Goal: Task Accomplishment & Management: Complete application form

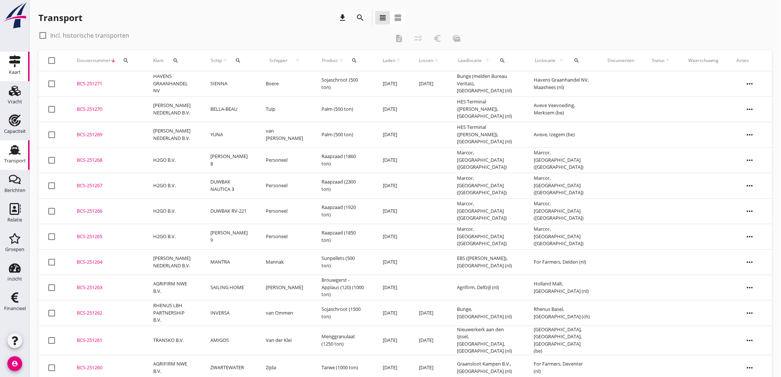
click at [13, 61] on use at bounding box center [15, 61] width 12 height 12
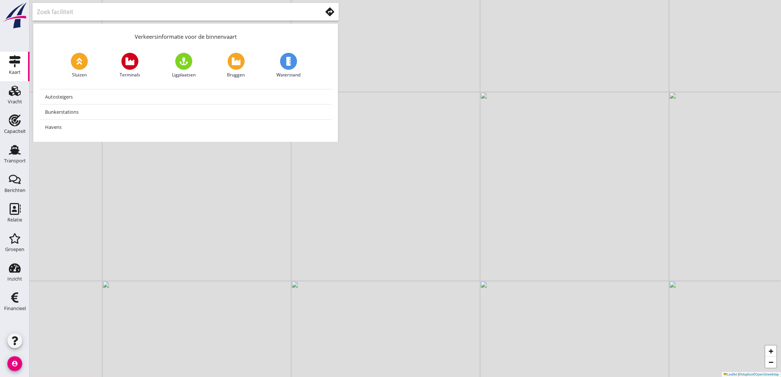
click at [331, 7] on icon at bounding box center [330, 11] width 9 height 9
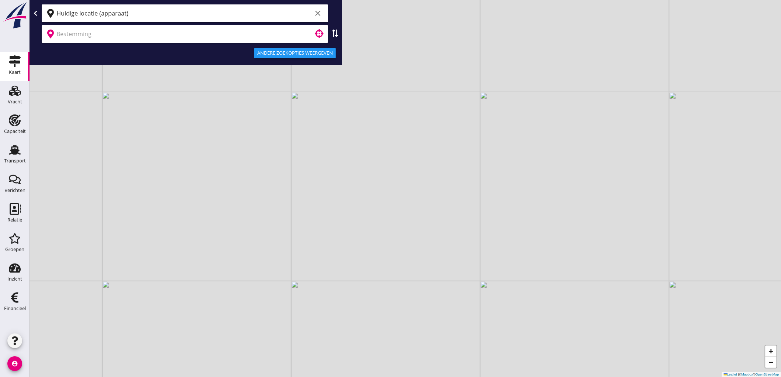
click at [87, 16] on input "Huidige locatie (apparaat)" at bounding box center [185, 13] width 256 height 12
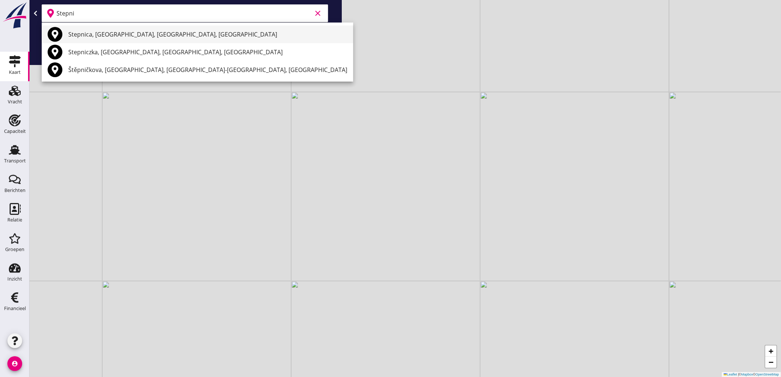
click at [154, 33] on div "Stepnica, Powiat Goleniowski, West Pomeranian Voivodeship, Poland" at bounding box center [207, 34] width 279 height 9
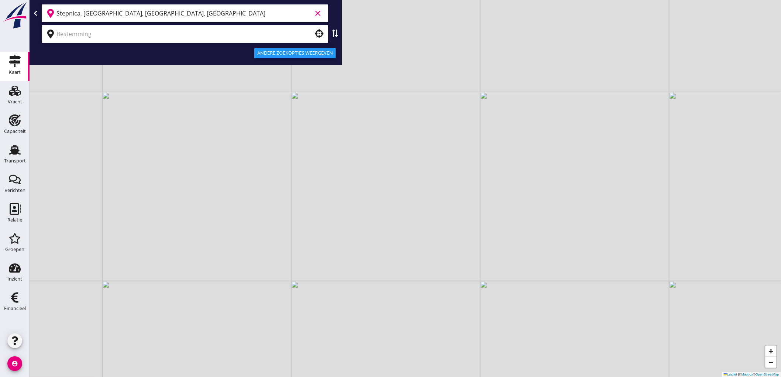
type input "Stepnica, Powiat Goleniowski, West Pomeranian Voivodeship, Poland"
click at [256, 34] on input "text" at bounding box center [180, 34] width 247 height 12
type input "s"
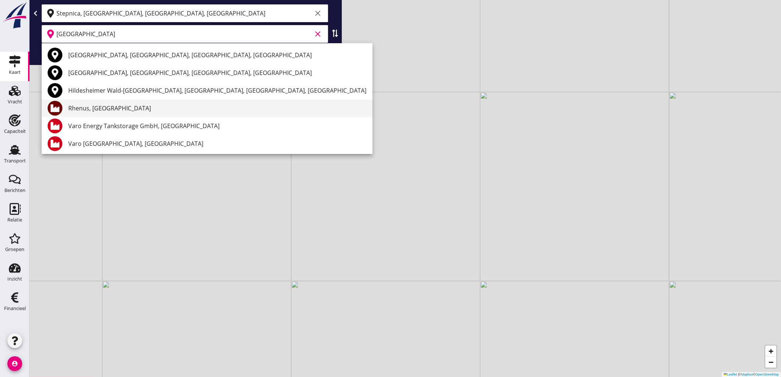
click at [156, 106] on div "Rhenus, Hildesheim" at bounding box center [217, 108] width 298 height 9
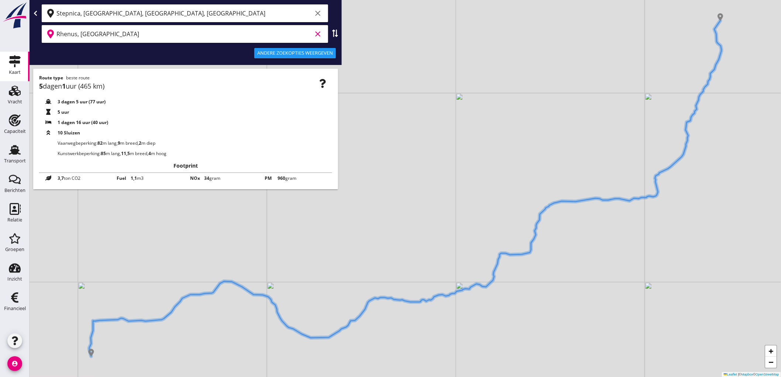
type input "Rhenus, Hildesheim"
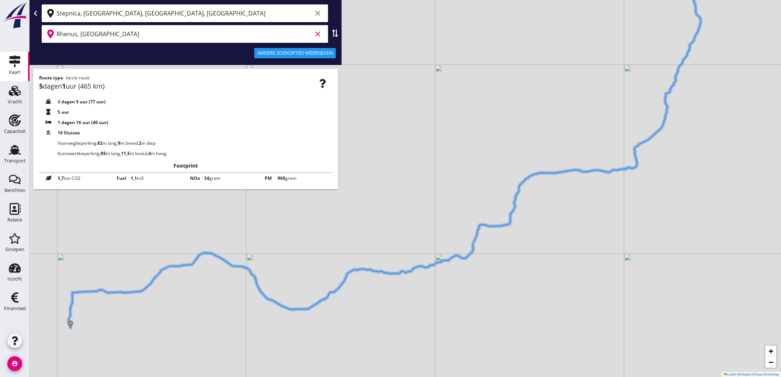
drag, startPoint x: 171, startPoint y: 327, endPoint x: 150, endPoint y: 298, distance: 35.2
click at [150, 298] on div "+ − Leaflet | © Mapbox © OpenStreetMap" at bounding box center [406, 188] width 752 height 377
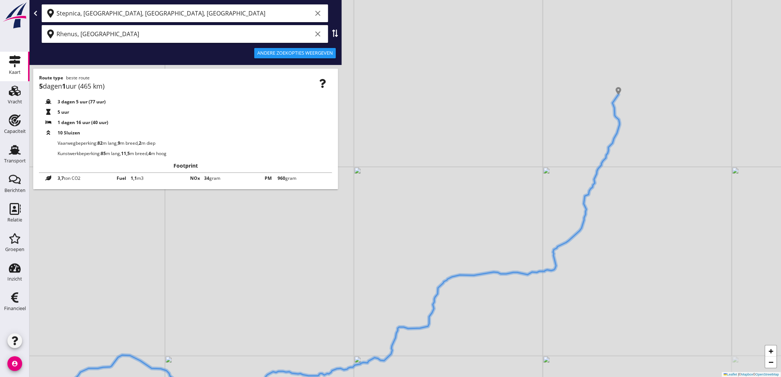
drag, startPoint x: 566, startPoint y: 233, endPoint x: 486, endPoint y: 324, distance: 120.9
click at [489, 329] on div "+ − Leaflet | © Mapbox © OpenStreetMap" at bounding box center [406, 188] width 752 height 377
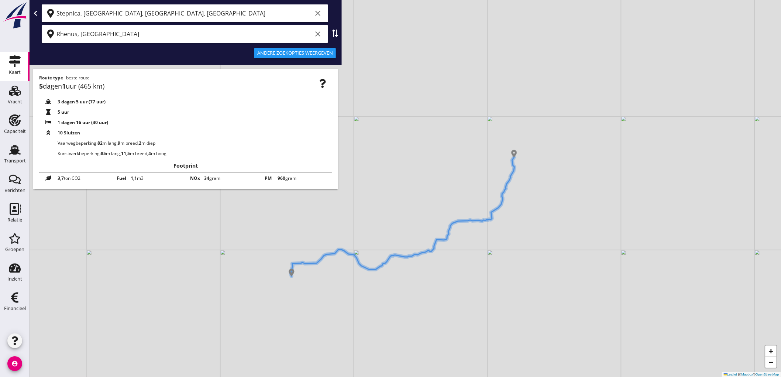
drag, startPoint x: 256, startPoint y: 312, endPoint x: 353, endPoint y: 238, distance: 122.0
click at [353, 238] on div "+ − Leaflet | © Mapbox © OpenStreetMap" at bounding box center [406, 188] width 752 height 377
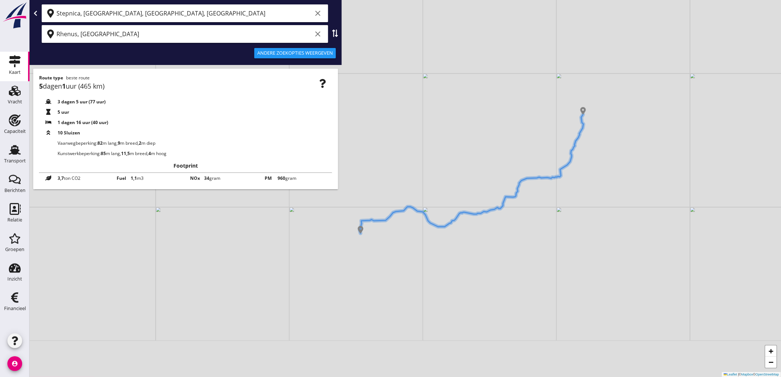
drag, startPoint x: 318, startPoint y: 307, endPoint x: 391, endPoint y: 263, distance: 86.1
click at [391, 263] on div "+ − Leaflet | © Mapbox © OpenStreetMap" at bounding box center [406, 188] width 752 height 377
click at [8, 157] on div "Transport" at bounding box center [15, 161] width 22 height 10
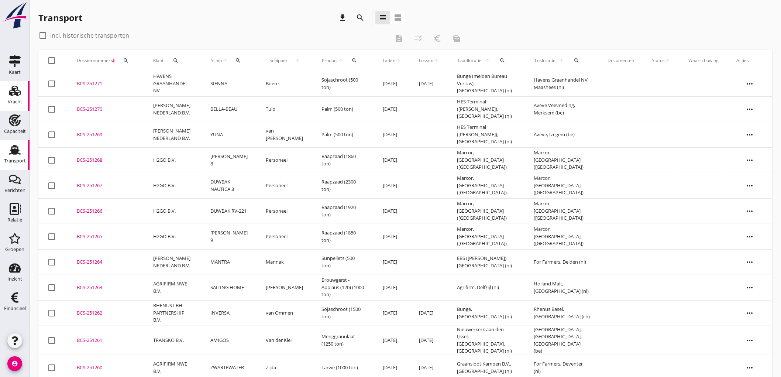
click at [4, 95] on link "Vracht Vracht" at bounding box center [15, 96] width 30 height 30
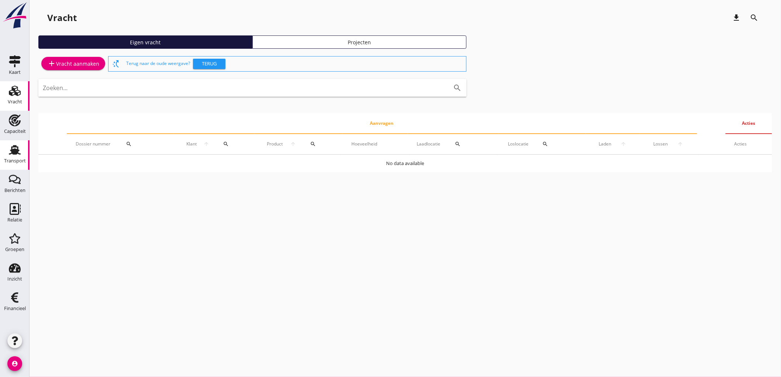
click at [4, 156] on div "Transport" at bounding box center [15, 161] width 22 height 10
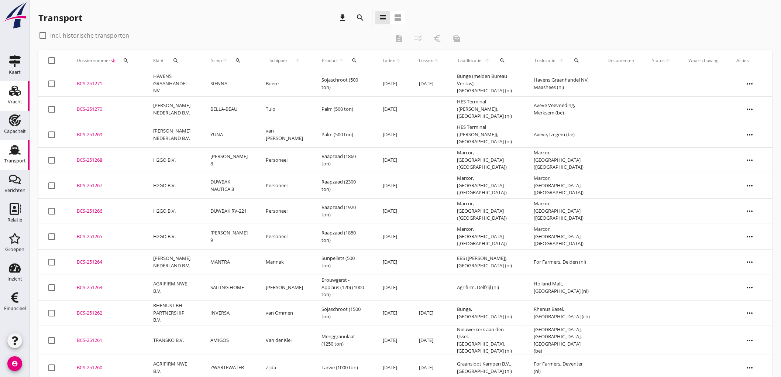
click at [0, 95] on link "Vracht Vracht" at bounding box center [15, 96] width 30 height 30
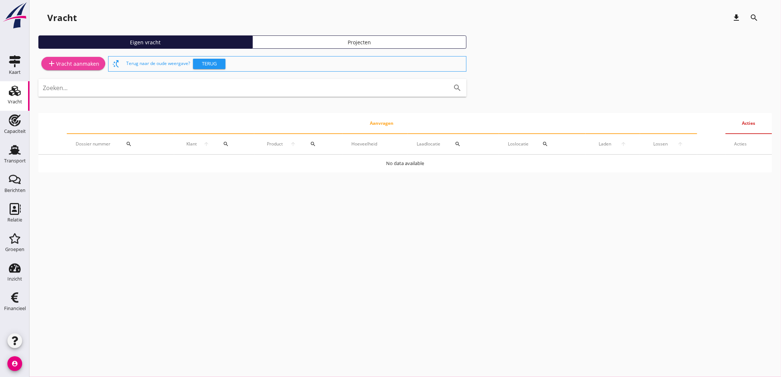
click at [76, 59] on div "add Vracht aanmaken" at bounding box center [73, 63] width 52 height 9
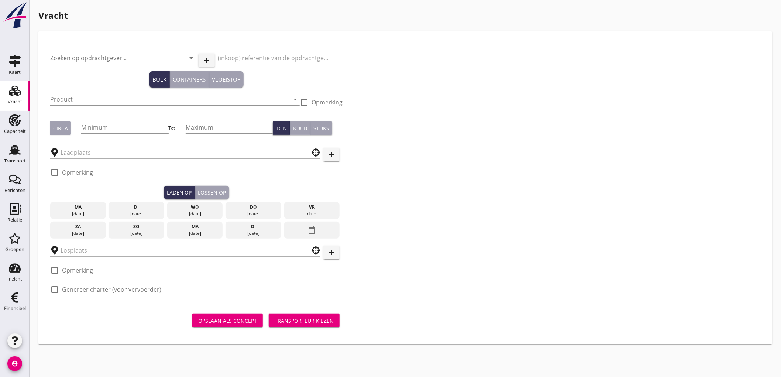
click at [59, 50] on div "Zoeken op opdrachtgever... arrow_drop_down" at bounding box center [123, 60] width 146 height 24
click at [65, 63] on input "Zoeken op opdrachtgever..." at bounding box center [112, 58] width 125 height 12
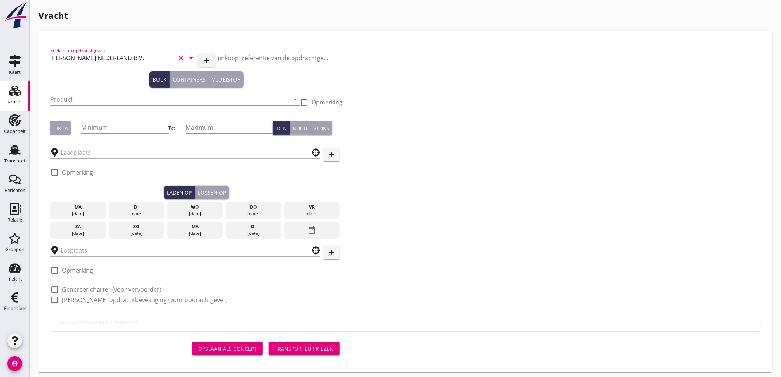
type input "PETERSON NEDERLAND B.V."
click at [91, 99] on input "Product" at bounding box center [169, 99] width 239 height 12
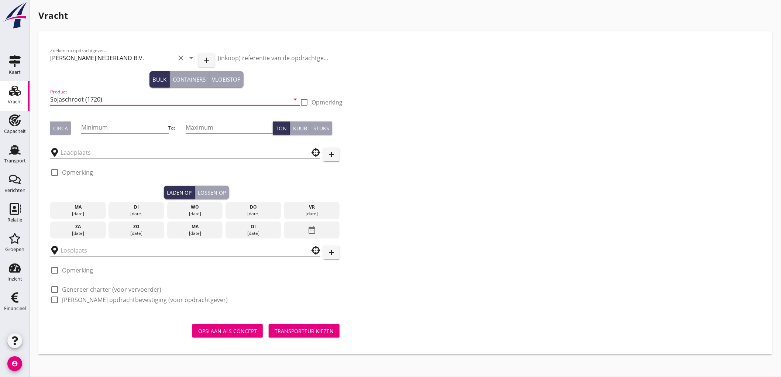
type input "Sojaschroot (1720)"
click at [58, 129] on div "Circa" at bounding box center [60, 128] width 15 height 8
click at [134, 136] on div at bounding box center [124, 138] width 87 height 4
click at [134, 128] on input "Minimum" at bounding box center [124, 127] width 87 height 12
type input "2000"
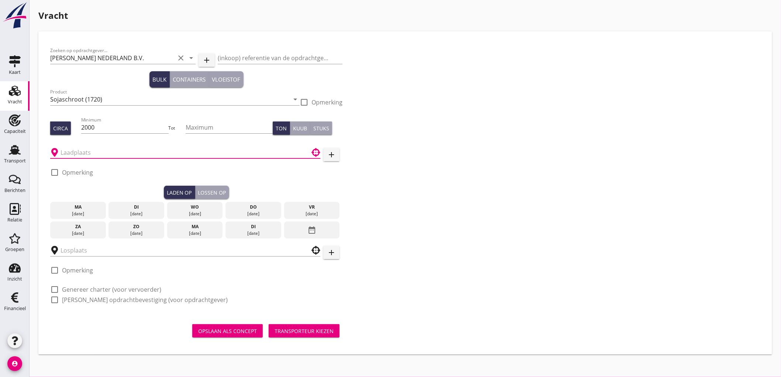
click at [101, 152] on input "text" at bounding box center [180, 153] width 239 height 12
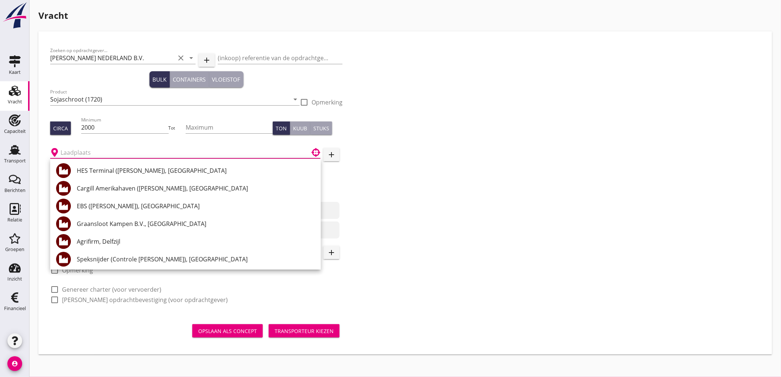
click at [118, 150] on input "text" at bounding box center [180, 153] width 239 height 12
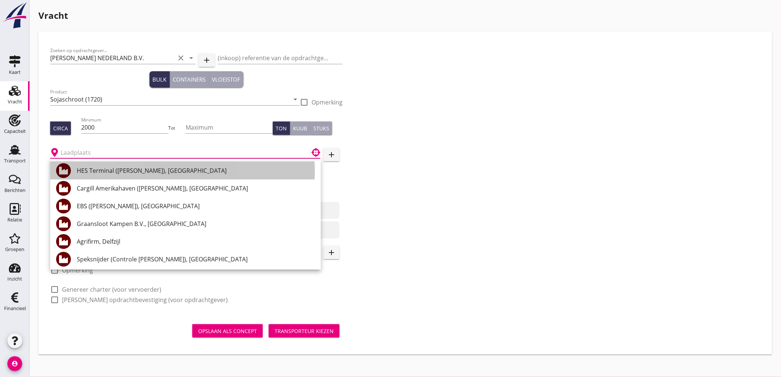
click at [148, 172] on div "HES Terminal (melden Peterson), Amsterdam" at bounding box center [196, 170] width 238 height 9
type input "HES Terminal (melden Peterson), Amsterdam"
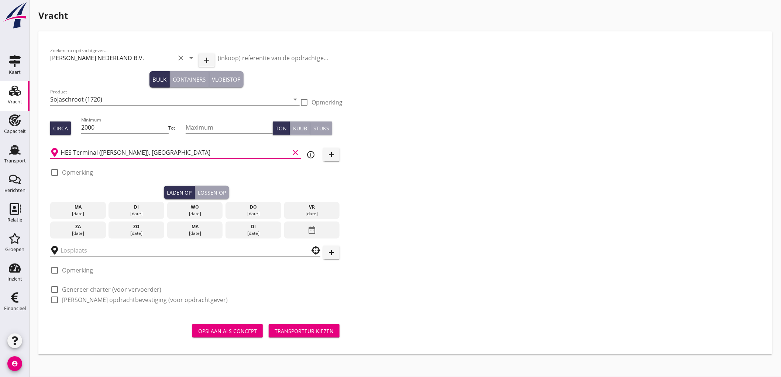
drag, startPoint x: 75, startPoint y: 170, endPoint x: 92, endPoint y: 171, distance: 17.4
click at [76, 169] on label "Opmerking" at bounding box center [77, 172] width 31 height 7
checkbox input "true"
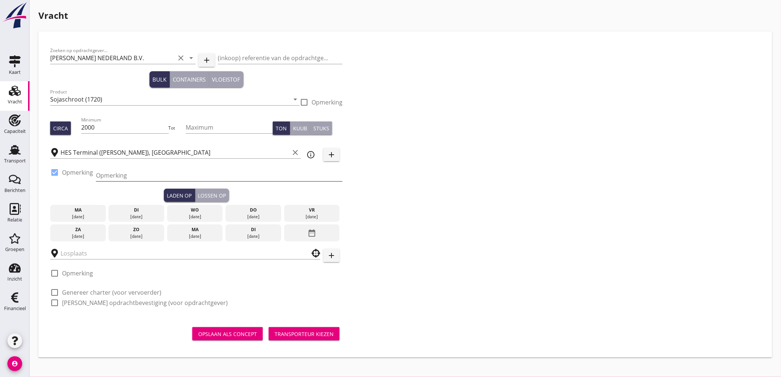
click at [148, 176] on input "Opmerking" at bounding box center [219, 176] width 247 height 12
type input "Ex. NEW VENTURE"
type button "load"
click at [191, 172] on input "Ex. NEW VENTURE" at bounding box center [219, 176] width 247 height 12
click at [479, 212] on div "Zoeken op opdrachtgever... PETERSON NEDERLAND B.V. clear arrow_drop_down add (i…" at bounding box center [405, 179] width 716 height 273
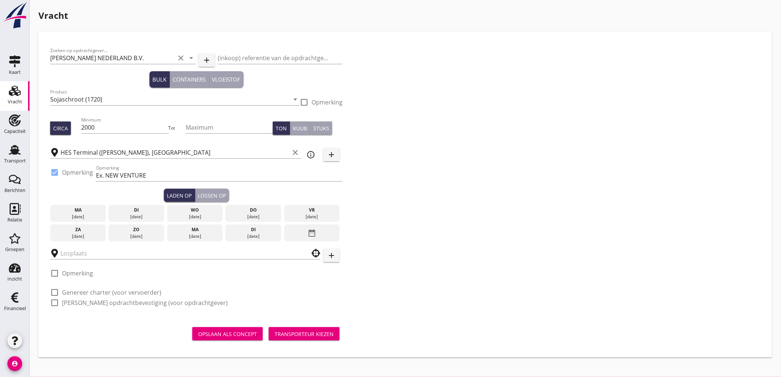
click at [145, 213] on div "19 aug." at bounding box center [136, 216] width 52 height 7
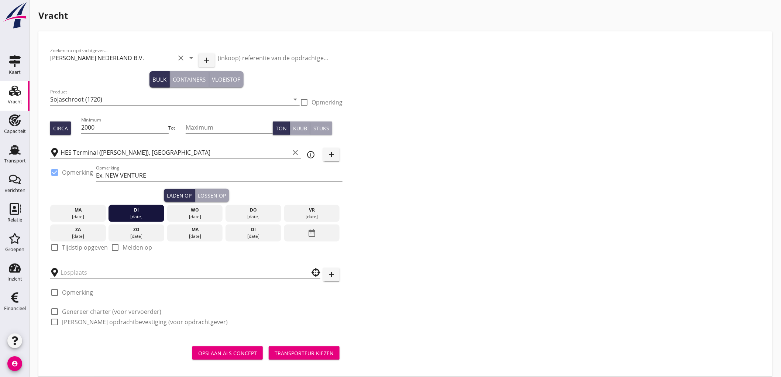
click at [68, 248] on label "Tijdstip opgeven" at bounding box center [85, 247] width 46 height 7
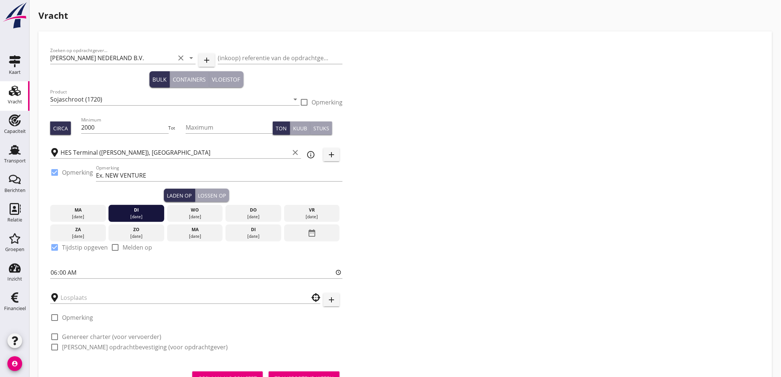
checkbox input "true"
click at [67, 301] on input "text" at bounding box center [180, 298] width 239 height 12
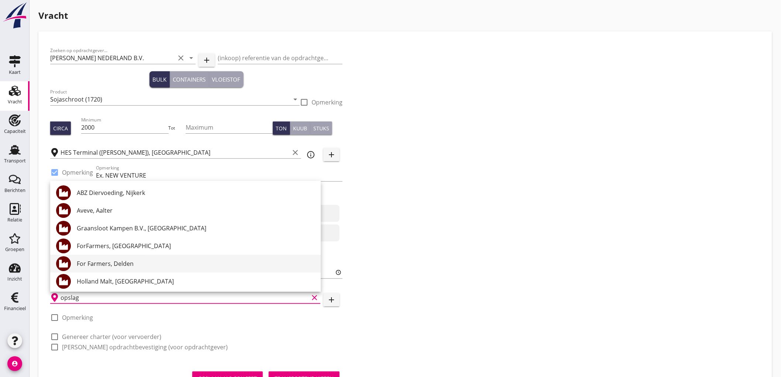
type input "opslag"
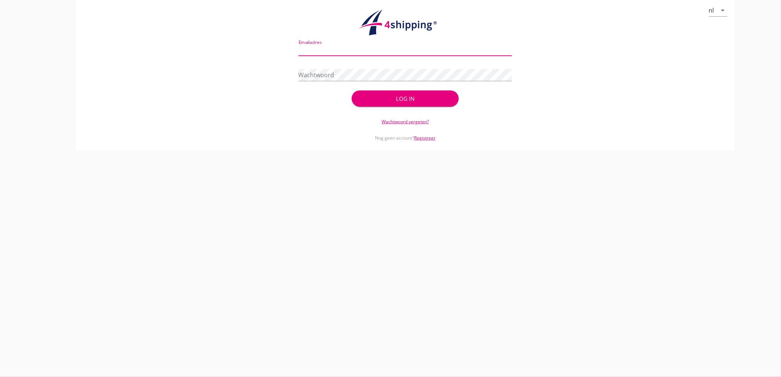
click at [355, 52] on input "Emailadres" at bounding box center [406, 50] width 214 height 12
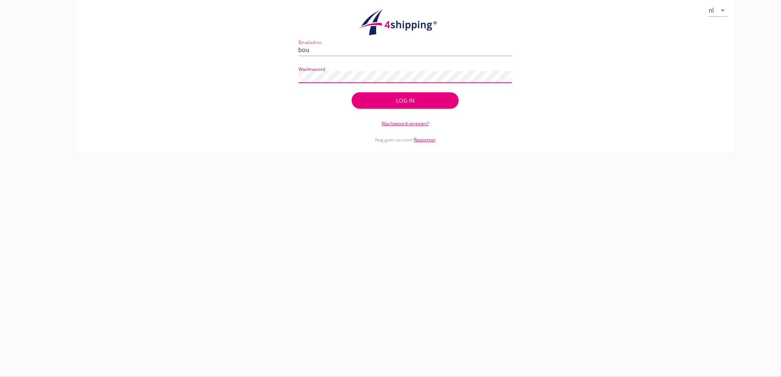
type input "bouman@stoffersbevrachtingen.nl"
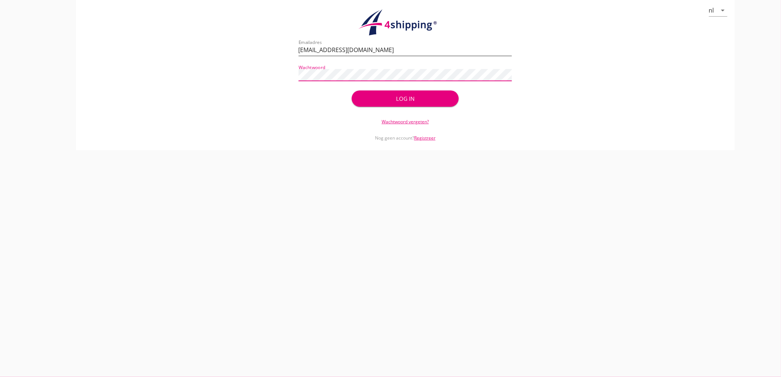
click at [352, 90] on button "Log in" at bounding box center [405, 98] width 107 height 16
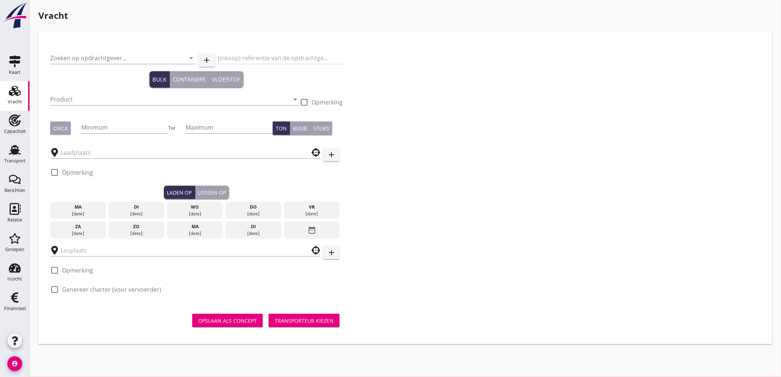
click at [78, 49] on div "Zoeken op opdrachtgever... arrow_drop_down" at bounding box center [123, 60] width 146 height 24
click at [75, 52] on input "Zoeken op opdrachtgever..." at bounding box center [112, 58] width 125 height 12
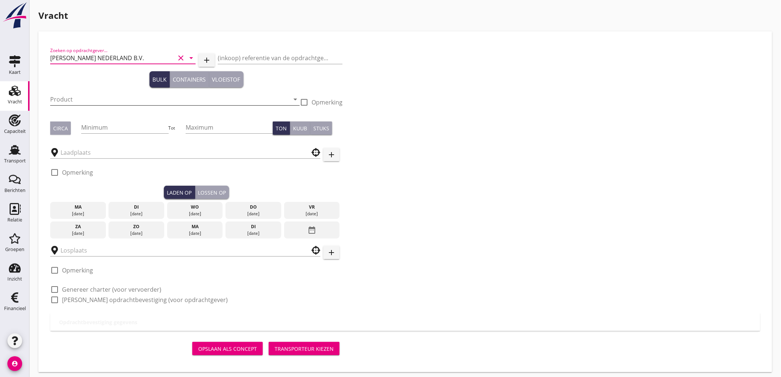
type input "PETERSON NEDERLAND B.V."
click at [81, 100] on input "Product" at bounding box center [169, 99] width 239 height 12
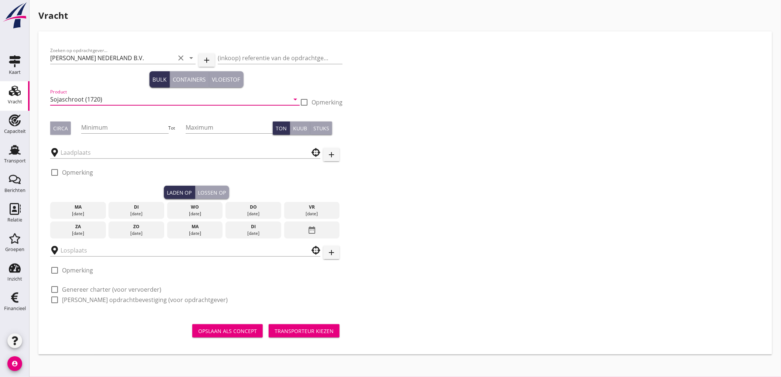
type input "Sojaschroot (1720)"
click at [69, 126] on button "Circa" at bounding box center [60, 127] width 21 height 13
click at [99, 128] on input "Minimum" at bounding box center [124, 127] width 87 height 12
type input "2000"
click at [130, 146] on div at bounding box center [185, 150] width 270 height 16
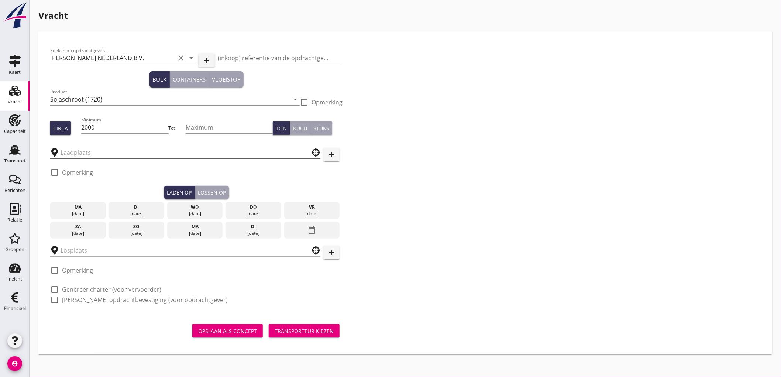
click at [124, 152] on input "text" at bounding box center [180, 153] width 239 height 12
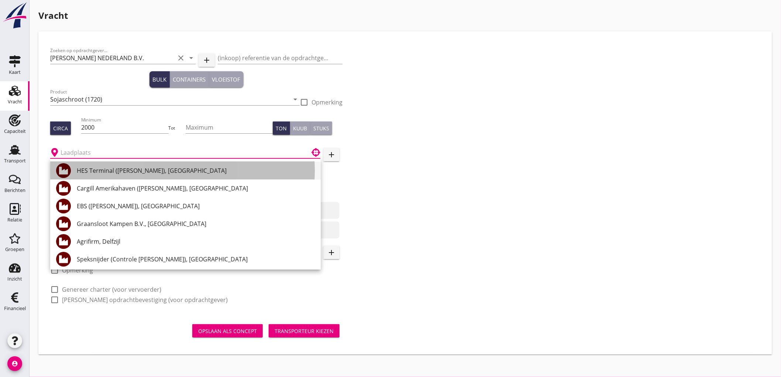
click at [119, 175] on div "HES Terminal (melden Peterson), Amsterdam" at bounding box center [196, 171] width 238 height 18
type input "HES Terminal (melden Peterson), Amsterdam"
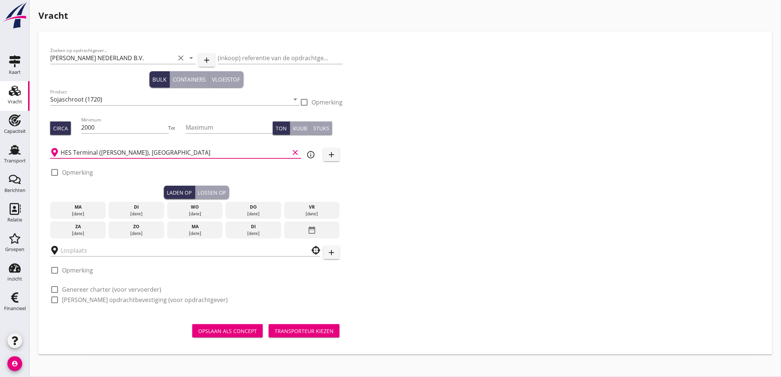
drag, startPoint x: 86, startPoint y: 175, endPoint x: 91, endPoint y: 172, distance: 5.6
click at [86, 174] on label "Opmerking" at bounding box center [77, 172] width 31 height 7
checkbox input "true"
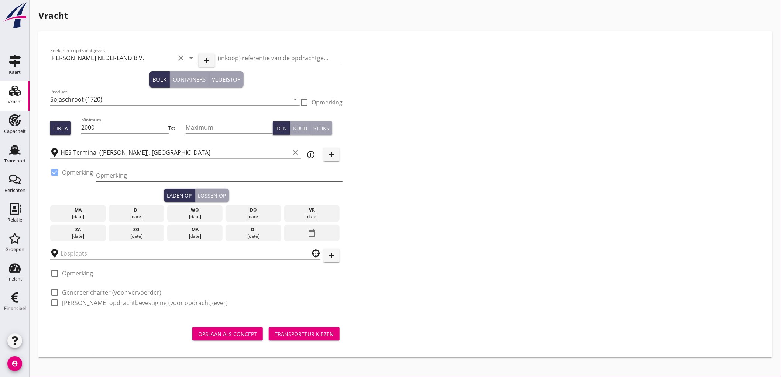
drag, startPoint x: 91, startPoint y: 172, endPoint x: 123, endPoint y: 179, distance: 32.4
click at [113, 175] on input "Opmerking" at bounding box center [219, 176] width 247 height 12
type input "Ex. NEW VENTURE"
type button "load"
click at [127, 211] on div "di" at bounding box center [136, 210] width 52 height 7
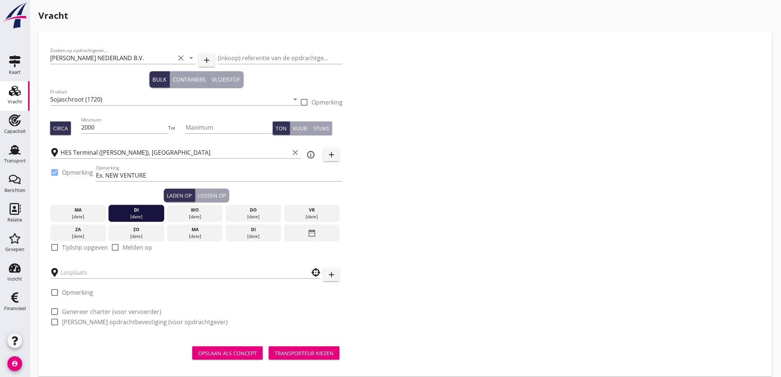
click at [73, 246] on label "Tijdstip opgeven" at bounding box center [85, 247] width 46 height 7
checkbox input "true"
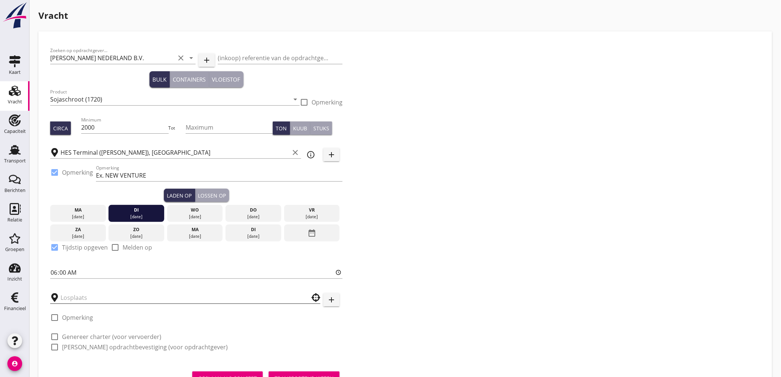
click at [69, 300] on input "text" at bounding box center [180, 298] width 239 height 12
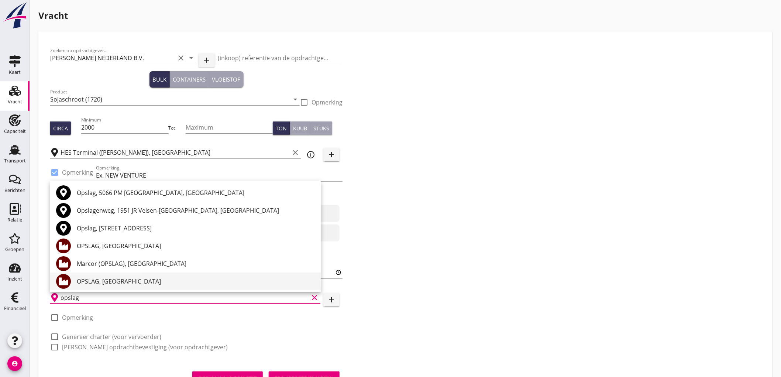
click at [149, 279] on div "OPSLAG, Amsterdam" at bounding box center [196, 281] width 238 height 9
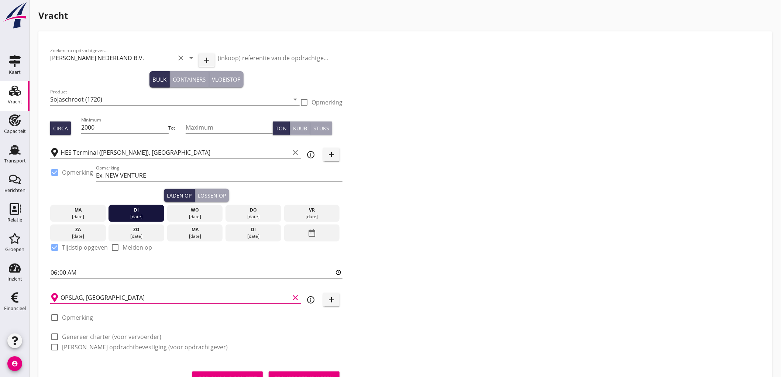
type input "OPSLAG, Amsterdam"
click at [95, 331] on div "check_box_outline_blank Genereer charter (voor vervoerder)" at bounding box center [196, 336] width 292 height 10
click at [94, 338] on label "Genereer charter (voor vervoerder)" at bounding box center [111, 336] width 99 height 7
checkbox input "true"
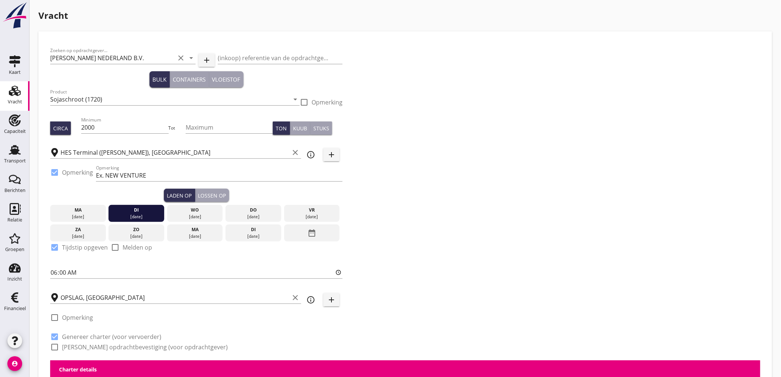
click at [92, 347] on label "Genereer opdrachtbevestiging (voor opdrachtgever)" at bounding box center [145, 346] width 166 height 7
checkbox input "true"
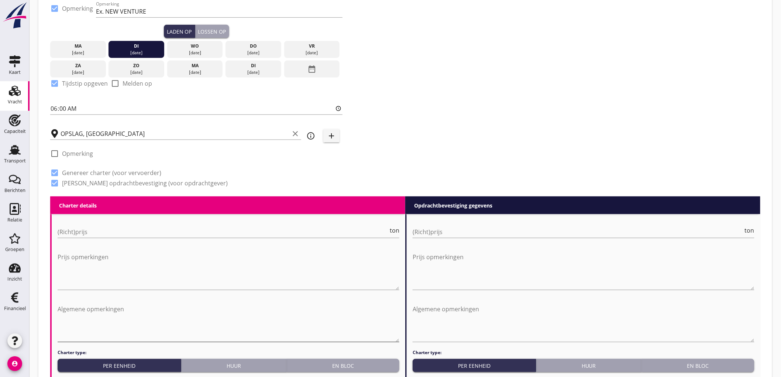
scroll to position [246, 0]
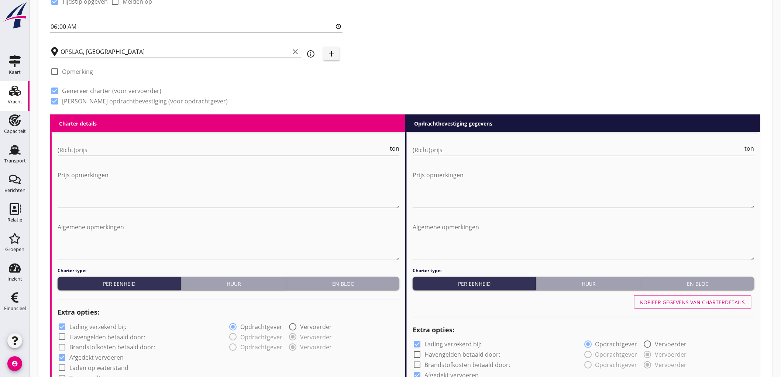
click at [122, 144] on input "(Richt)prijs" at bounding box center [223, 150] width 331 height 12
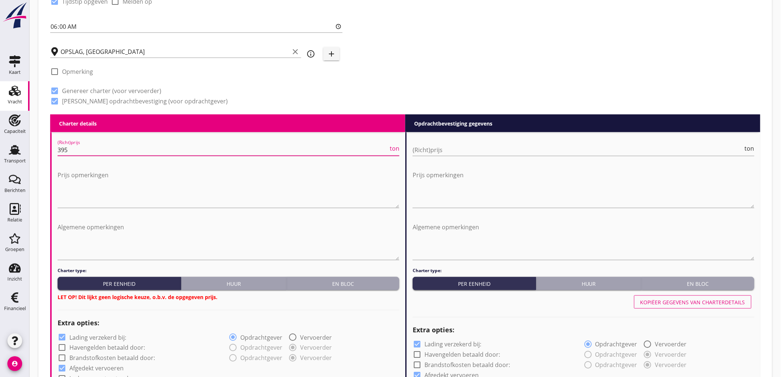
type input "395"
drag, startPoint x: 352, startPoint y: 281, endPoint x: 376, endPoint y: 211, distance: 73.2
click at [353, 281] on div "En bloc" at bounding box center [343, 284] width 107 height 8
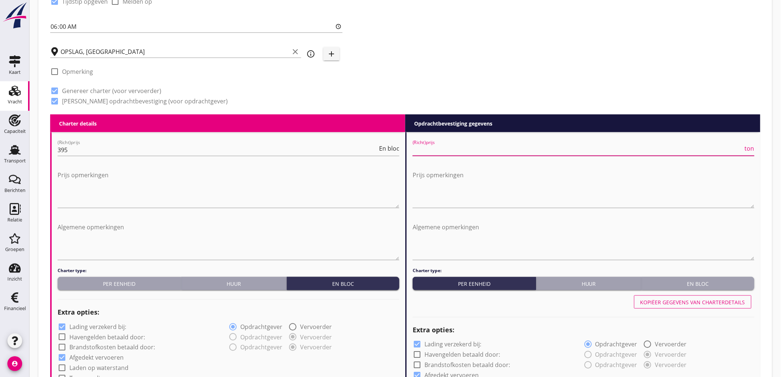
click at [479, 146] on input "(Richt)prijs" at bounding box center [578, 150] width 331 height 12
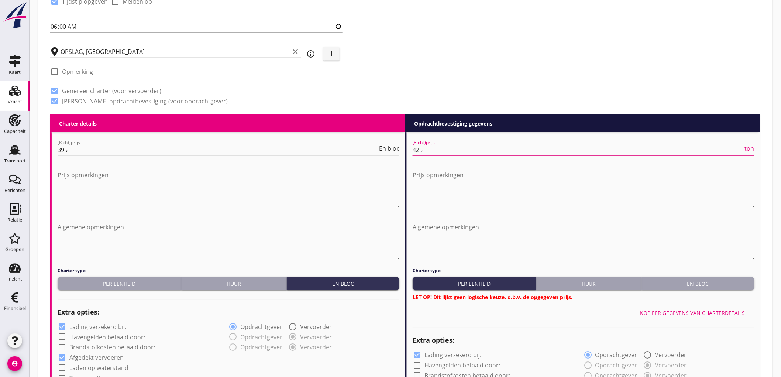
type input "425"
click at [732, 278] on button "En bloc" at bounding box center [698, 283] width 113 height 13
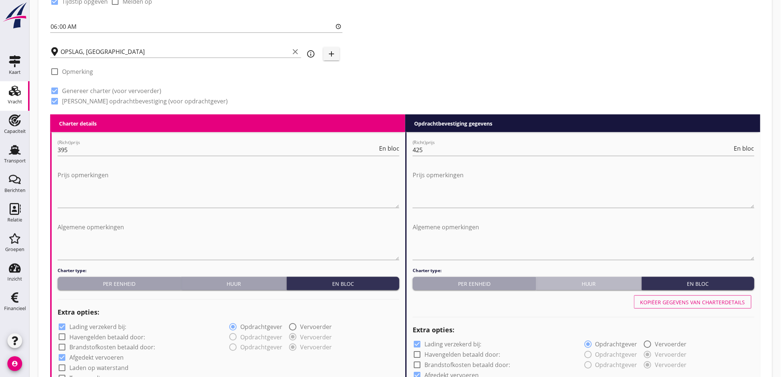
drag, startPoint x: 608, startPoint y: 288, endPoint x: 605, endPoint y: 285, distance: 4.7
click at [606, 288] on button "Huur" at bounding box center [590, 283] width 106 height 13
radio input "true"
radio input "false"
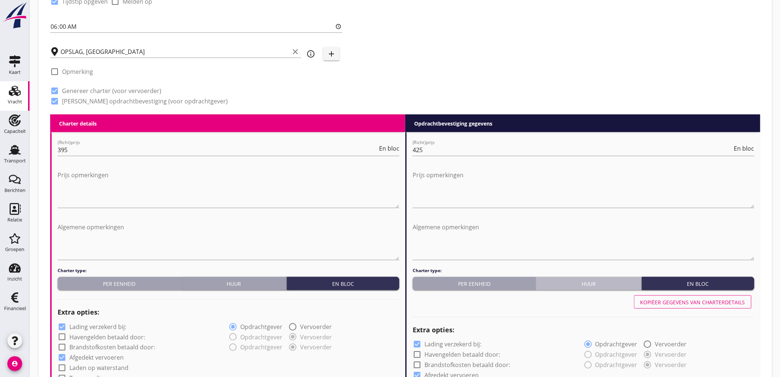
radio input "true"
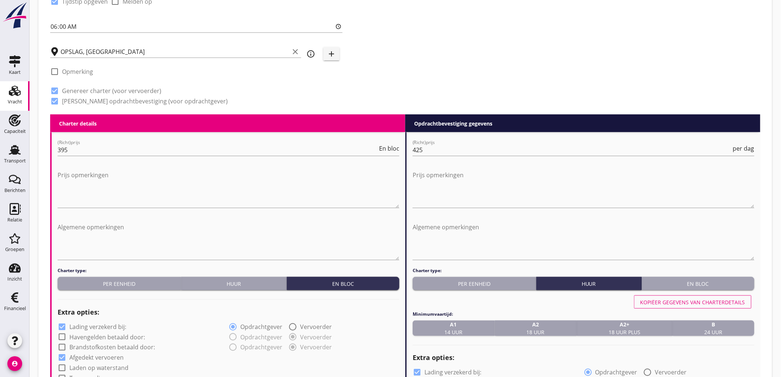
click at [223, 277] on button "Huur" at bounding box center [234, 283] width 106 height 13
radio input "true"
radio input "false"
radio input "true"
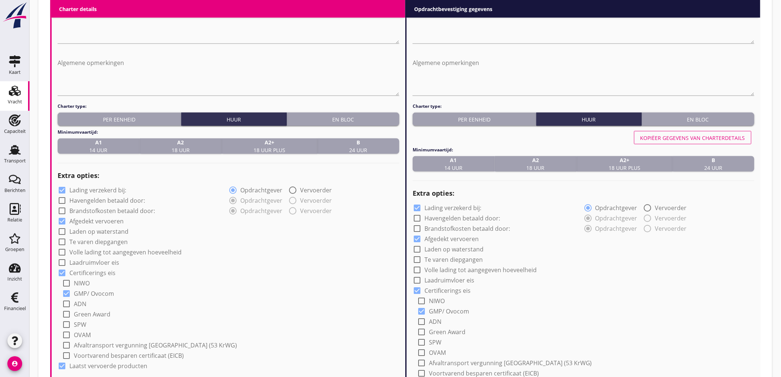
scroll to position [369, 0]
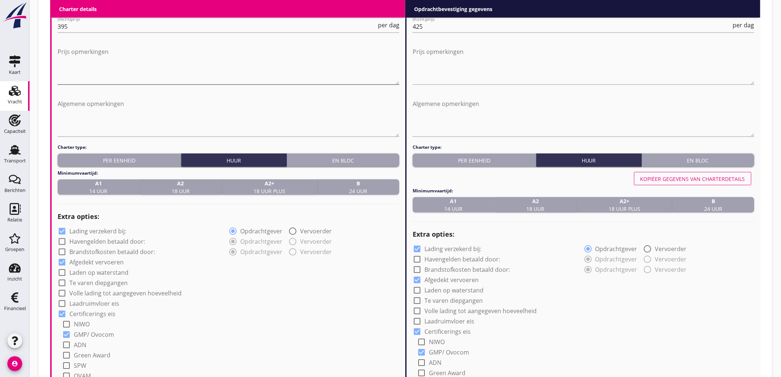
click at [149, 62] on textarea "Prijs opmerkingen" at bounding box center [229, 65] width 342 height 39
type textarea "14 dagen garantie"
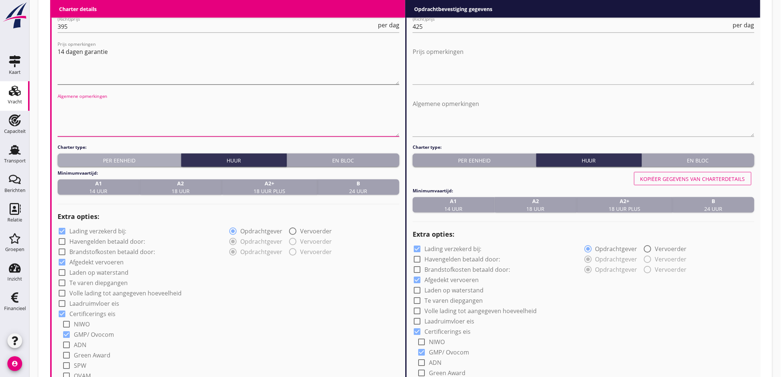
type button "per_unit"
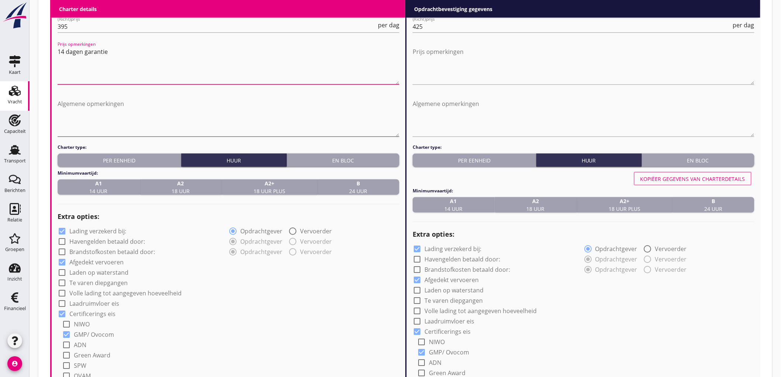
drag, startPoint x: 149, startPoint y: 62, endPoint x: 122, endPoint y: 113, distance: 58.3
drag, startPoint x: 122, startPoint y: 113, endPoint x: 80, endPoint y: 95, distance: 46.2
click at [80, 95] on div "Algemene opmerkingen" at bounding box center [229, 118] width 342 height 51
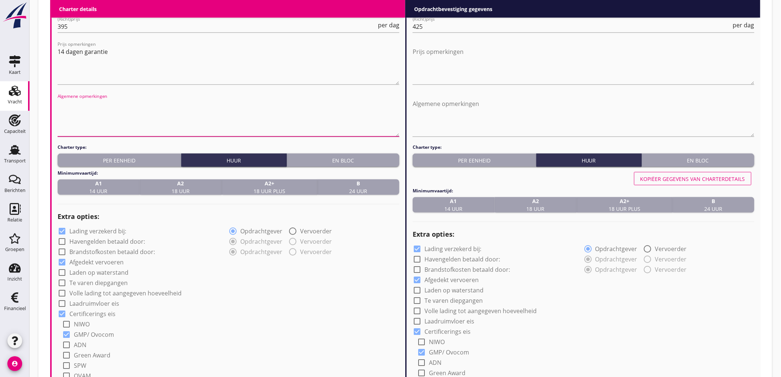
click at [80, 99] on textarea "Algemene opmerkingen" at bounding box center [229, 117] width 342 height 39
type textarea "Excl. Laad en loskosten"
drag, startPoint x: 193, startPoint y: 104, endPoint x: 0, endPoint y: 100, distance: 193.2
click at [0, 100] on div "Kaart Kaart Vracht Vracht Capaciteit Capaciteit Transport Transport Berichten B…" at bounding box center [390, 215] width 781 height 1168
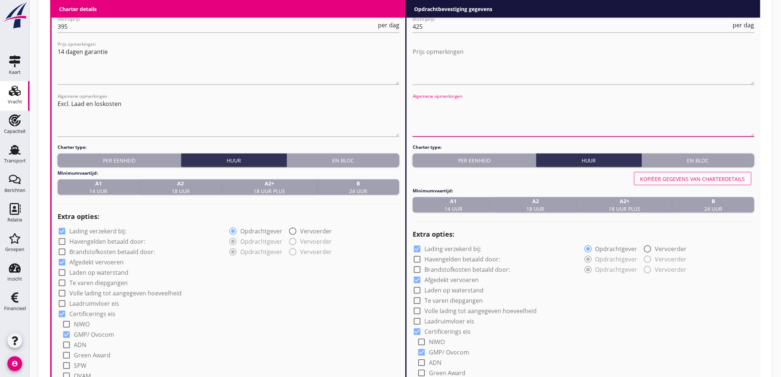
click at [624, 126] on textarea "Algemene opmerkingen" at bounding box center [584, 117] width 342 height 39
paste textarea "Excl. Laad en loskosten"
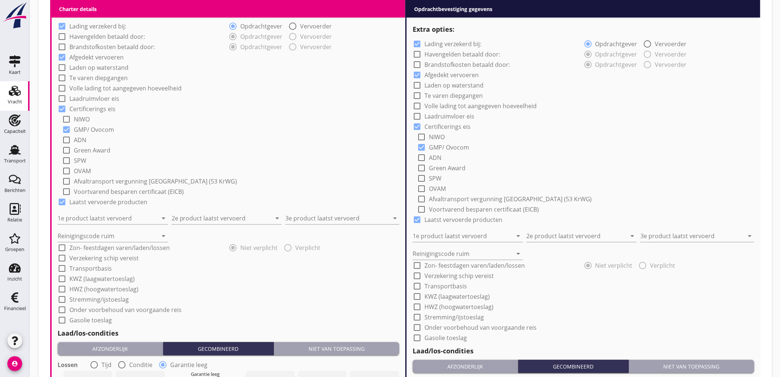
type textarea "Excl. Laad en loskosten"
click at [74, 27] on label "Lading verzekerd bij:" at bounding box center [97, 26] width 57 height 7
checkbox input "false"
click at [469, 42] on label "Lading verzekerd bij:" at bounding box center [453, 44] width 57 height 7
checkbox input "false"
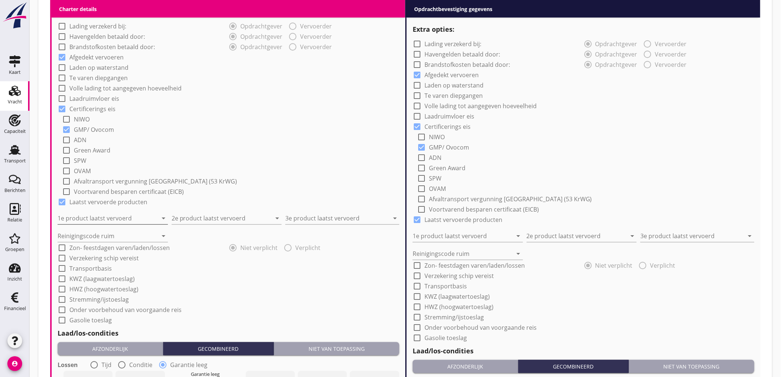
click at [120, 219] on input "1e product laatst vervoerd" at bounding box center [108, 219] width 100 height 12
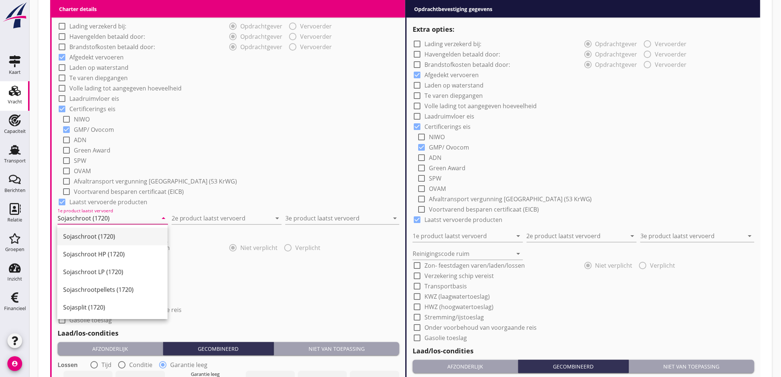
type input "Sojaschroot (1720)"
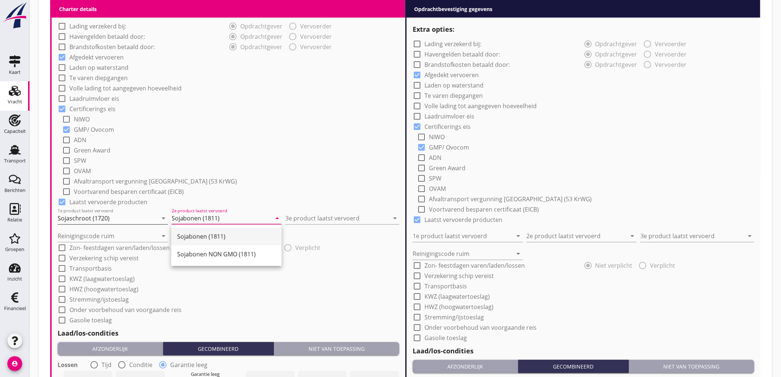
type input "Sojabonen (1811)"
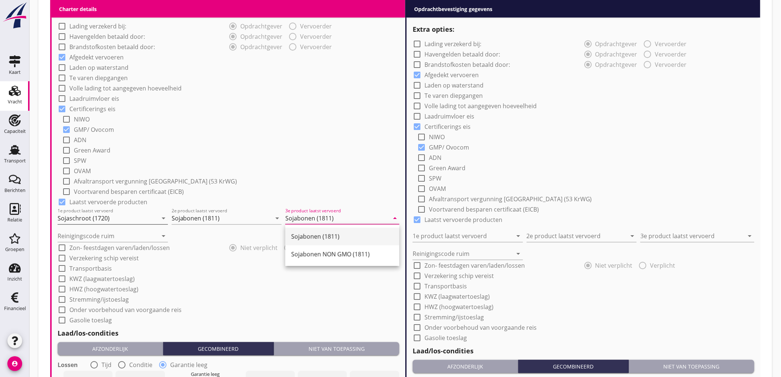
type input "Sojabonen (1811)"
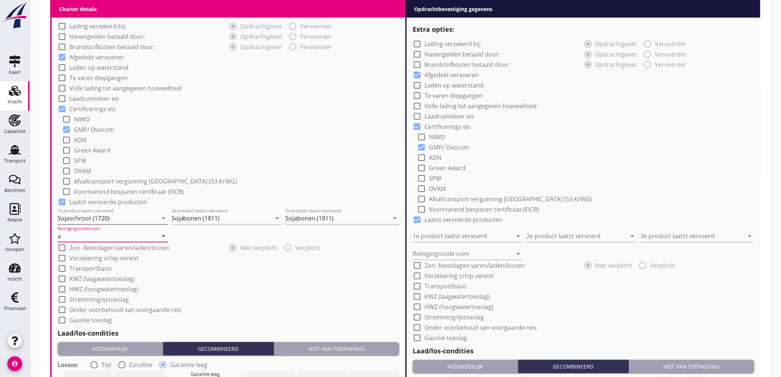
type input "a"
click at [211, 134] on div "check_box_outline_blank ADN" at bounding box center [231, 139] width 338 height 10
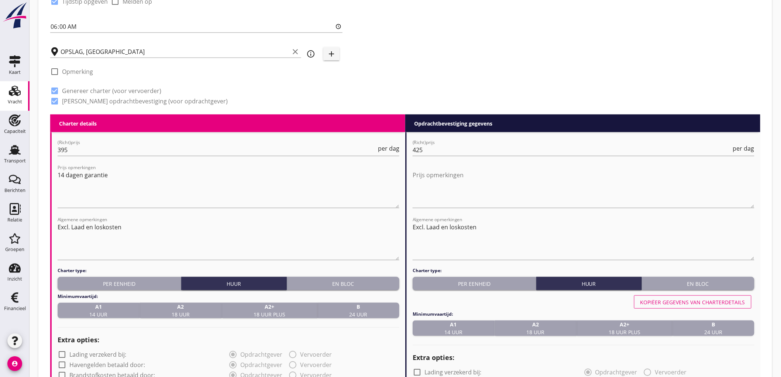
scroll to position [287, 0]
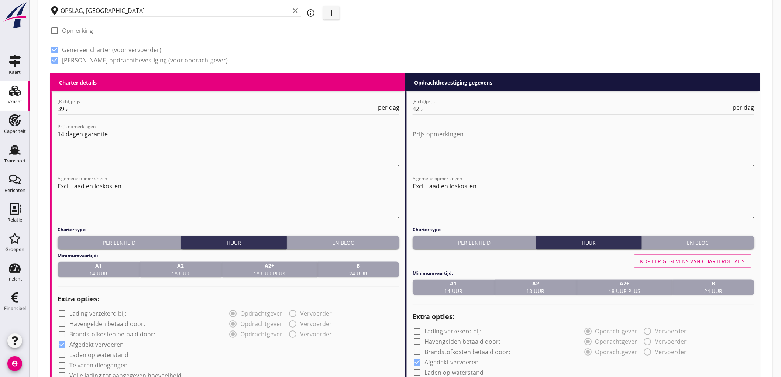
click at [348, 265] on div "B 24 uur" at bounding box center [359, 270] width 76 height 16
click at [689, 290] on div "B 24 uur" at bounding box center [714, 288] width 76 height 16
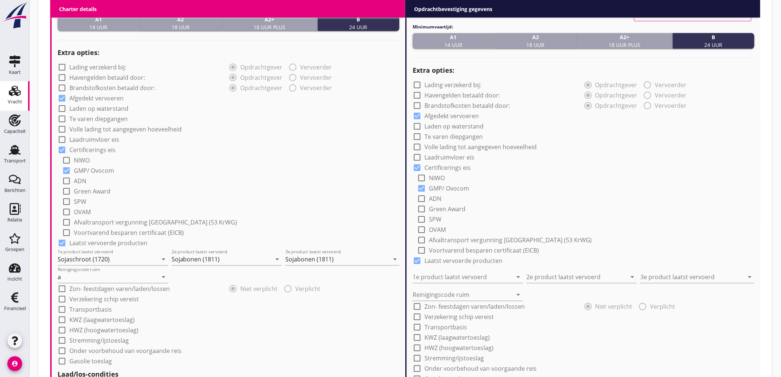
scroll to position [791, 0]
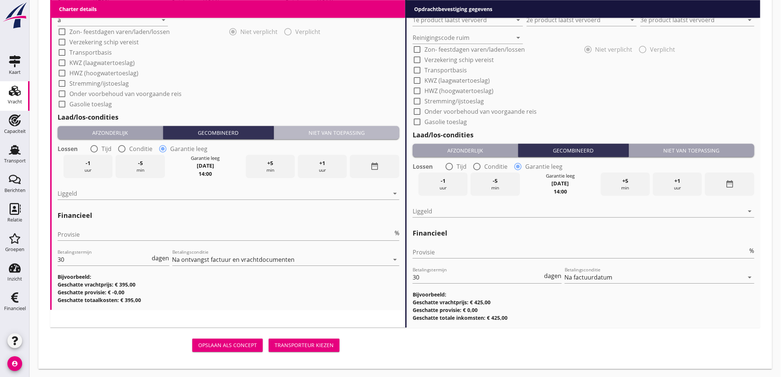
click at [339, 133] on div "Niet van toepassing" at bounding box center [337, 133] width 120 height 8
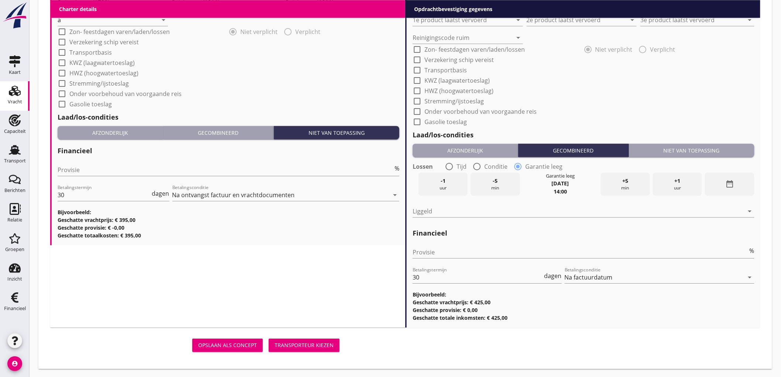
click at [751, 148] on div "Niet van toepassing" at bounding box center [692, 151] width 120 height 8
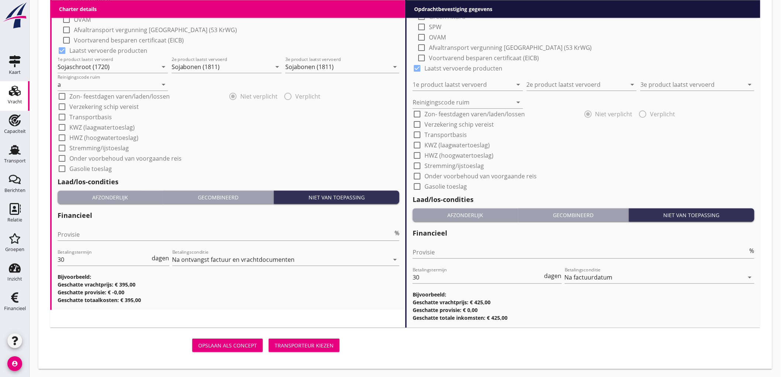
scroll to position [480, 0]
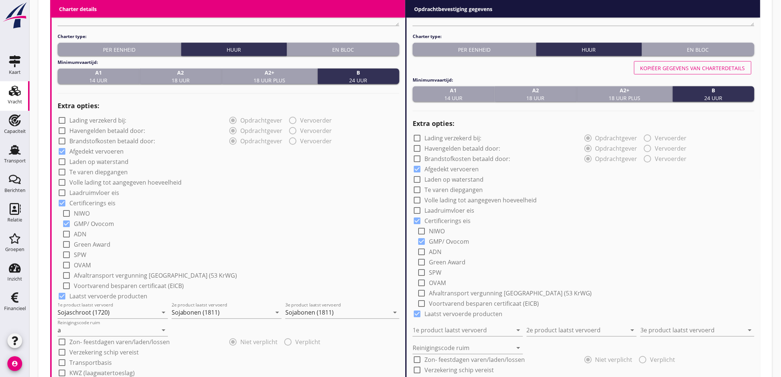
click at [688, 72] on button "Kopiëer gegevens van charterdetails" at bounding box center [692, 67] width 117 height 13
type input "Sojaschroot (1720)"
type input "Sojabonen (1811)"
type input "a"
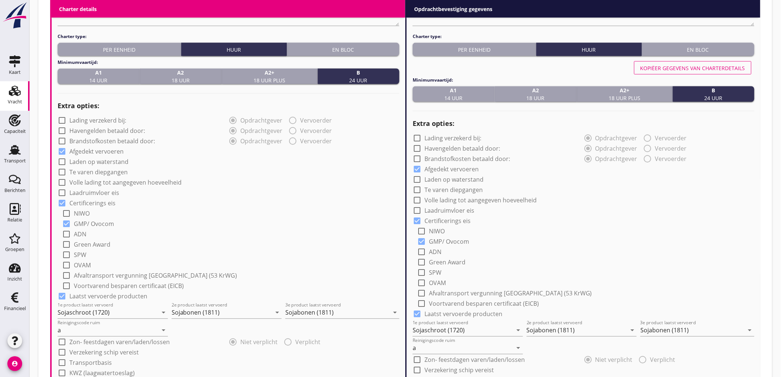
scroll to position [726, 0]
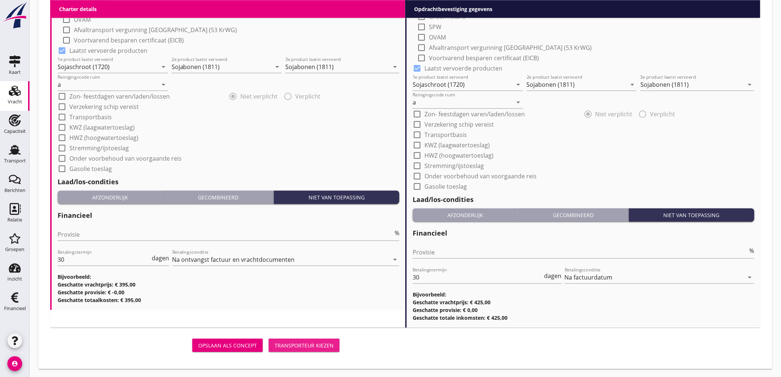
click at [298, 340] on button "Transporteur kiezen" at bounding box center [304, 345] width 71 height 13
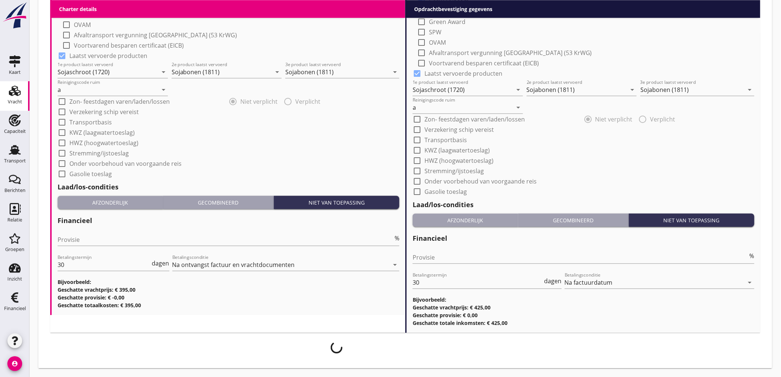
scroll to position [433, 0]
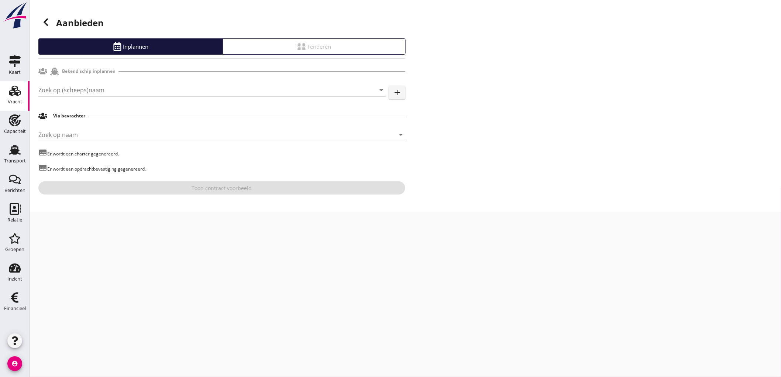
click at [163, 89] on input "Zoek op (scheeps)naam" at bounding box center [201, 90] width 327 height 12
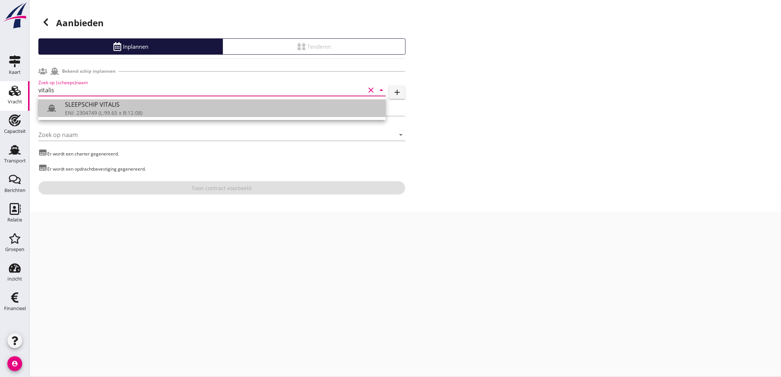
click at [126, 112] on div "ENI: 2304749 (L:99.65 x B:12.08)" at bounding box center [222, 113] width 315 height 8
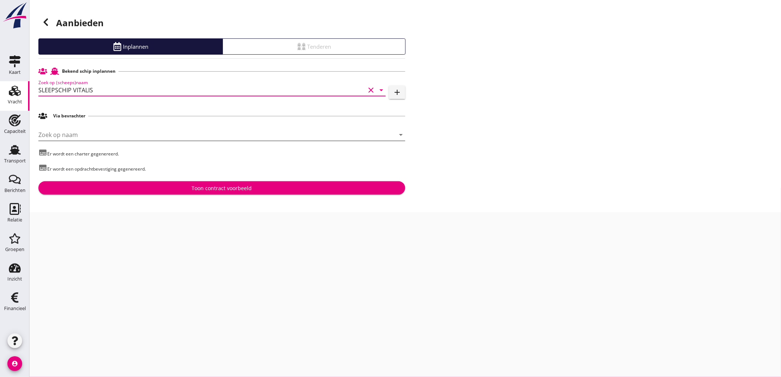
type input "SLEEPSCHIP VITALIS"
click at [155, 134] on input "Zoek op naam" at bounding box center [211, 135] width 346 height 12
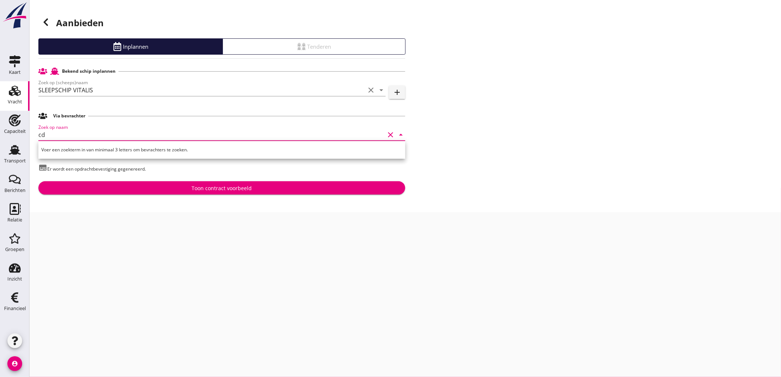
type input "c"
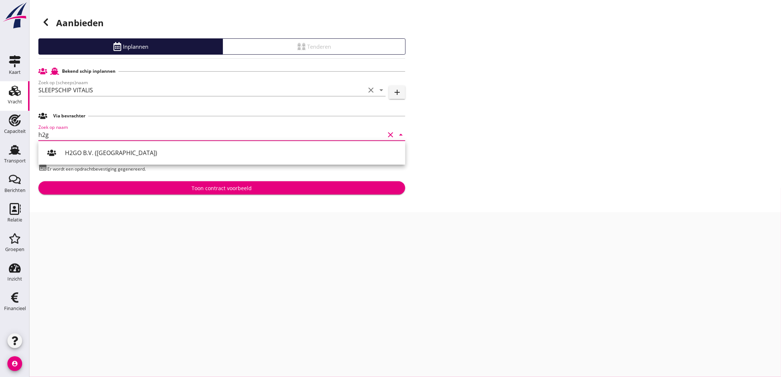
click at [300, 153] on div "H2GO B.V. (Rotterdam)" at bounding box center [232, 152] width 335 height 9
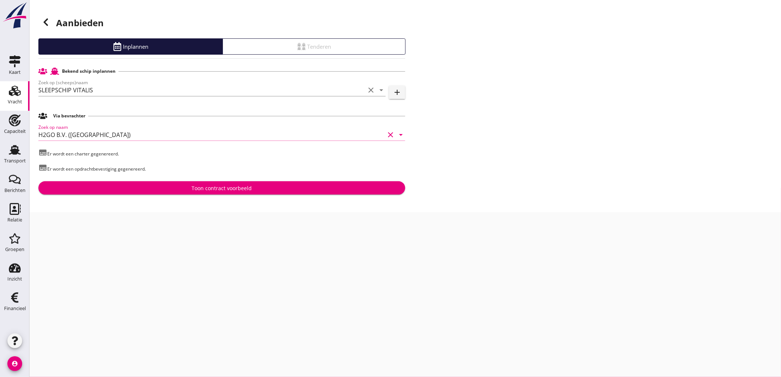
type input "H2GO B.V. (Rotterdam)"
click at [297, 190] on div "Toon contract voorbeeld" at bounding box center [221, 188] width 355 height 8
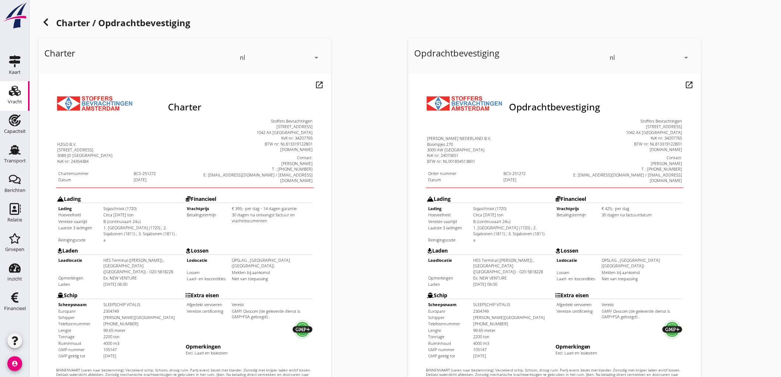
scroll to position [169, 0]
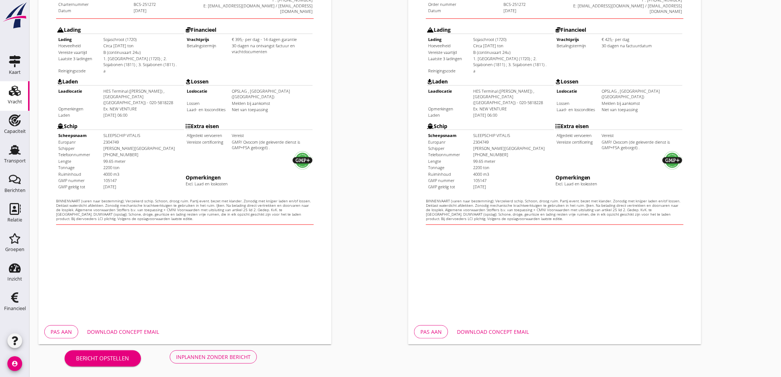
drag, startPoint x: 227, startPoint y: 359, endPoint x: 229, endPoint y: 355, distance: 4.0
click at [227, 357] on div "Inplannen zonder bericht" at bounding box center [213, 357] width 75 height 8
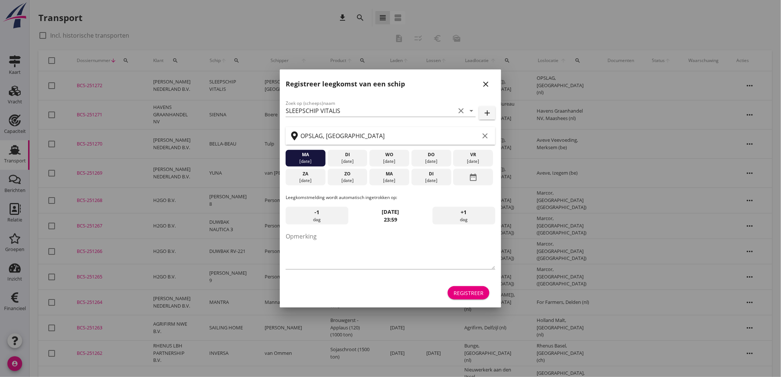
click at [486, 84] on icon "close" at bounding box center [486, 84] width 9 height 9
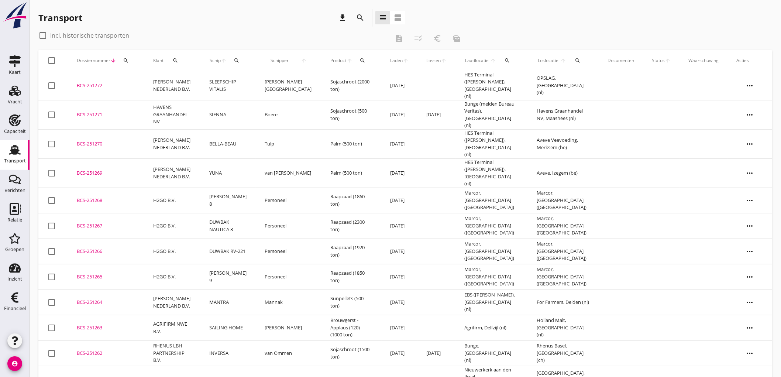
click at [260, 82] on td "P.J. Broere" at bounding box center [289, 85] width 66 height 29
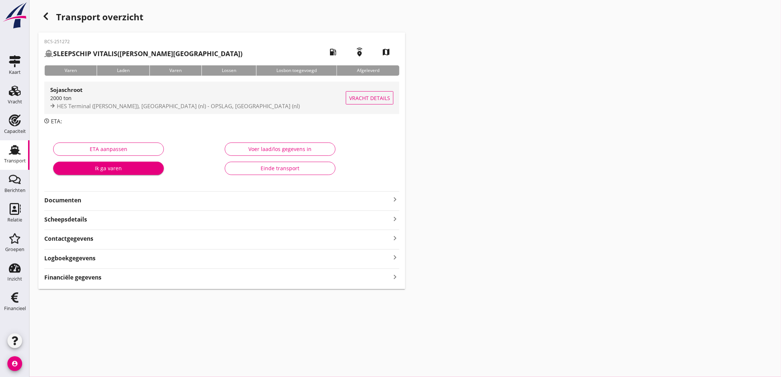
click at [212, 104] on span "HES Terminal (melden Peterson), Amsterdam (nl) - OPSLAG, Amsterdam (nl)" at bounding box center [178, 105] width 243 height 7
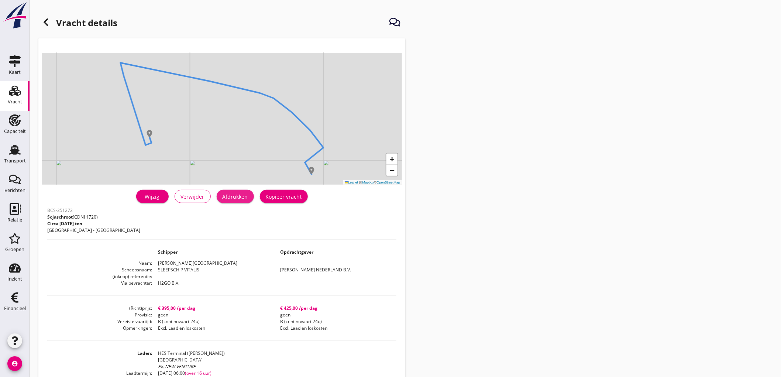
click at [249, 198] on button "Afdrukken" at bounding box center [235, 196] width 37 height 13
click at [51, 18] on div at bounding box center [45, 22] width 15 height 15
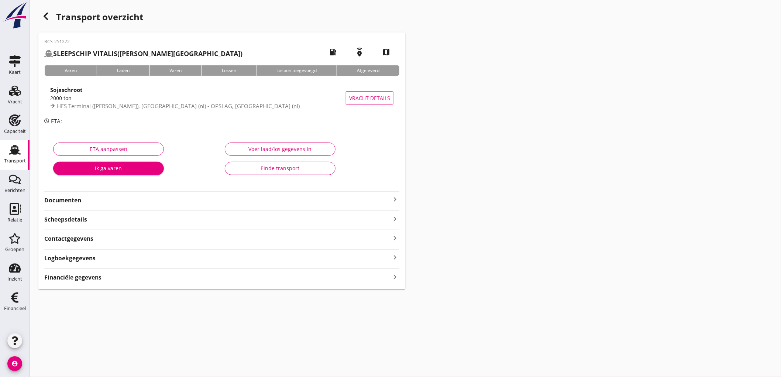
click at [114, 199] on strong "Documenten" at bounding box center [217, 200] width 346 height 8
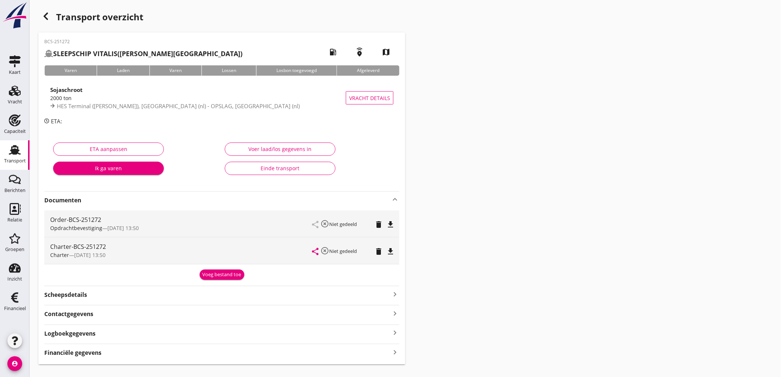
click at [388, 221] on icon "file_download" at bounding box center [390, 224] width 9 height 9
click at [394, 249] on icon "file_download" at bounding box center [390, 251] width 9 height 9
click at [397, 230] on div "Order-BCS-251272 Opdrachtbevestiging — 18/08 13:50 share highlight_off Niet ged…" at bounding box center [221, 224] width 355 height 27
click at [396, 225] on div "Order-BCS-251272 Opdrachtbevestiging — 18/08 13:50 share highlight_off Niet ged…" at bounding box center [221, 224] width 355 height 27
click at [389, 223] on icon "open_in_browser" at bounding box center [390, 224] width 9 height 9
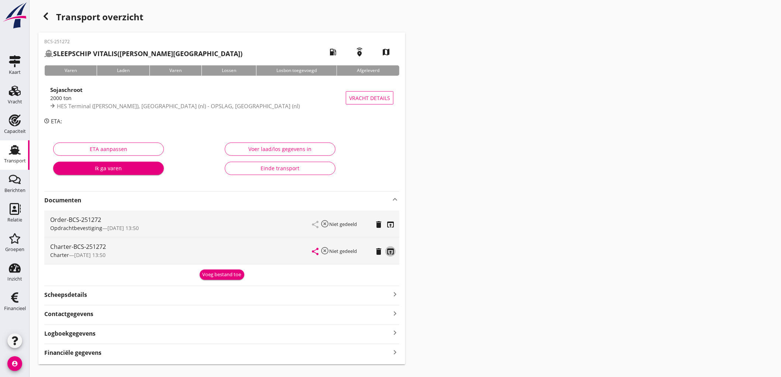
click at [391, 253] on icon "open_in_browser" at bounding box center [390, 251] width 9 height 9
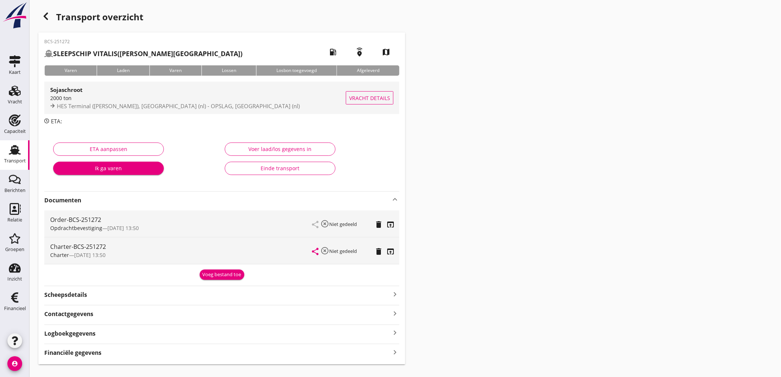
click at [164, 99] on div "2000 ton" at bounding box center [198, 98] width 296 height 8
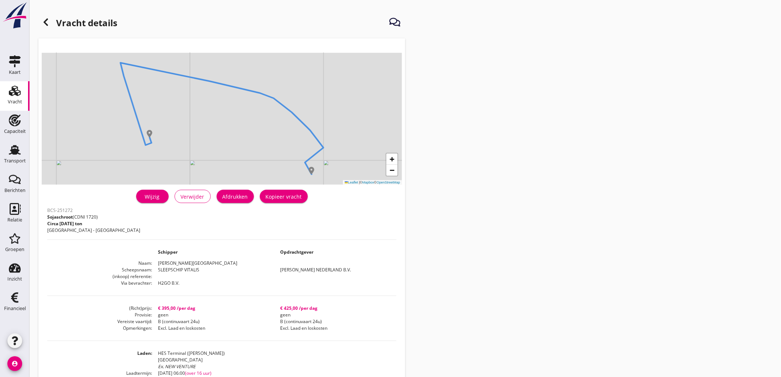
click at [154, 208] on div "BCS-251272 Sojaschroot (CDNI 1720) Circa 2000 ton Amsterdam - Amsterdam" at bounding box center [221, 222] width 349 height 34
click at [153, 202] on link "Wijzig" at bounding box center [152, 196] width 32 height 13
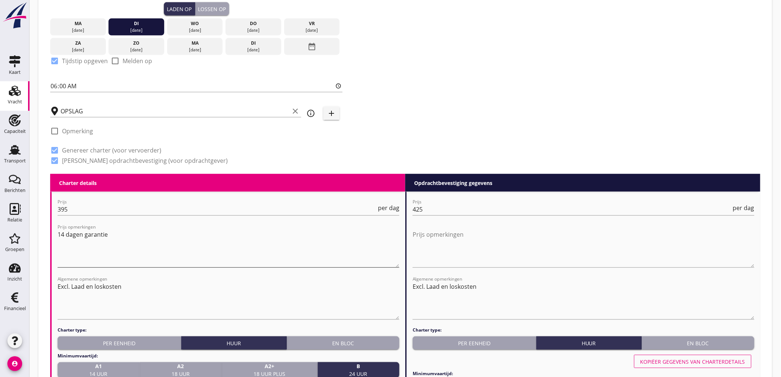
scroll to position [205, 0]
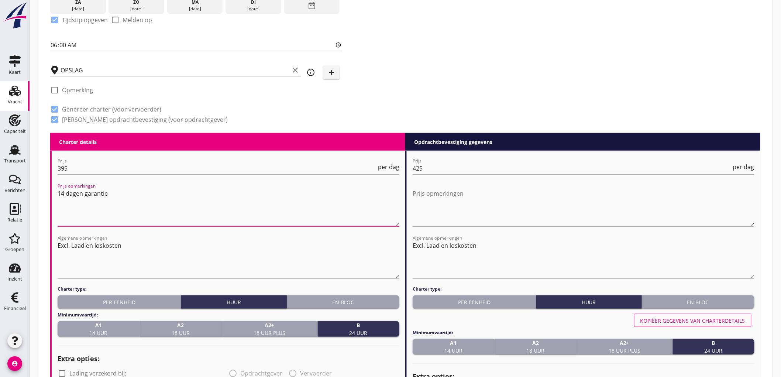
drag, startPoint x: 61, startPoint y: 193, endPoint x: 54, endPoint y: 198, distance: 8.6
click at [0, 186] on div "Kaart Kaart Vracht Vracht Capaciteit Capaciteit Transport Transport Berichten B…" at bounding box center [390, 335] width 781 height 1081
type textarea "7 dagen garantie"
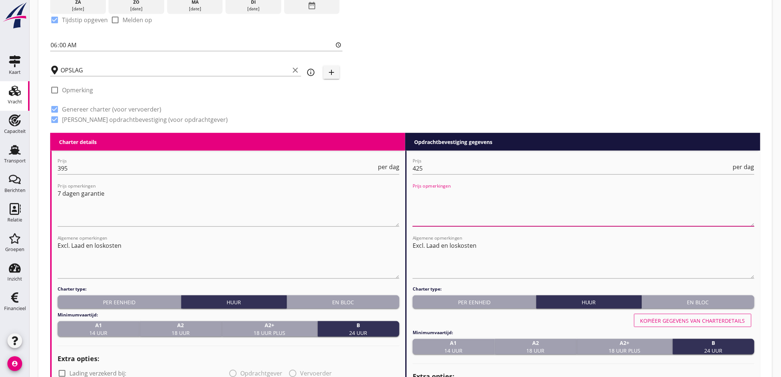
click at [579, 202] on textarea "Prijs opmerkingen" at bounding box center [584, 207] width 342 height 39
paste textarea "7 dagen garantie"
type textarea "7 dagen garantie"
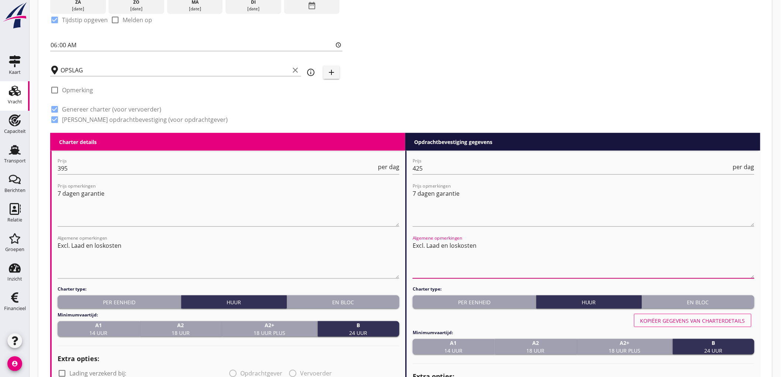
click at [511, 242] on textarea "Excl. Laad en loskosten" at bounding box center [584, 259] width 342 height 39
click at [511, 246] on textarea "Excl. Laad en loskosten // Brugkraan lossen uitgesloten" at bounding box center [584, 259] width 342 height 39
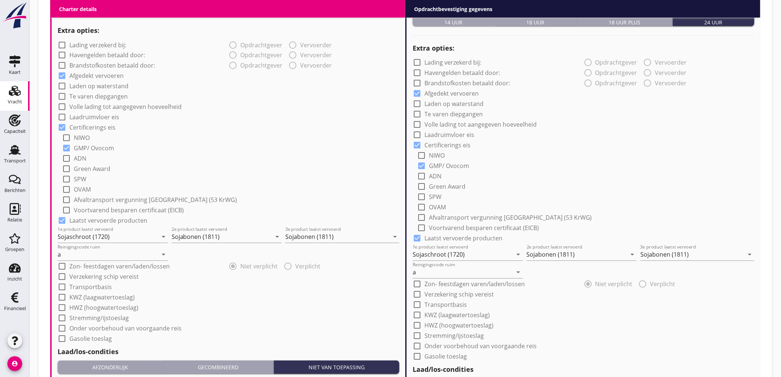
scroll to position [704, 0]
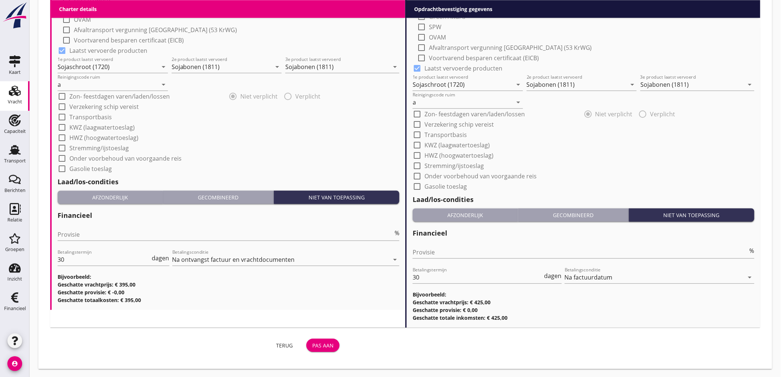
type textarea "Excl. Laad en loskosten // Brugkraan HES lossen uitgesloten"
click at [331, 342] on div "Pas aan" at bounding box center [322, 346] width 21 height 8
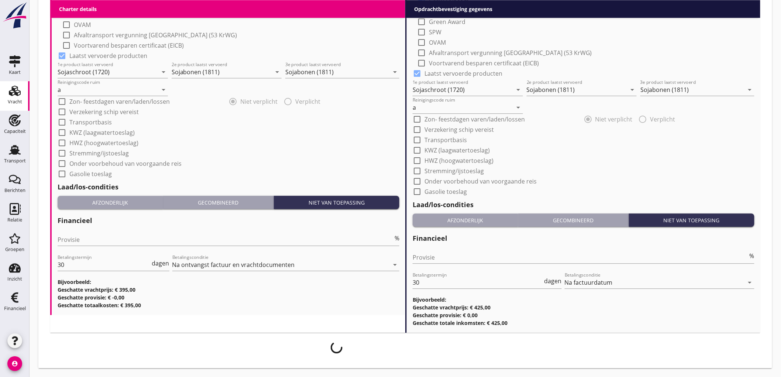
scroll to position [698, 0]
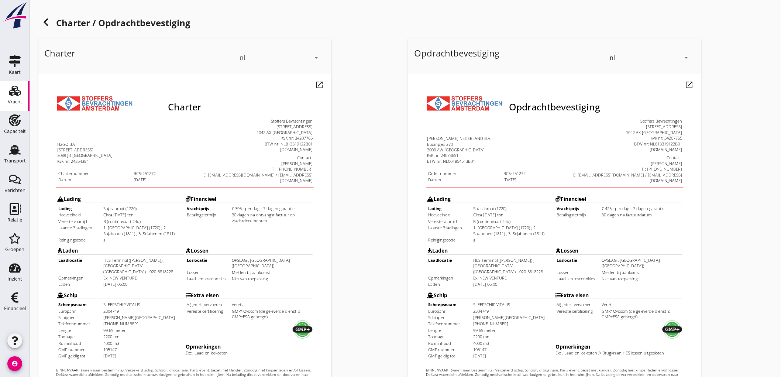
scroll to position [169, 0]
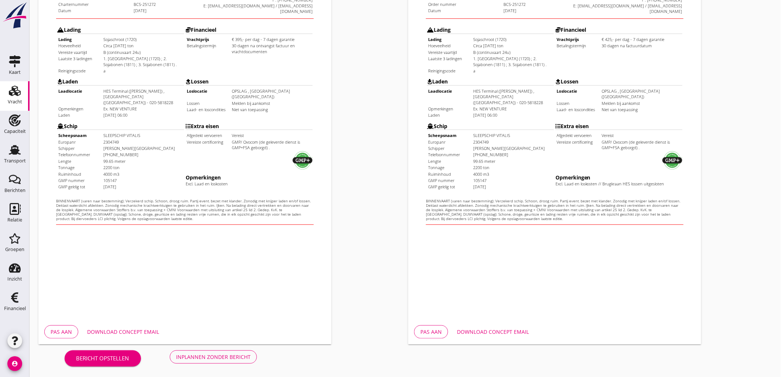
click at [247, 355] on div "Inplannen zonder bericht" at bounding box center [213, 357] width 75 height 8
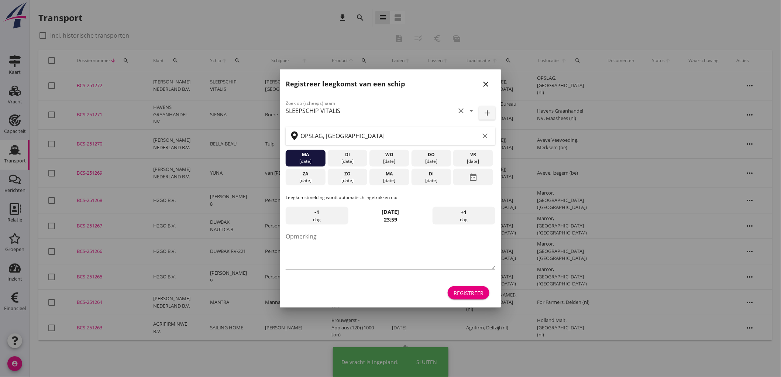
click at [484, 82] on icon "close" at bounding box center [486, 84] width 9 height 9
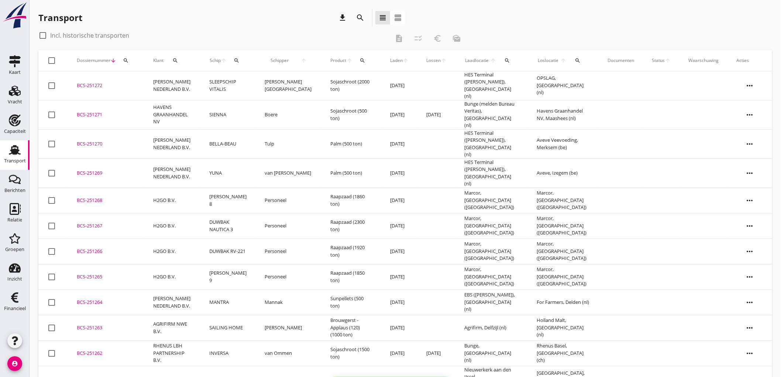
click at [236, 79] on td "SLEEPSCHIP VITALIS" at bounding box center [228, 85] width 55 height 29
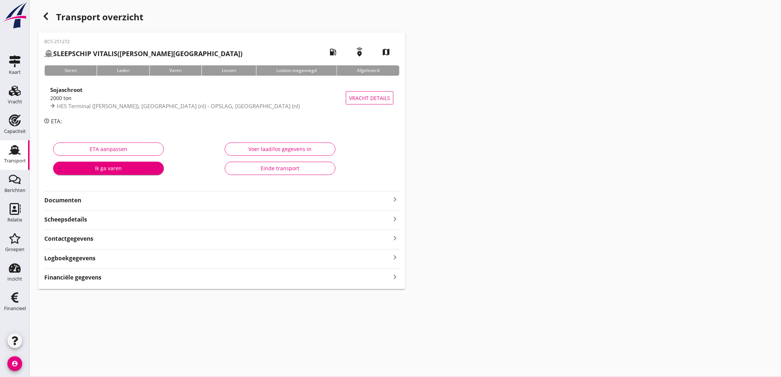
click at [145, 196] on strong "Documenten" at bounding box center [217, 200] width 346 height 8
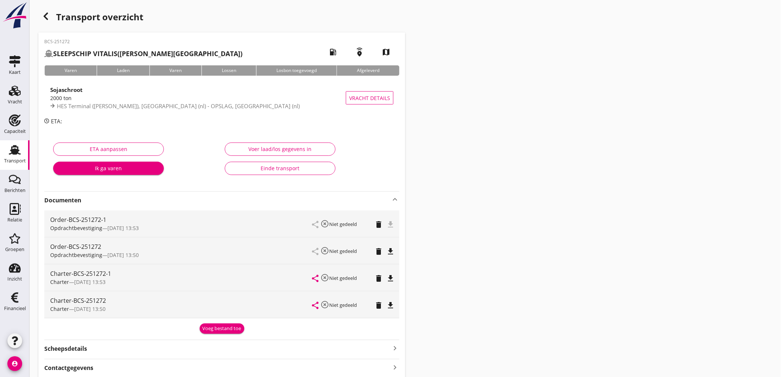
click at [377, 249] on icon "delete" at bounding box center [378, 251] width 9 height 9
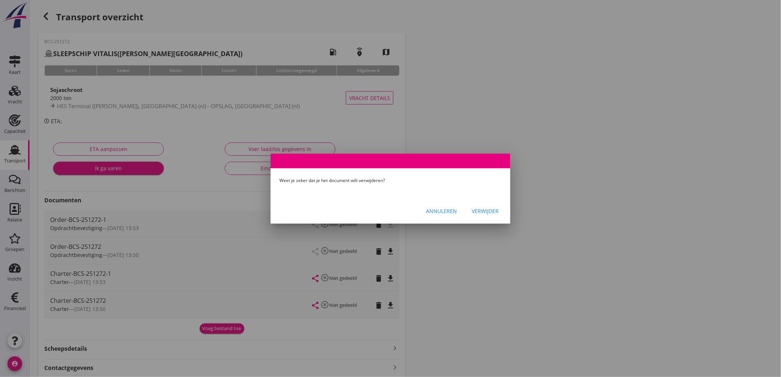
click at [478, 215] on button "Verwijder" at bounding box center [485, 211] width 39 height 13
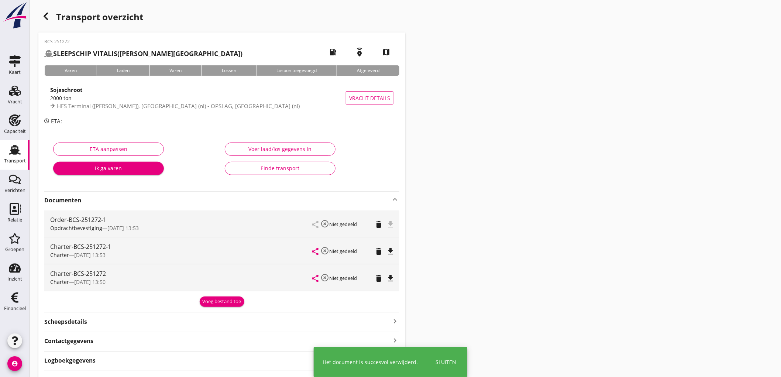
click at [376, 281] on icon "delete" at bounding box center [378, 278] width 9 height 9
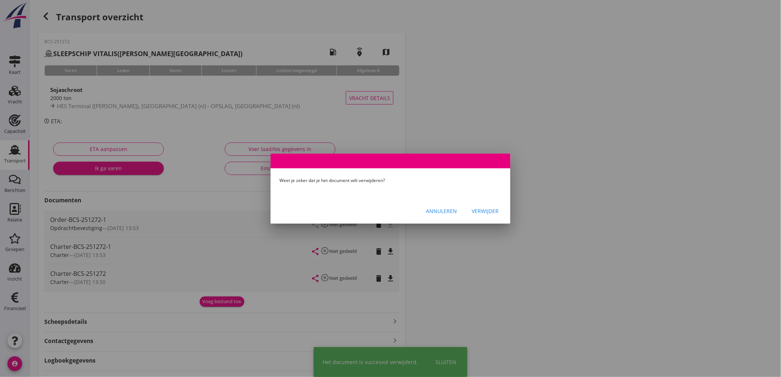
click at [481, 210] on div "Verwijder" at bounding box center [485, 211] width 27 height 8
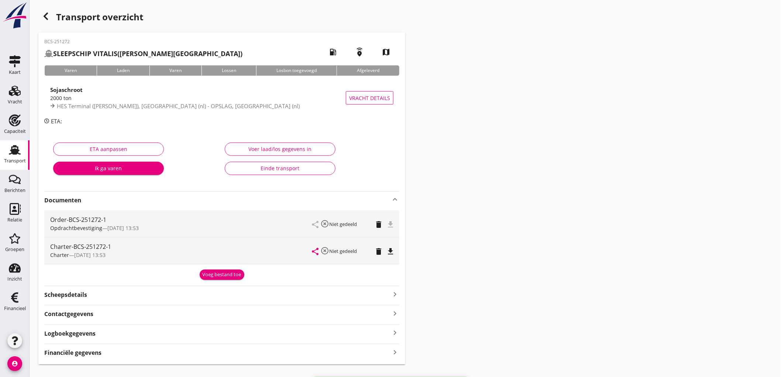
click at [401, 261] on div "BCS-251272 SLEEPSCHIP VITALIS (P.J. Broere) local_gas_station emergency_share m…" at bounding box center [221, 198] width 367 height 332
click at [393, 253] on icon "file_download" at bounding box center [390, 251] width 9 height 9
click at [390, 227] on icon "file_download" at bounding box center [390, 224] width 9 height 9
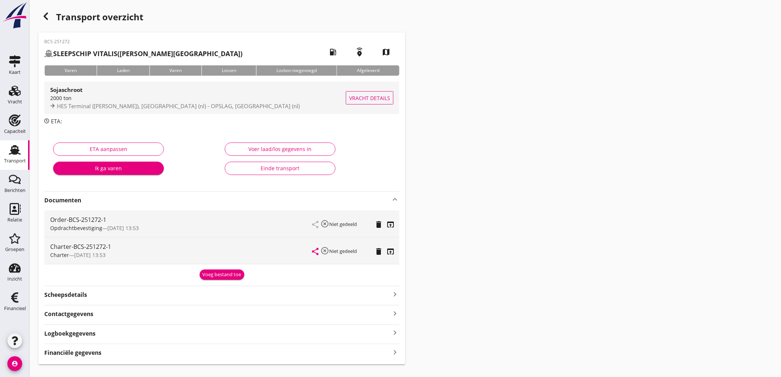
click at [155, 95] on div "2000 ton" at bounding box center [198, 98] width 296 height 8
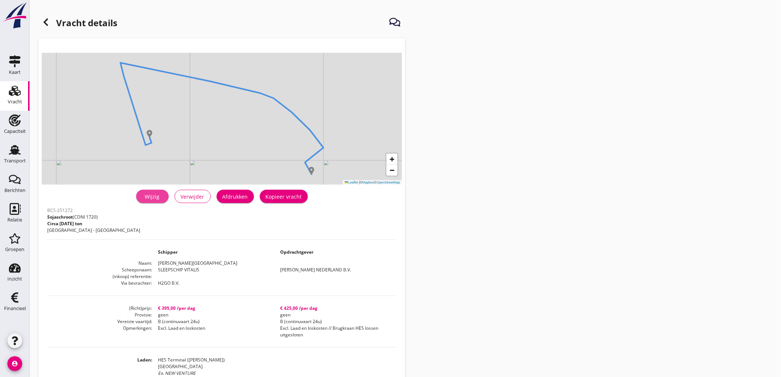
click at [148, 196] on div "Wijzig" at bounding box center [152, 197] width 21 height 8
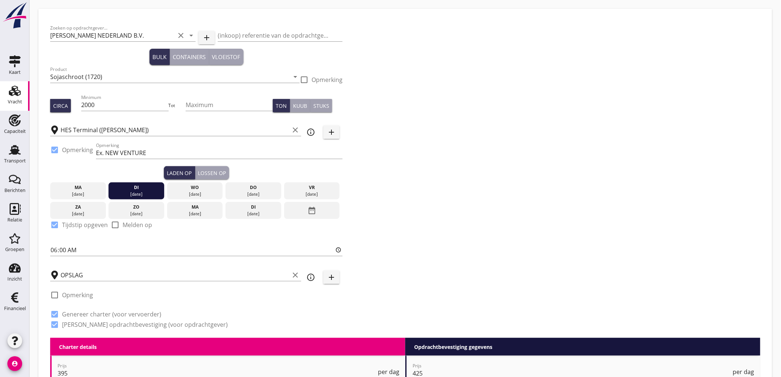
scroll to position [328, 0]
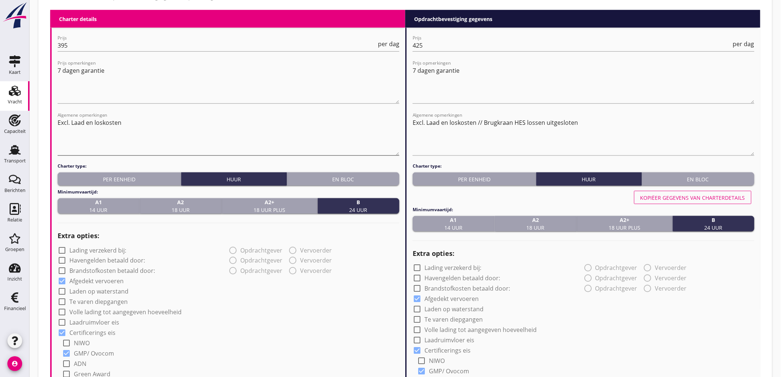
click at [185, 139] on textarea "Excl. Laad en loskosten" at bounding box center [229, 136] width 342 height 39
drag, startPoint x: 185, startPoint y: 123, endPoint x: 84, endPoint y: 118, distance: 101.3
click at [84, 118] on textarea "Excl. Laad en loskosten" at bounding box center [229, 136] width 342 height 39
type textarea "Excl. Laad, Los en verhaalkosten"
click at [593, 123] on textarea "Excl. Laad en loskosten // Brugkraan HES lossen uitgesloten" at bounding box center [584, 136] width 342 height 39
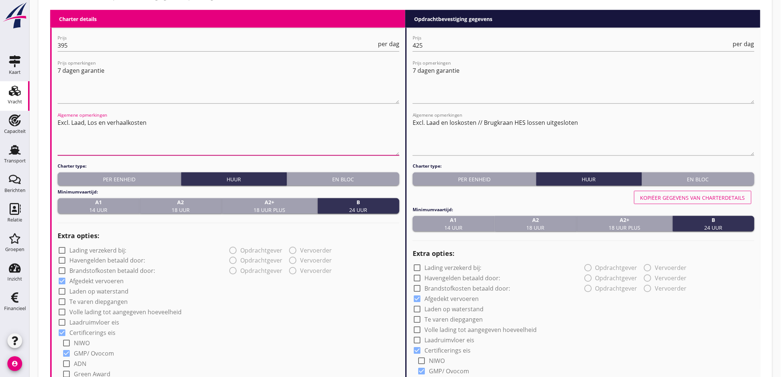
drag, startPoint x: 201, startPoint y: 133, endPoint x: 171, endPoint y: 120, distance: 32.9
click at [47, 129] on div "Zoeken op opdrachtgever... PETERSON NEDERLAND B.V. clear arrow_drop_down add (i…" at bounding box center [405, 213] width 722 height 1052
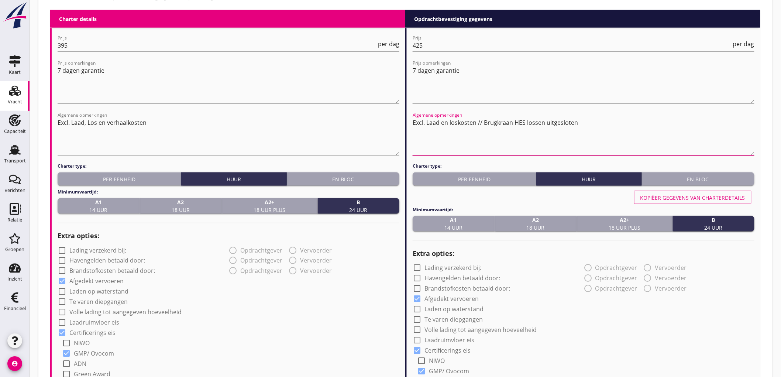
drag, startPoint x: 476, startPoint y: 120, endPoint x: 129, endPoint y: 10, distance: 364.1
click at [172, 30] on div "Charter details keyboard_arrow_down Prijs 395 per dag Prijs opmerkingen 7 dagen…" at bounding box center [405, 356] width 711 height 693
paste textarea "Excl. Laad, Los en verhaalkosten"
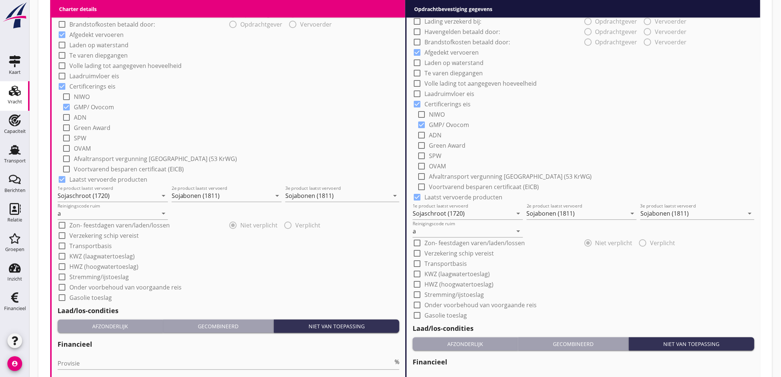
scroll to position [704, 0]
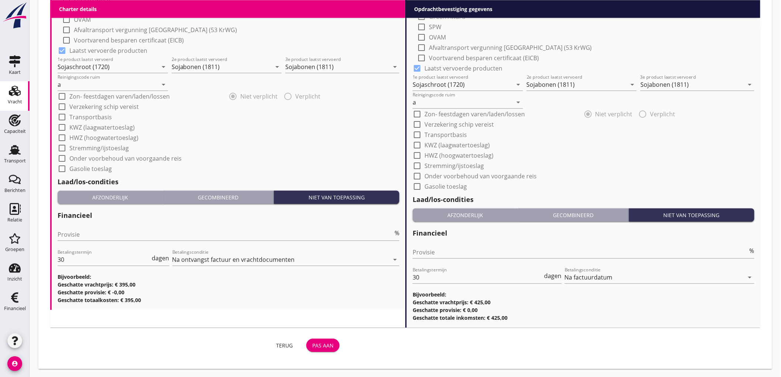
type textarea "Excl. Laad, Los en verhaalkosten // Brugkraan HES lossen uitgesloten"
click at [320, 351] on div "Terug Pas aan" at bounding box center [196, 345] width 292 height 18
click at [324, 346] on div "Pas aan" at bounding box center [322, 346] width 21 height 8
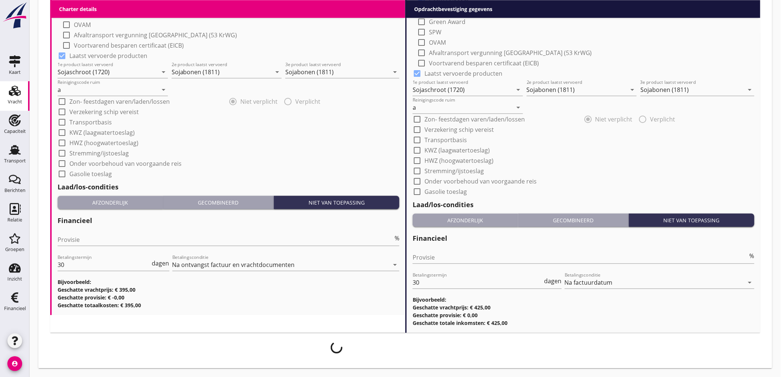
scroll to position [698, 0]
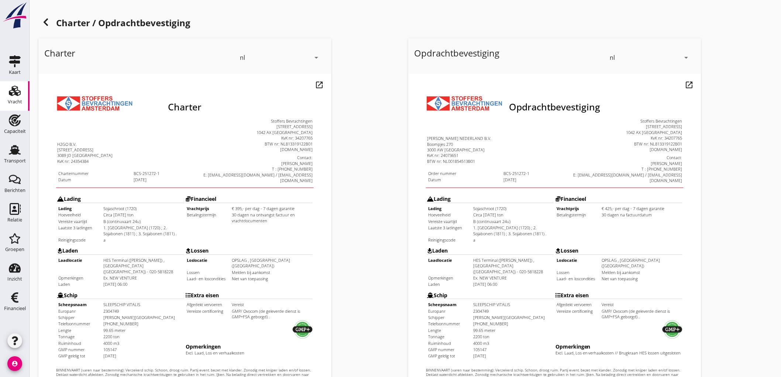
scroll to position [169, 0]
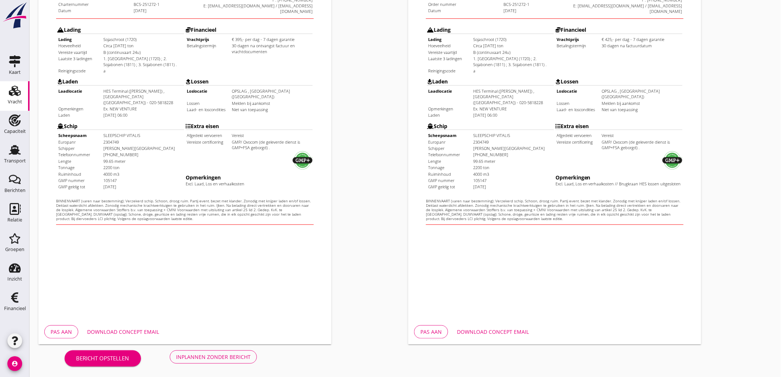
click at [240, 358] on div "Inplannen zonder bericht" at bounding box center [213, 357] width 75 height 8
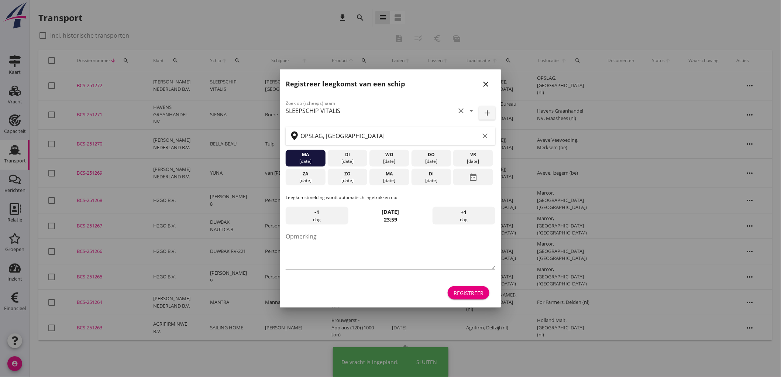
click at [485, 83] on icon "close" at bounding box center [486, 84] width 9 height 9
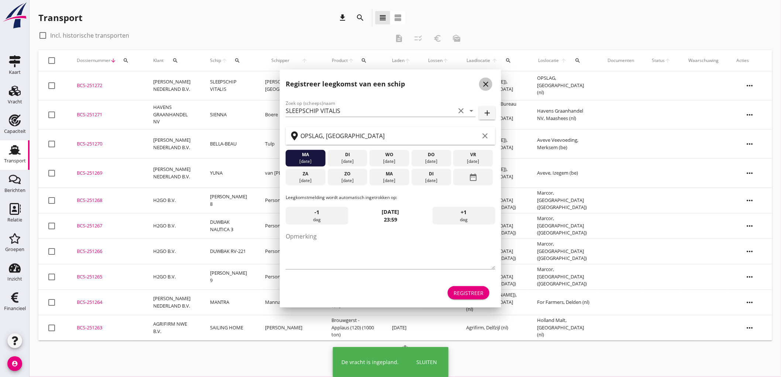
click at [420, 82] on td at bounding box center [439, 85] width 38 height 29
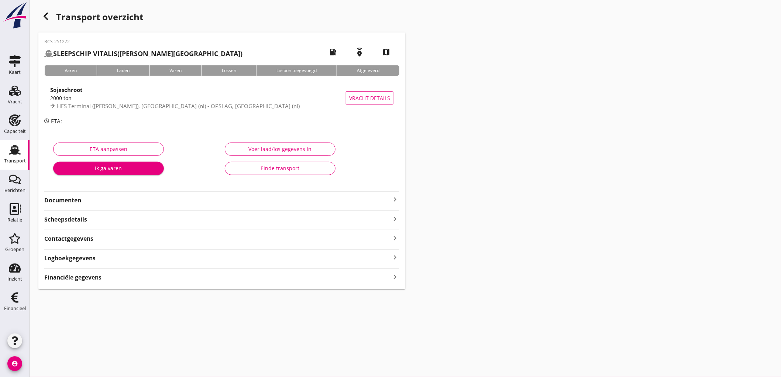
click at [163, 203] on strong "Documenten" at bounding box center [217, 200] width 346 height 8
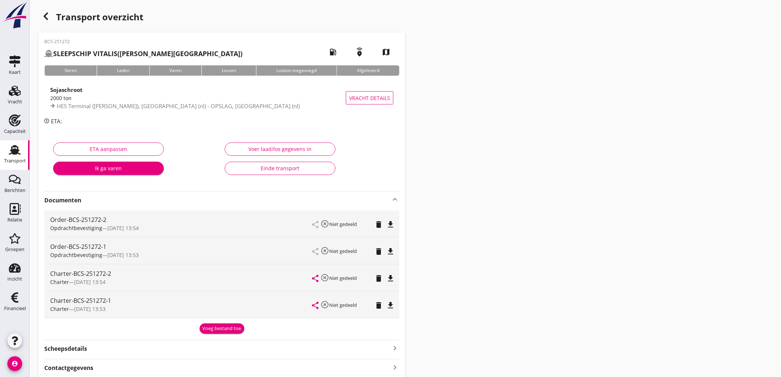
click at [386, 248] on icon "file_download" at bounding box center [390, 251] width 9 height 9
click at [380, 248] on icon "delete" at bounding box center [378, 251] width 9 height 9
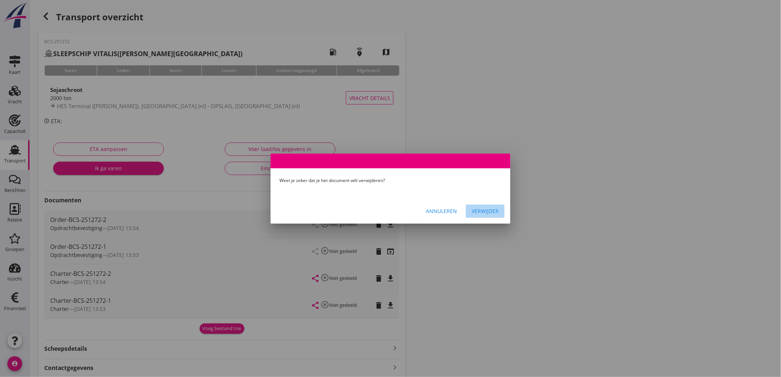
drag, startPoint x: 477, startPoint y: 206, endPoint x: 441, endPoint y: 231, distance: 43.2
click at [477, 207] on button "Verwijder" at bounding box center [485, 211] width 39 height 13
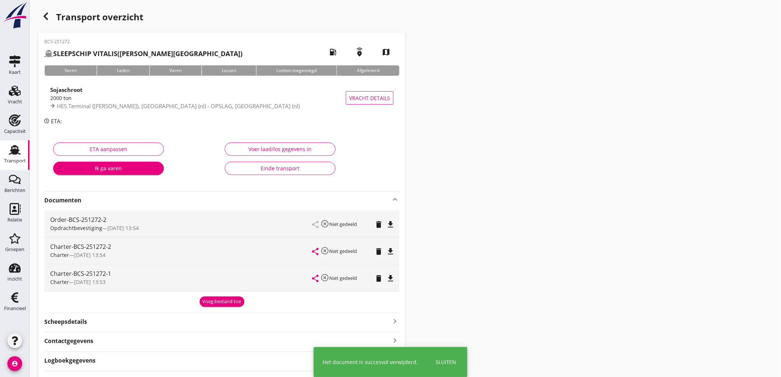
click at [378, 274] on icon "delete" at bounding box center [378, 278] width 9 height 9
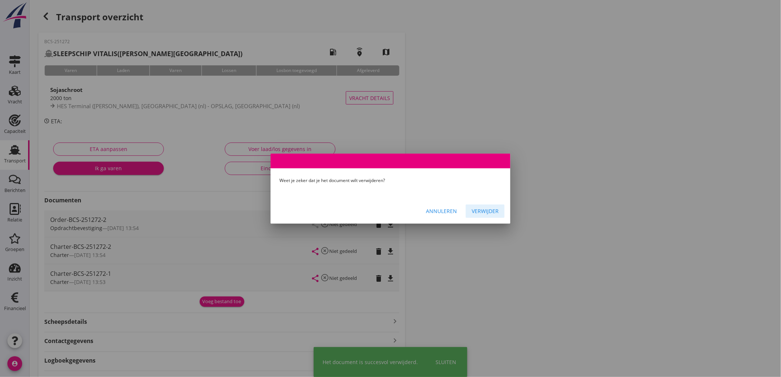
click at [495, 209] on div "Verwijder" at bounding box center [485, 211] width 27 height 8
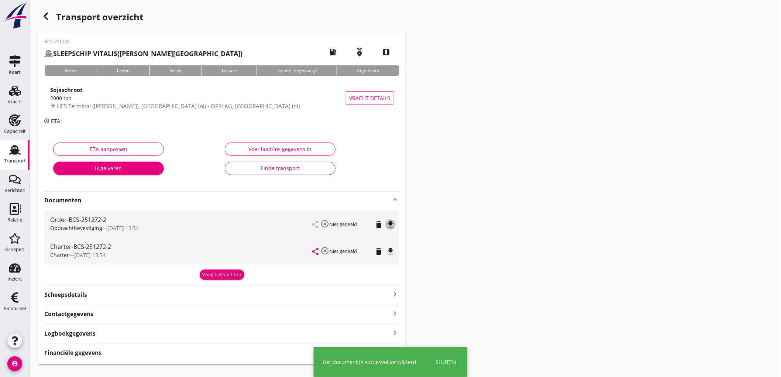
click at [395, 226] on icon "file_download" at bounding box center [390, 224] width 9 height 9
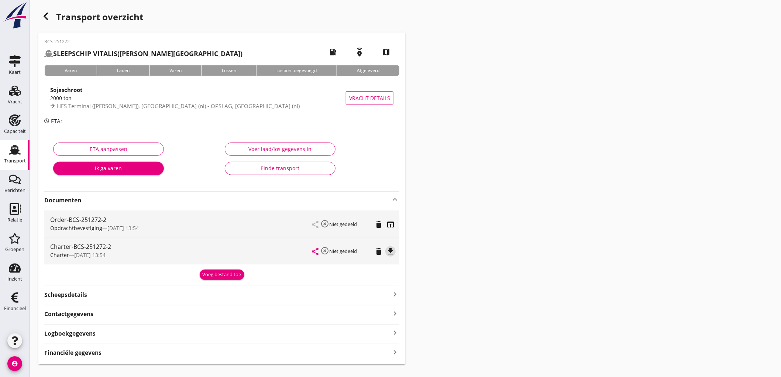
click at [394, 247] on icon "file_download" at bounding box center [390, 251] width 9 height 9
click at [22, 150] on div "Transport" at bounding box center [15, 150] width 18 height 12
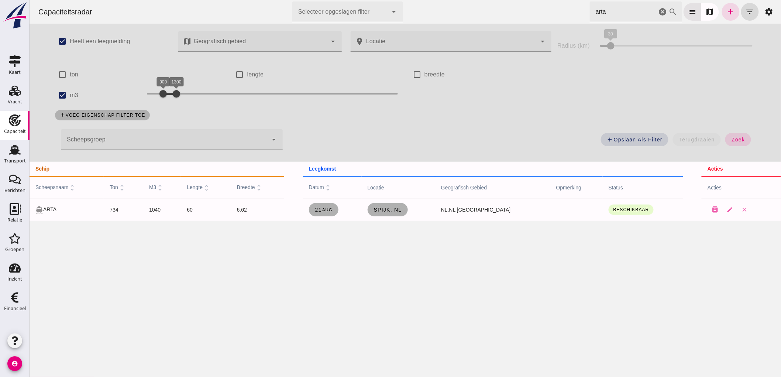
click icon "cancel"
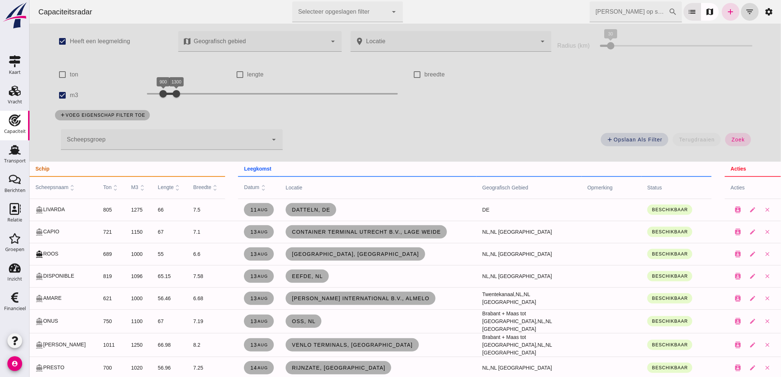
click div
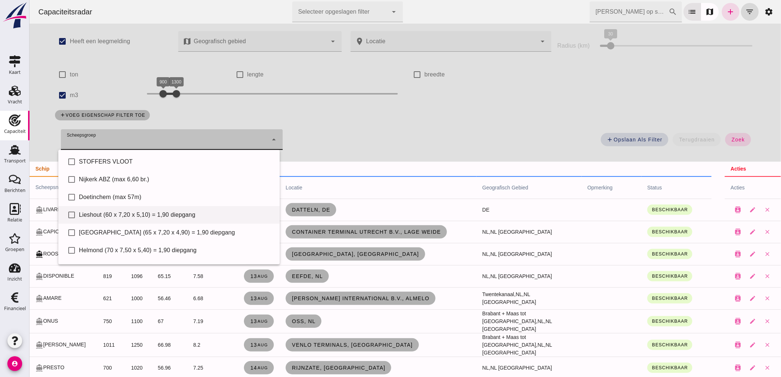
click at [126, 216] on div "Lieshout (60 x 7,20 x 5,10) = 1,90 diepgang" at bounding box center [176, 215] width 195 height 9
type input "Lieshout (60 x 7,20 x 5,10) = 1,90 diepgang"
checkbox input "true"
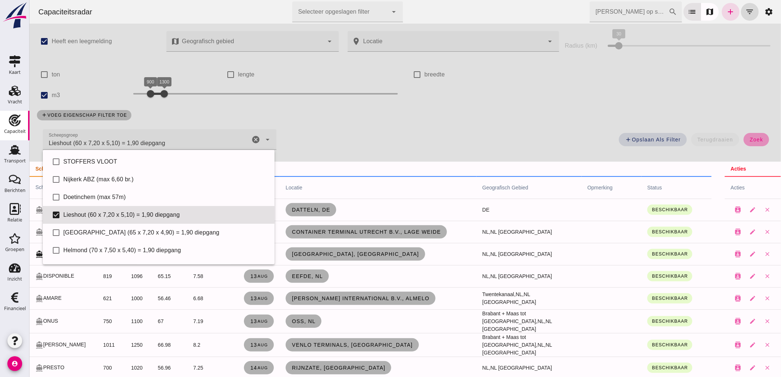
click button "zoek"
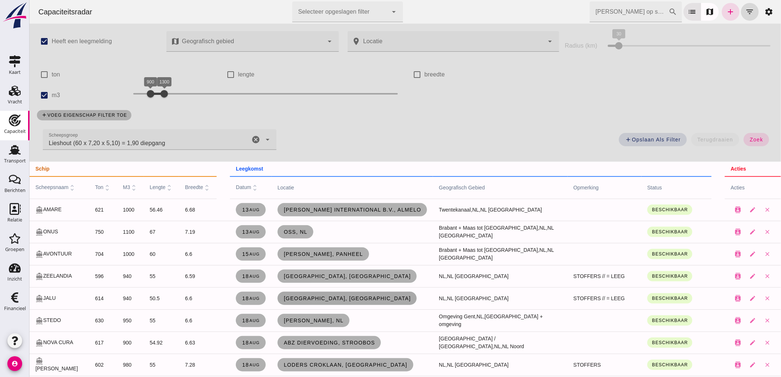
scroll to position [41, 0]
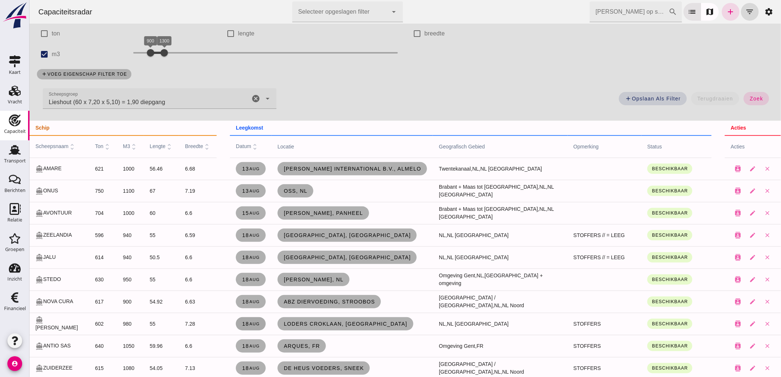
click span "[DATE]"
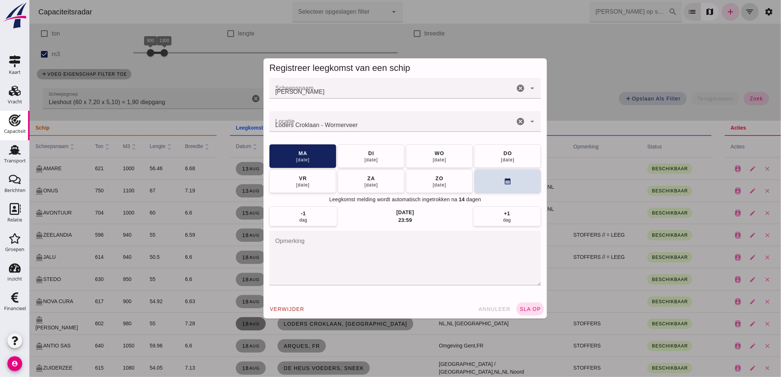
scroll to position [0, 0]
drag, startPoint x: 418, startPoint y: 65, endPoint x: 462, endPoint y: 54, distance: 45.3
click div "Registreer leegkomst van een schip Scheepsnaam Scheepsnaam [PERSON_NAME] cancel…"
click icon "cancel"
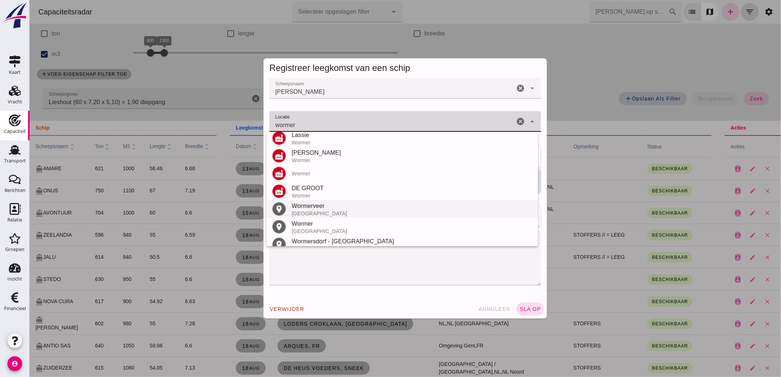
scroll to position [51, 0]
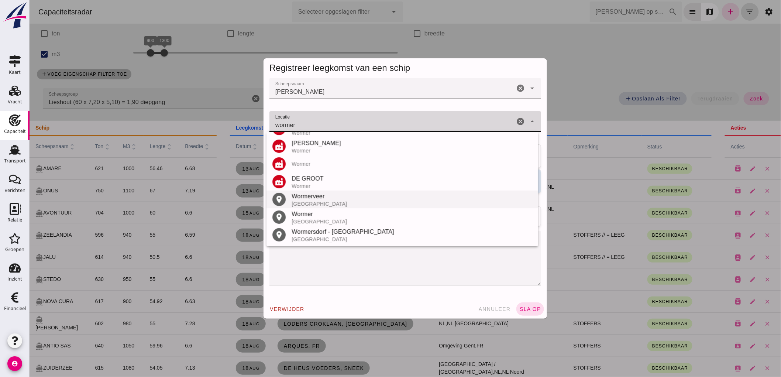
click at [339, 200] on div "Wormerveer" at bounding box center [411, 196] width 241 height 9
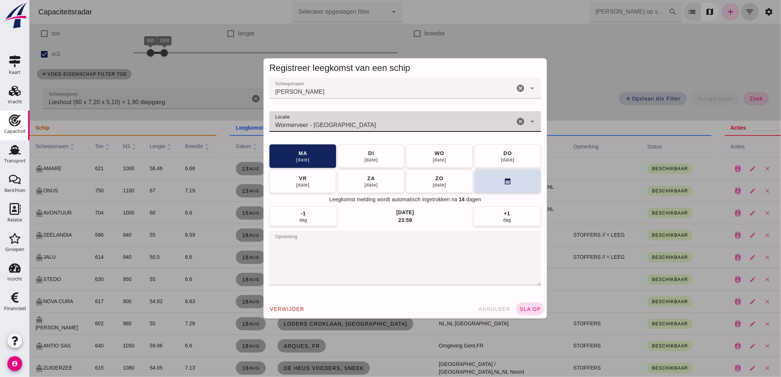
type input "Wormerveer - [GEOGRAPHIC_DATA]"
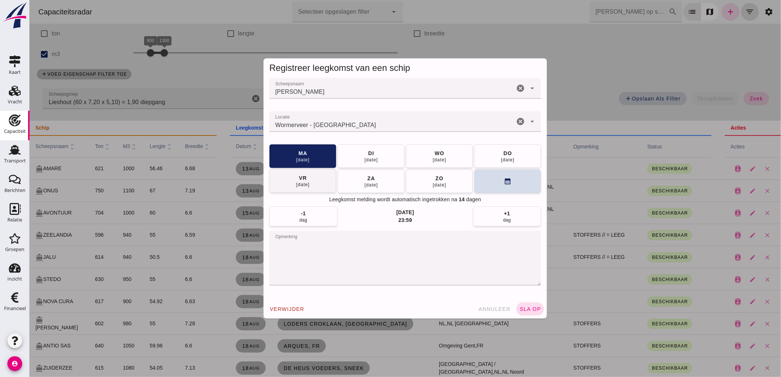
click span "[DATE]"
drag, startPoint x: 528, startPoint y: 306, endPoint x: 522, endPoint y: 308, distance: 7.1
click button "sla op"
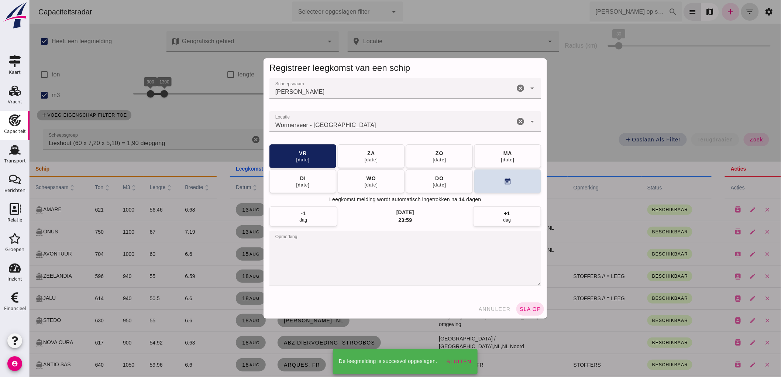
scroll to position [41, 0]
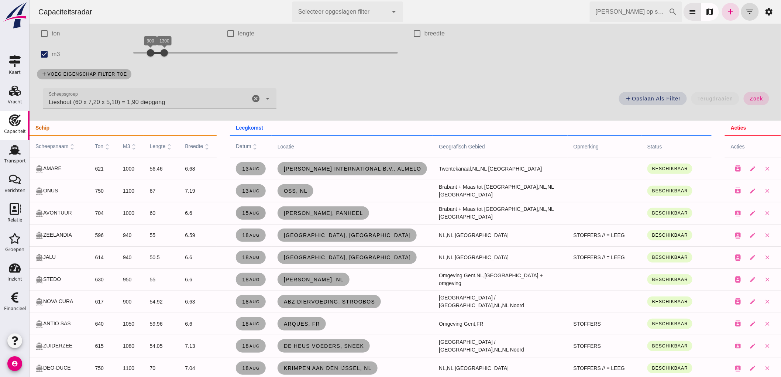
drag, startPoint x: 257, startPoint y: 216, endPoint x: 816, endPoint y: 174, distance: 560.0
click span "[DATE]"
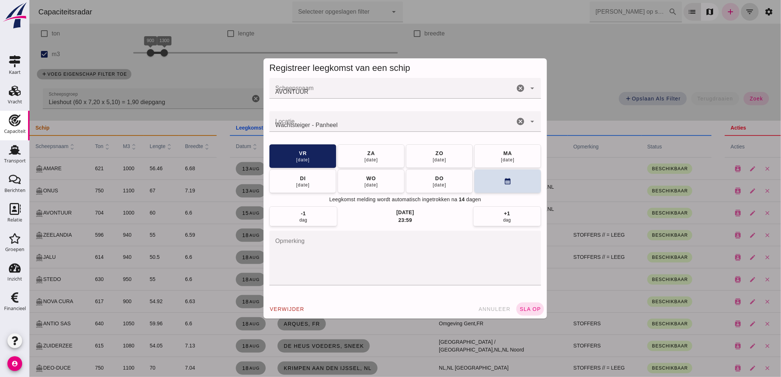
scroll to position [0, 0]
click icon "cancel"
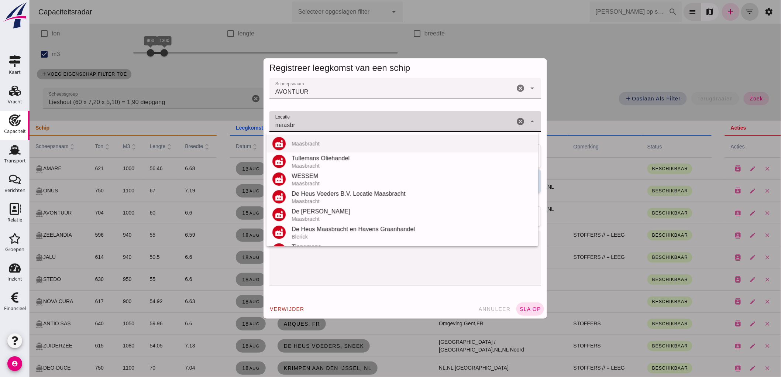
click at [358, 144] on div "Maasbracht" at bounding box center [411, 144] width 241 height 6
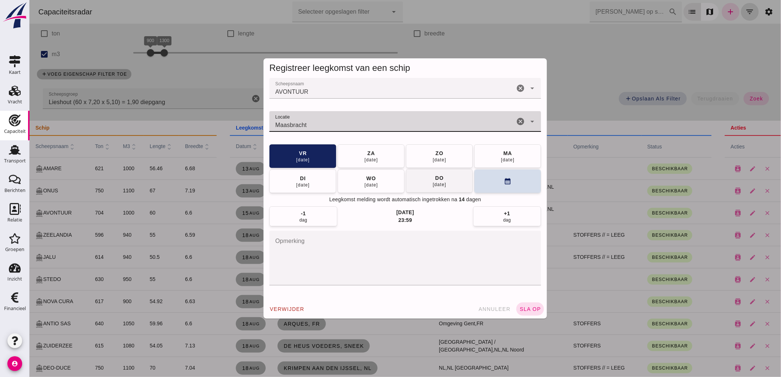
type input "Maasbracht"
click div "[DATE]"
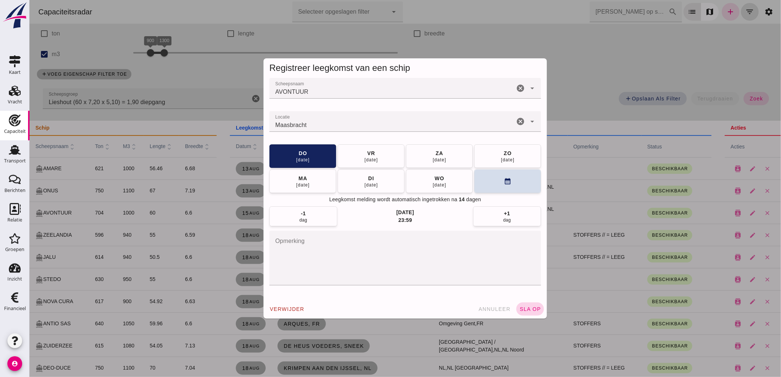
click button "sla op"
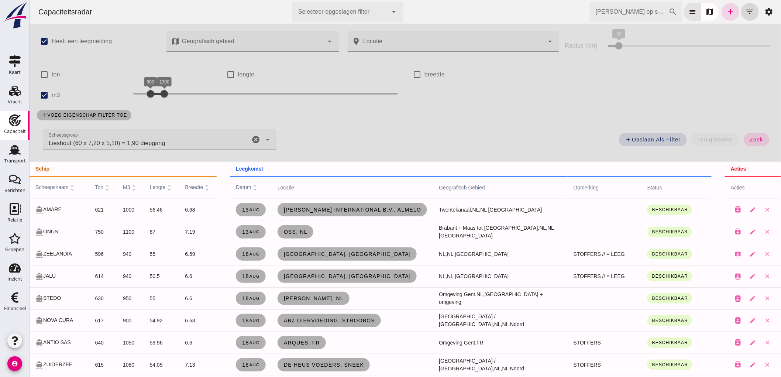
click div "Lieshout (60 x 7,20 x 5,10) = 1,90 diepgang Lieshout (60 x 7,20 x 5,10) = 1,90 …"
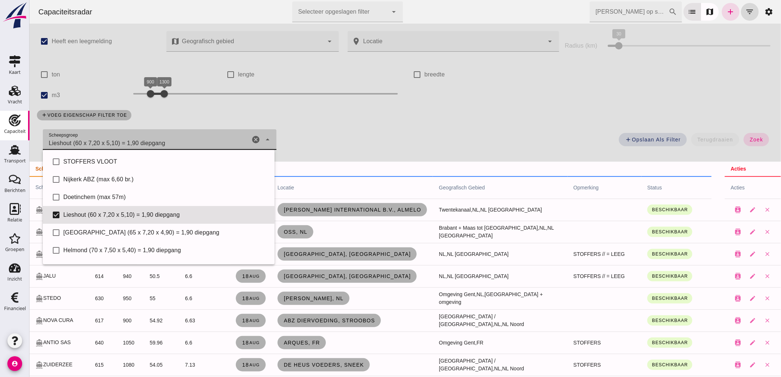
scroll to position [51, 0]
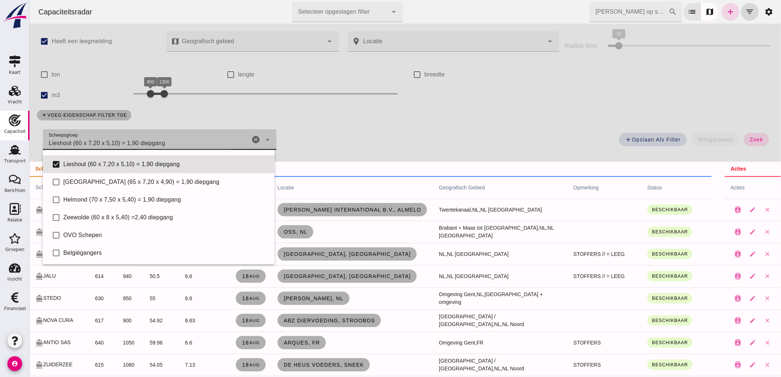
click icon "cancel"
checkbox input "false"
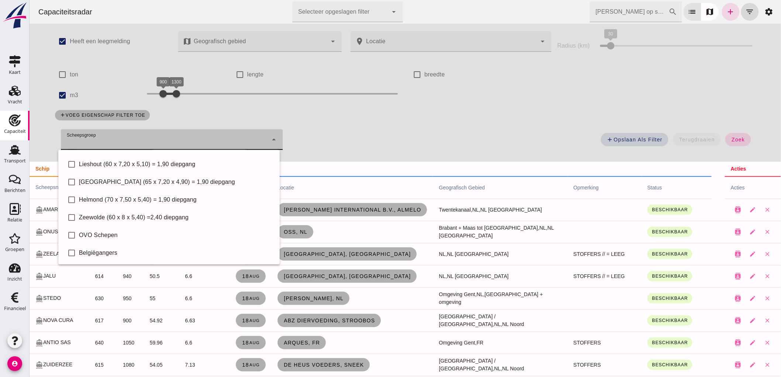
click div
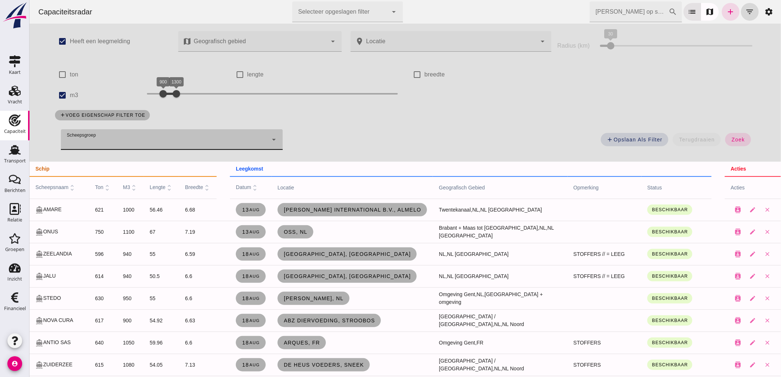
drag, startPoint x: 222, startPoint y: 143, endPoint x: 212, endPoint y: 144, distance: 9.4
click div
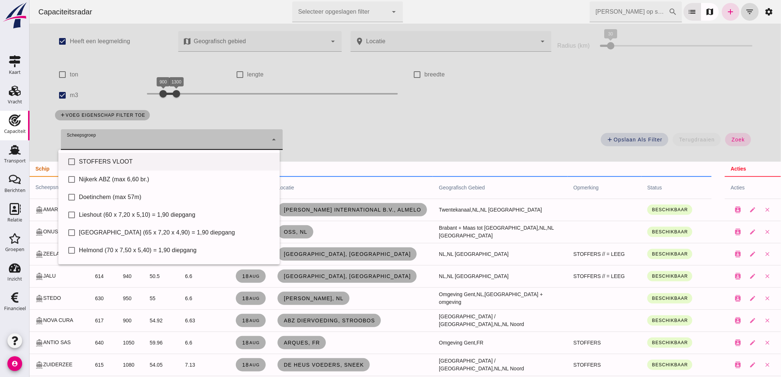
click at [116, 164] on div "STOFFERS VLOOT" at bounding box center [176, 161] width 195 height 9
type input "STOFFERS VLOOT"
checkbox input "true"
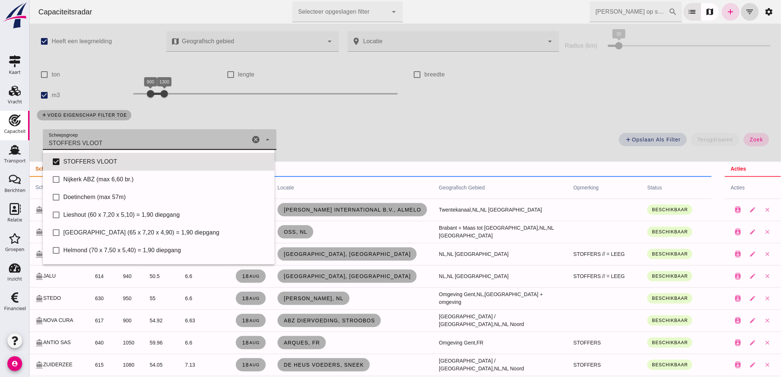
click at [743, 132] on div "add Opslaan als filter terugdraaien zoek" at bounding box center [529, 142] width 497 height 27
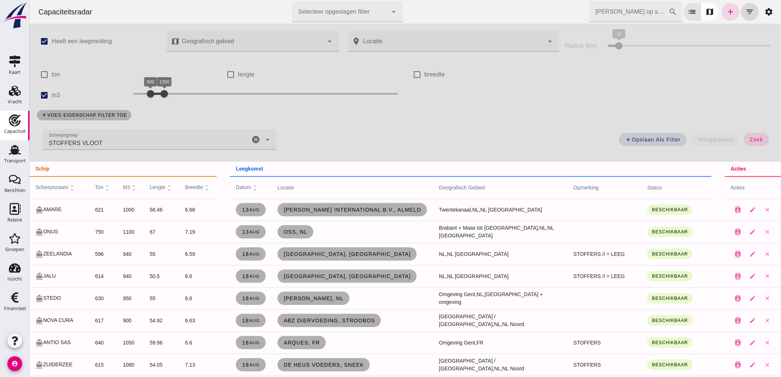
drag, startPoint x: 745, startPoint y: 139, endPoint x: 176, endPoint y: 141, distance: 568.7
click span "zoek"
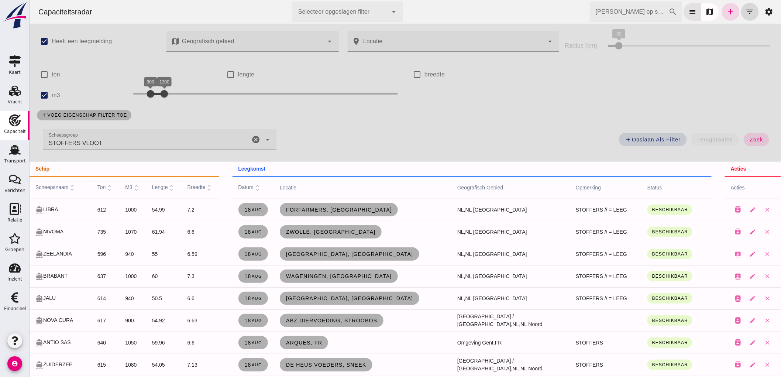
click div "check_box m3"
click input "m3"
checkbox input "false"
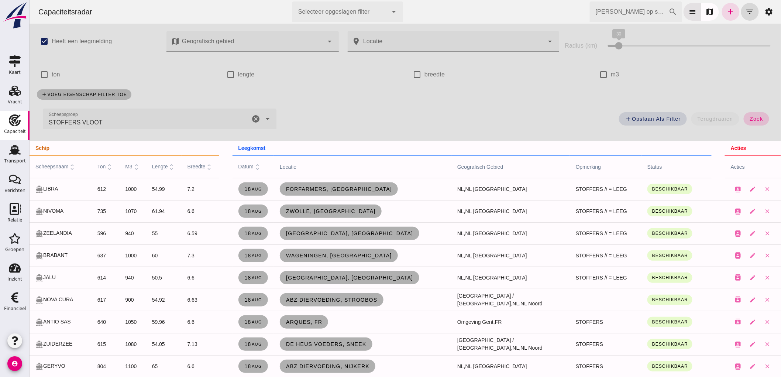
click span "zoek"
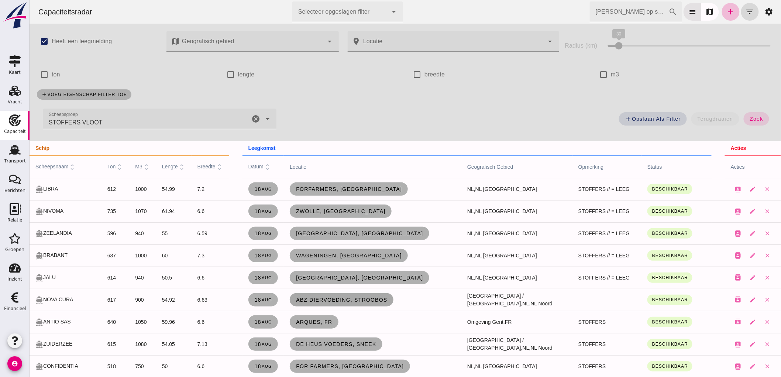
click at [373, 305] on link "ABZ Diervoeding, Stroobos" at bounding box center [342, 299] width 104 height 13
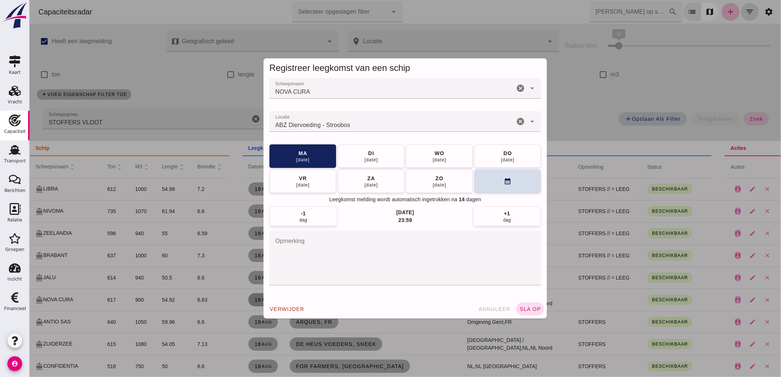
click textarea "opmerking"
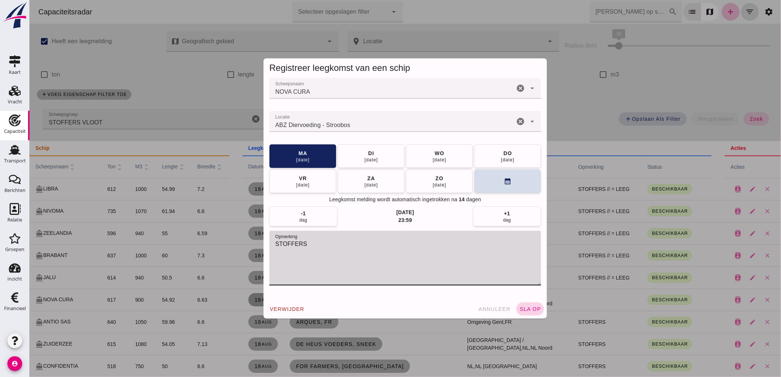
type textarea "STOFFERS"
click button "sla op"
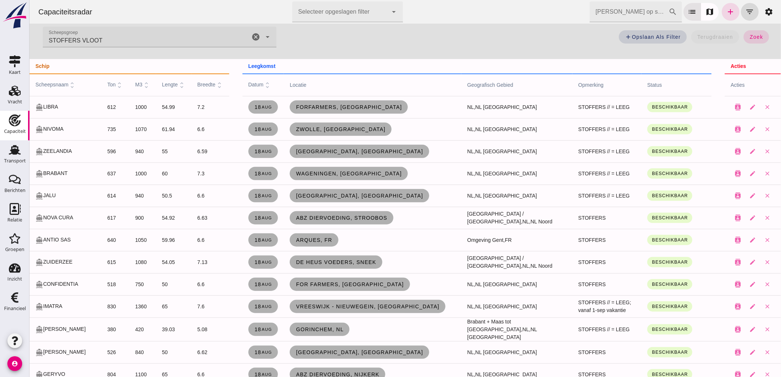
scroll to position [123, 0]
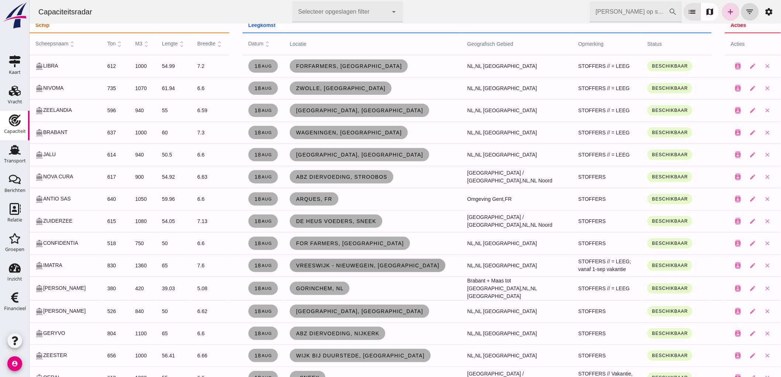
click at [342, 259] on link "Vreeswijk - Nieuwegein, [GEOGRAPHIC_DATA]" at bounding box center [368, 265] width 156 height 13
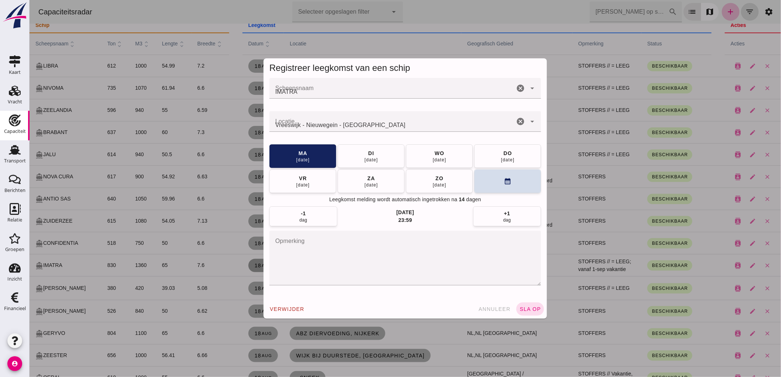
scroll to position [0, 0]
click icon "cancel"
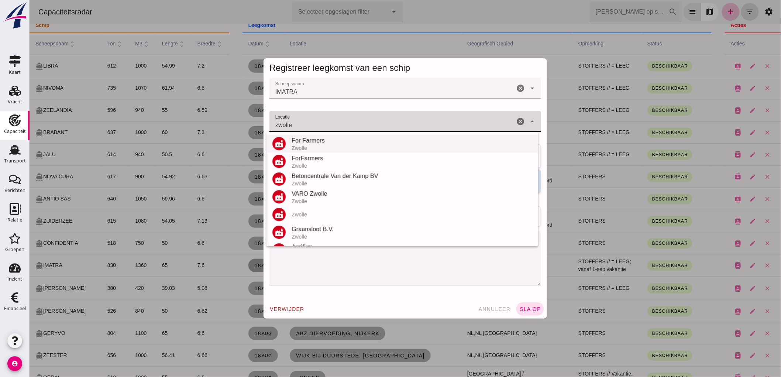
click at [319, 148] on div "Zwolle" at bounding box center [411, 148] width 241 height 6
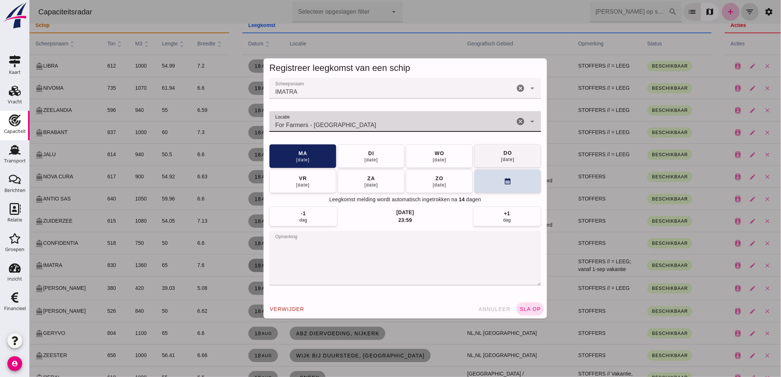
type input "For Farmers - [GEOGRAPHIC_DATA]"
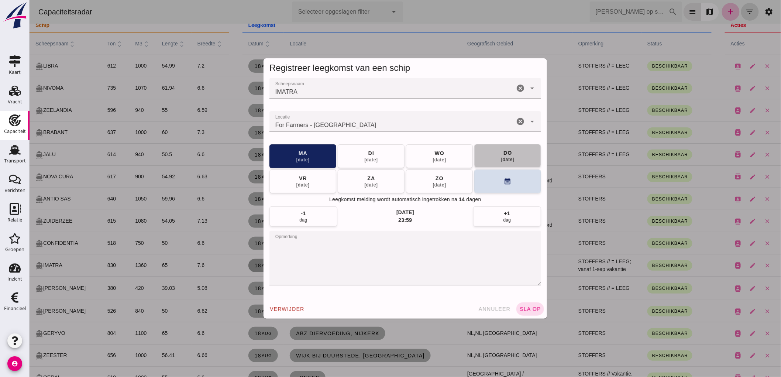
click div "[DATE]"
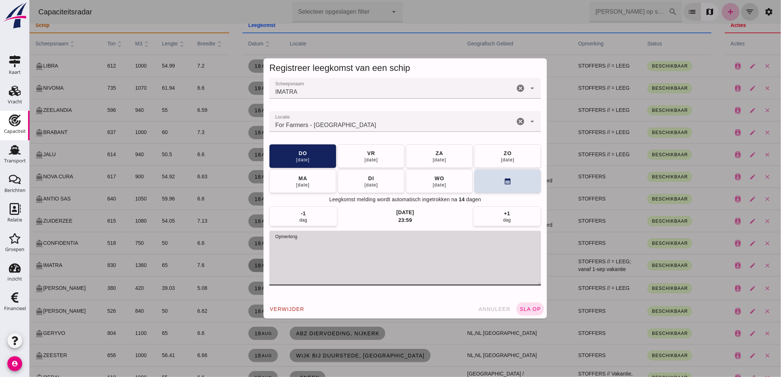
drag, startPoint x: 441, startPoint y: 251, endPoint x: 319, endPoint y: 252, distance: 121.9
click textarea "opmerking"
drag, startPoint x: 334, startPoint y: 243, endPoint x: 309, endPoint y: 249, distance: 25.8
click textarea "opmerking"
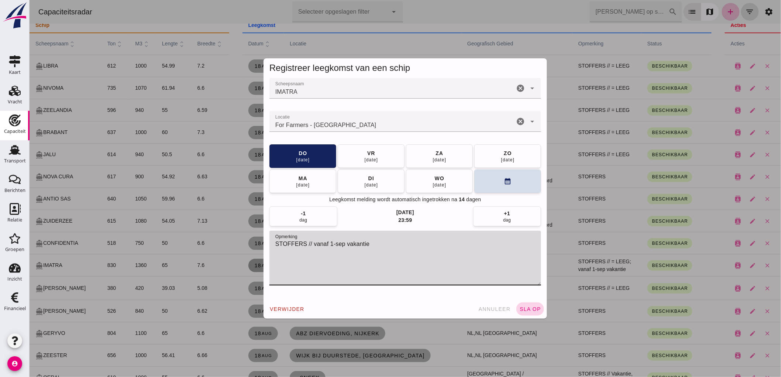
type textarea "STOFFERS // vanaf 1-sep vakantie"
click span "sla op"
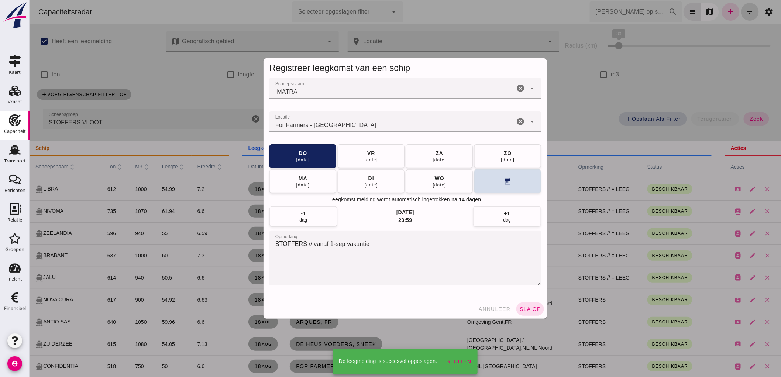
scroll to position [123, 0]
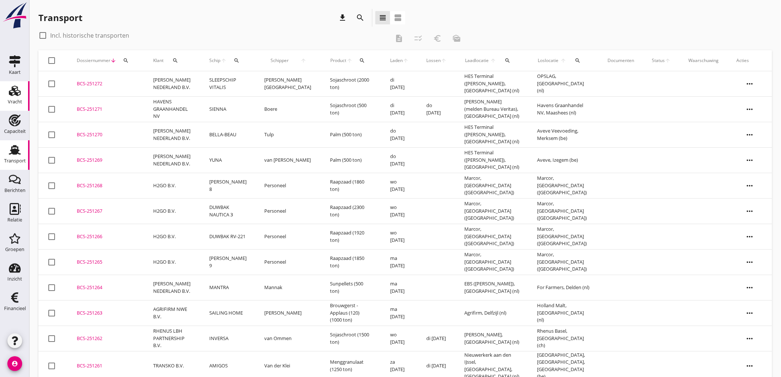
click at [28, 91] on div "Vracht Vracht" at bounding box center [15, 96] width 30 height 30
click at [20, 92] on use at bounding box center [15, 91] width 12 height 10
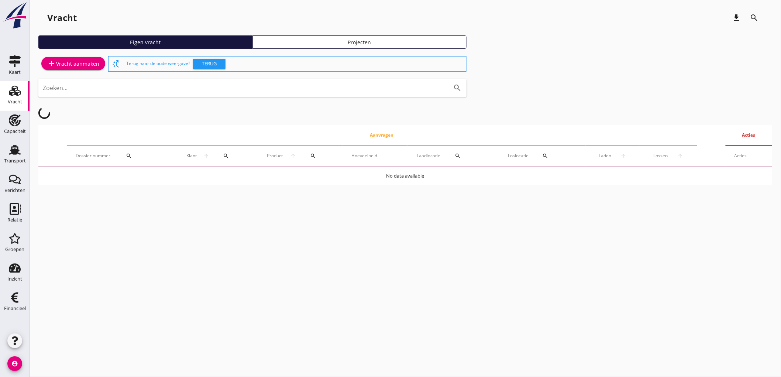
click at [66, 68] on div "add Vracht aanmaken" at bounding box center [73, 63] width 52 height 9
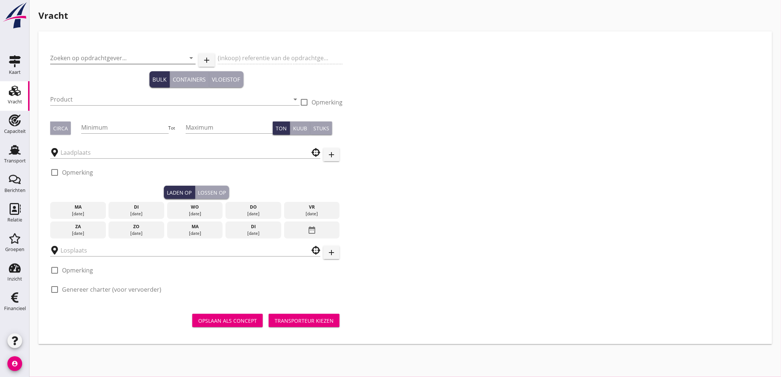
click at [105, 54] on input "Zoeken op opdrachtgever..." at bounding box center [112, 58] width 125 height 12
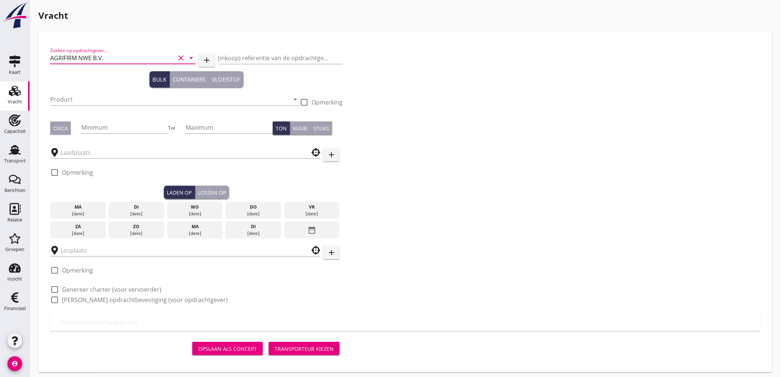
type input "AGRIFIRM NWE B.V."
click at [73, 100] on input "Product" at bounding box center [169, 99] width 239 height 12
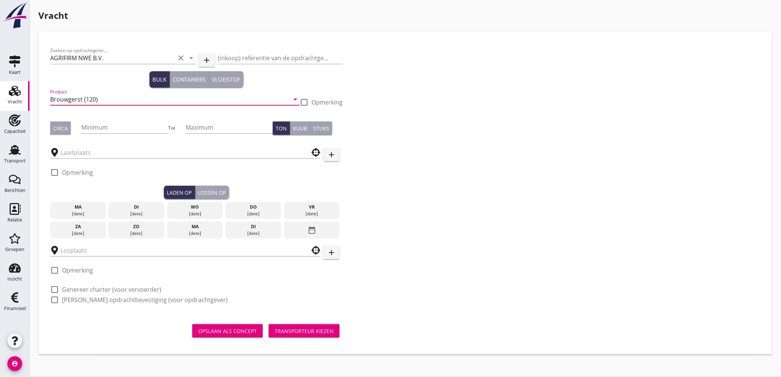
type input "Brouwgerst (120)"
click at [305, 99] on div at bounding box center [304, 102] width 13 height 13
checkbox input "true"
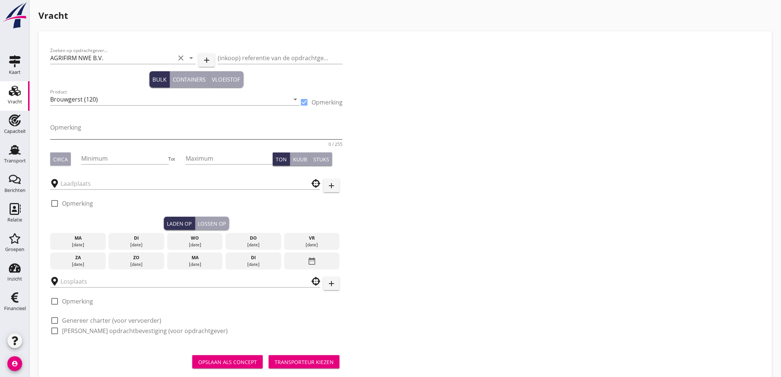
click at [278, 128] on textarea "Opmerking" at bounding box center [196, 130] width 292 height 18
type textarea "Pixel"
type button "circa"
click at [69, 158] on button "Circa" at bounding box center [60, 159] width 21 height 13
click at [83, 157] on input "Minimum" at bounding box center [124, 159] width 87 height 12
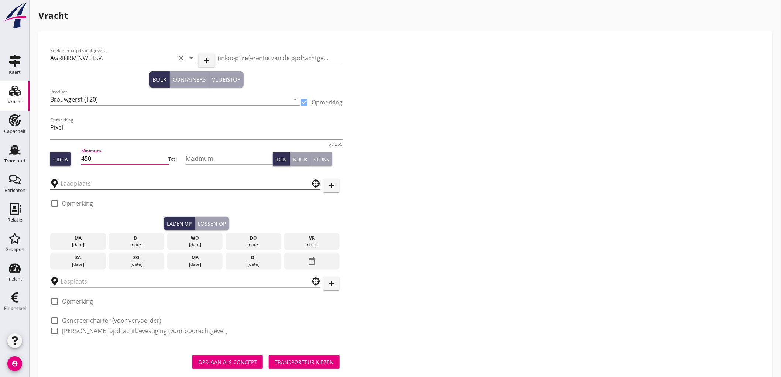
type input "450"
click at [75, 185] on input "text" at bounding box center [180, 184] width 239 height 12
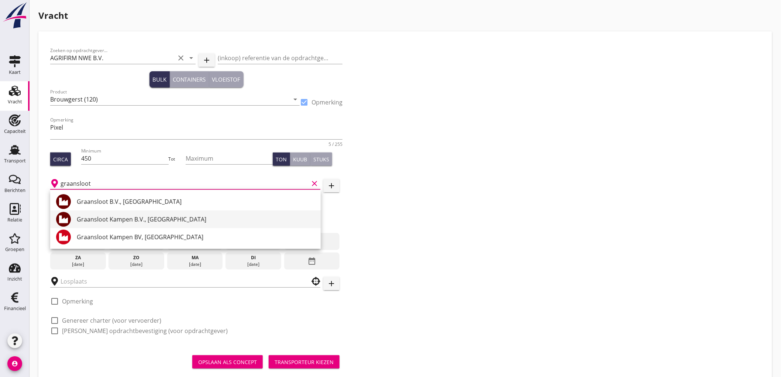
click at [123, 220] on div "Graansloot Kampen B.V., Kampen" at bounding box center [196, 219] width 238 height 9
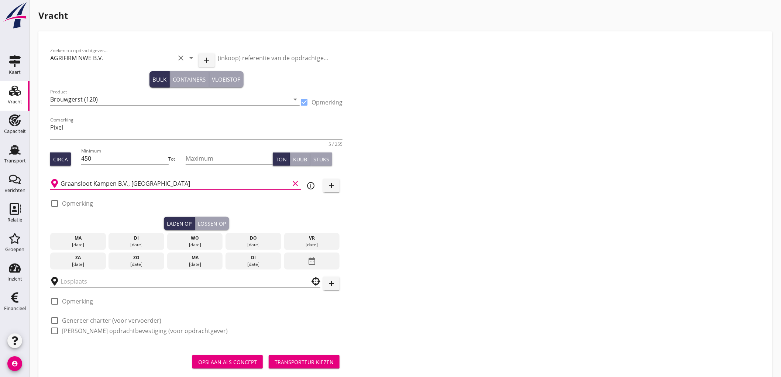
type input "Graansloot Kampen B.V., Kampen"
drag, startPoint x: 76, startPoint y: 321, endPoint x: 76, endPoint y: 326, distance: 5.2
click at [76, 321] on label "Genereer charter (voor vervoerder)" at bounding box center [111, 320] width 99 height 7
checkbox input "true"
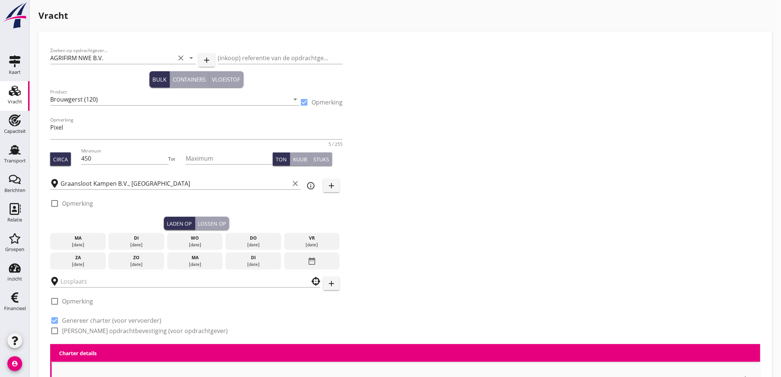
click at [76, 329] on label "Genereer opdrachtbevestiging (voor opdrachtgever)" at bounding box center [145, 330] width 166 height 7
checkbox input "true"
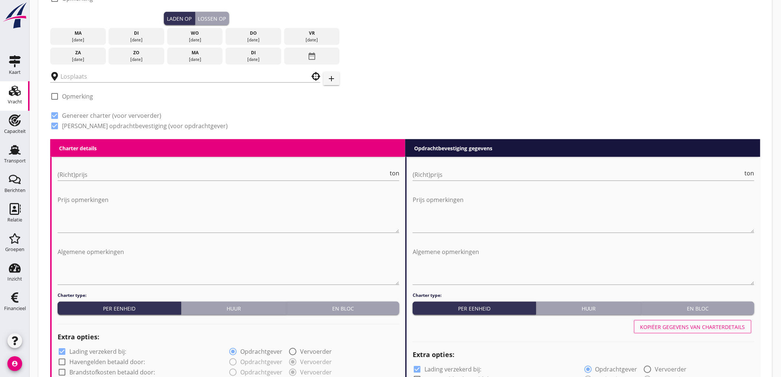
scroll to position [492, 0]
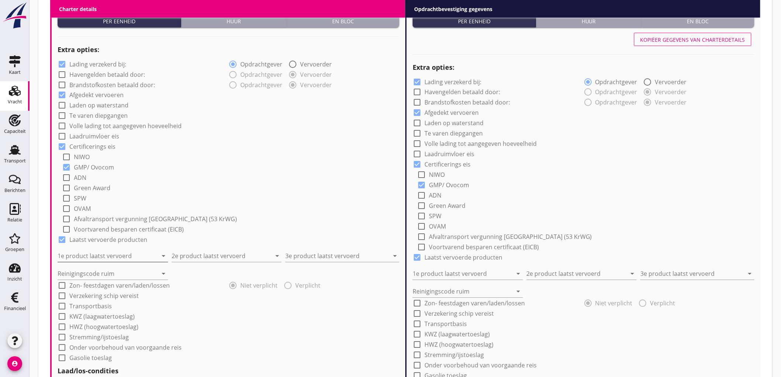
click at [98, 257] on input "1e product laatst vervoerd" at bounding box center [108, 256] width 100 height 12
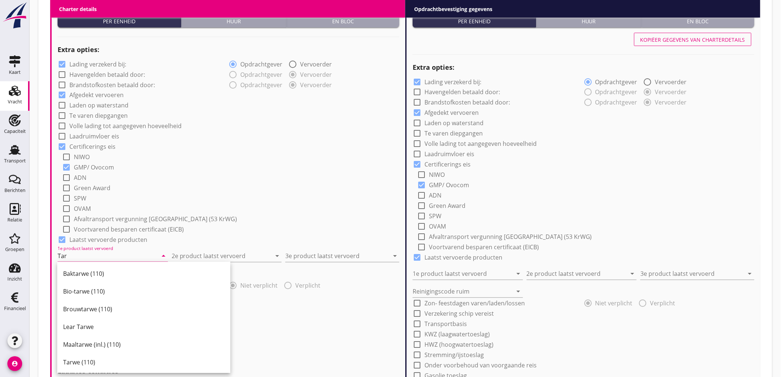
click at [104, 355] on div "Tarwe (110)" at bounding box center [143, 363] width 161 height 18
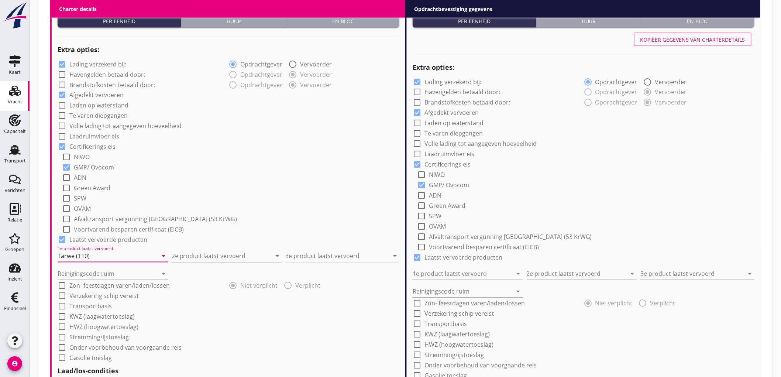
type input "Tarwe (110)"
click at [198, 251] on input "2e product laatst vervoerd" at bounding box center [222, 256] width 100 height 12
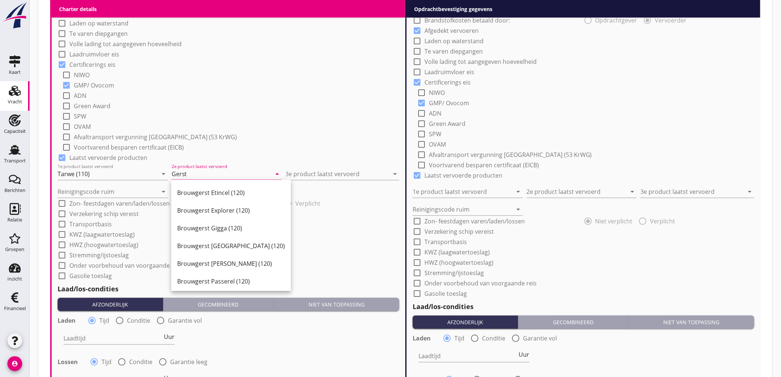
scroll to position [232, 0]
click at [220, 263] on div "Gerst (120)" at bounding box center [231, 261] width 108 height 9
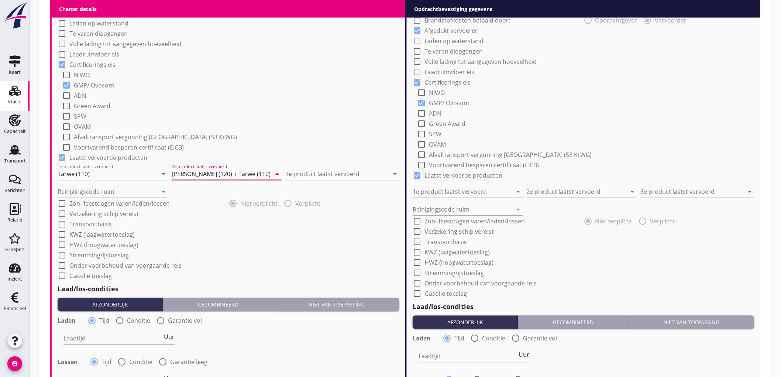
type input "Gerst (120) + Tarwe (110)"
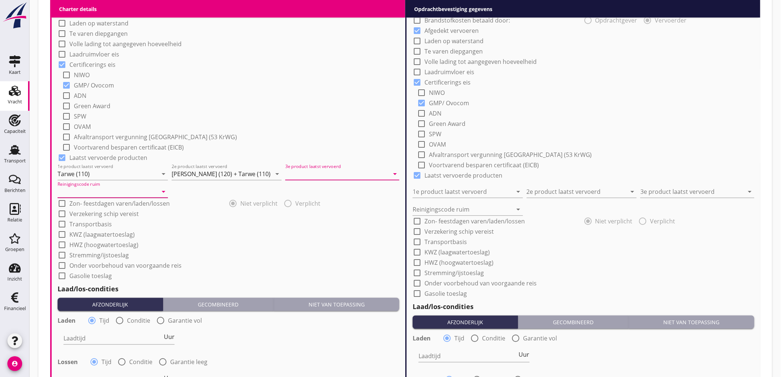
click at [80, 189] on input "Reinigingscode ruim" at bounding box center [108, 192] width 100 height 12
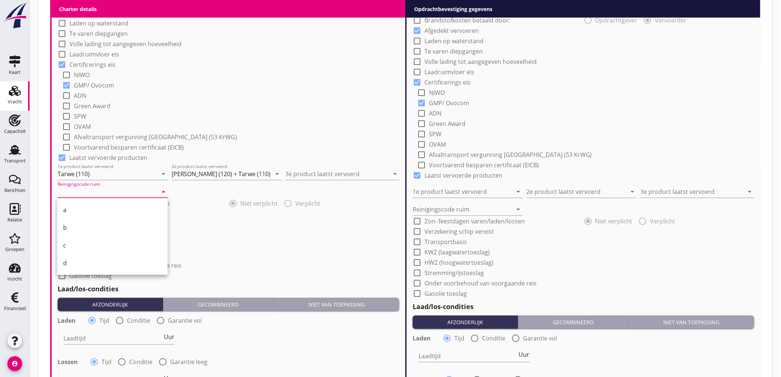
click at [81, 208] on div "a" at bounding box center [112, 210] width 99 height 9
type input "a"
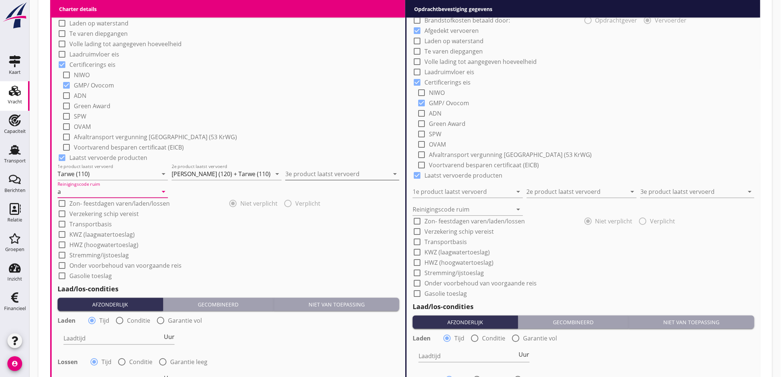
click at [334, 174] on input "3e product laatst vervoerd" at bounding box center [337, 174] width 104 height 12
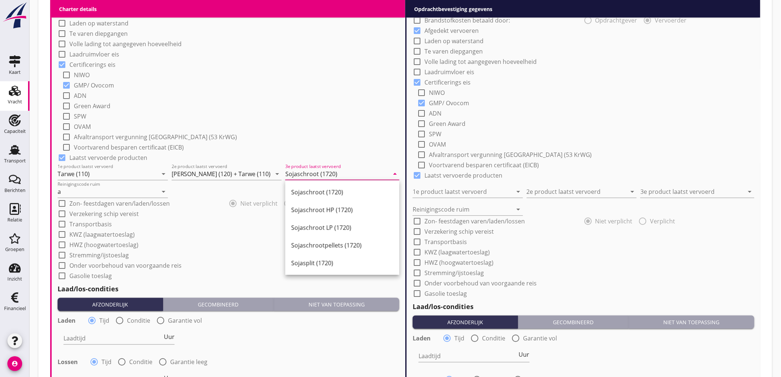
type input "Sojaschroot (1720)"
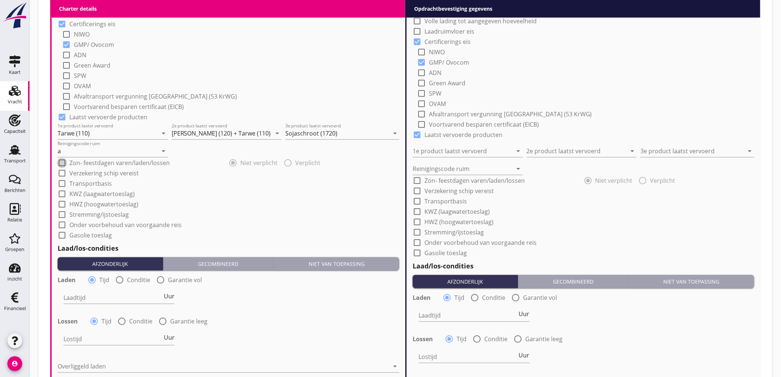
scroll to position [739, 0]
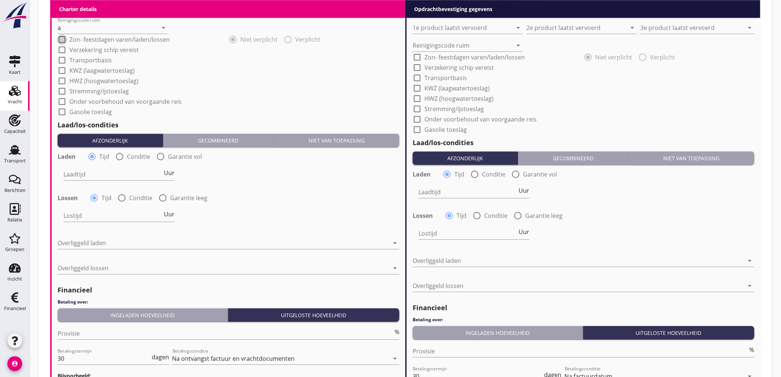
click at [128, 155] on label "Conditie" at bounding box center [138, 156] width 23 height 7
radio input "false"
radio input "true"
click at [107, 171] on div at bounding box center [142, 174] width 157 height 12
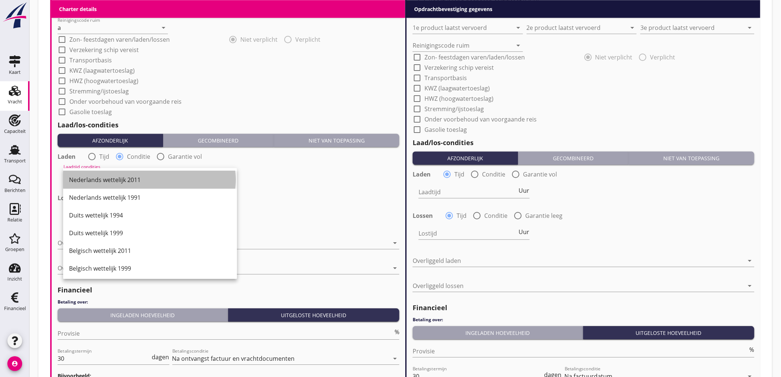
click at [107, 179] on div "Nederlands wettelijk 2011" at bounding box center [150, 179] width 162 height 9
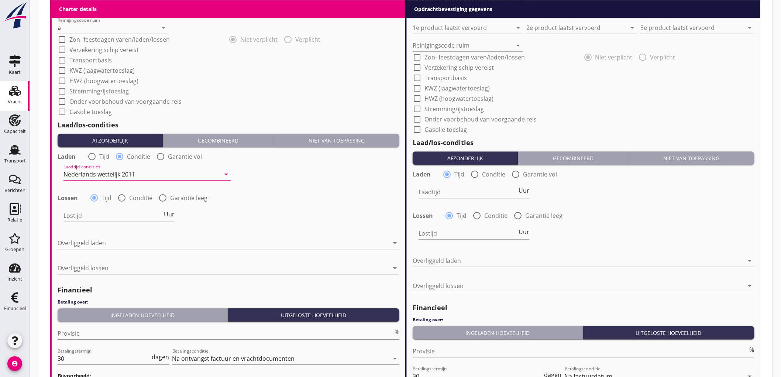
click at [125, 196] on div at bounding box center [122, 198] width 13 height 13
radio input "false"
radio input "true"
click at [83, 220] on div at bounding box center [142, 216] width 157 height 12
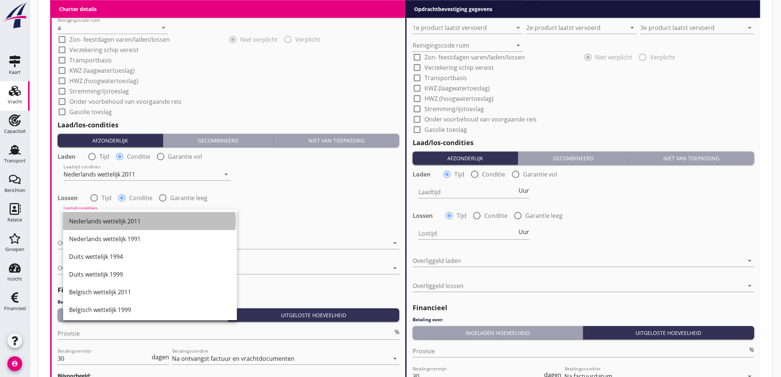
click at [104, 216] on div "Nederlands wettelijk 2011" at bounding box center [150, 221] width 162 height 18
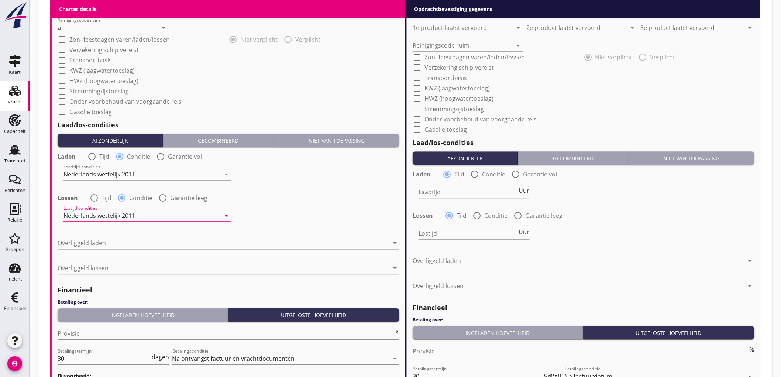
click at [100, 241] on div at bounding box center [224, 243] width 332 height 12
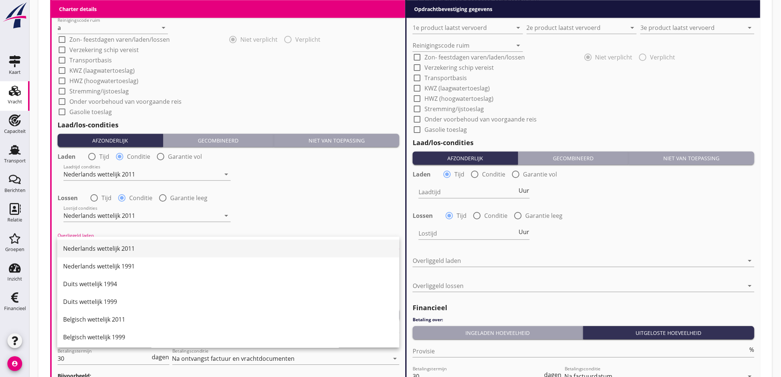
click at [100, 242] on div "Nederlands wettelijk 2011" at bounding box center [228, 249] width 331 height 18
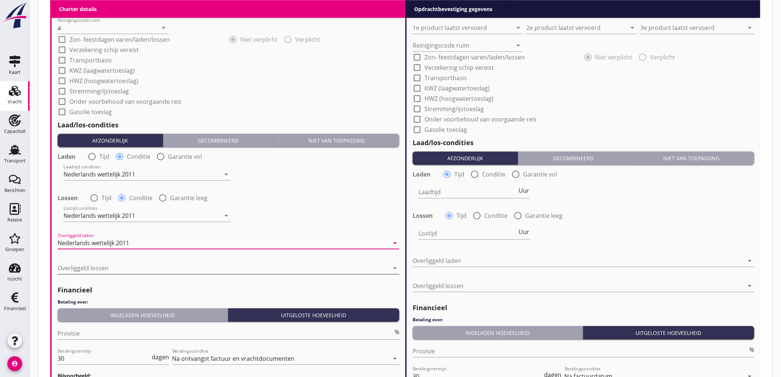
click at [94, 268] on div at bounding box center [224, 268] width 332 height 12
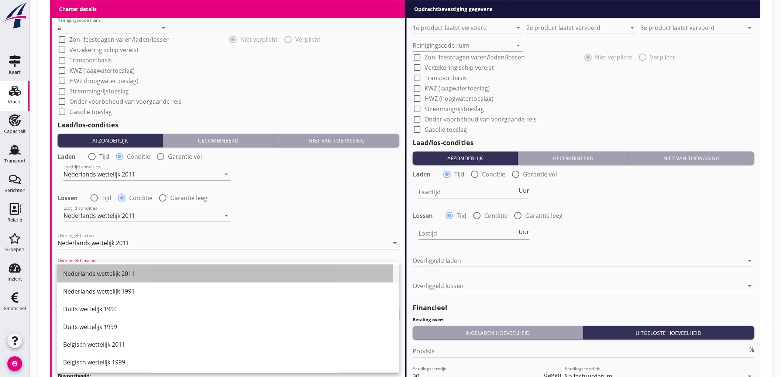
click at [108, 274] on div "Nederlands wettelijk 2011" at bounding box center [228, 273] width 331 height 9
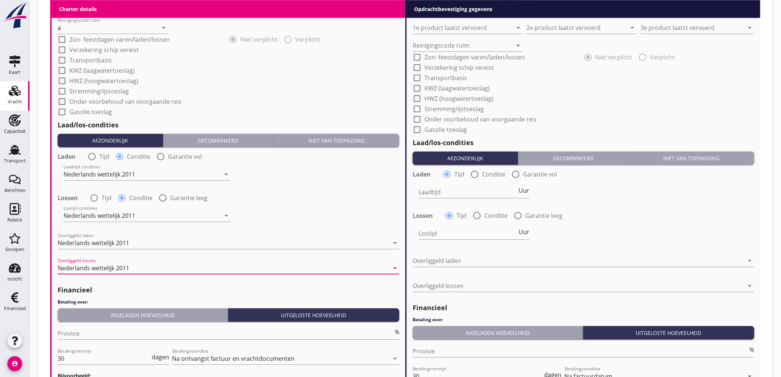
click at [82, 302] on h4 "Betaling over:" at bounding box center [229, 302] width 342 height 7
click at [88, 335] on input "Provisie" at bounding box center [226, 334] width 336 height 12
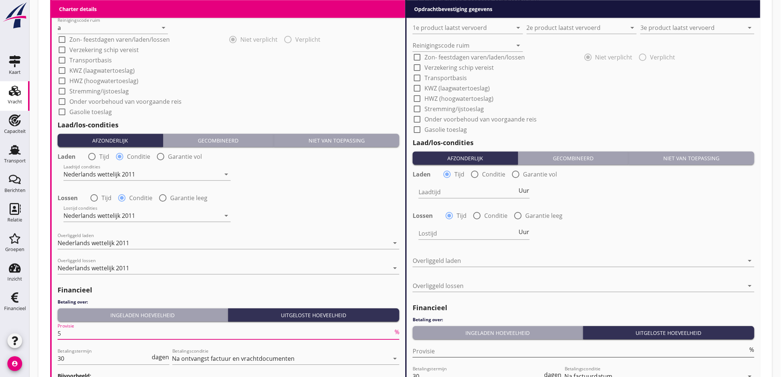
type input "5"
click at [441, 348] on input "Provisie" at bounding box center [581, 351] width 336 height 12
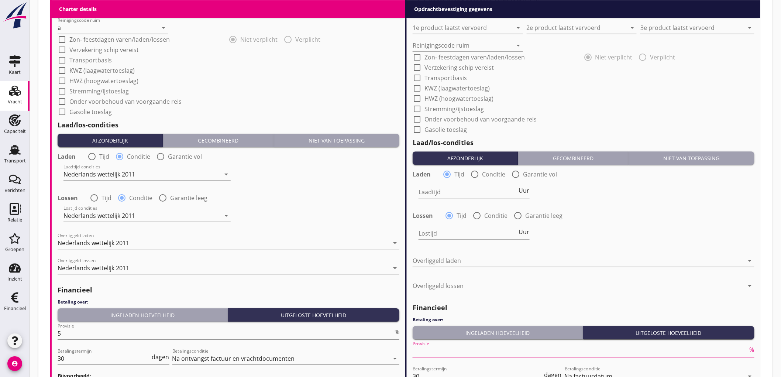
scroll to position [451, 0]
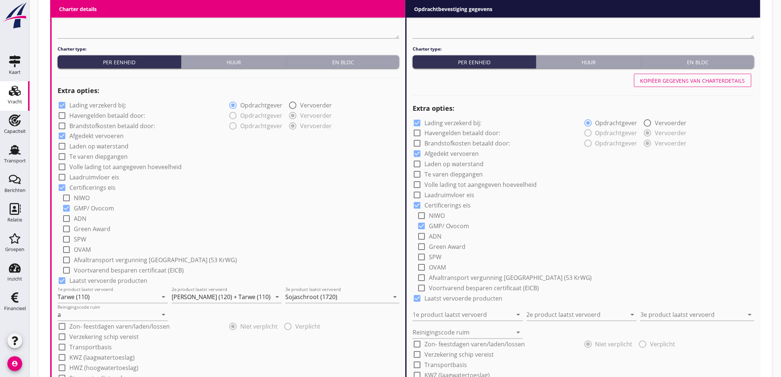
click at [670, 85] on button "Kopiëer gegevens van charterdetails" at bounding box center [692, 80] width 117 height 13
type input "Tarwe (110)"
type input "Gerst (120) + Tarwe (110)"
type input "Sojaschroot (1720)"
type input "a"
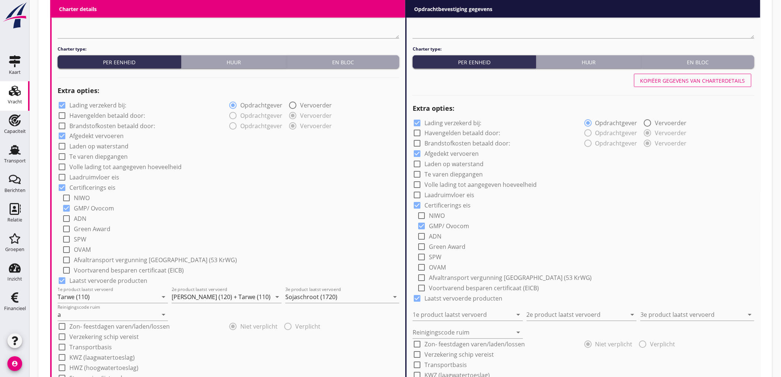
radio input "false"
radio input "true"
radio input "false"
radio input "true"
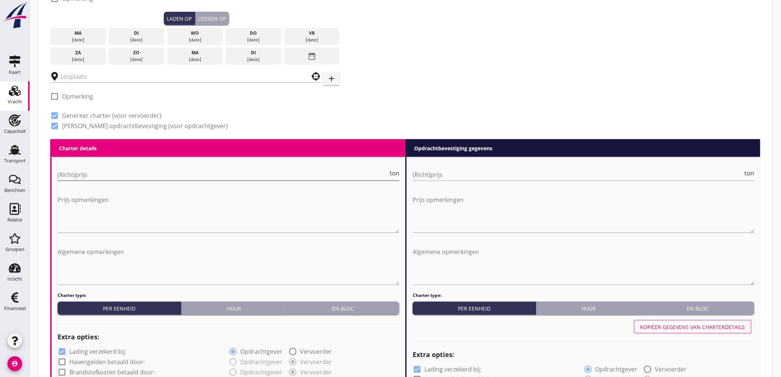
scroll to position [0, 0]
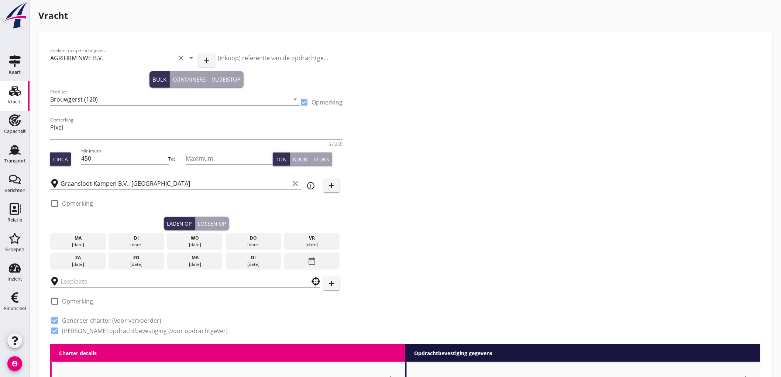
click at [191, 246] on div "20 aug." at bounding box center [195, 245] width 52 height 7
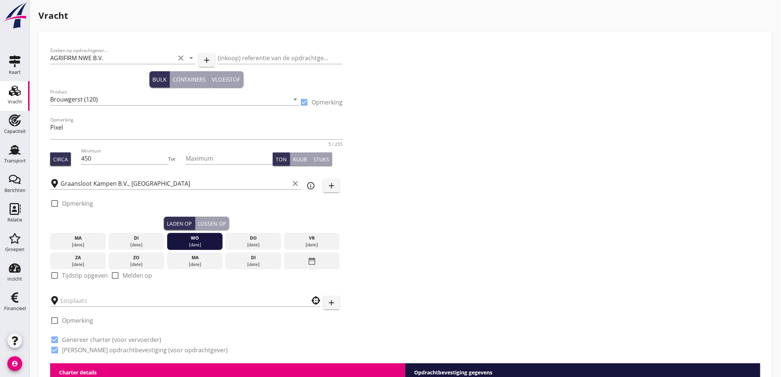
click at [67, 272] on label "Tijdstip opgeven" at bounding box center [85, 275] width 46 height 7
checkbox input "true"
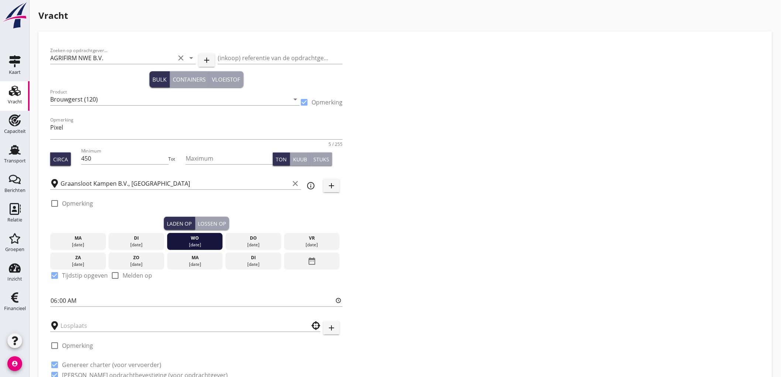
click at [590, 186] on div "Zoeken op opdrachtgever... AGRIFIRM NWE B.V. clear arrow_drop_down add (inkoop)…" at bounding box center [405, 215] width 716 height 345
click at [169, 324] on input "text" at bounding box center [180, 326] width 239 height 12
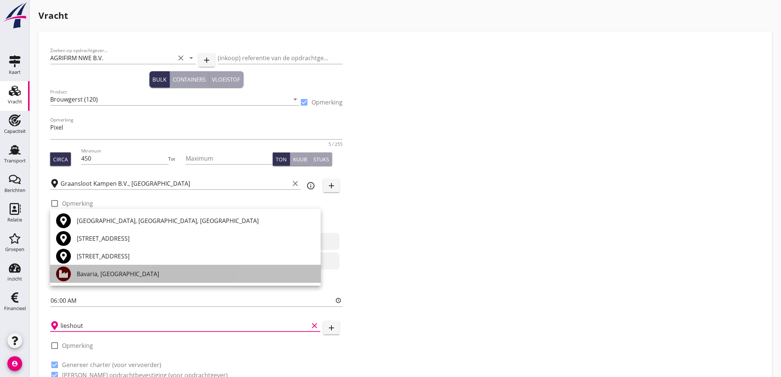
click at [110, 270] on div "Bavaria, [GEOGRAPHIC_DATA]" at bounding box center [196, 274] width 238 height 9
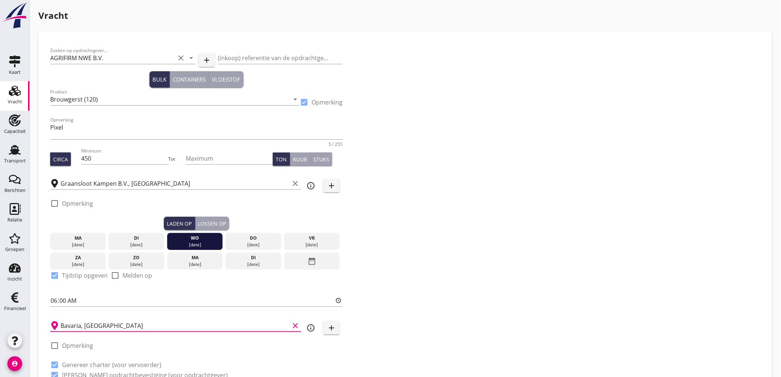
type input "Bavaria, [GEOGRAPHIC_DATA]"
click at [463, 248] on div "Zoeken op opdrachtgever... AGRIFIRM NWE B.V. clear arrow_drop_down add (inkoop)…" at bounding box center [405, 215] width 716 height 345
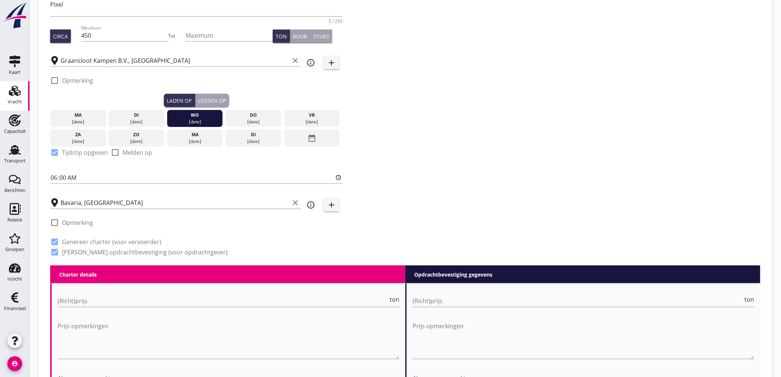
drag, startPoint x: 199, startPoint y: 149, endPoint x: 207, endPoint y: 133, distance: 17.7
drag, startPoint x: 207, startPoint y: 133, endPoint x: 571, endPoint y: 127, distance: 363.8
click at [571, 127] on div "Zoeken op opdrachtgever... AGRIFIRM NWE B.V. clear arrow_drop_down add (inkoop)…" at bounding box center [405, 92] width 716 height 345
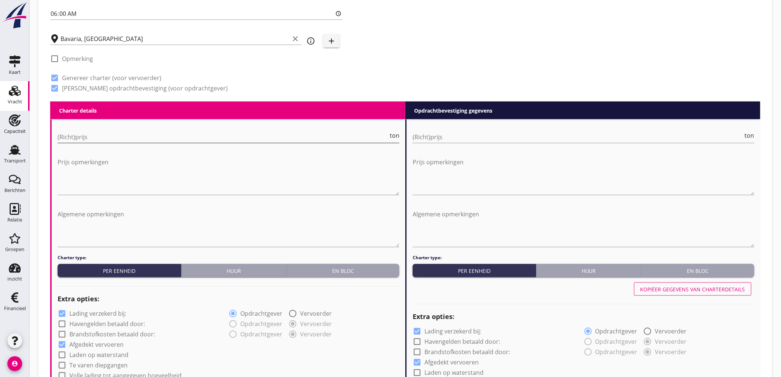
click at [109, 135] on input "(Richt)prijs" at bounding box center [223, 137] width 331 height 12
type input "8"
type input "8.75"
click at [462, 127] on div "(Richt)prijs ton" at bounding box center [584, 139] width 342 height 24
click at [459, 132] on input "(Richt)prijs" at bounding box center [578, 137] width 331 height 12
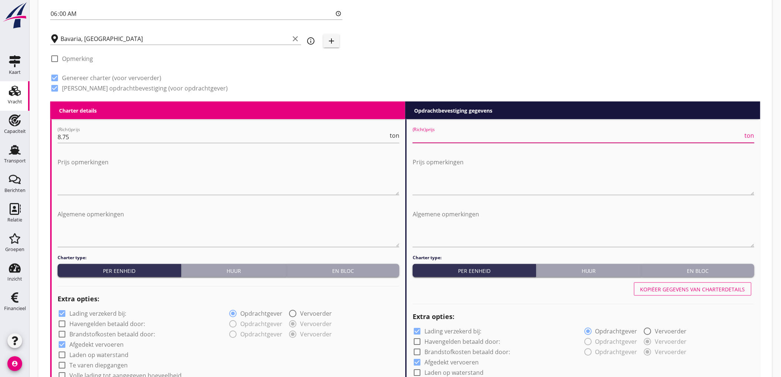
type input "9"
type input "9.5"
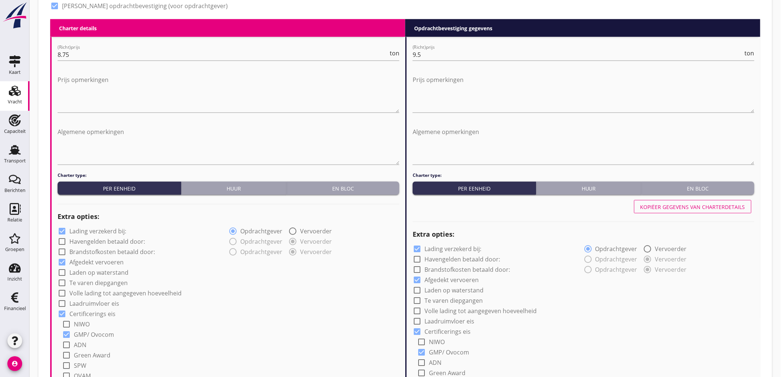
click at [96, 233] on label "Lading verzekerd bij:" at bounding box center [97, 231] width 57 height 7
checkbox input "false"
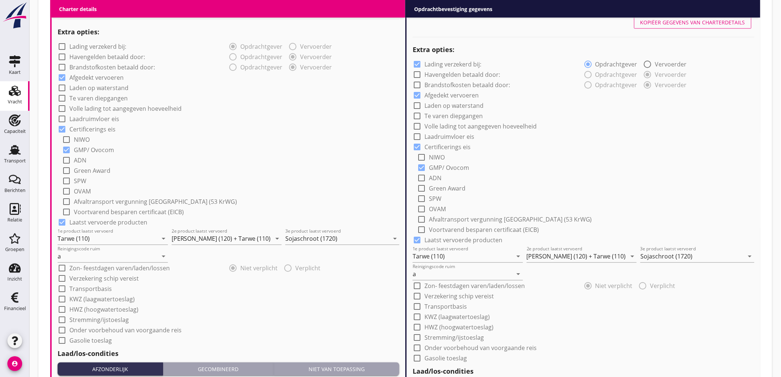
scroll to position [841, 0]
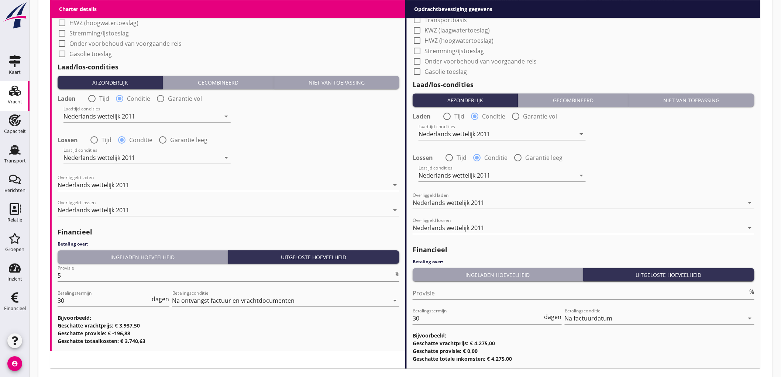
click at [463, 291] on input "Provisie" at bounding box center [581, 293] width 336 height 12
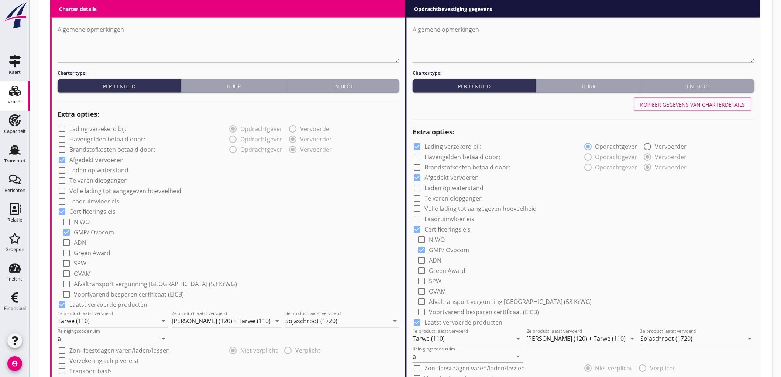
click at [728, 109] on button "Kopiëer gegevens van charterdetails" at bounding box center [692, 104] width 117 height 13
checkbox input "false"
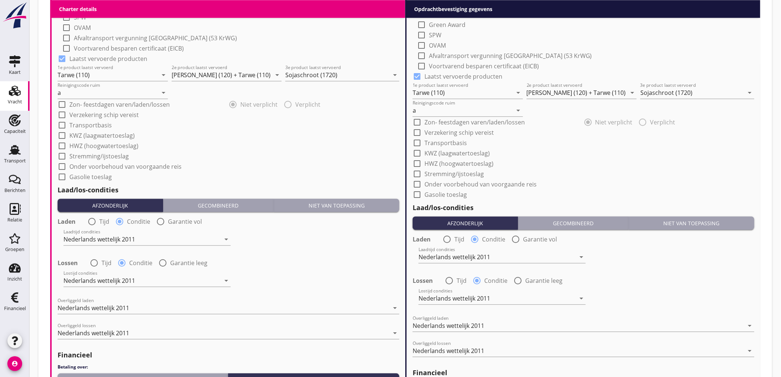
scroll to position [882, 0]
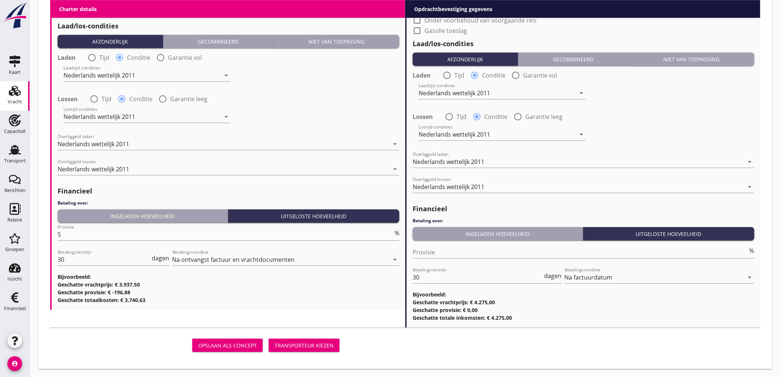
click at [309, 344] on div "Transporteur kiezen" at bounding box center [304, 346] width 59 height 8
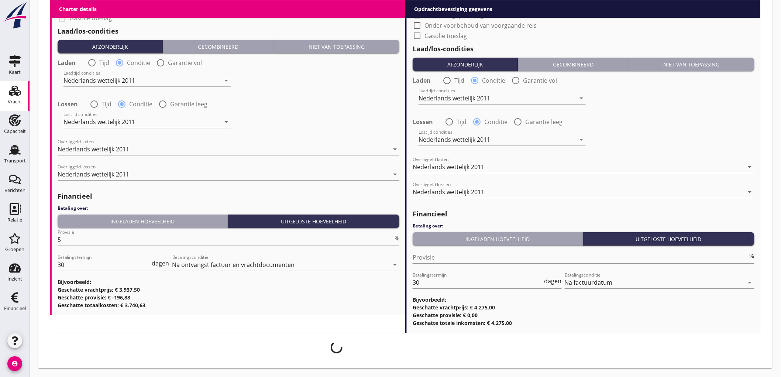
scroll to position [876, 0]
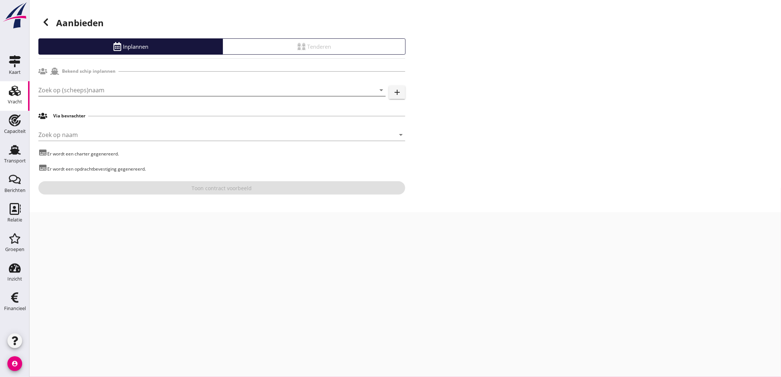
click at [117, 91] on input "Zoek op (scheeps)naam" at bounding box center [201, 90] width 327 height 12
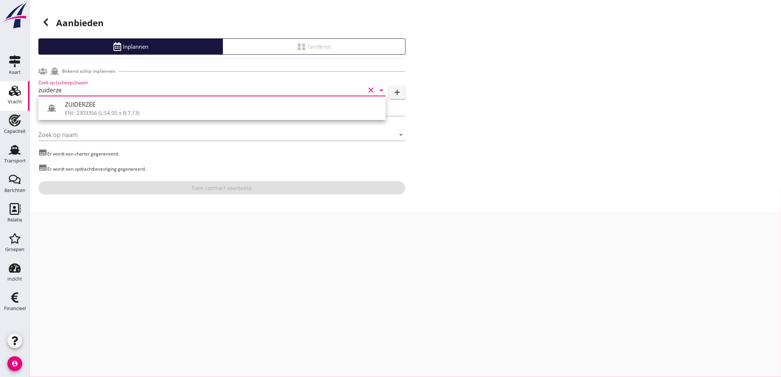
click at [97, 107] on div "ZUIDERZEE" at bounding box center [222, 104] width 315 height 9
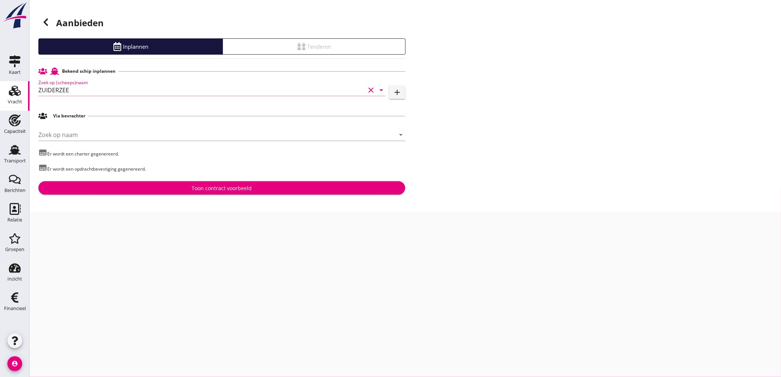
type input "ZUIDERZEE"
click at [142, 187] on div "Toon contract voorbeeld" at bounding box center [221, 188] width 355 height 8
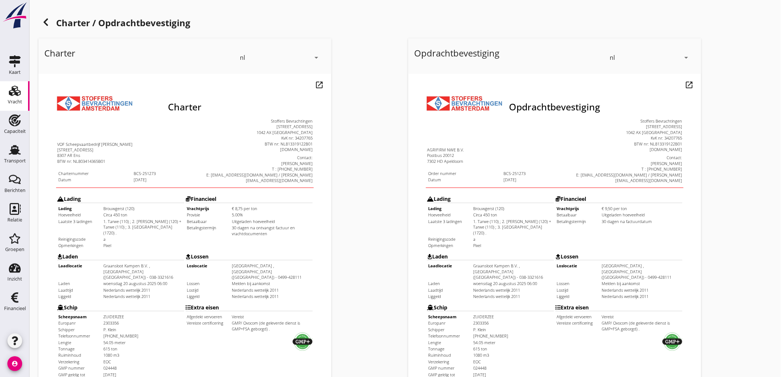
scroll to position [169, 0]
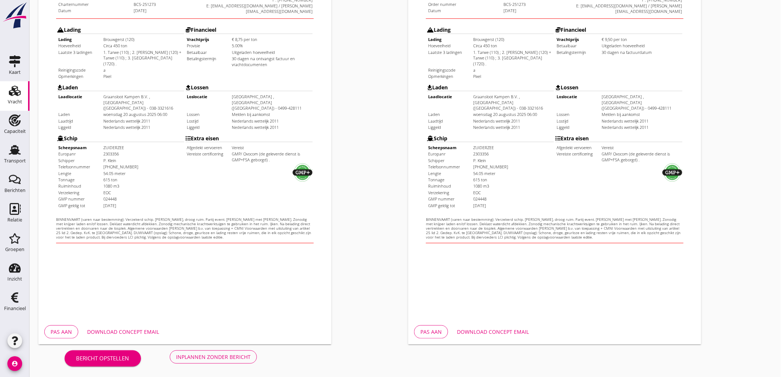
click at [229, 348] on div "Bericht opstellen Inplannen zonder bericht" at bounding box center [160, 357] width 245 height 24
click at [228, 354] on div "Inplannen zonder bericht" at bounding box center [213, 357] width 75 height 8
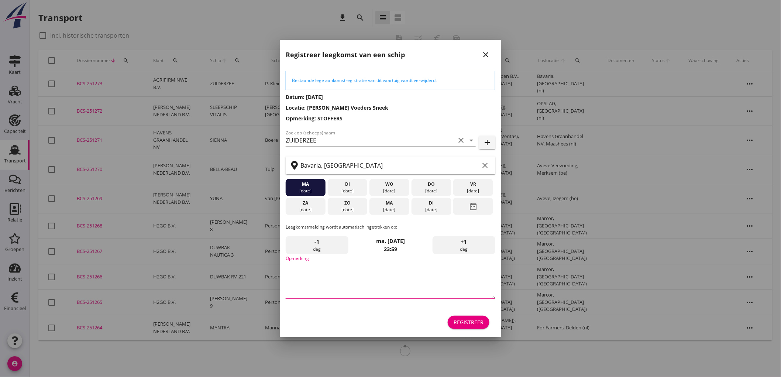
click at [348, 280] on textarea "Opmerking" at bounding box center [391, 279] width 210 height 39
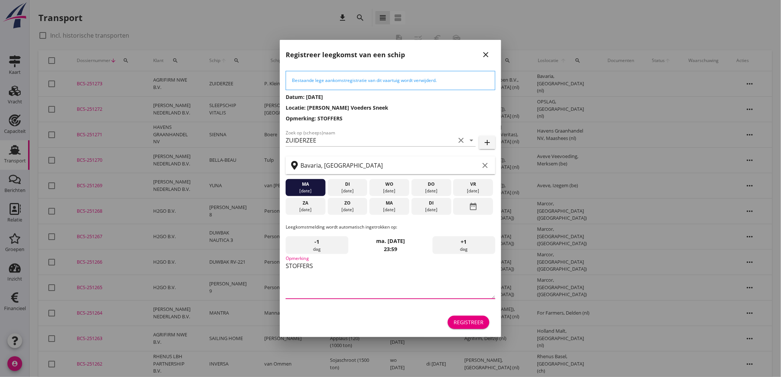
type textarea "STOFFERS"
click at [388, 202] on div "ma" at bounding box center [390, 203] width 36 height 7
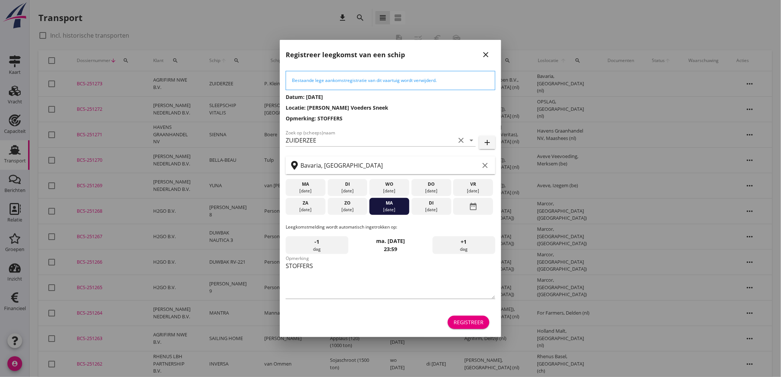
click at [441, 210] on div "26 aug." at bounding box center [432, 209] width 36 height 7
click at [488, 320] on button "Registreer" at bounding box center [469, 322] width 42 height 13
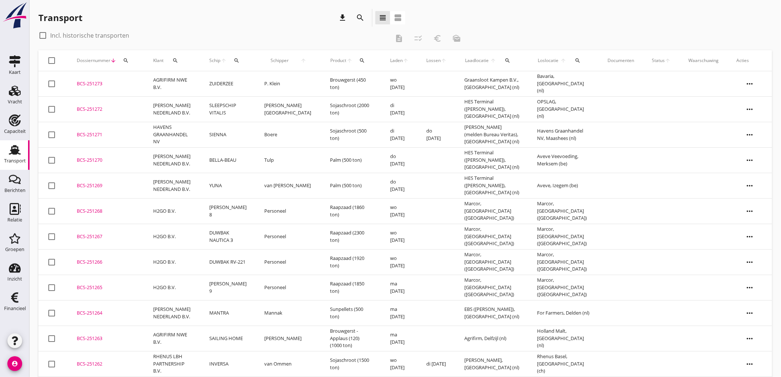
scroll to position [82, 0]
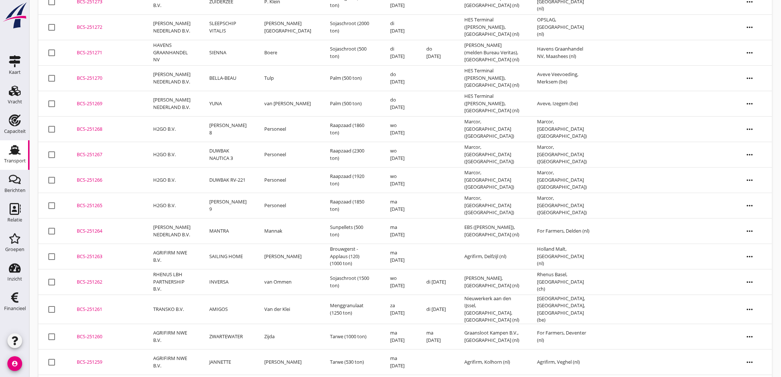
click at [237, 251] on td "SAILING HOME" at bounding box center [228, 256] width 55 height 25
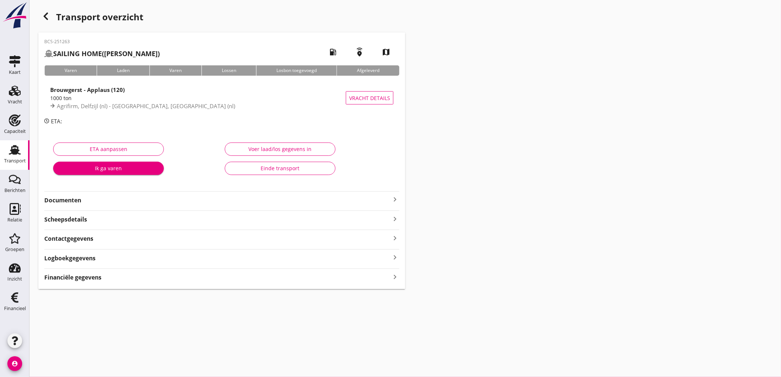
click at [71, 108] on span "Agrifirm, Delfzijl (nl) - Holland Malt, Eemshaven (nl)" at bounding box center [146, 105] width 178 height 7
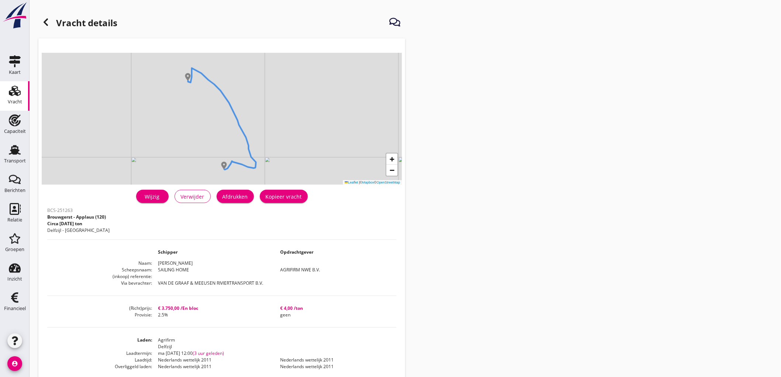
click at [280, 193] on div "Kopieer vracht" at bounding box center [284, 197] width 36 height 8
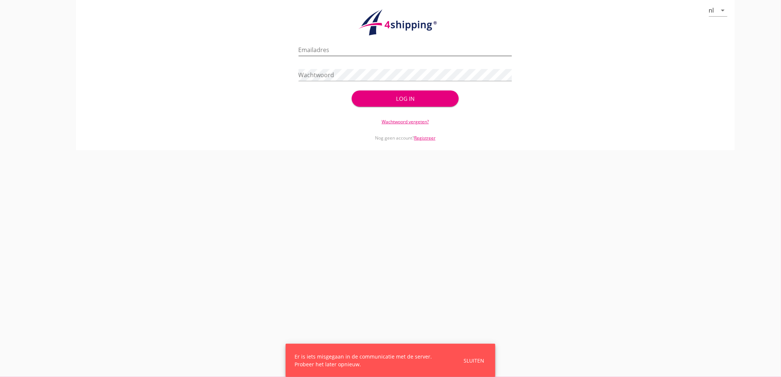
click at [354, 54] on input "Emailadres" at bounding box center [406, 50] width 214 height 12
type input "bouman@stoffersbevrachtingen.nl"
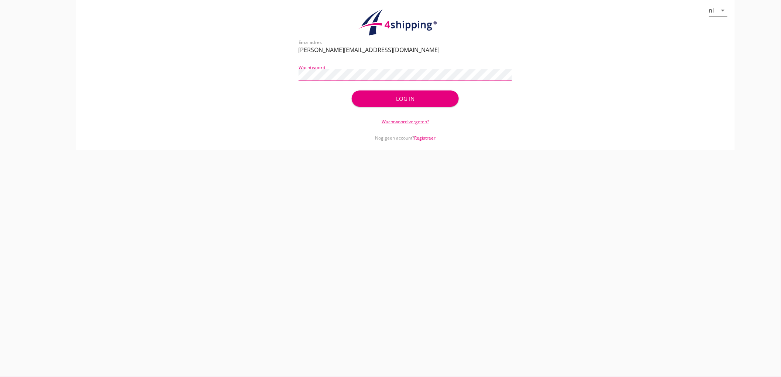
click at [352, 90] on button "Log in" at bounding box center [405, 98] width 107 height 16
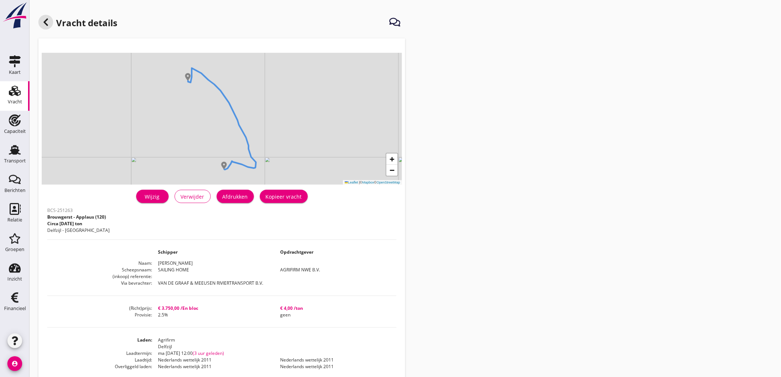
click at [269, 193] on div "Kopieer vracht" at bounding box center [284, 197] width 36 height 8
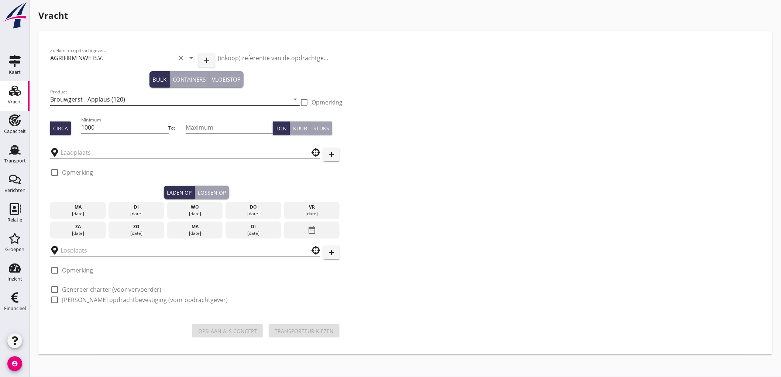
type input "Holland Malt"
type input "Agrifirm"
checkbox input "true"
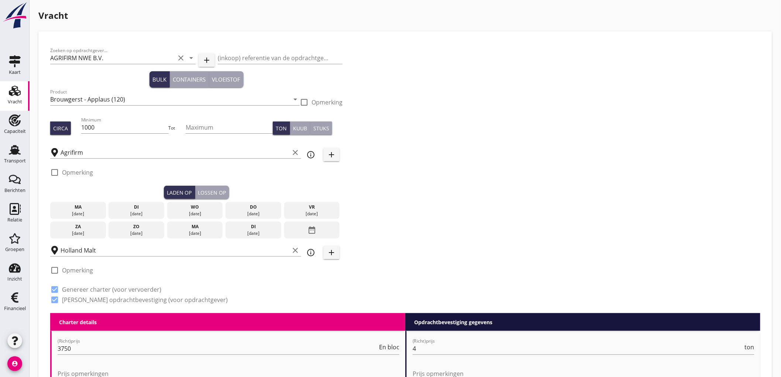
click at [209, 211] on div "20 aug." at bounding box center [195, 214] width 52 height 7
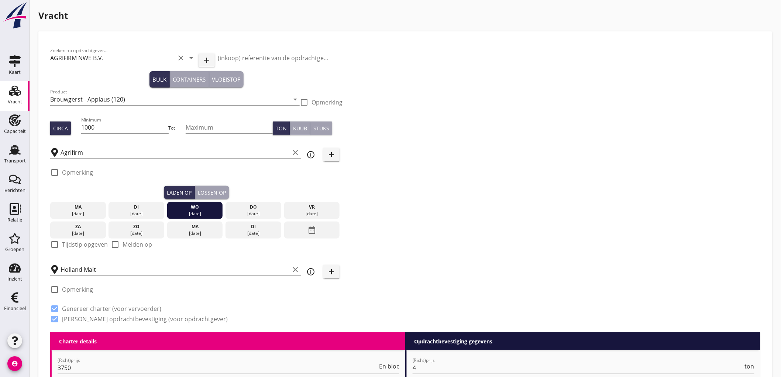
click at [78, 247] on label "Tijdstip opgeven" at bounding box center [85, 244] width 46 height 7
checkbox input "true"
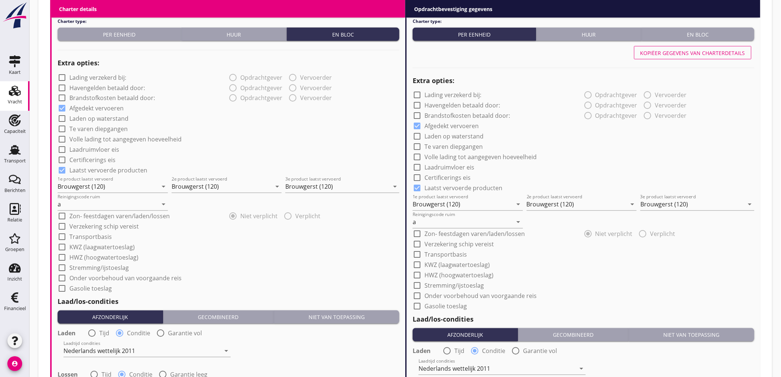
scroll to position [769, 0]
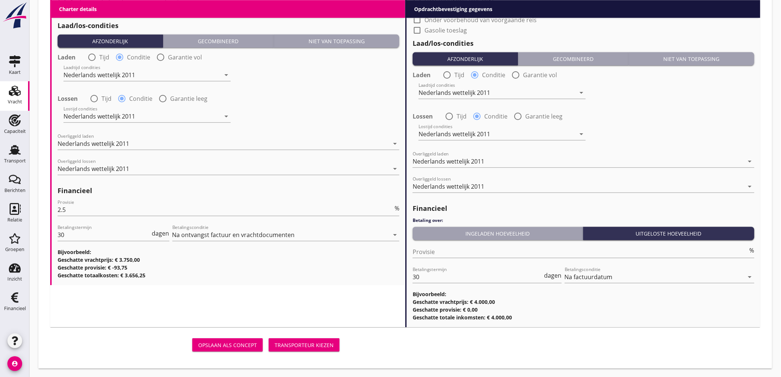
click at [309, 342] on div "Transporteur kiezen" at bounding box center [304, 345] width 59 height 8
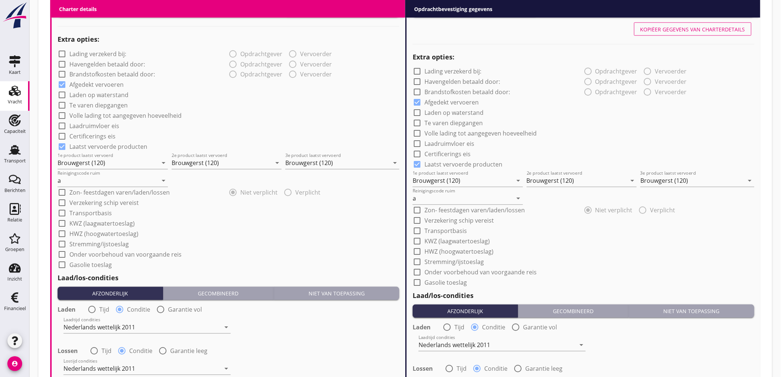
scroll to position [229, 0]
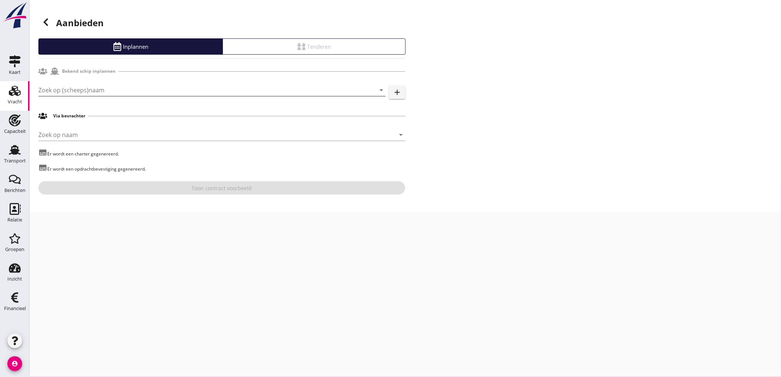
click at [115, 92] on input "Zoek op (scheeps)naam" at bounding box center [201, 90] width 327 height 12
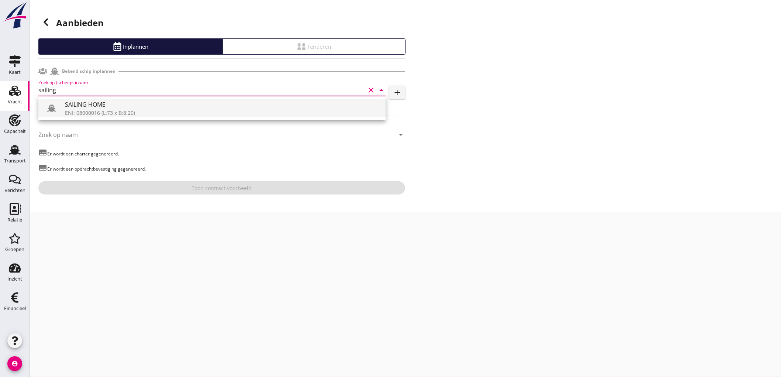
click at [99, 112] on div "ENI: 08000016 (L:73 x B:8.20)" at bounding box center [222, 113] width 315 height 8
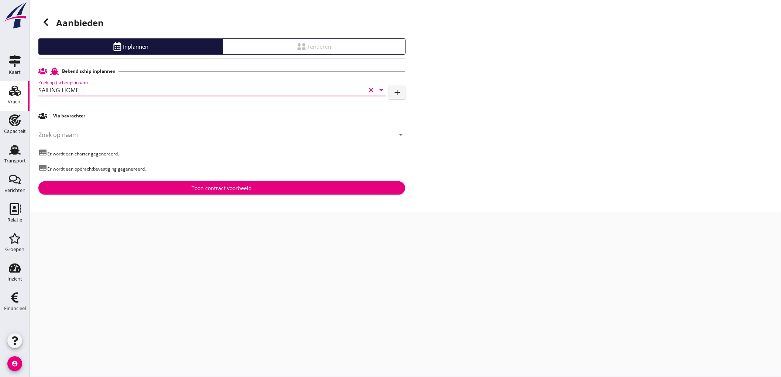
type input "SAILING HOME"
click at [91, 133] on input "Zoek op naam" at bounding box center [211, 135] width 346 height 12
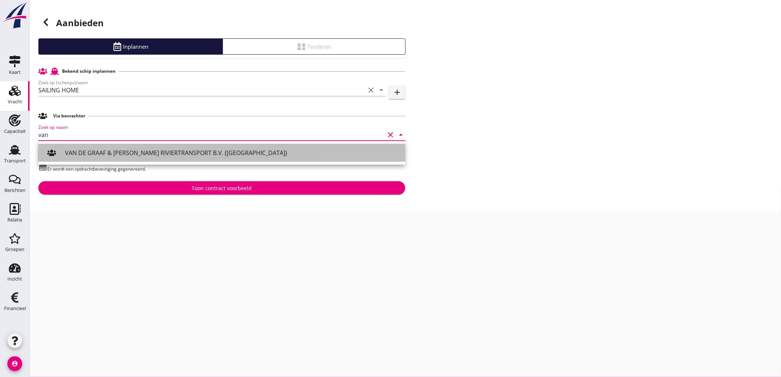
click at [95, 154] on div "VAN DE GRAAF & MEEUSEN RIVIERTRANSPORT B.V. (Ridderkerk)" at bounding box center [232, 152] width 335 height 9
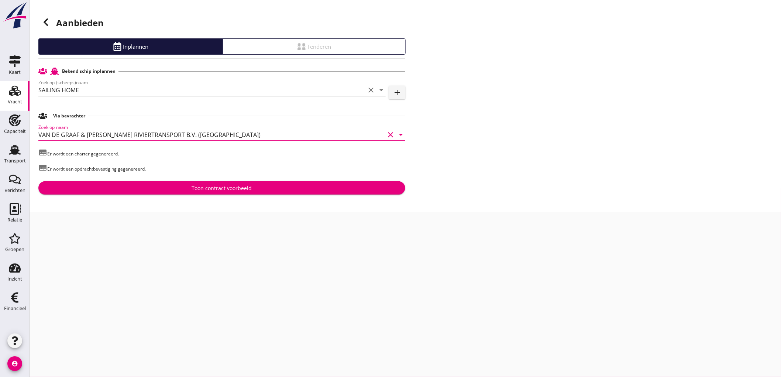
type input "VAN DE GRAAF & MEEUSEN RIVIERTRANSPORT B.V. (Ridderkerk)"
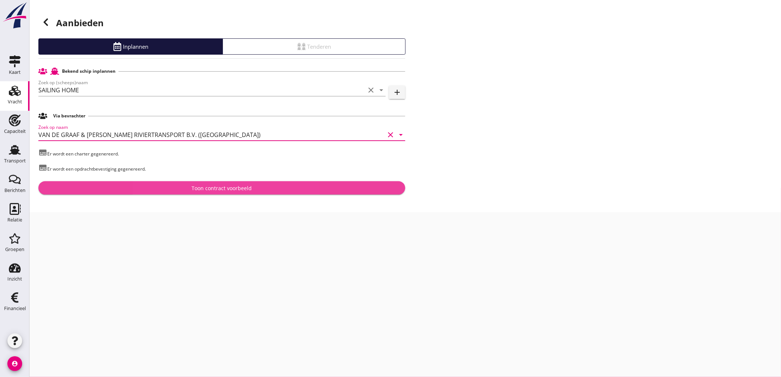
click at [237, 188] on div "Toon contract voorbeeld" at bounding box center [222, 188] width 60 height 8
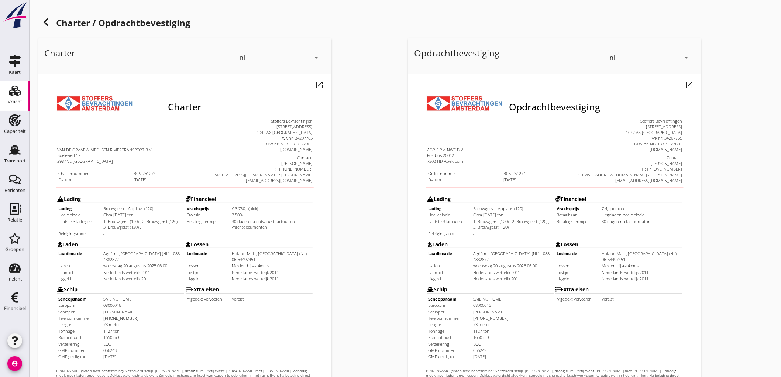
scroll to position [169, 0]
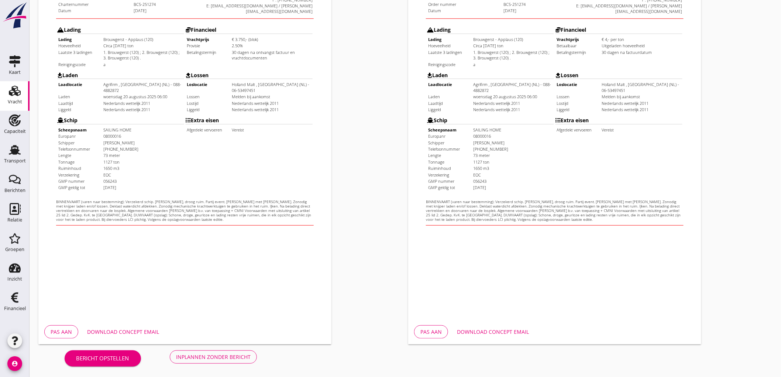
click at [219, 359] on div "Inplannen zonder bericht" at bounding box center [213, 357] width 75 height 8
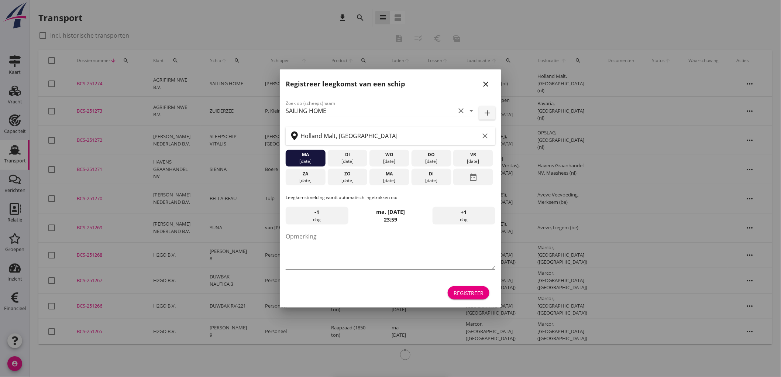
click at [342, 256] on textarea "Opmerking" at bounding box center [391, 249] width 210 height 39
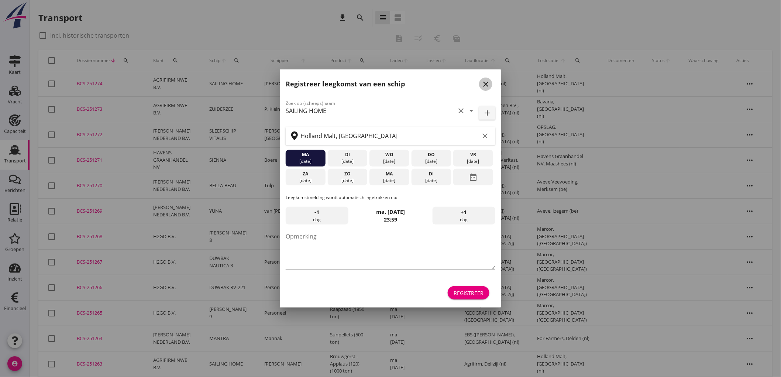
click at [491, 85] on div "close" at bounding box center [485, 84] width 13 height 9
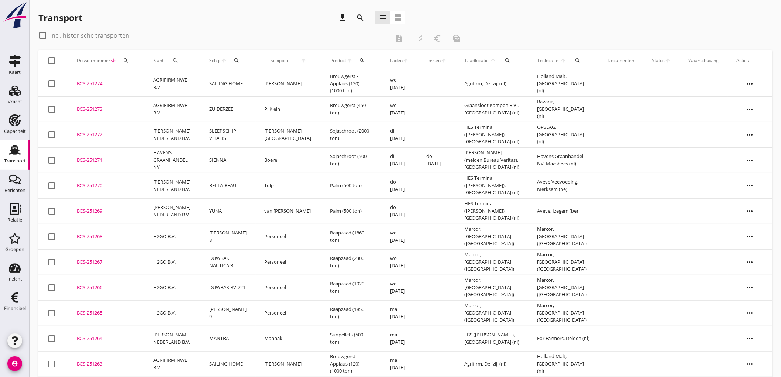
click at [220, 113] on td "ZUIDERZEE" at bounding box center [228, 108] width 55 height 25
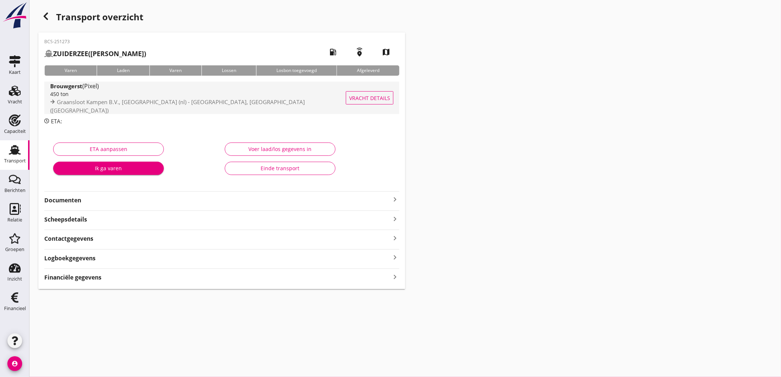
click at [148, 103] on span "Graansloot Kampen B.V., Kampen (nl) - Bavaria, Lieshout (nl)" at bounding box center [177, 106] width 255 height 16
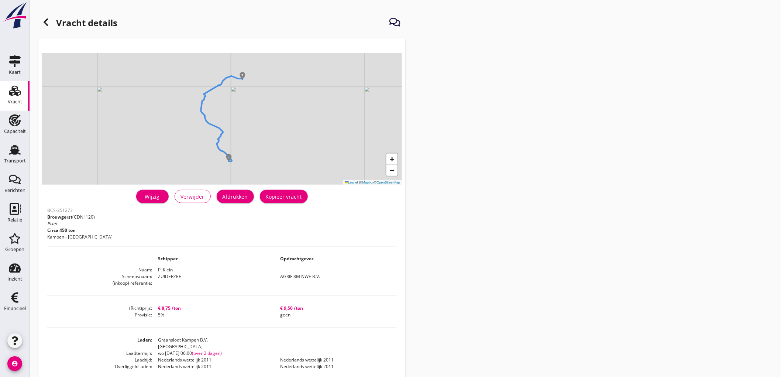
click at [227, 196] on div "Afdrukken" at bounding box center [235, 197] width 25 height 8
click at [42, 21] on icon at bounding box center [45, 22] width 9 height 9
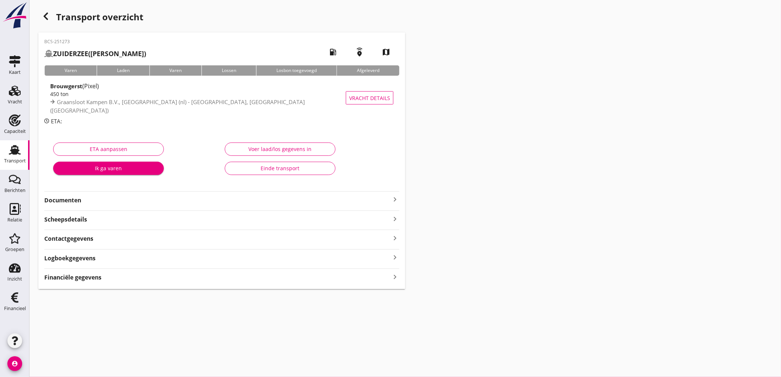
click at [183, 206] on div "BCS-251273 ZUIDERZEE (P. Klein) local_gas_station emergency_share map Varen Lad…" at bounding box center [221, 160] width 367 height 257
click at [194, 199] on strong "Documenten" at bounding box center [217, 200] width 346 height 8
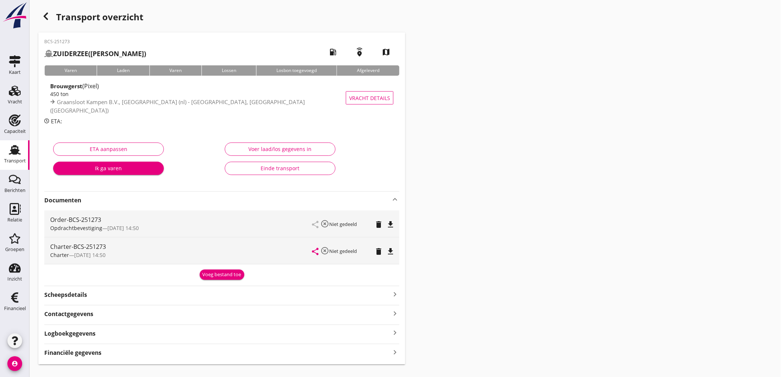
scroll to position [14, 0]
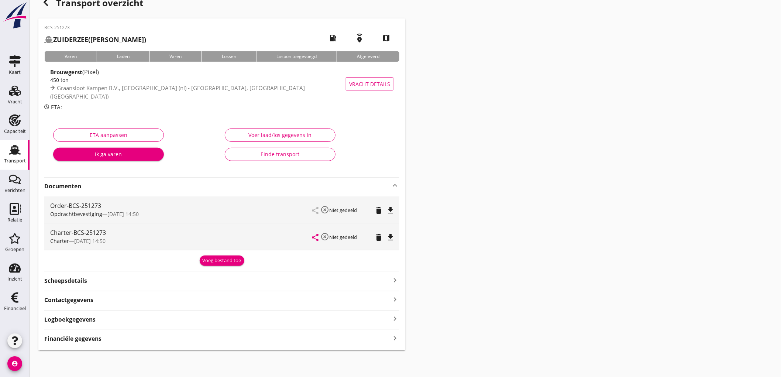
click at [396, 210] on div "Order-BCS-251273 Opdrachtbevestiging — 18/08 14:50 share highlight_off Niet ged…" at bounding box center [221, 209] width 355 height 27
click at [394, 211] on icon "file_download" at bounding box center [390, 210] width 9 height 9
click at [390, 237] on icon "file_download" at bounding box center [390, 237] width 9 height 9
click at [230, 263] on div "Voeg bestand toe" at bounding box center [222, 260] width 39 height 7
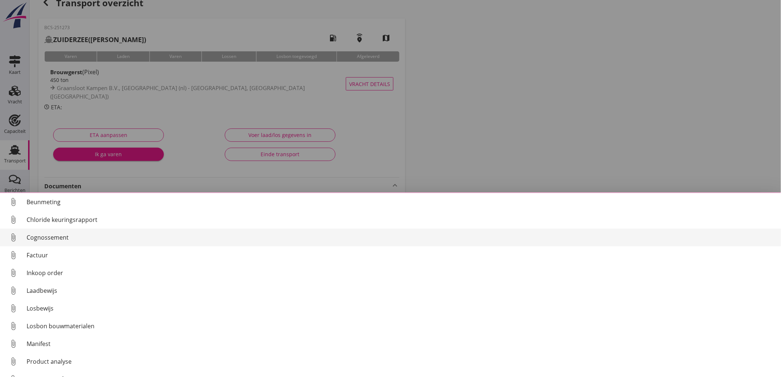
click at [96, 233] on div "Cognossement" at bounding box center [401, 237] width 749 height 9
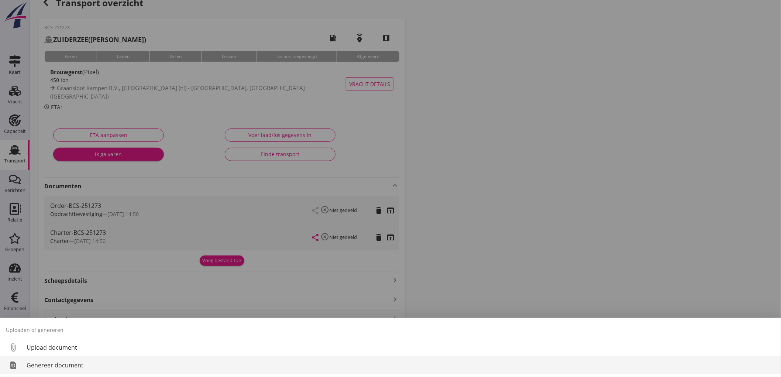
click at [70, 361] on div "Genereer document" at bounding box center [401, 365] width 749 height 9
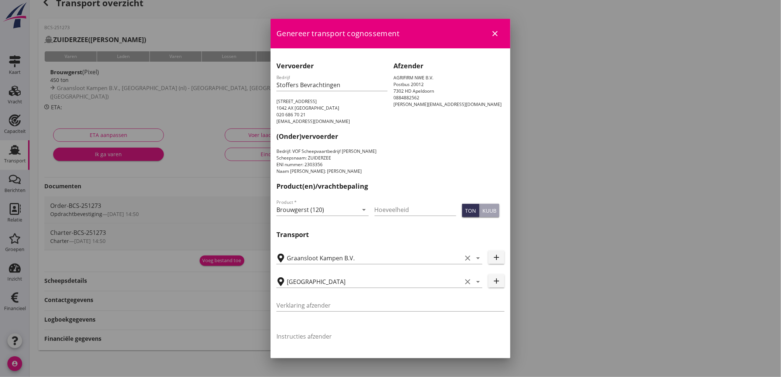
scroll to position [186, 0]
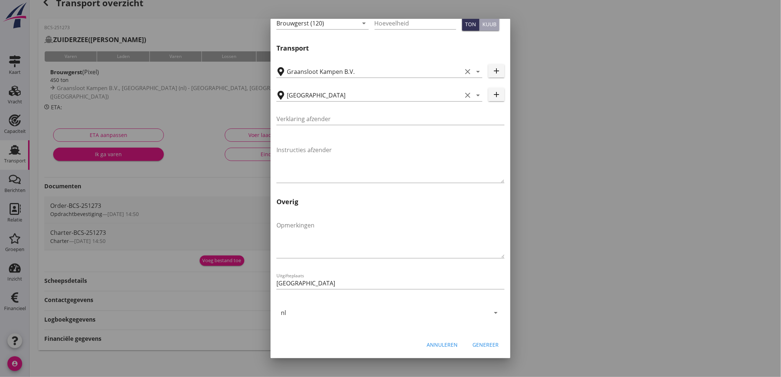
click at [482, 337] on div "Annuleren Genereer" at bounding box center [391, 344] width 240 height 25
click at [482, 341] on div "Genereer" at bounding box center [486, 345] width 26 height 8
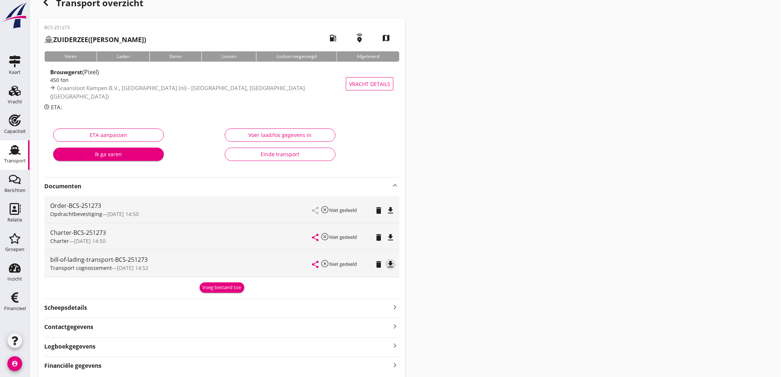
click at [392, 263] on icon "file_download" at bounding box center [390, 264] width 9 height 9
click at [95, 369] on strong "Financiële gegevens" at bounding box center [72, 366] width 57 height 8
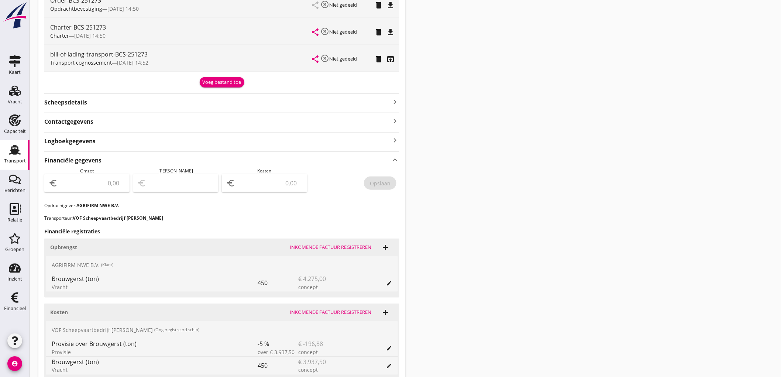
click at [113, 179] on input "number" at bounding box center [92, 183] width 66 height 12
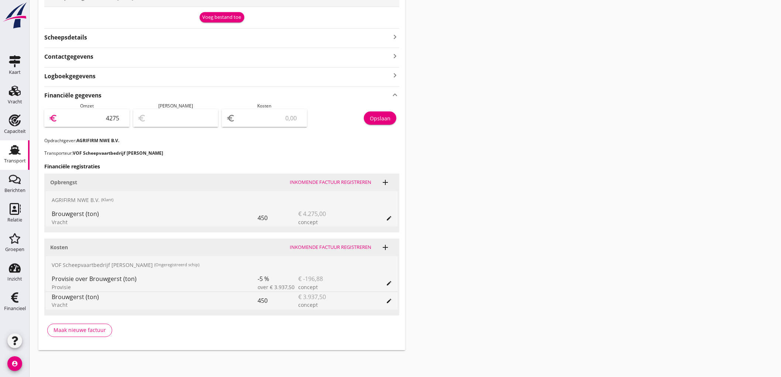
type input "4275"
type input "4272.00"
type input "3"
type input "4238.00"
type input "37"
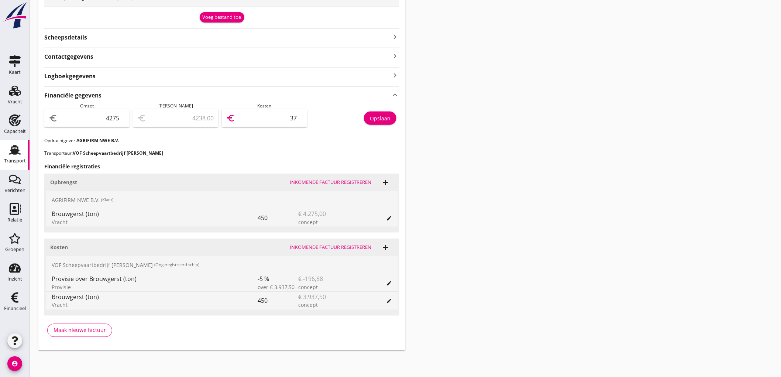
type input "3901.00"
type input "374"
type input "535.00"
type input "3740"
type input "534.40"
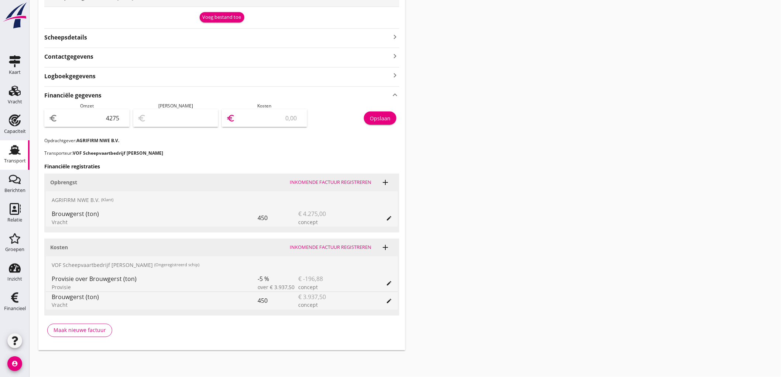
type input "3740.6"
type input "534.38"
type input "3740.62"
click at [381, 119] on div "Opslaan" at bounding box center [380, 118] width 21 height 8
click at [9, 161] on div "Transport" at bounding box center [15, 160] width 22 height 5
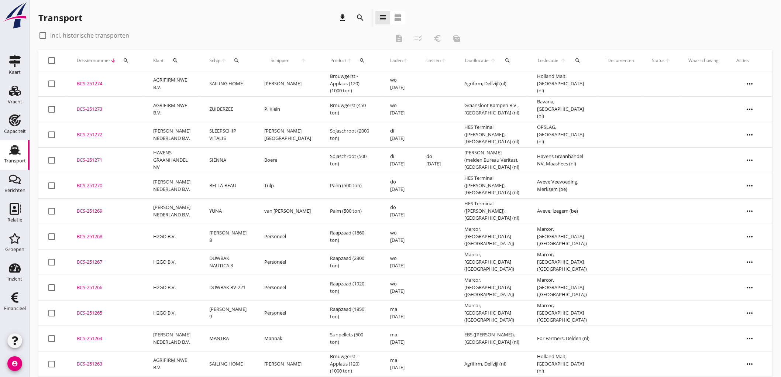
click at [153, 114] on td "AGRIFIRM NWE B.V." at bounding box center [172, 108] width 56 height 25
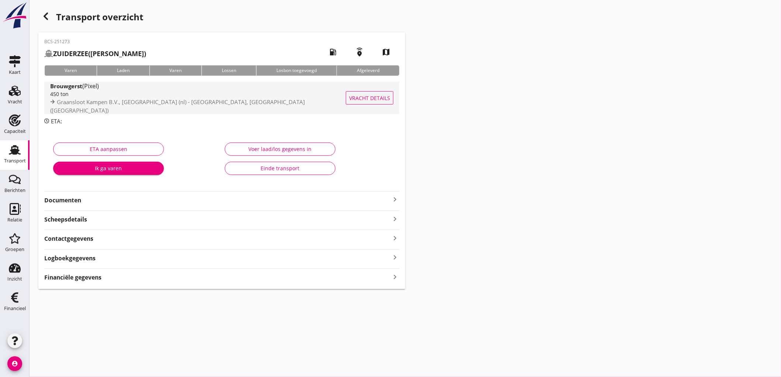
click at [176, 98] on div "450 ton" at bounding box center [199, 94] width 298 height 8
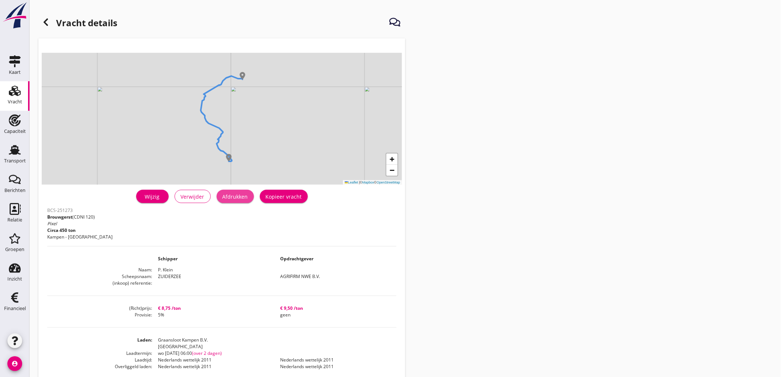
click at [247, 197] on div "Afdrukken" at bounding box center [235, 197] width 25 height 8
click at [47, 13] on header "Vracht details" at bounding box center [221, 24] width 367 height 30
click at [47, 23] on icon at bounding box center [45, 22] width 9 height 9
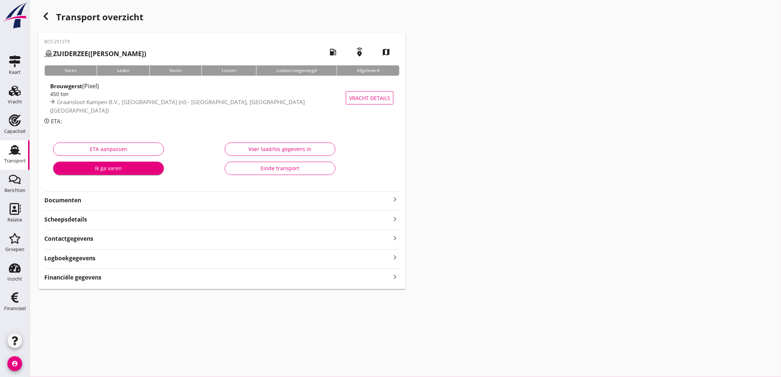
click at [68, 198] on strong "Documenten" at bounding box center [217, 200] width 346 height 8
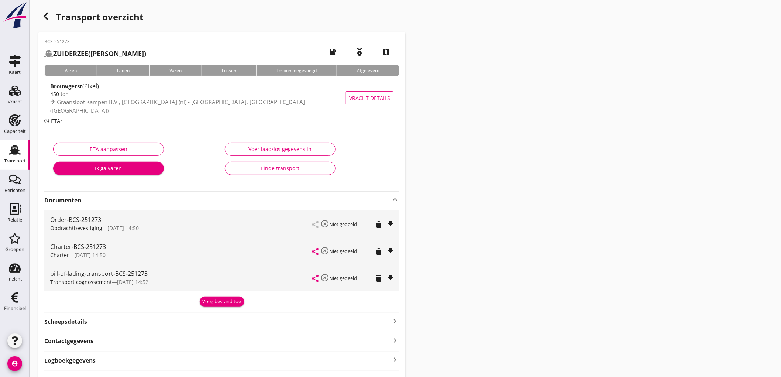
click at [386, 226] on icon "file_download" at bounding box center [390, 224] width 9 height 9
click at [8, 163] on div "Transport" at bounding box center [15, 160] width 22 height 5
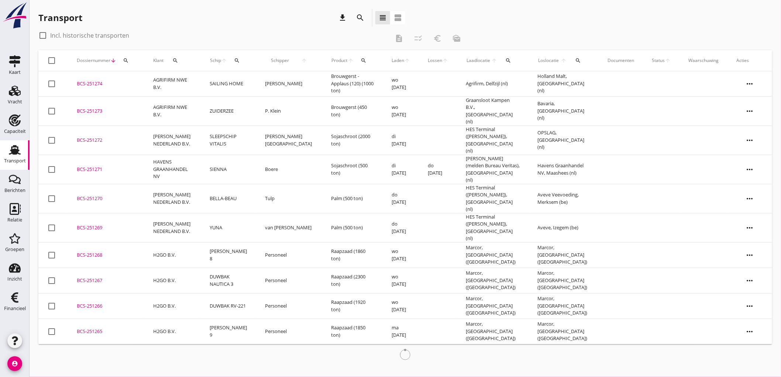
click at [220, 82] on td "SAILING HOME" at bounding box center [228, 83] width 55 height 25
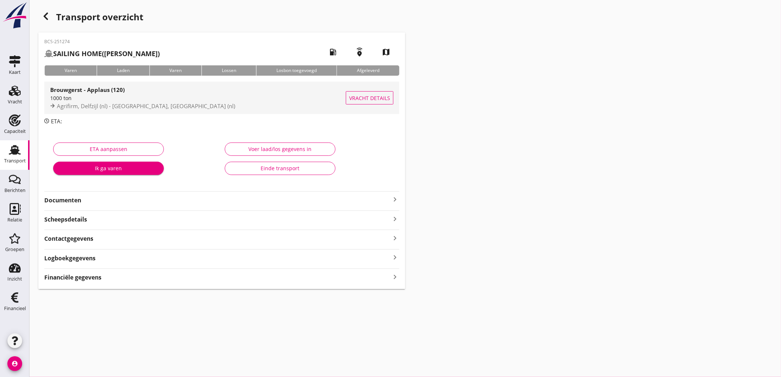
click at [201, 97] on div "1000 ton" at bounding box center [198, 98] width 296 height 8
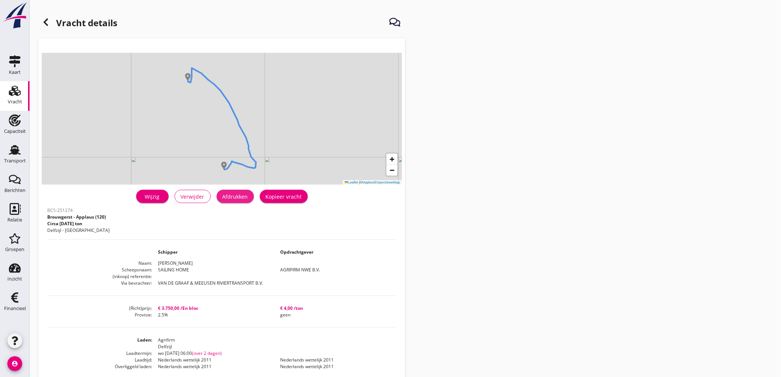
click at [247, 199] on div "Afdrukken" at bounding box center [235, 197] width 25 height 8
click at [44, 24] on icon at bounding box center [45, 22] width 9 height 9
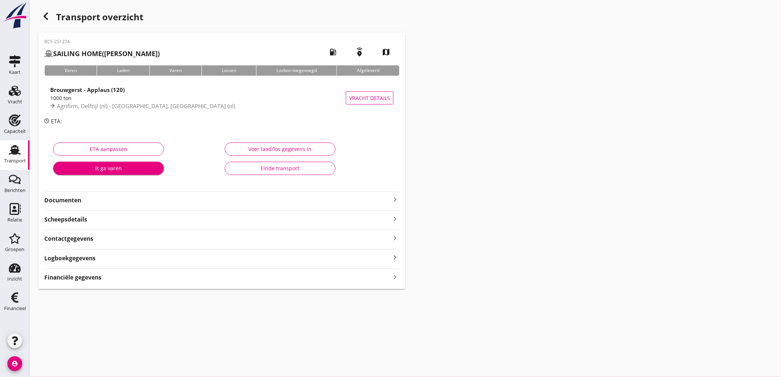
click at [174, 198] on strong "Documenten" at bounding box center [217, 200] width 346 height 8
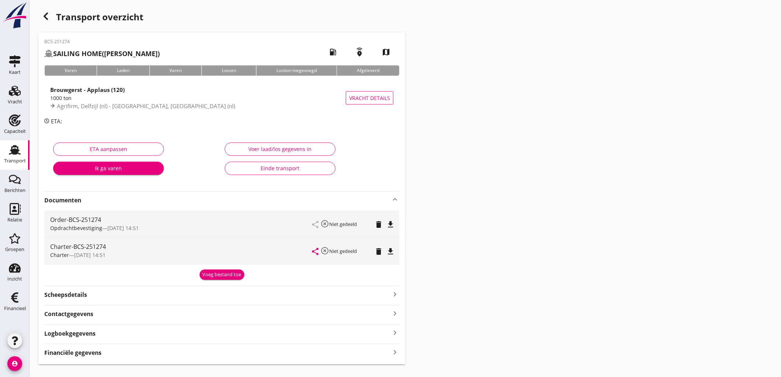
click at [392, 223] on icon "file_download" at bounding box center [390, 224] width 9 height 9
click at [394, 251] on icon "file_download" at bounding box center [390, 251] width 9 height 9
click at [209, 279] on button "Voeg bestand toe" at bounding box center [222, 275] width 45 height 10
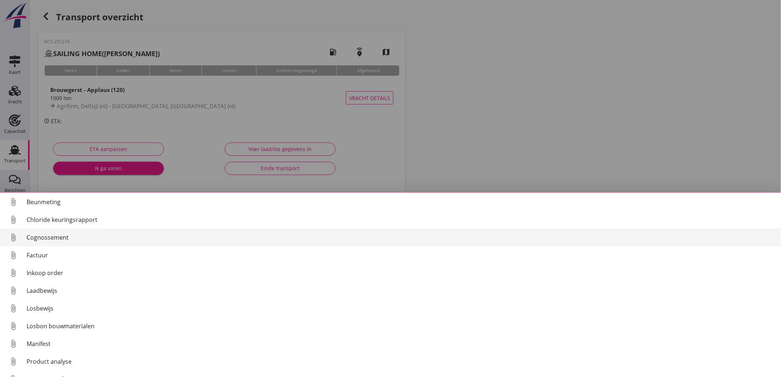
click at [80, 233] on div "Cognossement" at bounding box center [401, 237] width 749 height 9
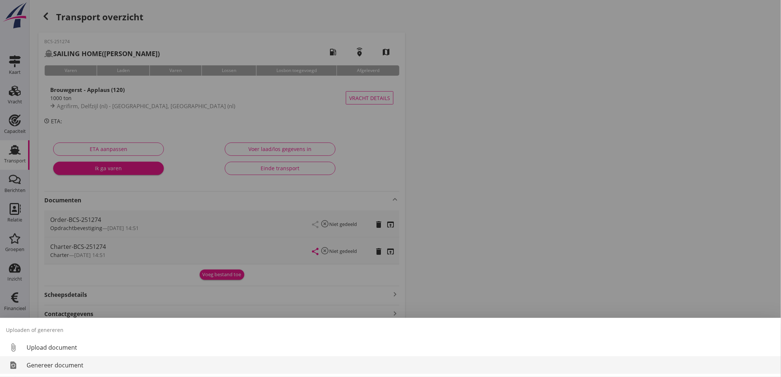
click at [52, 361] on div "Genereer document" at bounding box center [401, 365] width 749 height 9
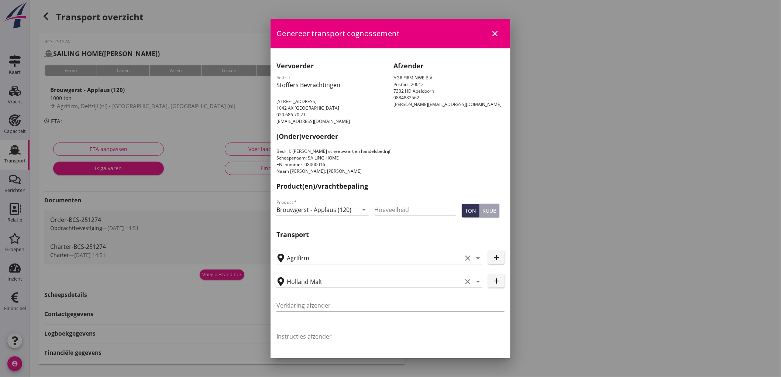
scroll to position [186, 0]
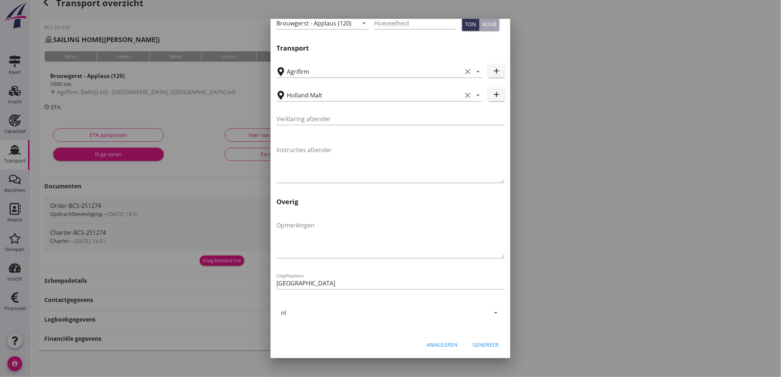
click at [473, 344] on div "Genereer" at bounding box center [486, 345] width 26 height 8
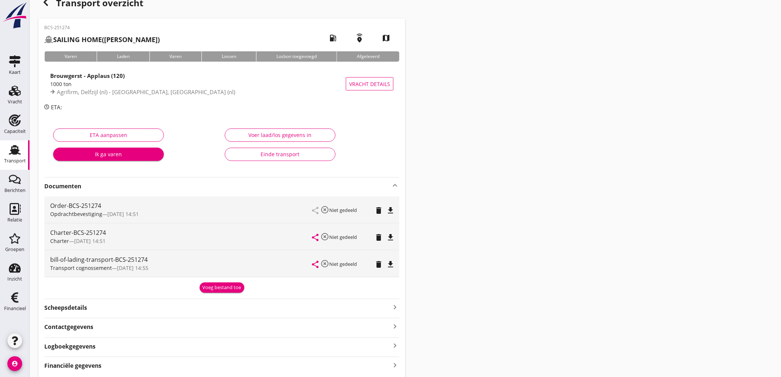
click at [391, 261] on icon "file_download" at bounding box center [390, 264] width 9 height 9
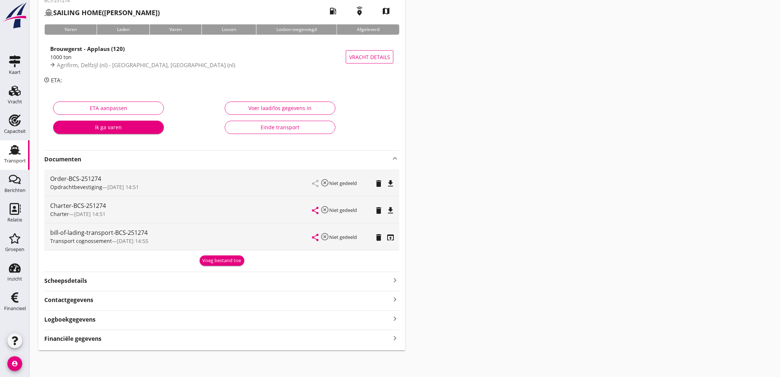
click at [101, 337] on strong "Financiële gegevens" at bounding box center [72, 339] width 57 height 8
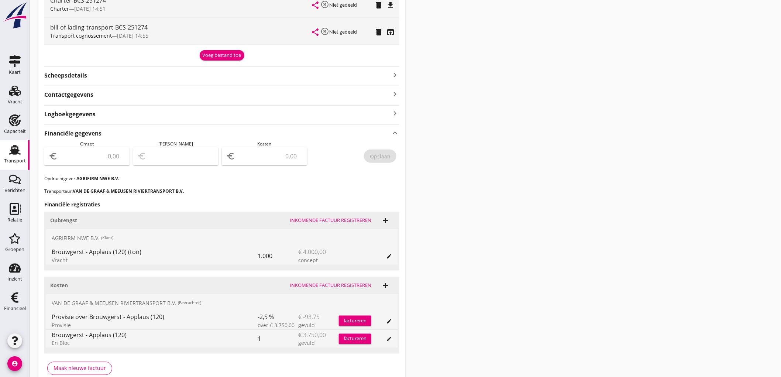
click at [80, 160] on input "number" at bounding box center [92, 156] width 66 height 12
type input "4000"
type input "3997.00"
type input "3"
type input "3964.00"
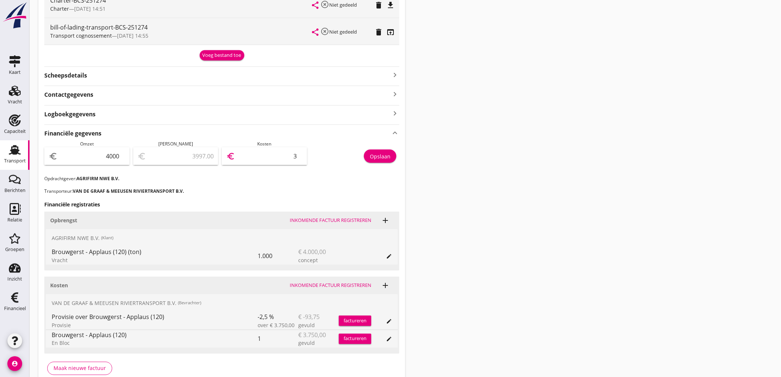
type input "36"
type input "3635.00"
type input "365"
type input "344.00"
type input "3656"
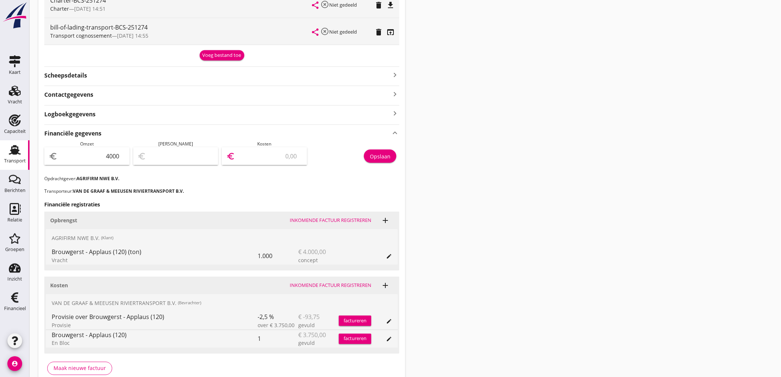
type input "343.80"
type input "3656.2"
type input "343.75"
type input "3656.25"
click at [374, 148] on div "Opslaan" at bounding box center [355, 158] width 89 height 35
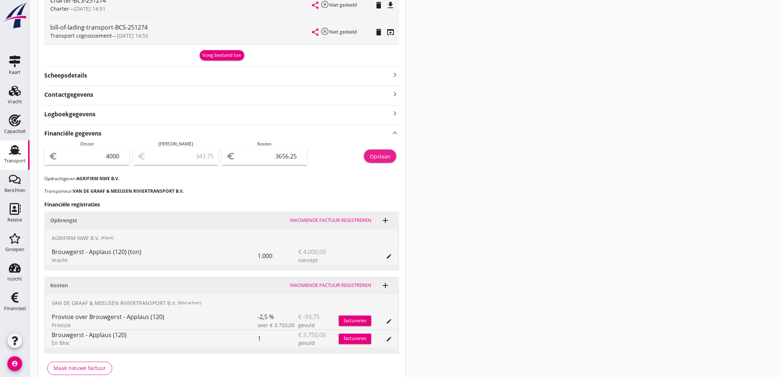
click at [376, 153] on div "Opslaan" at bounding box center [380, 157] width 21 height 8
click at [20, 152] on icon "Transport" at bounding box center [15, 150] width 12 height 12
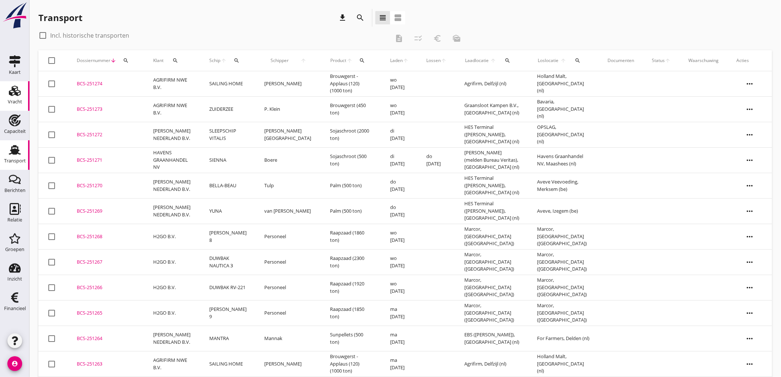
click at [14, 95] on icon "Vracht" at bounding box center [15, 91] width 12 height 12
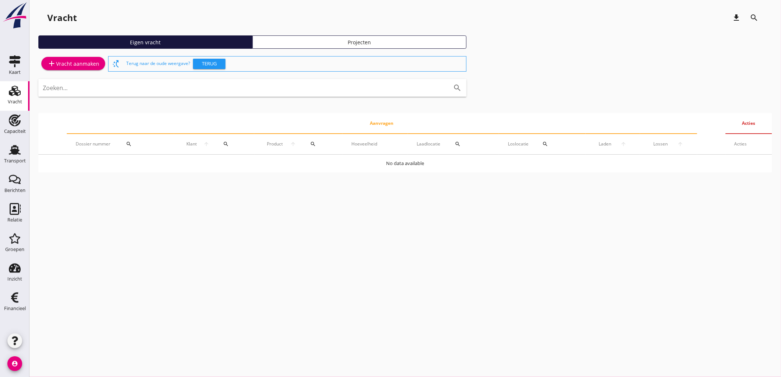
click at [92, 71] on div "add Vracht aanmaken" at bounding box center [73, 64] width 70 height 18
click at [95, 67] on div "add Vracht aanmaken" at bounding box center [73, 63] width 52 height 9
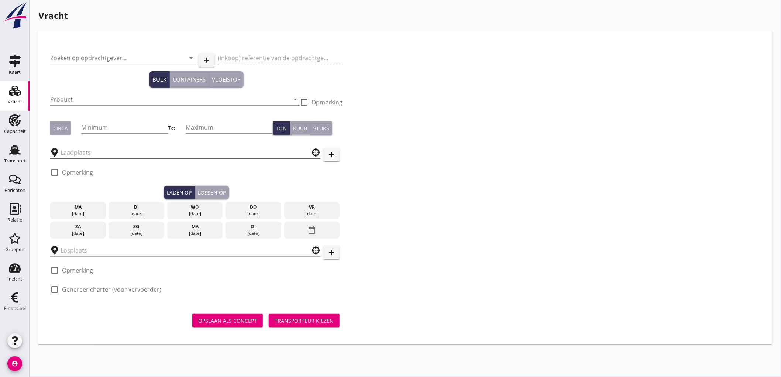
click at [78, 154] on input "text" at bounding box center [180, 153] width 239 height 12
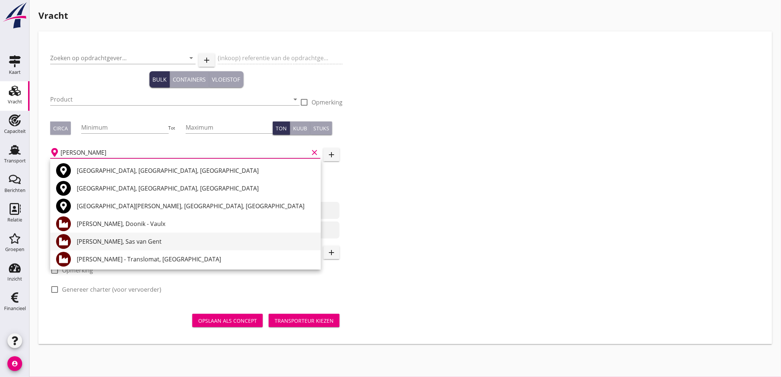
click at [154, 238] on div "Rosier, Sas van Gent" at bounding box center [196, 241] width 238 height 9
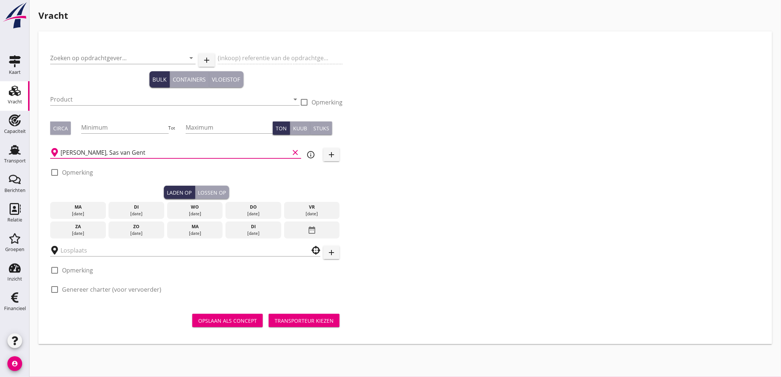
type input "Rosier, Sas van Gent"
click at [312, 154] on icon "info_outline" at bounding box center [311, 154] width 9 height 9
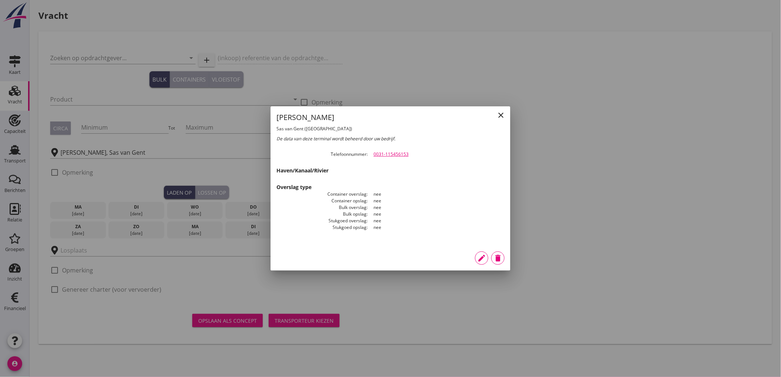
click at [503, 112] on icon "close" at bounding box center [501, 115] width 9 height 9
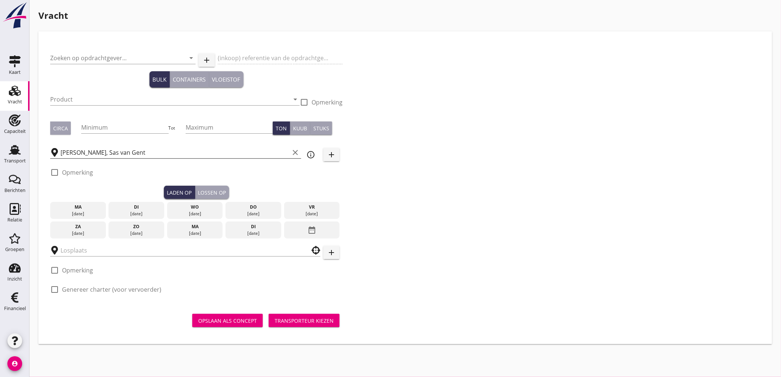
drag, startPoint x: 293, startPoint y: 152, endPoint x: 286, endPoint y: 156, distance: 7.9
click at [293, 152] on icon "clear" at bounding box center [295, 152] width 9 height 9
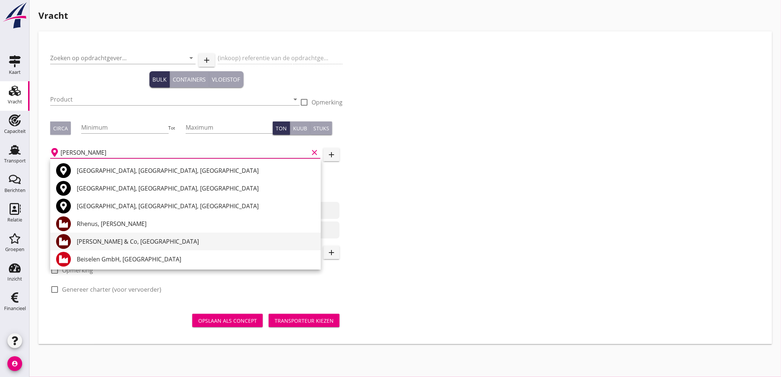
click at [153, 242] on div "Brökelmann & Co, Hamm" at bounding box center [196, 241] width 238 height 9
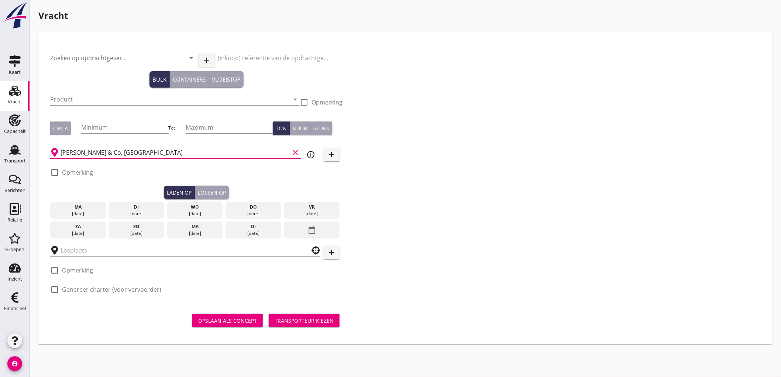
type input "Brökelmann & Co, Hamm"
click at [315, 157] on icon "info_outline" at bounding box center [311, 154] width 9 height 9
click at [297, 152] on icon "clear" at bounding box center [295, 152] width 9 height 9
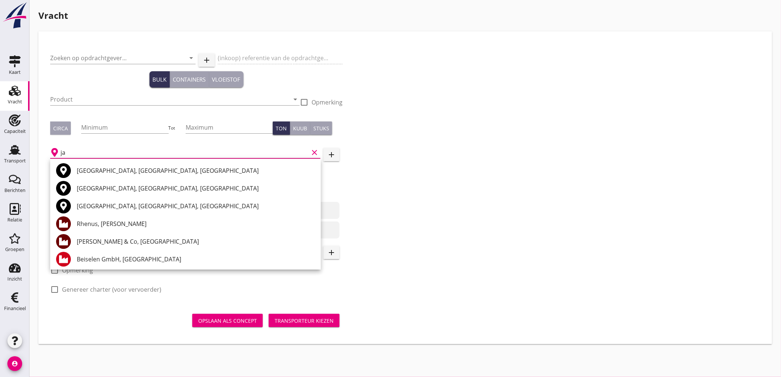
type input "j"
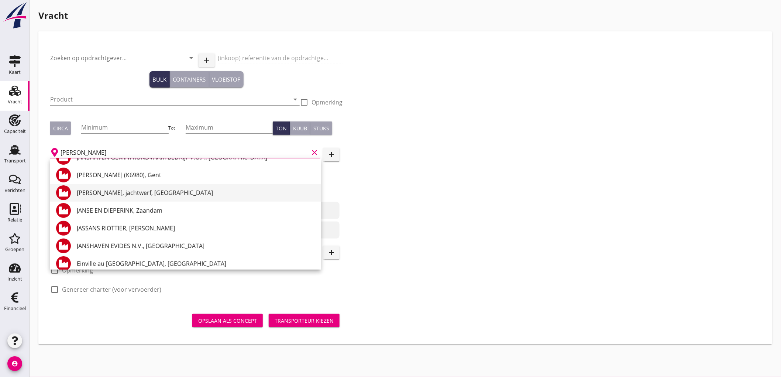
scroll to position [38, 0]
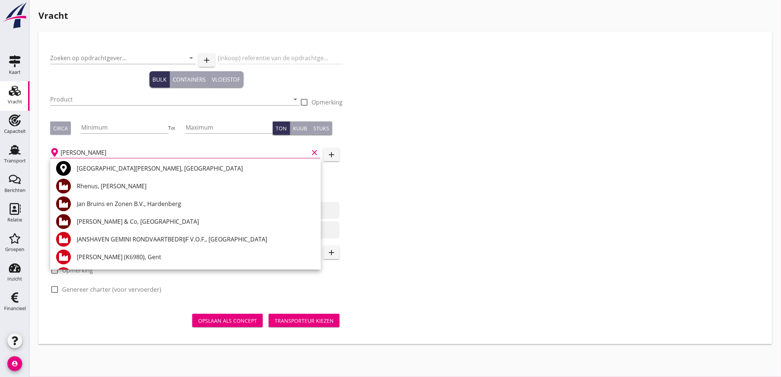
type input "hamm ja"
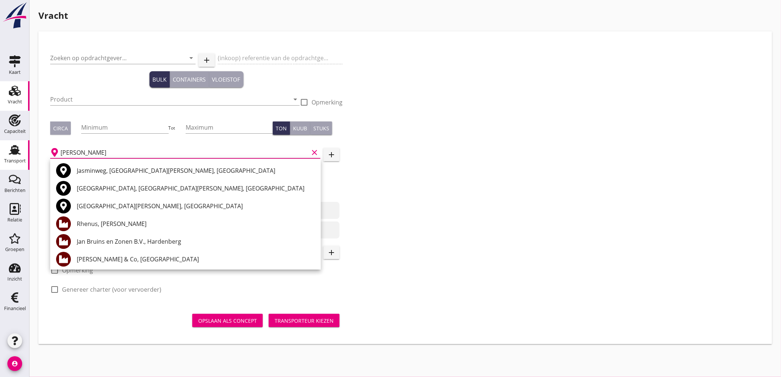
click at [13, 151] on use at bounding box center [15, 150] width 12 height 10
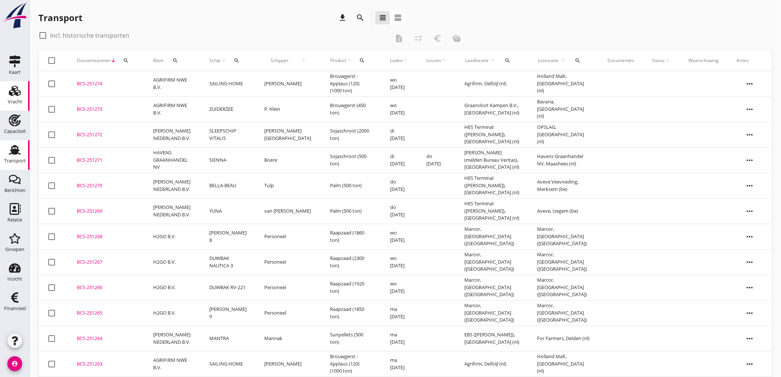
click at [3, 89] on link "Vracht Vracht" at bounding box center [15, 96] width 30 height 30
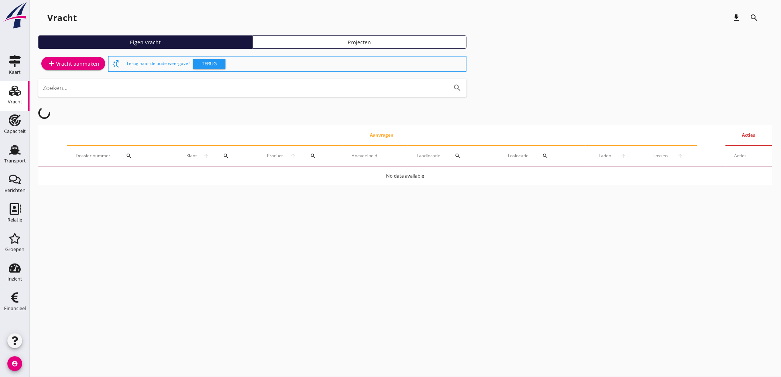
click at [83, 67] on div "add Vracht aanmaken" at bounding box center [73, 63] width 52 height 9
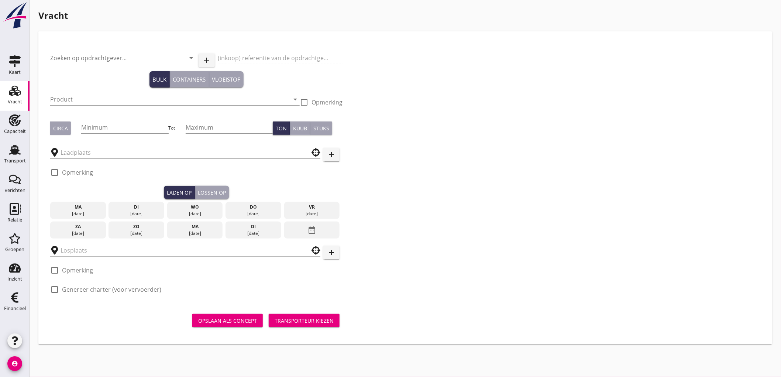
click at [93, 63] on input "Zoeken op opdrachtgever..." at bounding box center [112, 58] width 125 height 12
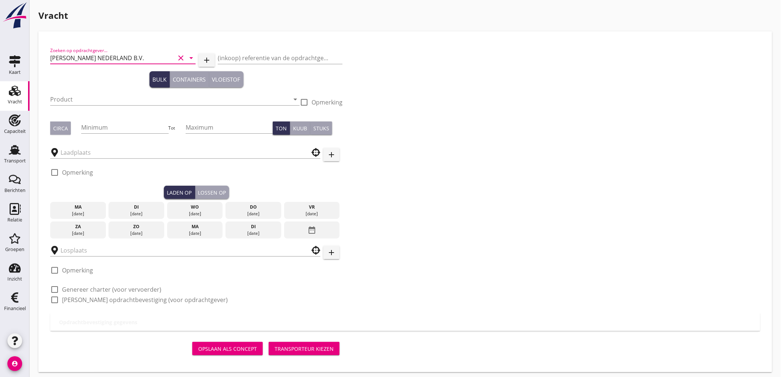
type input "PETERSON NEDERLAND B.V."
click at [78, 104] on input "Product" at bounding box center [169, 99] width 239 height 12
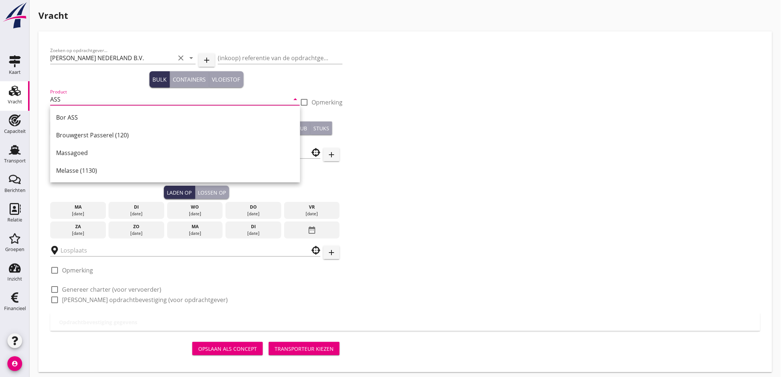
click at [262, 100] on input "ASS" at bounding box center [169, 99] width 239 height 12
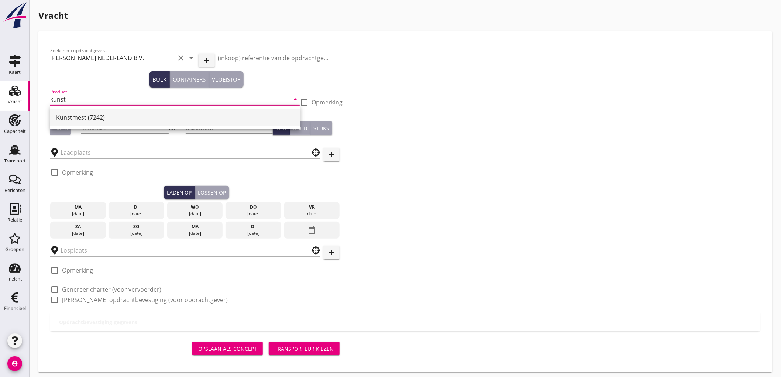
click at [253, 124] on div "Kunstmest (7242)" at bounding box center [175, 118] width 238 height 18
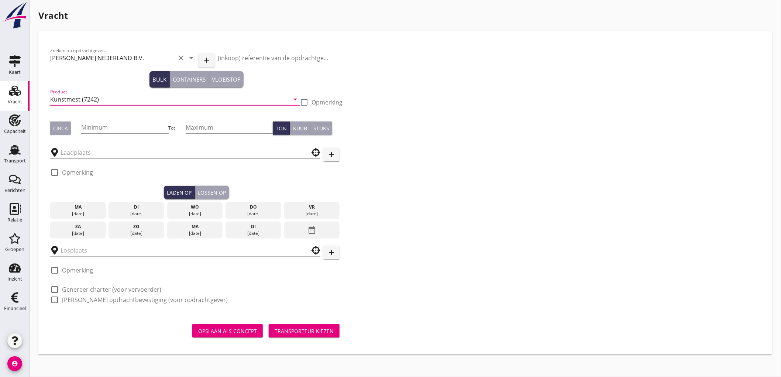
type input "Kunstmest (7242)"
click at [307, 100] on div at bounding box center [304, 102] width 13 height 13
checkbox input "true"
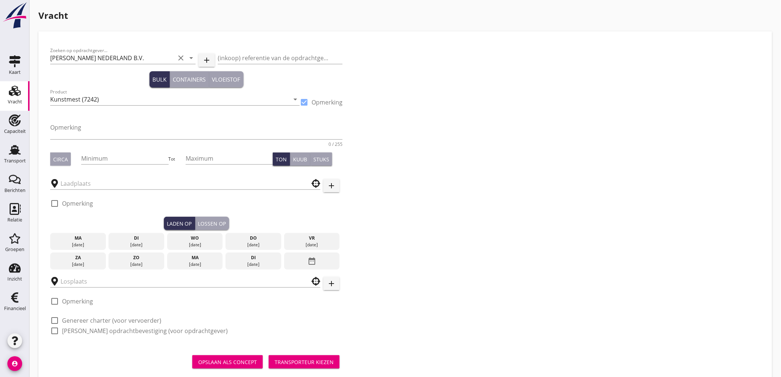
click at [252, 120] on div "Opmerking 0 / 255" at bounding box center [196, 132] width 292 height 30
click at [246, 130] on textarea "Opmerking" at bounding box center [196, 130] width 292 height 18
type textarea "ASS"
click at [66, 158] on div "Circa" at bounding box center [60, 159] width 15 height 8
click at [100, 153] on input "Minimum" at bounding box center [124, 159] width 87 height 12
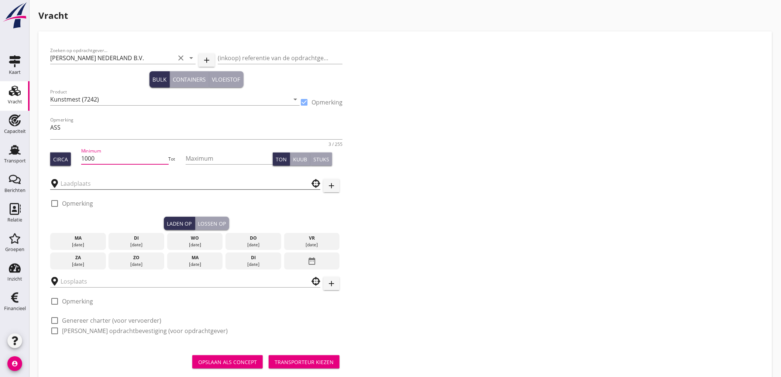
type input "1000"
click at [69, 182] on input "text" at bounding box center [180, 184] width 239 height 12
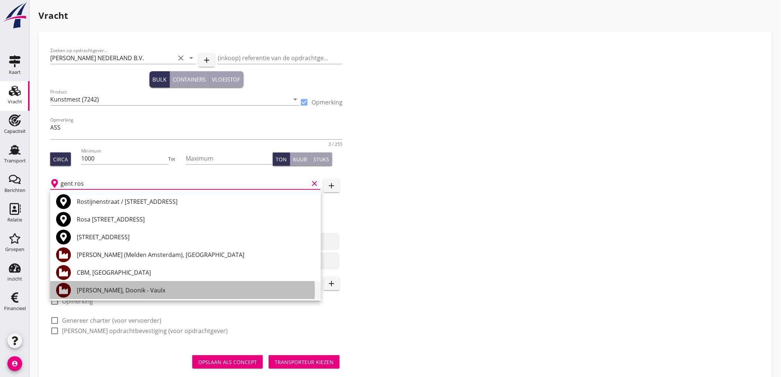
click at [125, 287] on div "Rosier, Doonik - Vaulx" at bounding box center [196, 290] width 238 height 9
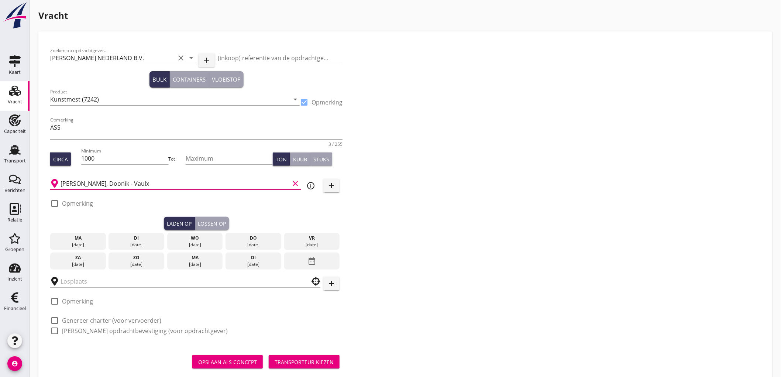
click at [122, 183] on input "Rosier, Doonik - Vaulx" at bounding box center [175, 184] width 229 height 12
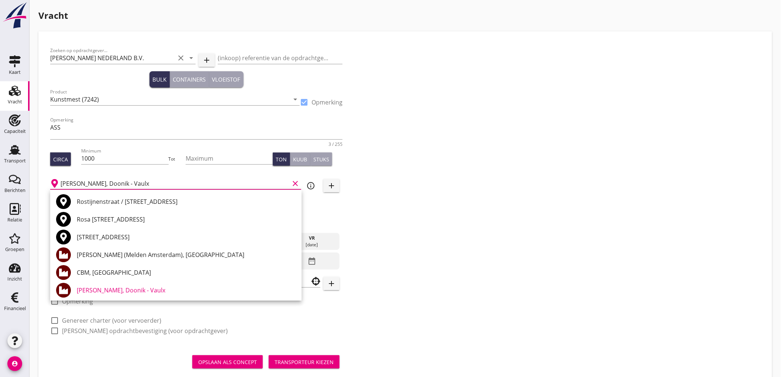
drag, startPoint x: 140, startPoint y: 180, endPoint x: 0, endPoint y: 95, distance: 163.2
click at [0, 156] on div "Kaart Kaart Vracht Vracht Capaciteit Capaciteit Transport Transport Berichten B…" at bounding box center [390, 197] width 781 height 394
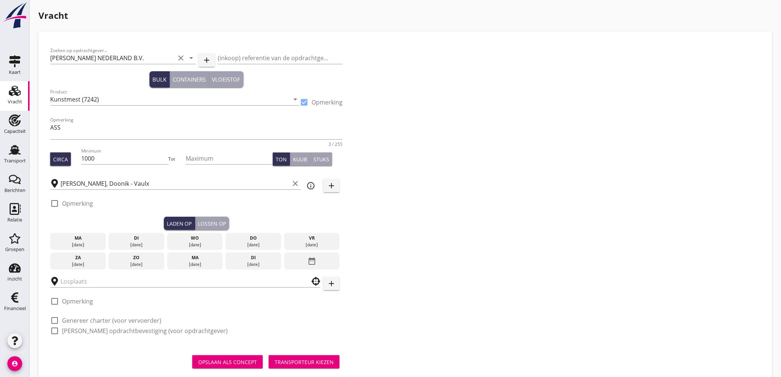
click at [82, 192] on div "Rosier, Doonik - Vaulx clear" at bounding box center [175, 183] width 251 height 23
click at [83, 184] on input "Rosier, Doonik - Vaulx" at bounding box center [175, 184] width 229 height 12
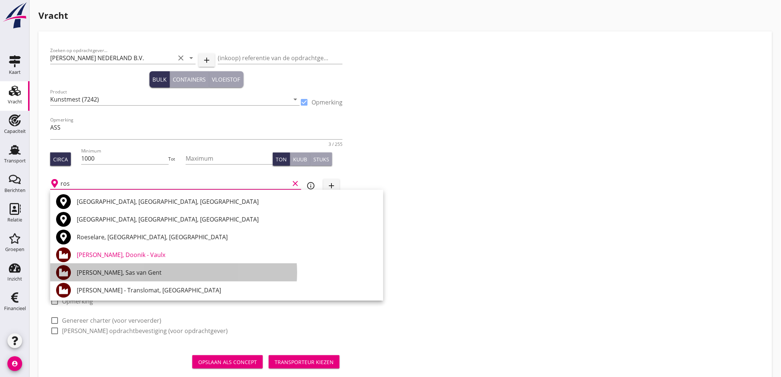
drag, startPoint x: 131, startPoint y: 270, endPoint x: 137, endPoint y: 269, distance: 6.4
click at [137, 269] on div "Rosier, Sas van Gent" at bounding box center [227, 272] width 301 height 9
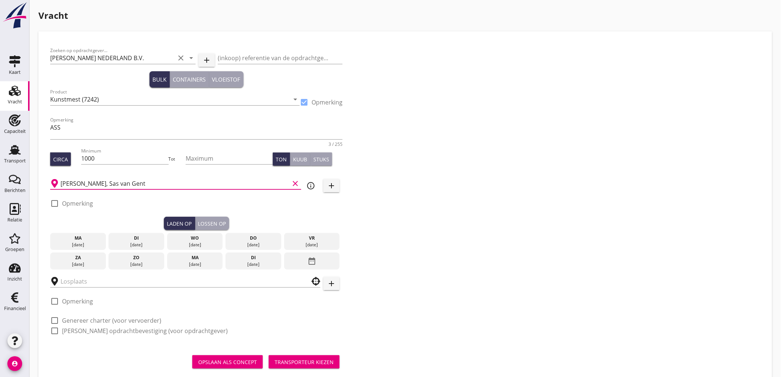
type input "Rosier, Sas van Gent"
click at [74, 203] on label "Opmerking" at bounding box center [77, 203] width 31 height 7
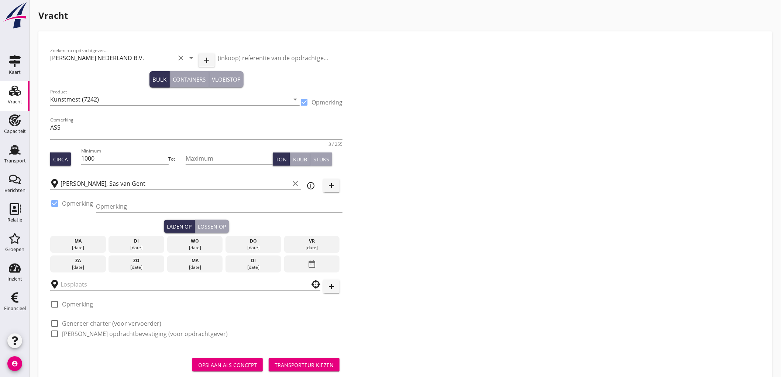
click at [74, 203] on label "Opmerking" at bounding box center [77, 203] width 31 height 7
checkbox input "false"
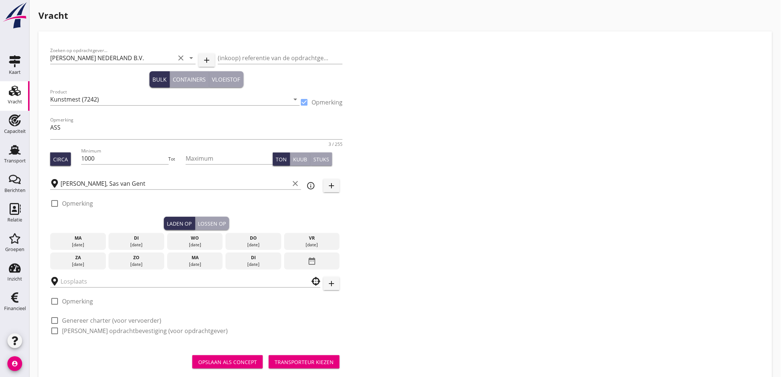
click at [269, 242] on div "21 aug." at bounding box center [253, 245] width 52 height 7
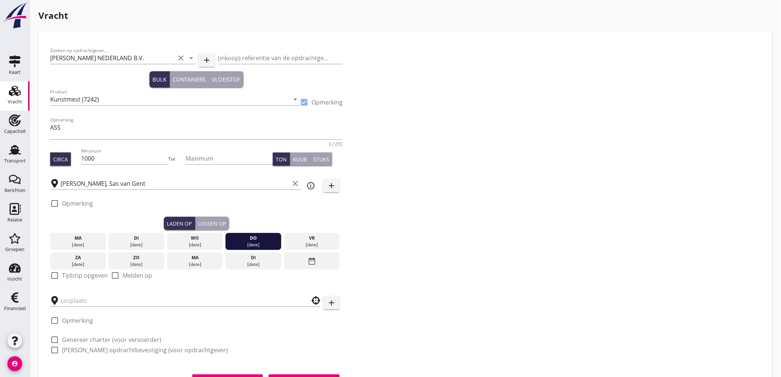
click at [65, 273] on label "Tijdstip opgeven" at bounding box center [85, 275] width 46 height 7
checkbox input "true"
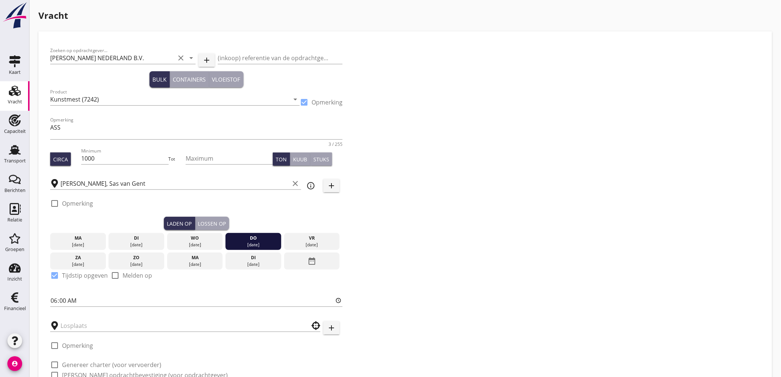
click at [223, 225] on div "Lossen op" at bounding box center [212, 224] width 28 height 8
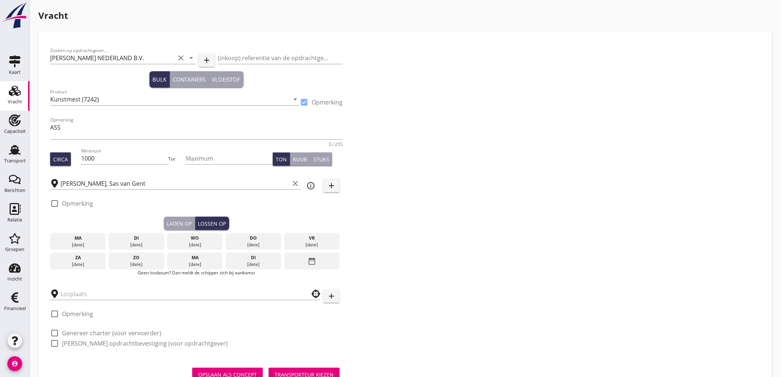
click at [252, 263] on div "26 aug." at bounding box center [253, 264] width 52 height 7
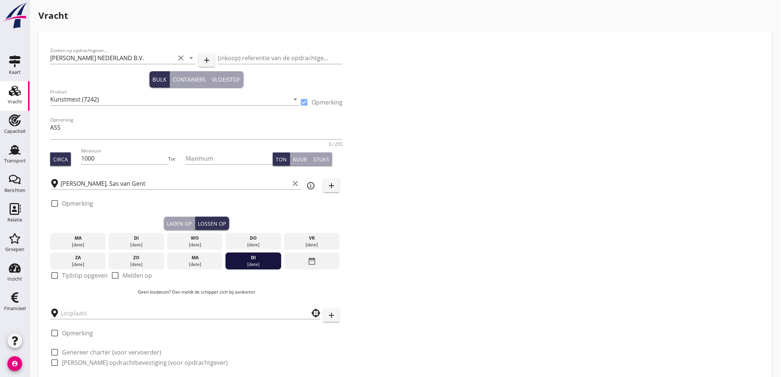
click at [57, 278] on div at bounding box center [54, 275] width 13 height 13
checkbox input "true"
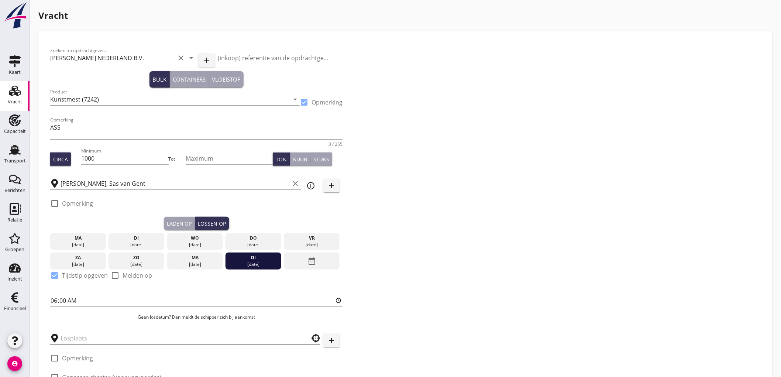
click at [100, 335] on input "text" at bounding box center [180, 338] width 239 height 12
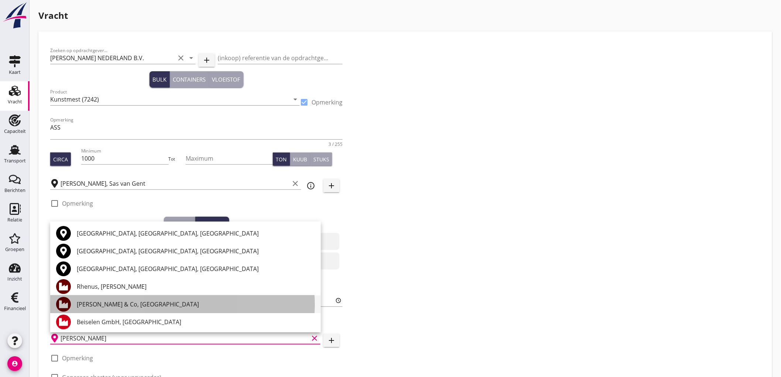
click at [140, 300] on div "Brökelmann & Co, Hamm" at bounding box center [196, 304] width 238 height 9
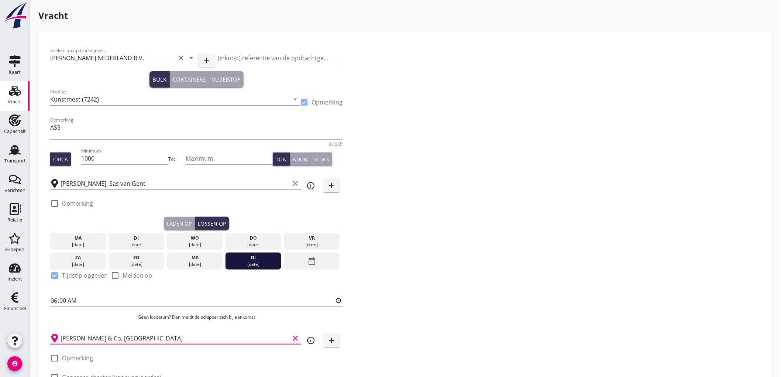
scroll to position [74, 0]
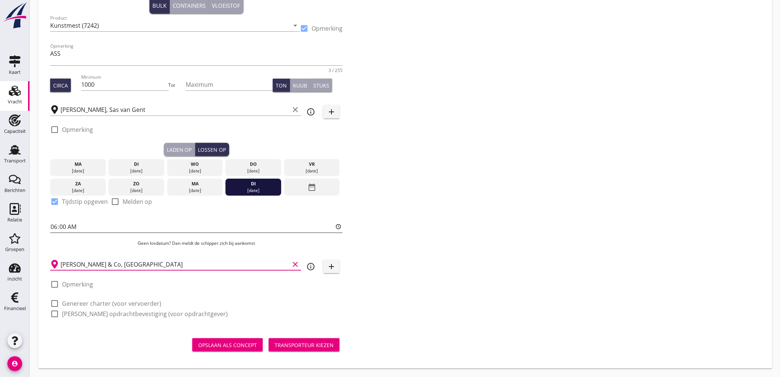
type input "Brökelmann & Co, Hamm"
click at [55, 225] on input "06:00" at bounding box center [196, 227] width 292 height 12
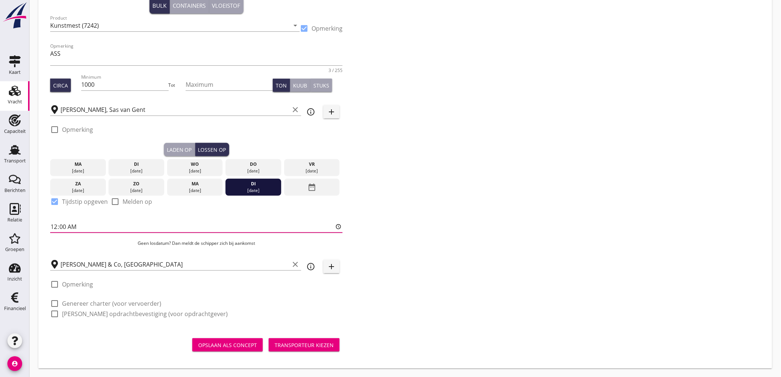
type input "05:00"
click at [104, 303] on label "Genereer charter (voor vervoerder)" at bounding box center [111, 303] width 99 height 7
checkbox input "true"
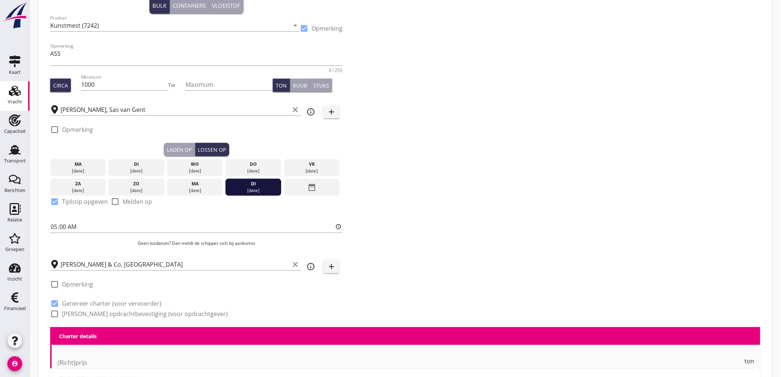
click at [104, 318] on div "check_box_outline_blank Genereer opdrachtbevestiging (voor opdrachtgever)" at bounding box center [139, 313] width 178 height 9
click at [95, 313] on label "Genereer opdrachtbevestiging (voor opdrachtgever)" at bounding box center [145, 313] width 166 height 7
checkbox input "true"
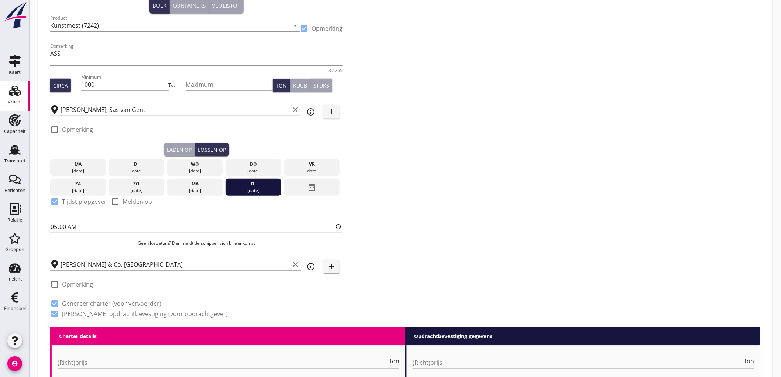
scroll to position [279, 0]
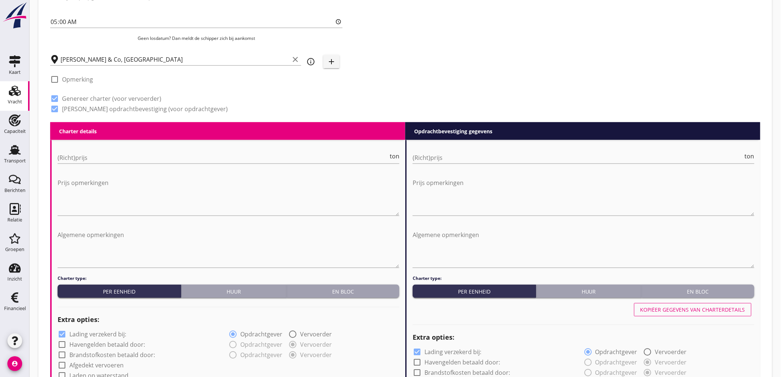
click at [97, 150] on div "(Richt)prijs ton" at bounding box center [229, 159] width 342 height 24
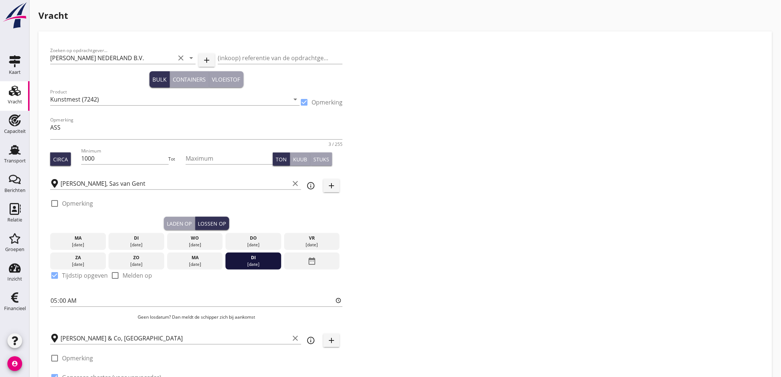
scroll to position [82, 0]
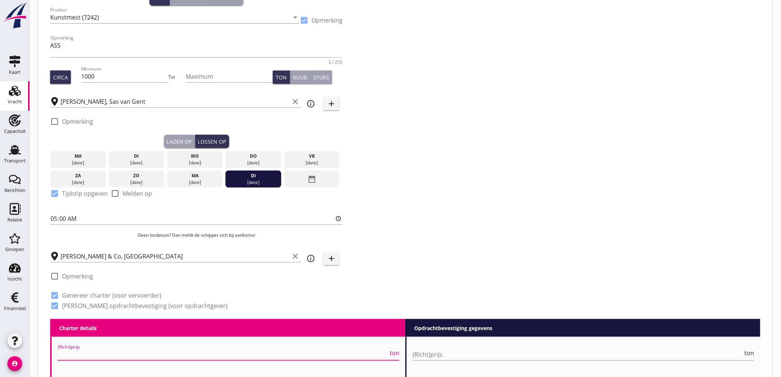
click at [185, 139] on div "Laden op" at bounding box center [179, 142] width 25 height 8
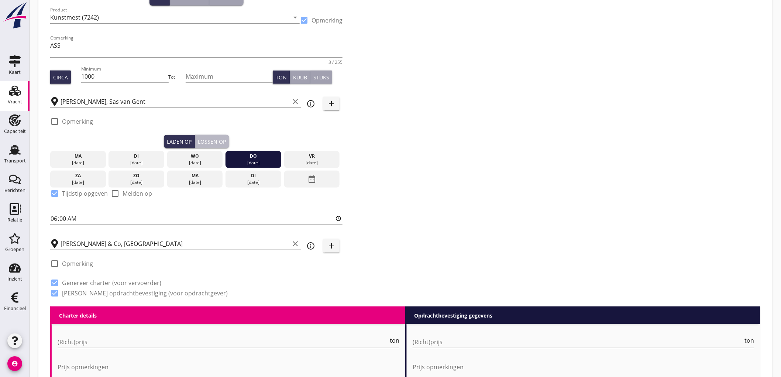
click at [212, 138] on div "Lossen op" at bounding box center [212, 142] width 28 height 8
type input "05:00"
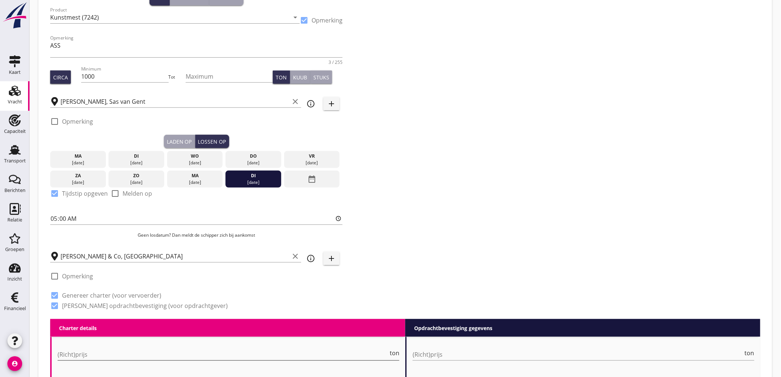
click at [120, 353] on input "(Richt)prijs" at bounding box center [223, 355] width 331 height 12
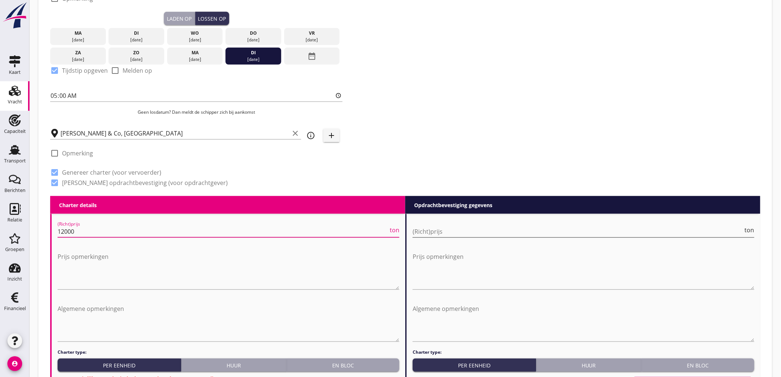
type input "12000"
click at [425, 226] on input "(Richt)prijs" at bounding box center [578, 232] width 331 height 12
type input "13000"
click at [298, 224] on div "(Richt)prijs 12000 ton" at bounding box center [229, 233] width 342 height 24
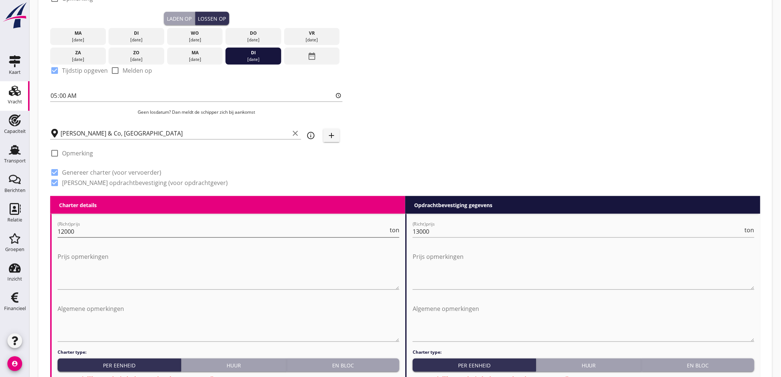
click at [295, 228] on input "12000" at bounding box center [223, 232] width 331 height 12
click at [292, 235] on input "12000" at bounding box center [223, 232] width 331 height 12
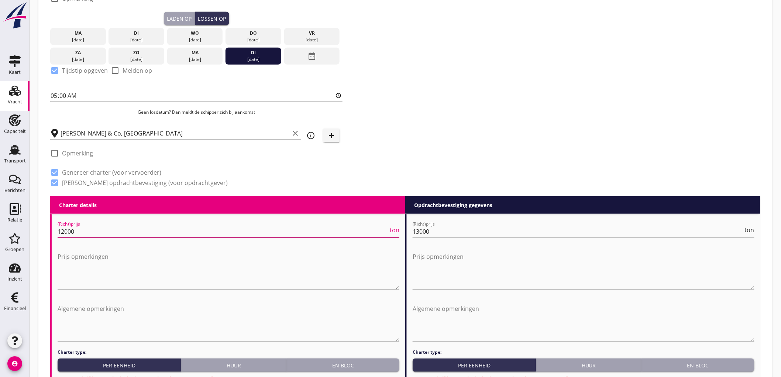
click at [292, 235] on input "12000" at bounding box center [223, 232] width 331 height 12
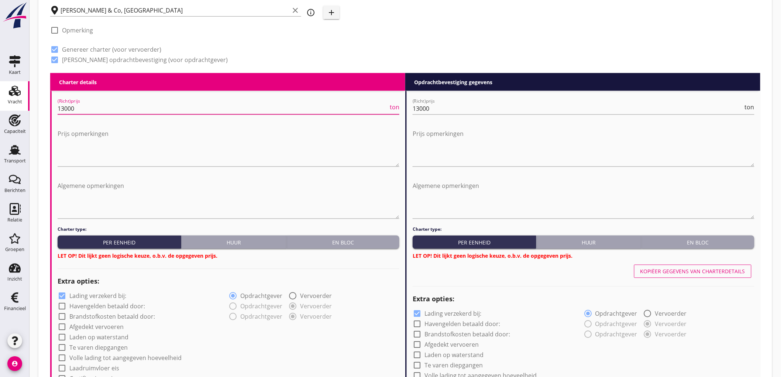
scroll to position [451, 0]
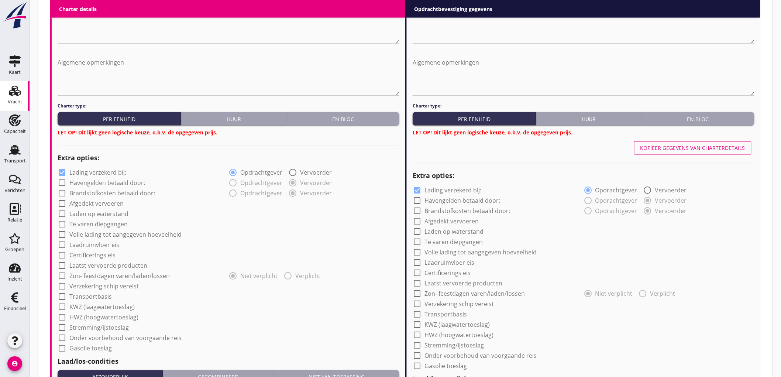
type input "13000"
click at [84, 170] on label "Lading verzekerd bij:" at bounding box center [97, 172] width 57 height 7
checkbox input "false"
drag, startPoint x: 357, startPoint y: 115, endPoint x: 669, endPoint y: 92, distance: 312.2
click at [361, 113] on button "En bloc" at bounding box center [343, 118] width 113 height 13
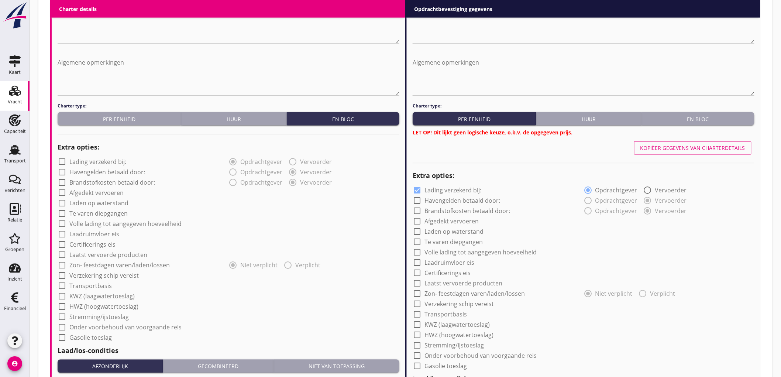
click at [713, 119] on div "En bloc" at bounding box center [698, 119] width 107 height 8
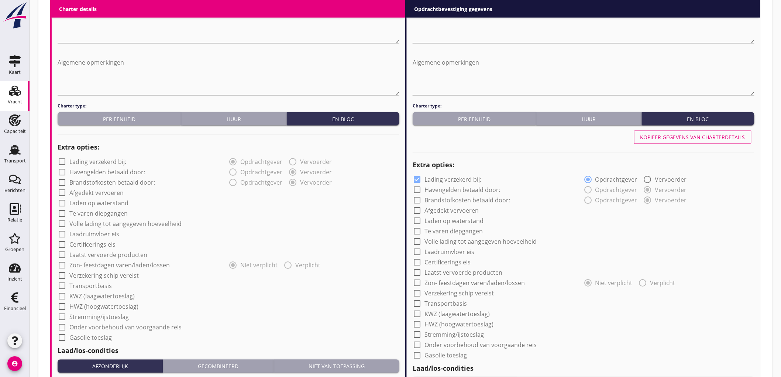
click at [98, 205] on label "Laden op waterstand" at bounding box center [98, 203] width 59 height 7
checkbox input "true"
click at [98, 212] on label "Te varen diepgangen" at bounding box center [98, 213] width 58 height 7
checkbox input "true"
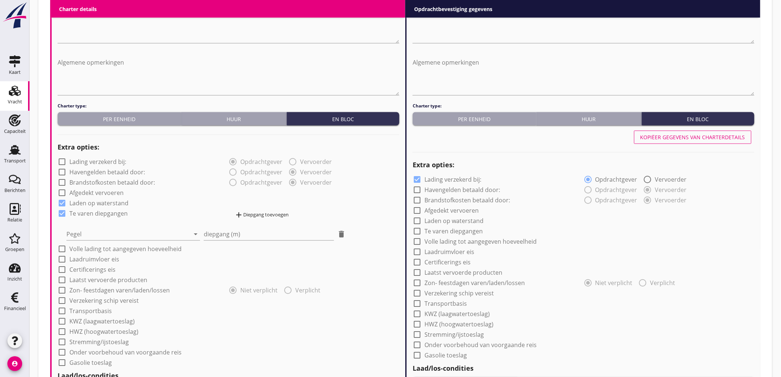
click at [93, 226] on div "Pegel arrow_drop_down" at bounding box center [133, 232] width 134 height 16
click at [93, 235] on div at bounding box center [127, 235] width 123 height 12
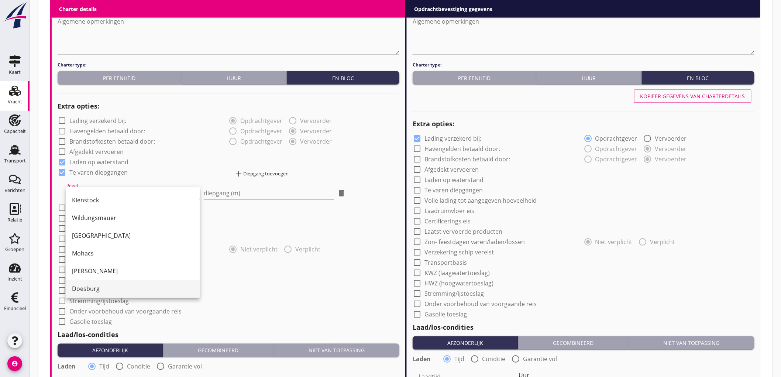
scroll to position [161, 0]
click at [14, 342] on use "button" at bounding box center [15, 340] width 6 height 9
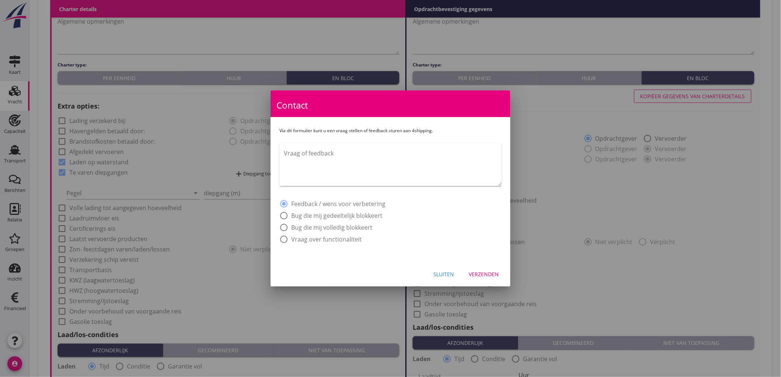
click at [353, 159] on textarea "Vraag of feedback" at bounding box center [393, 166] width 218 height 39
type textarea "Bij Pegel graag Wesel toevoegen"
click at [478, 281] on div "Sluiten Verzenden" at bounding box center [391, 273] width 240 height 25
click at [478, 277] on div "Verzenden" at bounding box center [484, 274] width 30 height 8
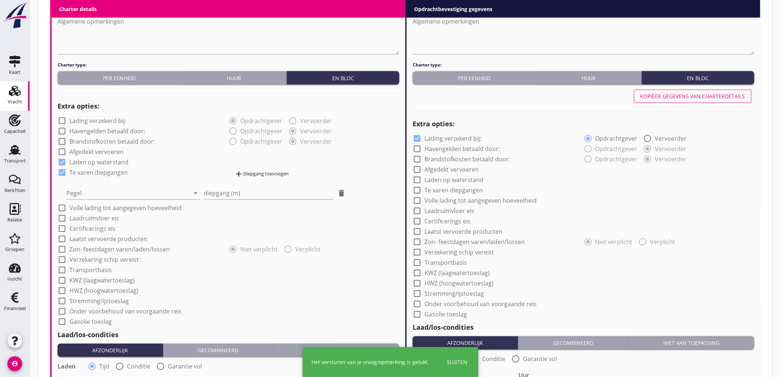
scroll to position [369, 0]
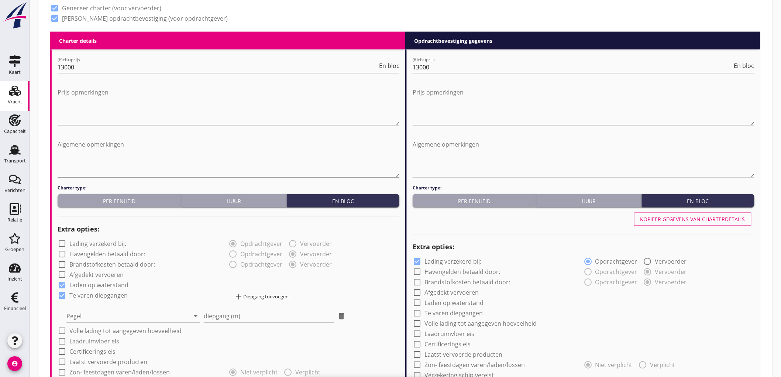
click at [137, 170] on textarea "Algemene opmerkingen" at bounding box center [229, 157] width 342 height 39
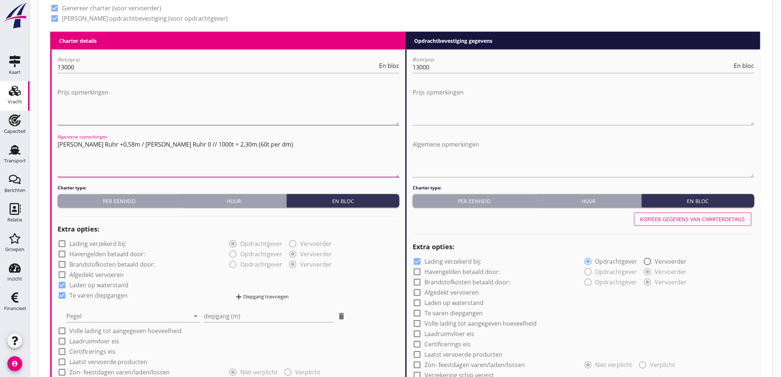
scroll to position [328, 0]
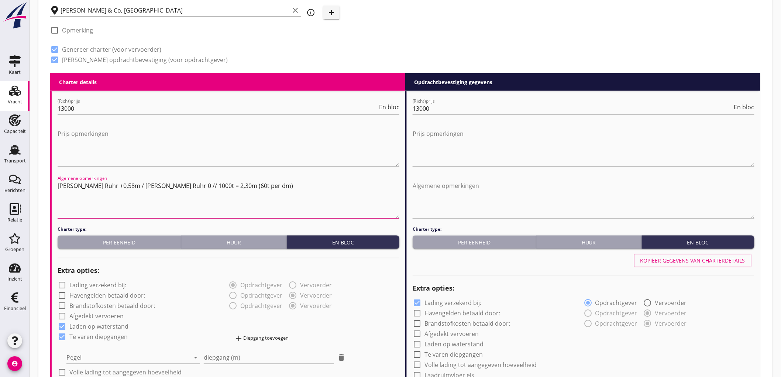
type textarea "Pegel Ruhr +0,58m / Pegel Ruhr 0 // 1000t = 2,30m (60t per dm)"
drag, startPoint x: 252, startPoint y: 178, endPoint x: 238, endPoint y: 182, distance: 15.2
click at [239, 182] on div "Algemene opmerkingen Pegel Ruhr +0,58m / Pegel Ruhr 0 // 1000t = 2,30m (60t per…" at bounding box center [229, 200] width 342 height 51
drag, startPoint x: 240, startPoint y: 189, endPoint x: 43, endPoint y: 185, distance: 196.9
click at [44, 185] on div "Zoeken op opdrachtgever... PETERSON NEDERLAND B.V. clear arrow_drop_down add (i…" at bounding box center [405, 251] width 722 height 1085
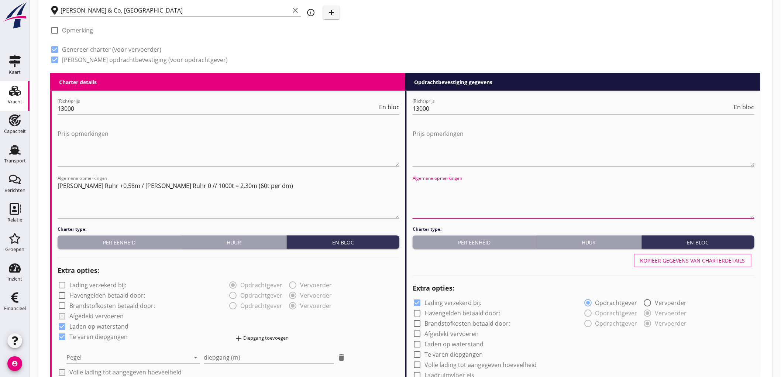
click at [441, 198] on textarea "Algemene opmerkingen" at bounding box center [584, 199] width 342 height 39
paste textarea "Pegel Ruhr +0,58m / Pegel Ruhr 0 // 1000t = 2,30m (60t per dm)"
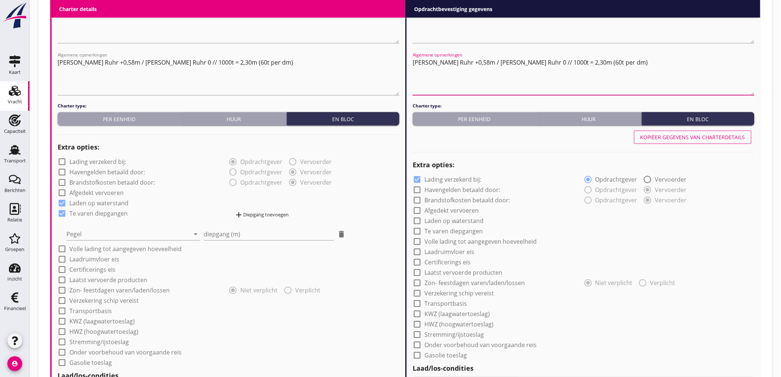
scroll to position [533, 0]
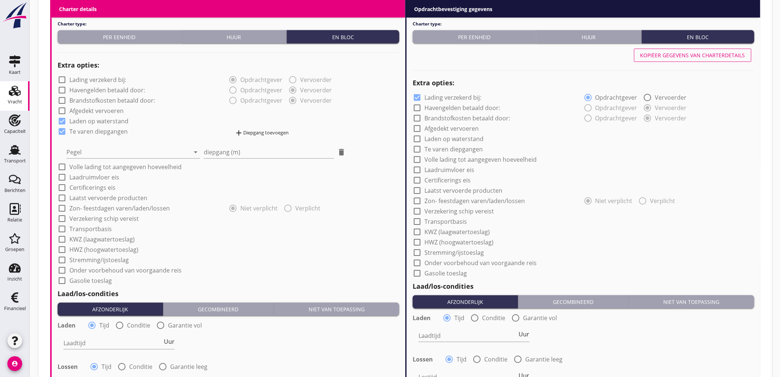
type textarea "Pegel Ruhr +0,58m / Pegel Ruhr 0 // 1000t = 2,30m (60t per dm)"
click at [82, 131] on label "Te varen diepgangen" at bounding box center [98, 131] width 58 height 7
checkbox input "false"
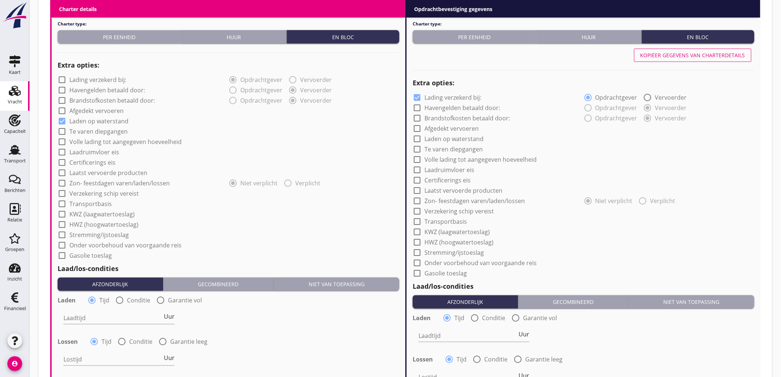
click at [106, 174] on label "Laatst vervoerde producten" at bounding box center [108, 173] width 78 height 7
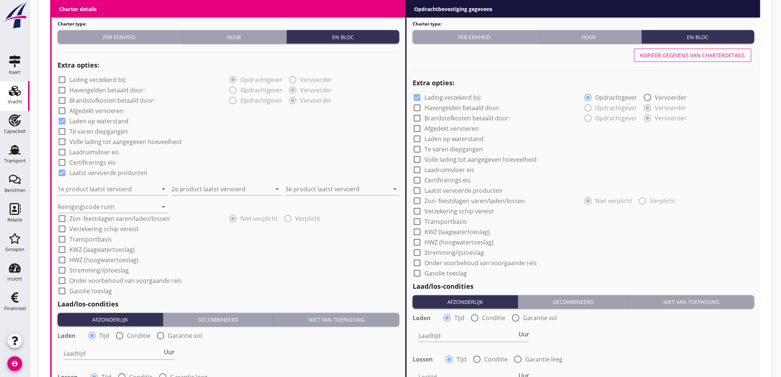
click at [93, 173] on label "Laatst vervoerde producten" at bounding box center [108, 173] width 78 height 7
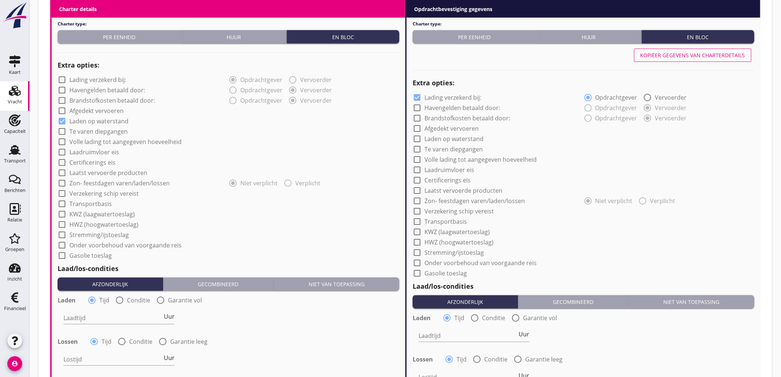
drag, startPoint x: 98, startPoint y: 171, endPoint x: 108, endPoint y: 170, distance: 10.0
click at [98, 171] on label "Laatst vervoerde producten" at bounding box center [108, 173] width 78 height 7
checkbox input "true"
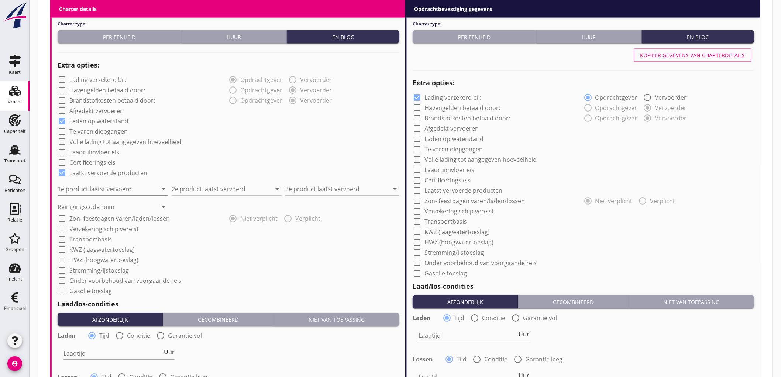
click at [86, 189] on input "1e product laatst vervoerd" at bounding box center [108, 190] width 100 height 12
type input "Sojaschroot (1720)"
type input "Sojahulpellets (1720)"
type input "R"
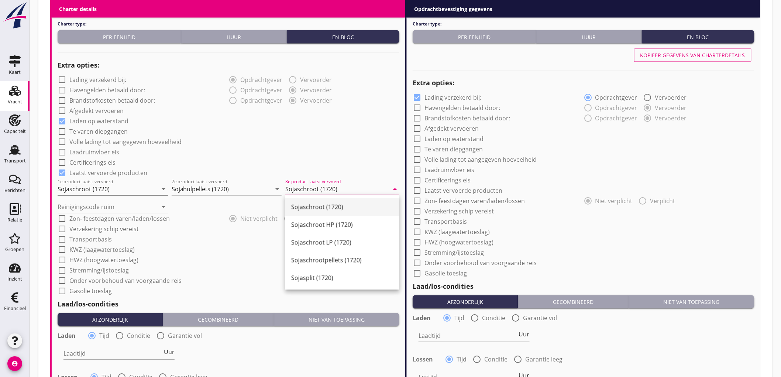
type input "Sojaschroot (1720)"
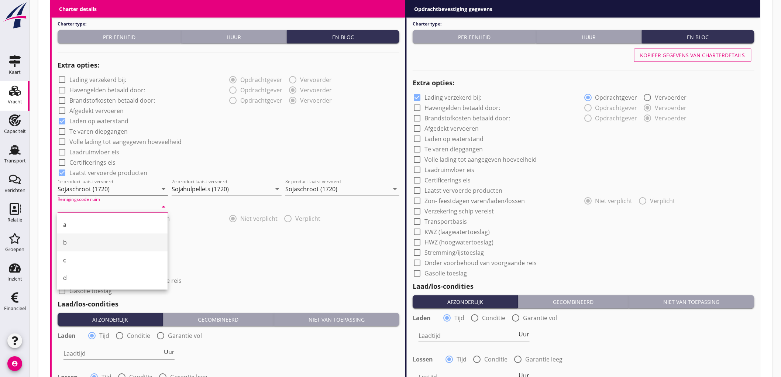
type input "b"
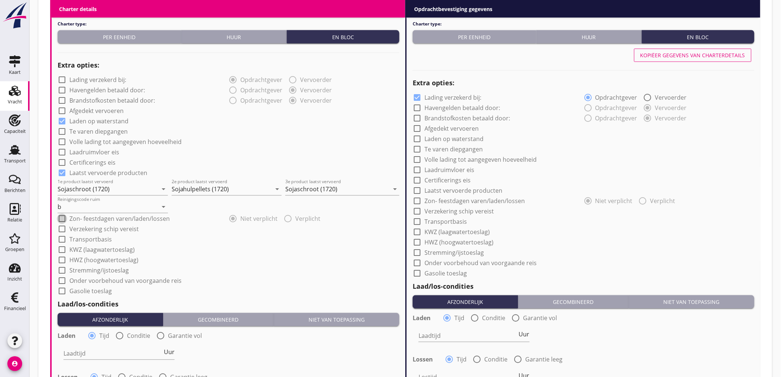
click at [245, 136] on div "check_box_outline_blank Volle lading tot aangegeven hoeveelheid" at bounding box center [229, 141] width 342 height 10
click at [103, 108] on label "Afgedekt vervoeren" at bounding box center [96, 110] width 54 height 7
checkbox input "true"
click at [377, 140] on div "check_box_outline_blank Volle lading tot aangegeven hoeveelheid" at bounding box center [229, 141] width 342 height 10
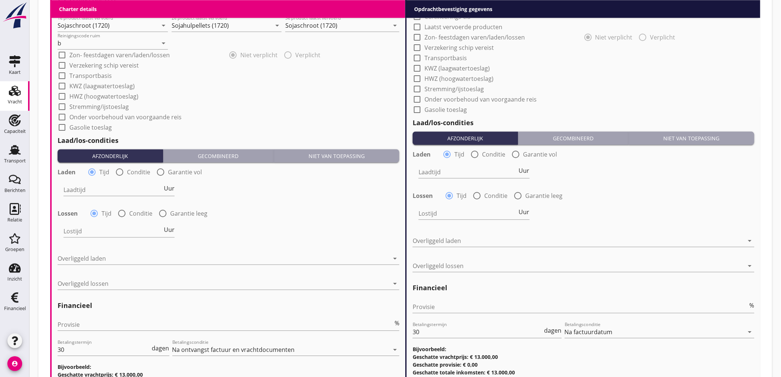
scroll to position [739, 0]
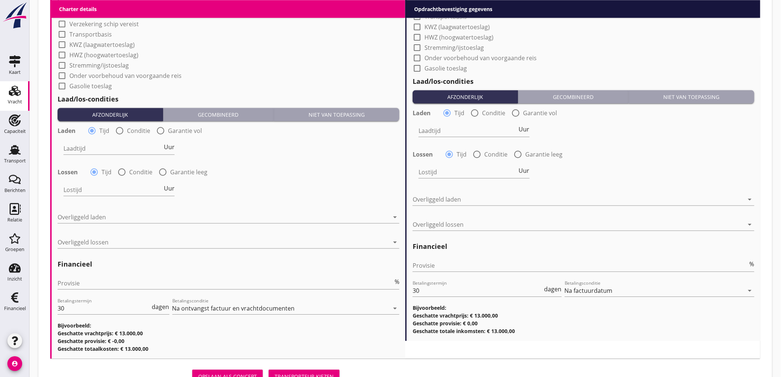
click at [120, 126] on div at bounding box center [119, 130] width 13 height 13
radio input "false"
radio input "true"
click at [102, 149] on div at bounding box center [142, 149] width 157 height 12
drag, startPoint x: 102, startPoint y: 149, endPoint x: 110, endPoint y: 158, distance: 12.0
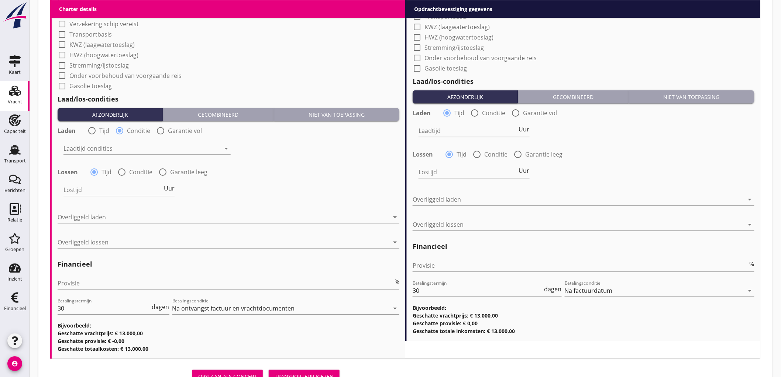
click at [0, 0] on div "Nederlands wettelijk 2011" at bounding box center [0, 0] width 0 height 0
click at [130, 176] on div "Lossen radio_button_checked Tijd radio_button_unchecked Conditie radio_button_u…" at bounding box center [228, 171] width 343 height 12
click at [95, 196] on div "Lostijd Uur" at bounding box center [119, 193] width 111 height 19
click at [95, 191] on input "Lostijd" at bounding box center [113, 190] width 99 height 12
click at [173, 189] on span "Uur" at bounding box center [169, 188] width 11 height 6
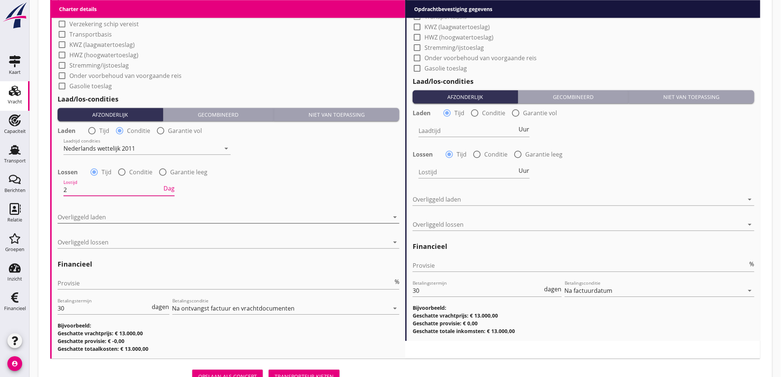
type input "2"
click at [109, 214] on div at bounding box center [224, 217] width 332 height 12
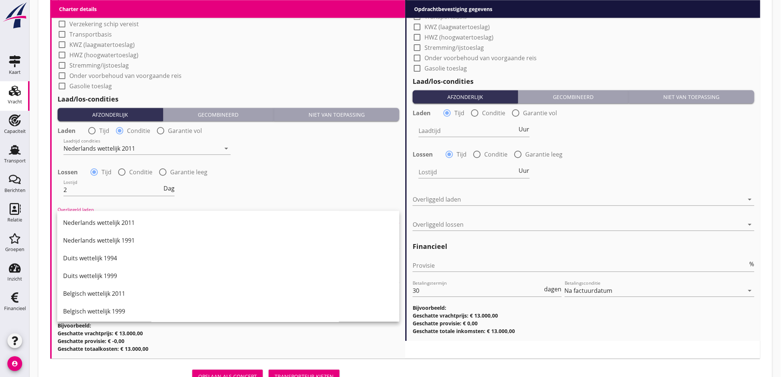
click at [109, 219] on div "Nederlands wettelijk 2011" at bounding box center [228, 222] width 331 height 9
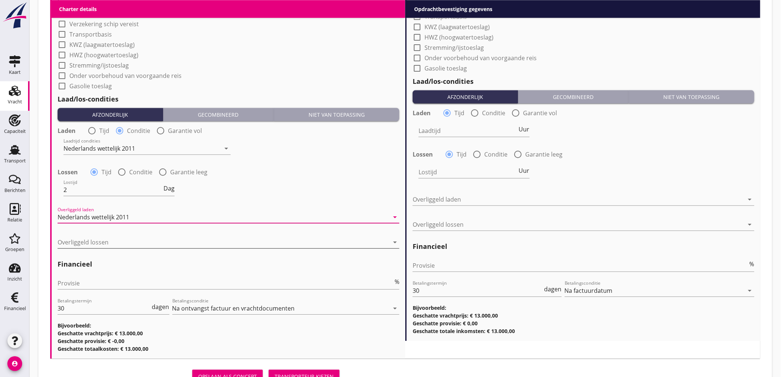
click at [107, 245] on div at bounding box center [224, 242] width 332 height 12
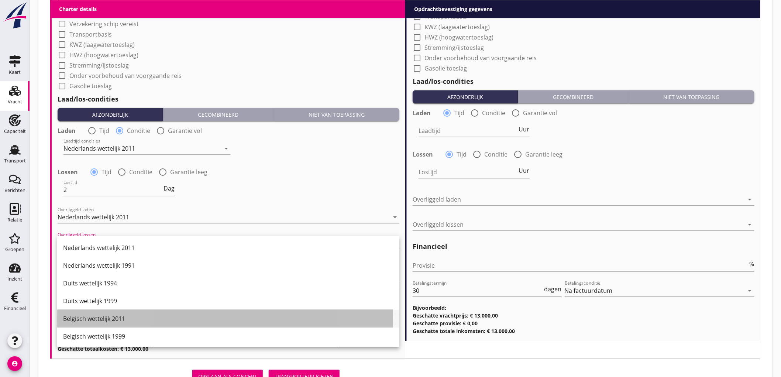
click at [95, 324] on div "Belgisch wettelijk 2011" at bounding box center [228, 319] width 331 height 18
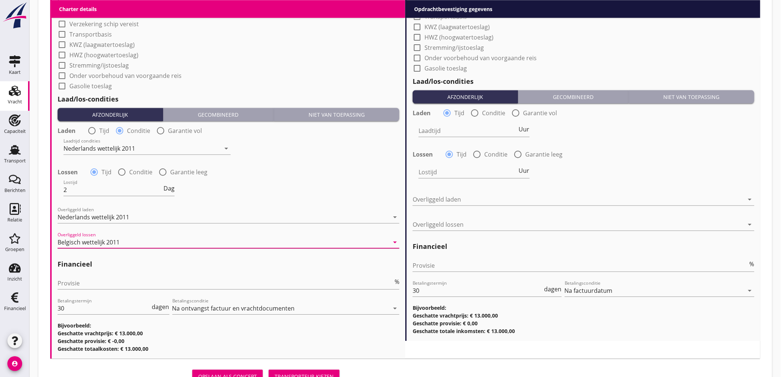
click at [107, 243] on div "Belgisch wettelijk 2011" at bounding box center [89, 242] width 62 height 7
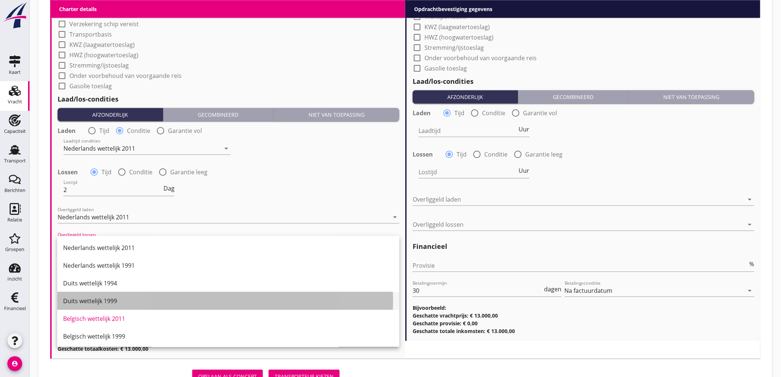
click at [118, 302] on div "Duits wettelijk 1999" at bounding box center [228, 301] width 331 height 9
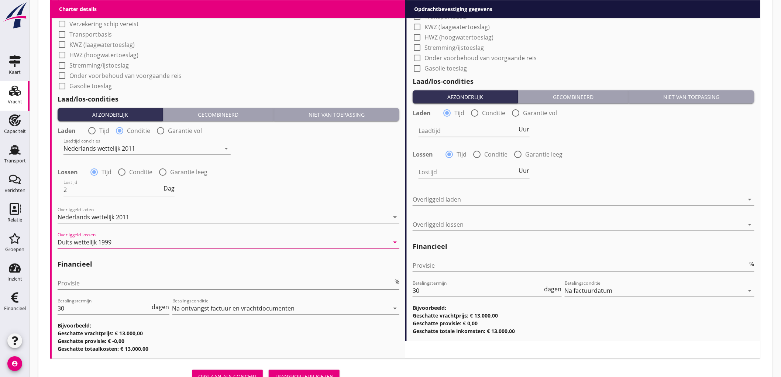
click at [75, 285] on input "Provisie" at bounding box center [226, 283] width 336 height 12
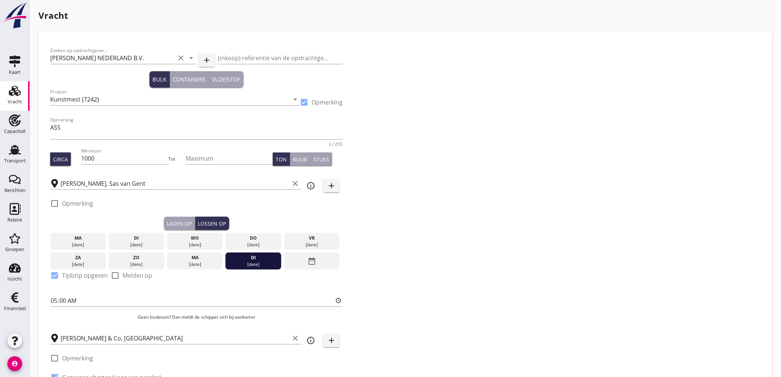
scroll to position [287, 0]
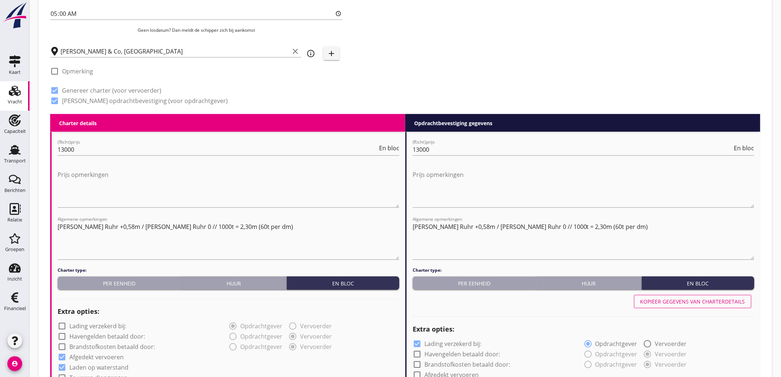
type input "5"
click at [684, 301] on div "Kopiëer gegevens van charterdetails" at bounding box center [693, 302] width 105 height 8
checkbox input "false"
checkbox input "true"
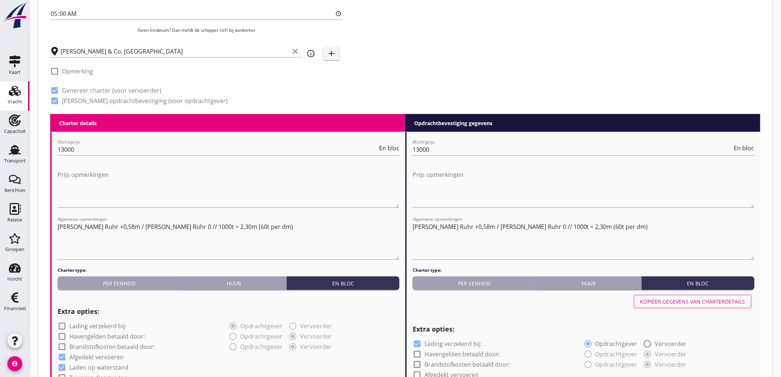
checkbox input "true"
radio input "false"
radio input "true"
type input "2"
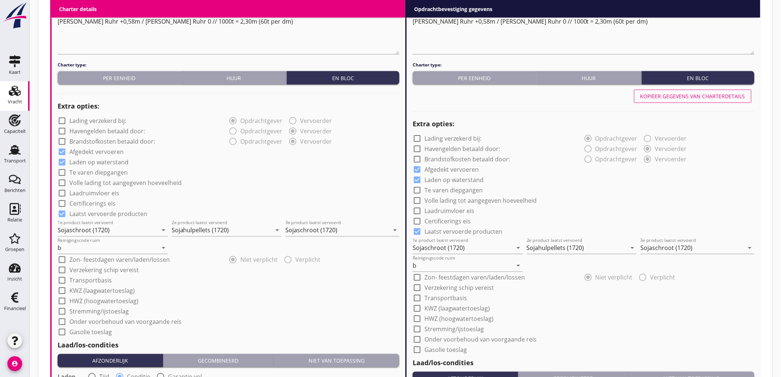
scroll to position [205, 0]
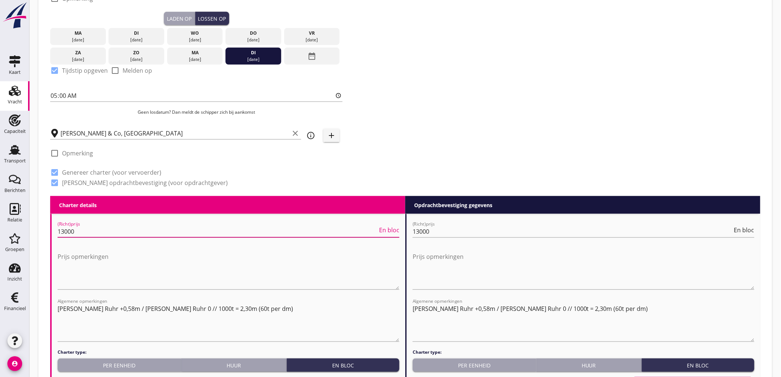
click at [64, 228] on input "13000" at bounding box center [218, 232] width 320 height 12
type input "12000"
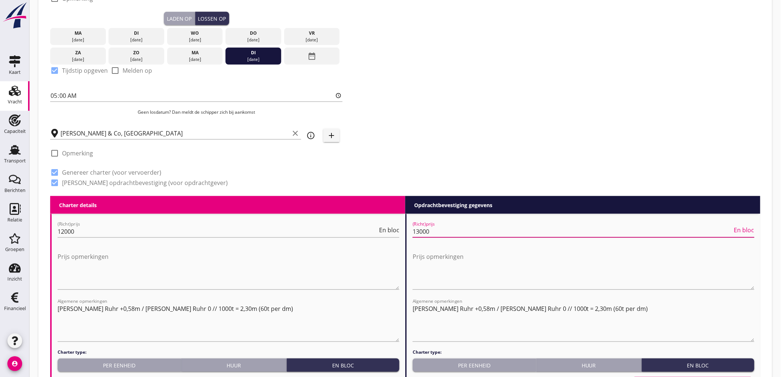
click at [420, 231] on input "13000" at bounding box center [573, 232] width 320 height 12
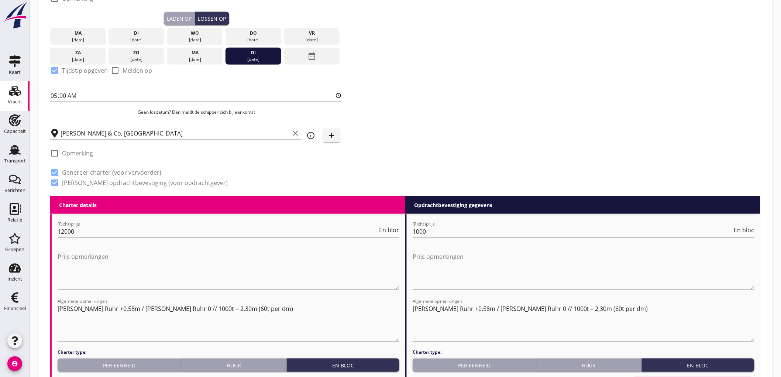
click at [422, 238] on div "(Richt)prijs 1000 En bloc" at bounding box center [584, 235] width 342 height 19
click at [422, 235] on input "1000" at bounding box center [573, 232] width 320 height 12
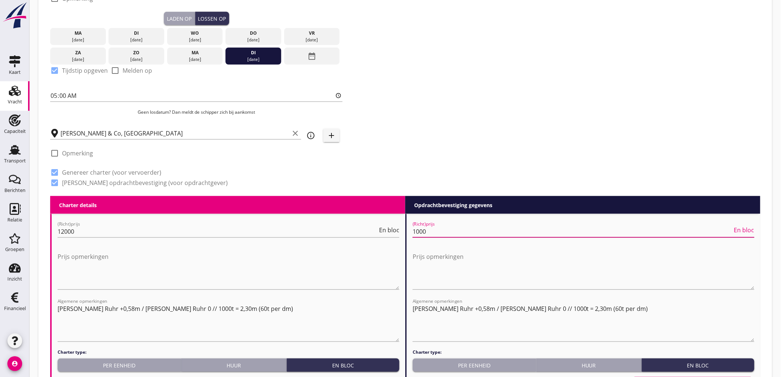
click at [422, 234] on input "1000" at bounding box center [573, 232] width 320 height 12
type input "12000"
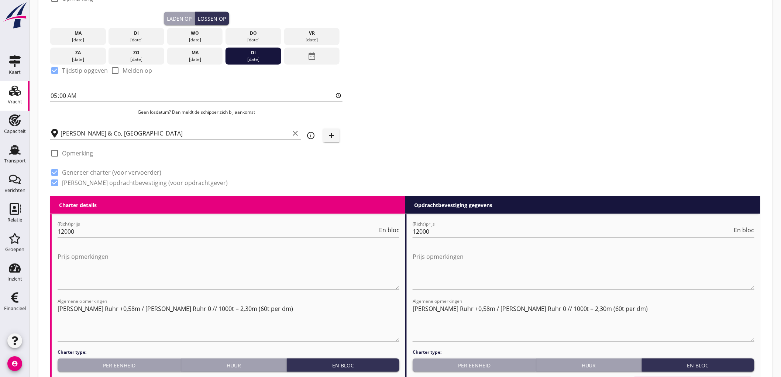
click at [482, 151] on div "Zoeken op opdrachtgever... PETERSON NEDERLAND B.V. clear arrow_drop_down add (i…" at bounding box center [405, 17] width 716 height 358
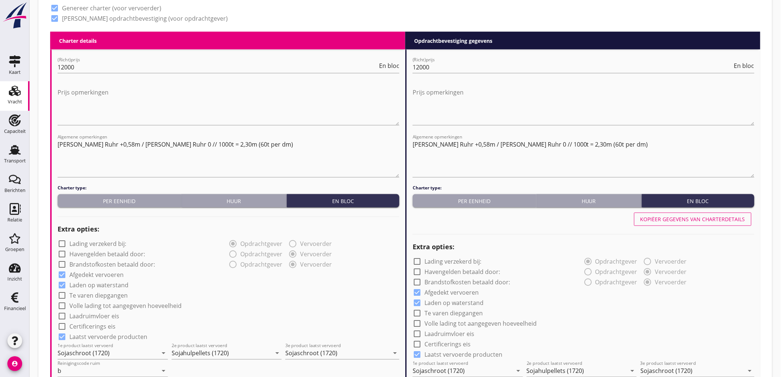
click at [702, 223] on button "Kopiëer gegevens van charterdetails" at bounding box center [692, 219] width 117 height 13
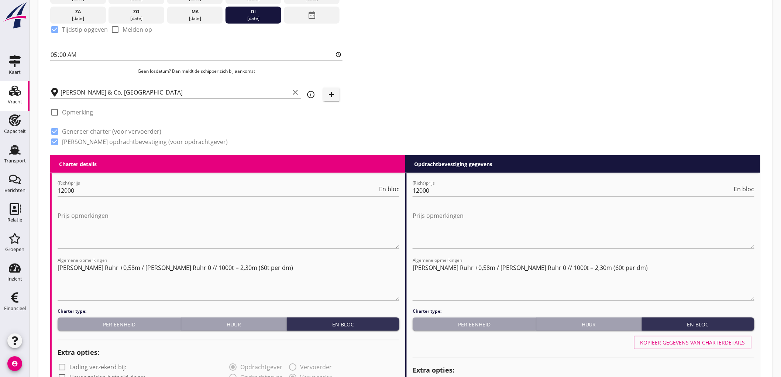
scroll to position [287, 0]
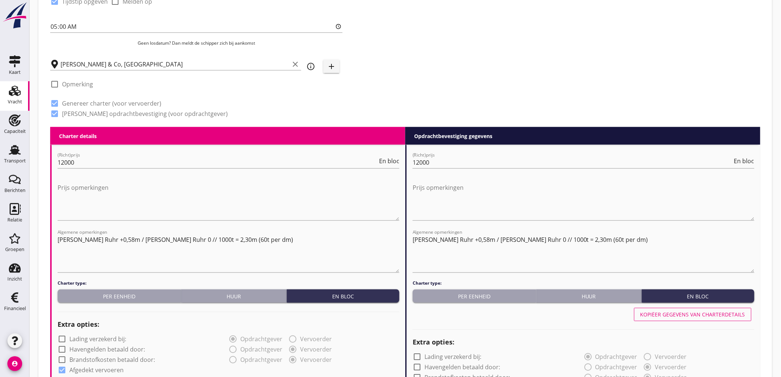
scroll to position [279, 0]
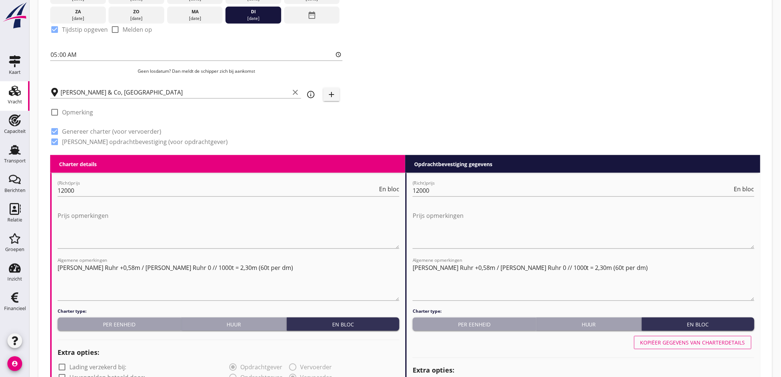
scroll to position [234, 0]
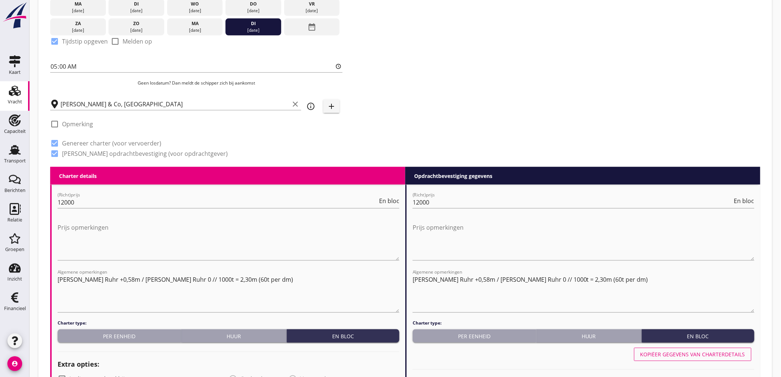
drag, startPoint x: 341, startPoint y: 142, endPoint x: 496, endPoint y: 65, distance: 173.2
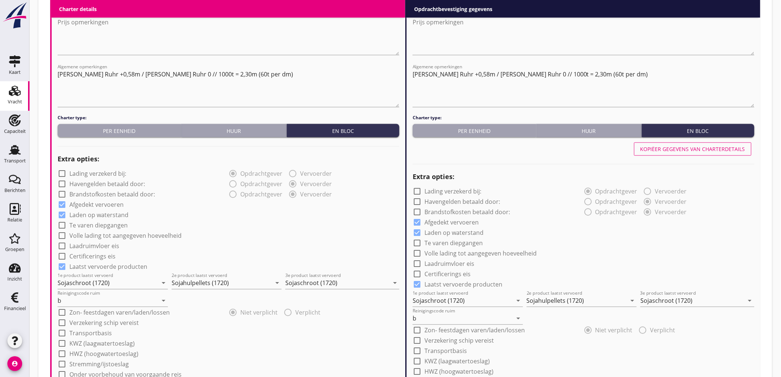
scroll to position [398, 0]
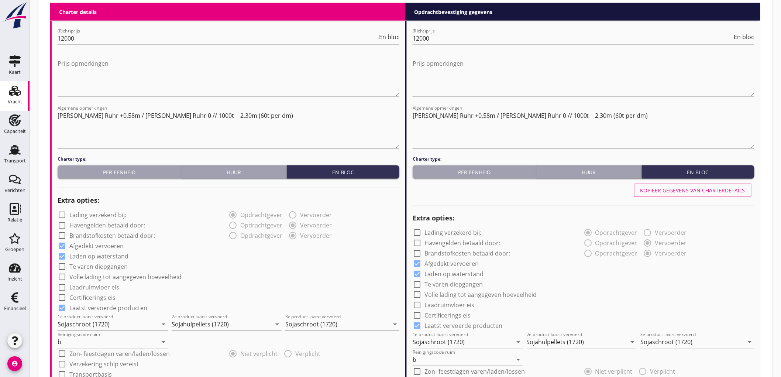
click at [739, 192] on div "Kopiëer gegevens van charterdetails" at bounding box center [693, 191] width 105 height 8
click at [740, 191] on div "Kopiëer gegevens van charterdetails" at bounding box center [693, 191] width 105 height 8
click at [733, 188] on div "Kopiëer gegevens van charterdetails" at bounding box center [693, 191] width 105 height 8
drag, startPoint x: 633, startPoint y: 121, endPoint x: 597, endPoint y: 119, distance: 35.9
click at [597, 119] on textarea "Pegel Ruhr +0,58m / Pegel Ruhr 0 // 1000t = 2,30m (60t per dm)" at bounding box center [584, 129] width 342 height 39
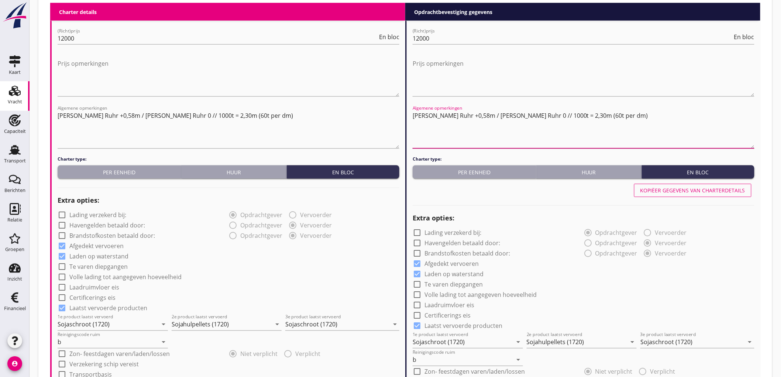
click at [625, 119] on textarea "Pegel Ruhr +0,58m / Pegel Ruhr 0 // 1000t = 2,30m (60t per dm)" at bounding box center [584, 129] width 342 height 39
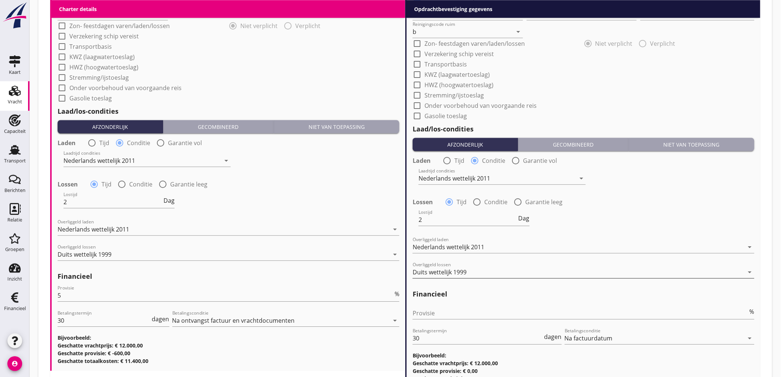
scroll to position [788, 0]
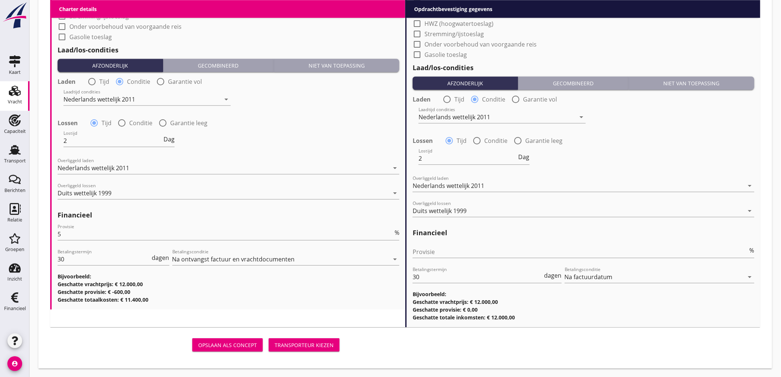
click at [325, 345] on div "Transporteur kiezen" at bounding box center [304, 345] width 59 height 8
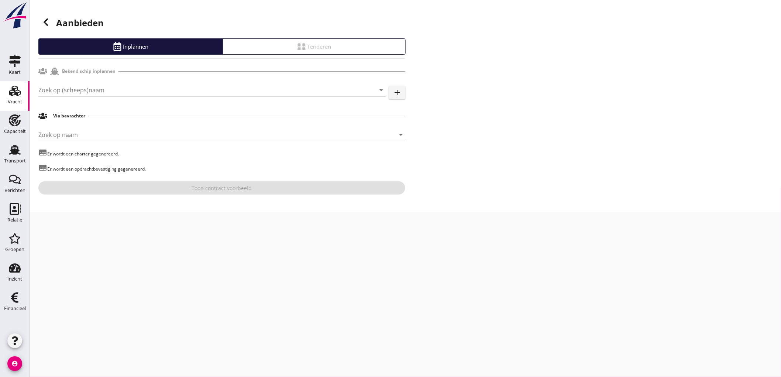
click at [91, 86] on input "Zoek op (scheeps)naam" at bounding box center [201, 90] width 327 height 12
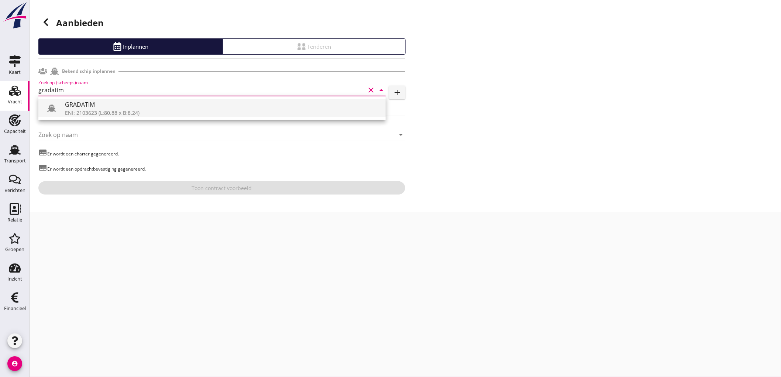
click at [111, 105] on div "GRADATIM" at bounding box center [222, 104] width 315 height 9
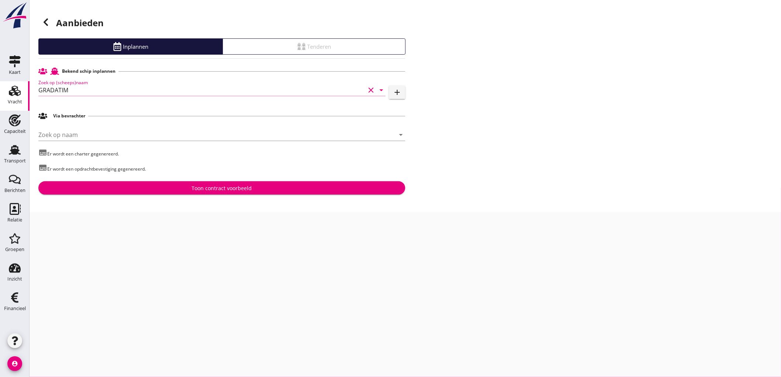
type input "GRADATIM"
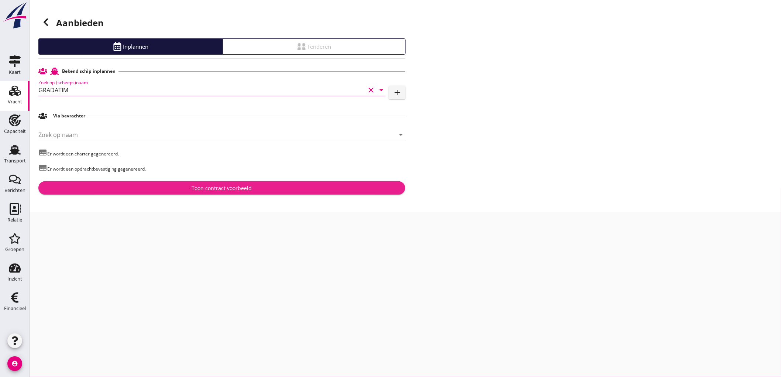
click at [184, 187] on div "Toon contract voorbeeld" at bounding box center [221, 188] width 355 height 8
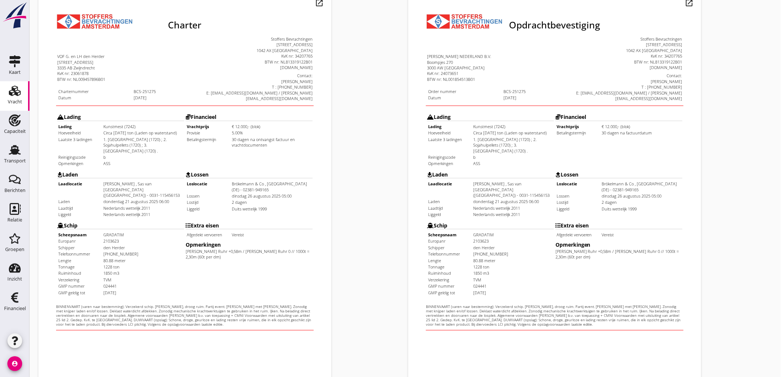
scroll to position [169, 0]
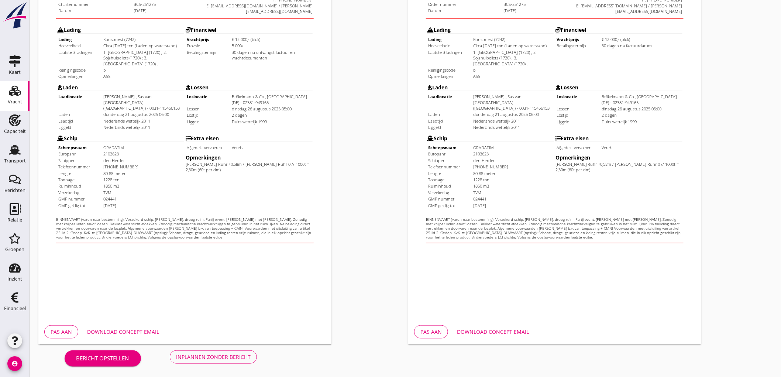
drag, startPoint x: 391, startPoint y: 198, endPoint x: 364, endPoint y: 249, distance: 57.8
drag, startPoint x: -44, startPoint y: 344, endPoint x: 242, endPoint y: 362, distance: 286.0
click at [240, 363] on div "Bericht opstellen Inplannen zonder bericht" at bounding box center [160, 357] width 245 height 24
click at [243, 356] on div "Inplannen zonder bericht" at bounding box center [213, 357] width 75 height 8
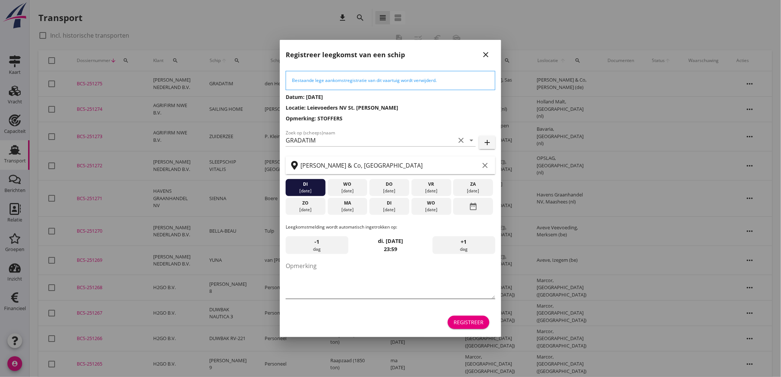
click at [321, 277] on textarea "Opmerking" at bounding box center [391, 279] width 210 height 39
click at [489, 56] on icon "close" at bounding box center [486, 54] width 9 height 9
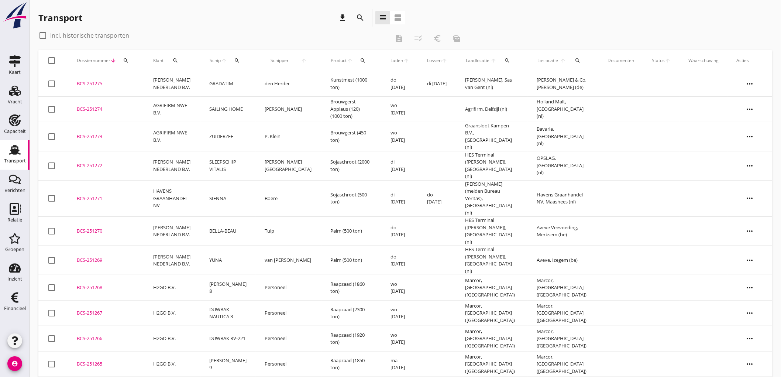
click at [254, 86] on td "GRADATIM" at bounding box center [228, 83] width 55 height 25
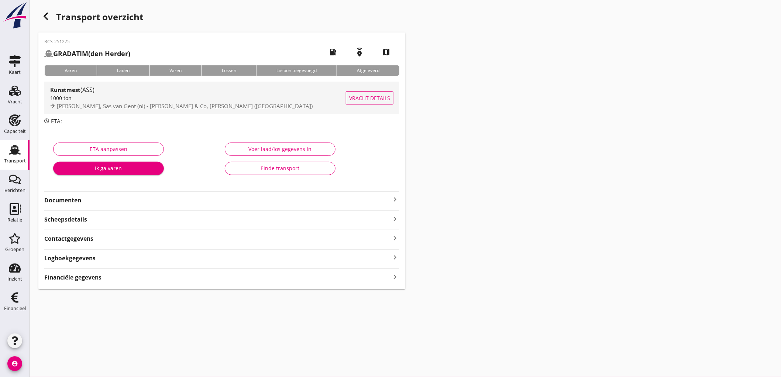
click at [152, 94] on div "Kunstmest (ASS)" at bounding box center [198, 89] width 296 height 9
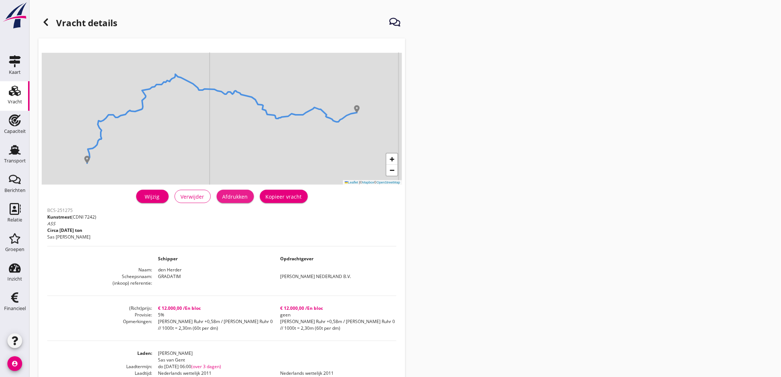
click at [238, 195] on div "Afdrukken" at bounding box center [235, 197] width 25 height 8
click at [45, 20] on icon at bounding box center [45, 22] width 9 height 9
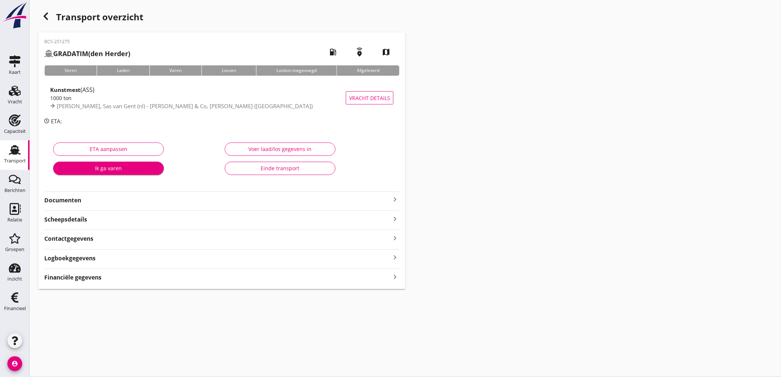
click at [116, 197] on strong "Documenten" at bounding box center [217, 200] width 346 height 8
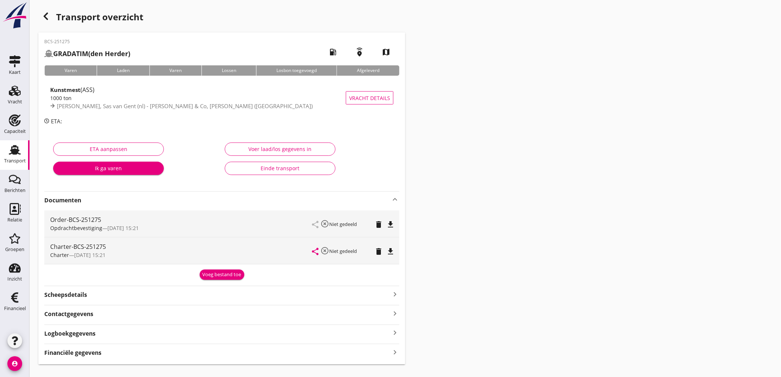
click at [391, 222] on icon "file_download" at bounding box center [390, 224] width 9 height 9
click at [392, 248] on icon "file_download" at bounding box center [390, 251] width 9 height 9
click at [92, 353] on strong "Financiële gegevens" at bounding box center [72, 353] width 57 height 8
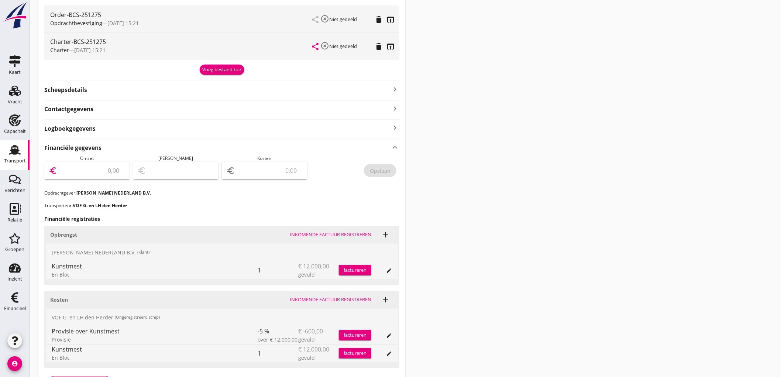
click at [106, 170] on input "number" at bounding box center [92, 171] width 66 height 12
type input "12000"
type input "11999.00"
type input "1"
type input "11989.00"
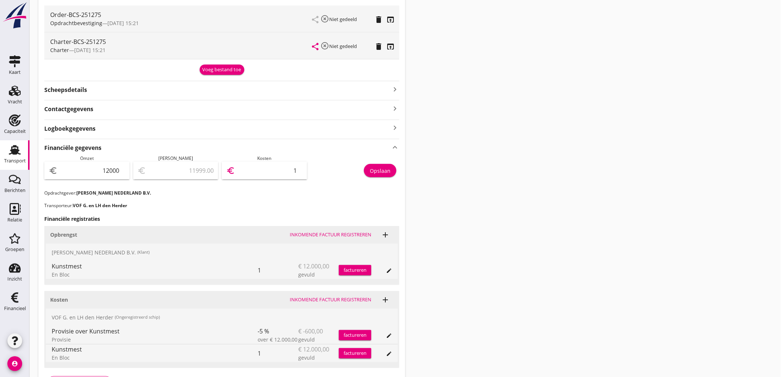
type input "11"
type input "11884.00"
type input "116"
type input "10840.00"
type input "1160"
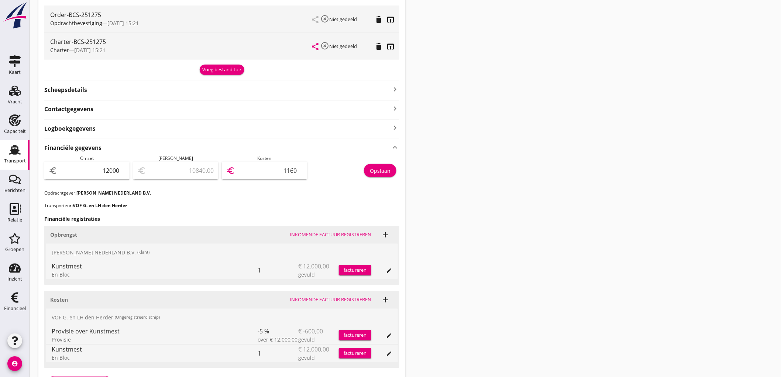
type input "400.00"
type input "11600"
type input "10840.00"
type input "1160"
type input "11884.00"
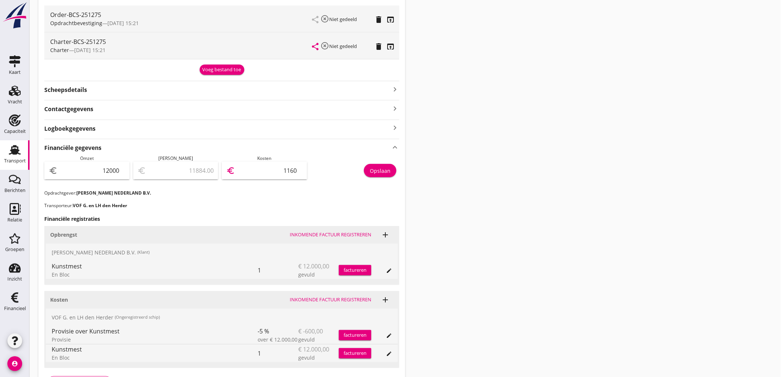
type input "116"
type input "11989.00"
type input "11"
type input "11886.00"
type input "114"
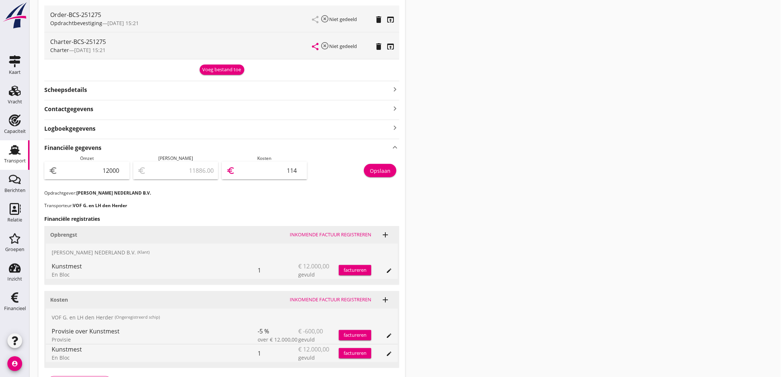
type input "10860.00"
type input "1140"
type input "600.00"
type input "11400"
drag, startPoint x: 377, startPoint y: 104, endPoint x: 396, endPoint y: 116, distance: 22.4
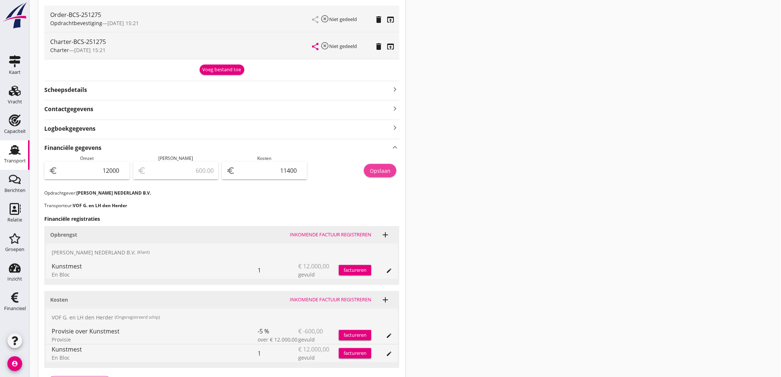
drag, startPoint x: 396, startPoint y: 116, endPoint x: 382, endPoint y: 175, distance: 60.6
click at [382, 175] on button "Opslaan" at bounding box center [380, 170] width 32 height 13
click at [16, 149] on use at bounding box center [15, 150] width 12 height 10
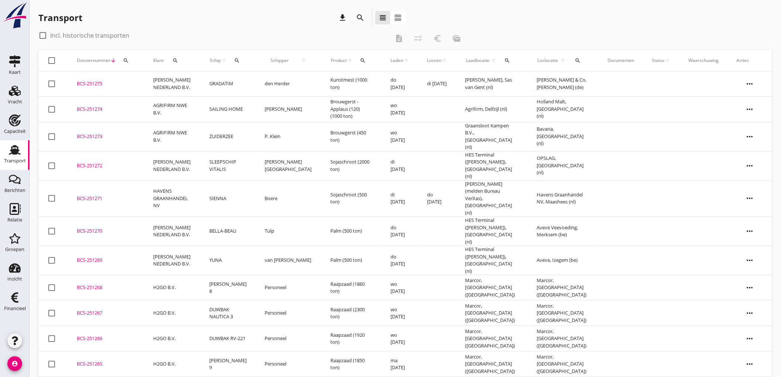
click at [300, 82] on td "den Herder" at bounding box center [289, 83] width 66 height 25
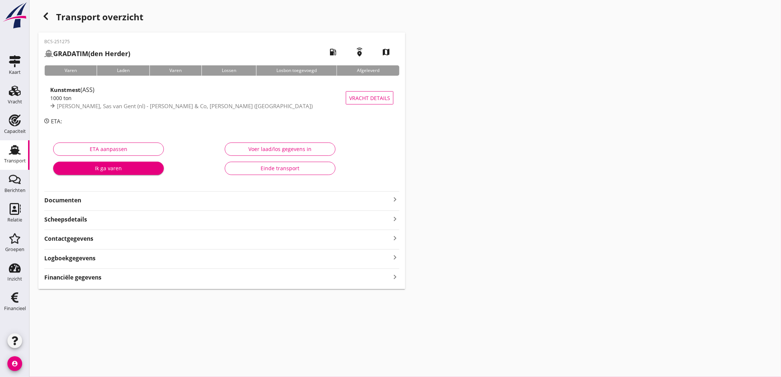
click at [57, 274] on strong "Financiële gegevens" at bounding box center [72, 277] width 57 height 8
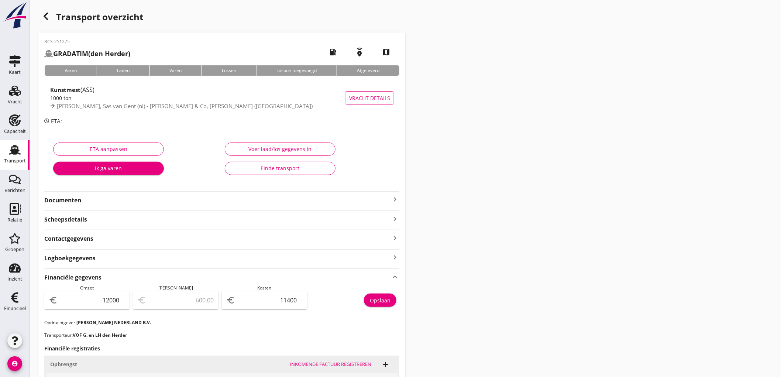
click at [11, 159] on div "Transport" at bounding box center [15, 160] width 22 height 5
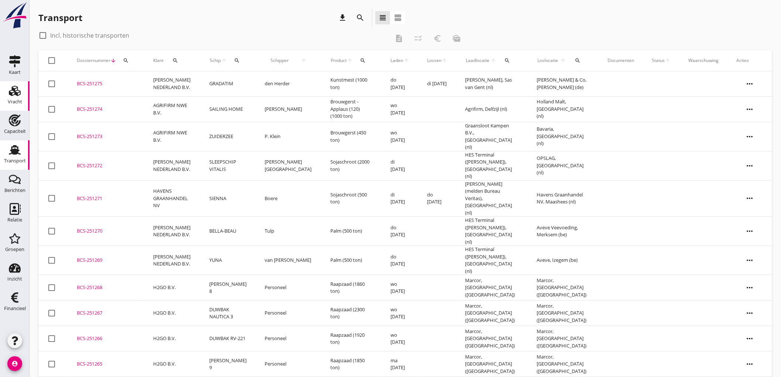
click at [4, 102] on link "Vracht Vracht" at bounding box center [15, 96] width 30 height 30
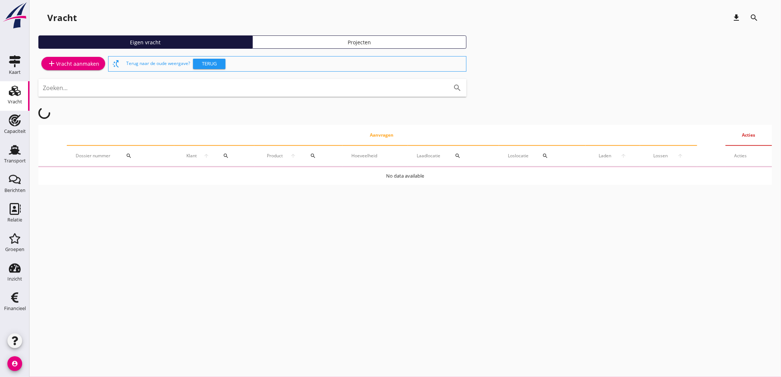
click at [64, 57] on link "add Vracht aanmaken" at bounding box center [73, 63] width 64 height 13
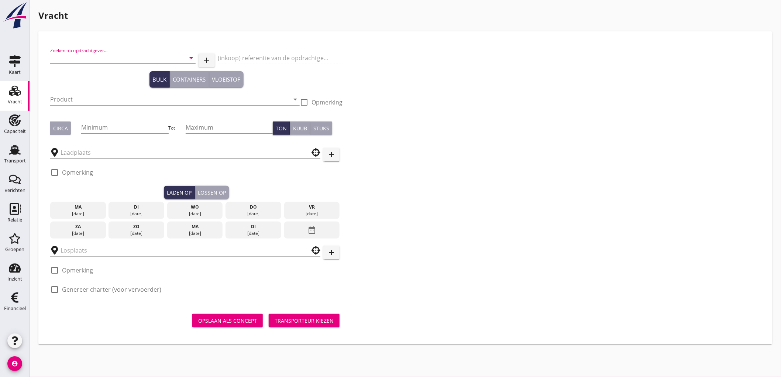
click at [79, 54] on input "Zoeken op opdrachtgever..." at bounding box center [112, 58] width 125 height 12
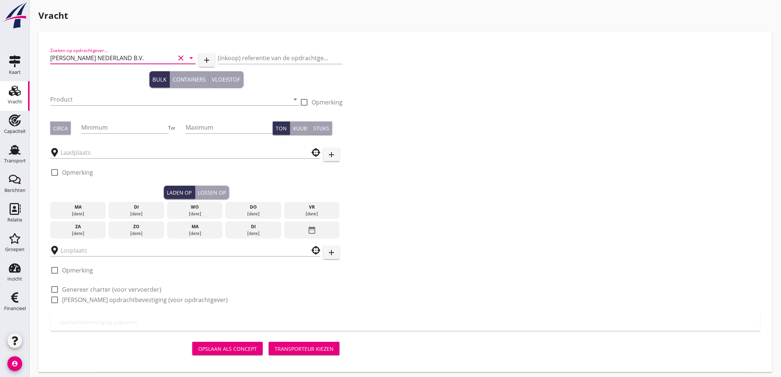
type input "PETERSON NEDERLAND B.V."
click at [79, 91] on div "Product arrow_drop_down" at bounding box center [175, 101] width 250 height 24
click at [82, 102] on input "Product" at bounding box center [169, 99] width 239 height 12
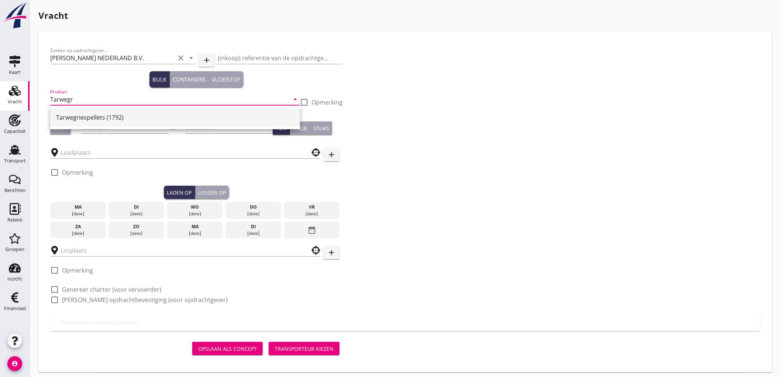
click at [102, 113] on div "Tarwegriespellets (1792)" at bounding box center [175, 117] width 238 height 9
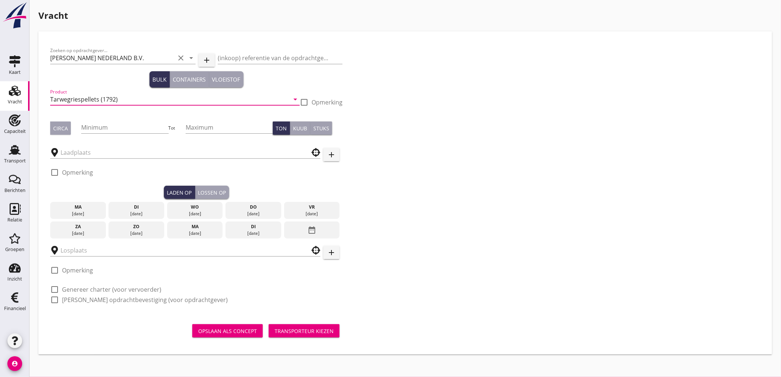
type input "Tarwegriespellets (1792)"
click at [64, 129] on div "Circa" at bounding box center [60, 128] width 15 height 8
click at [117, 132] on input "Minimum" at bounding box center [124, 127] width 87 height 12
type input "960"
click at [84, 153] on input "text" at bounding box center [180, 153] width 239 height 12
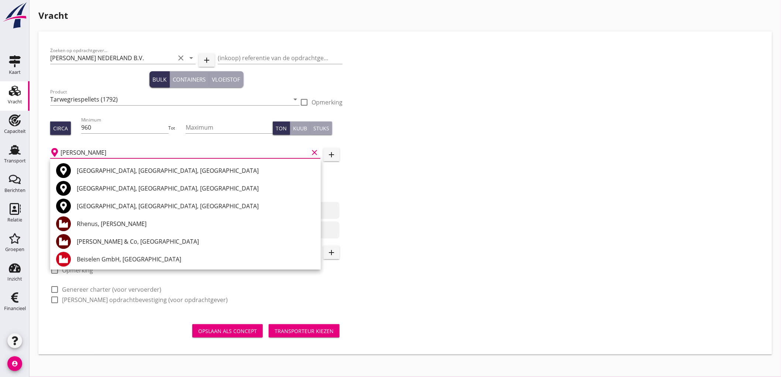
type input "Hamm"
click at [328, 154] on icon "add" at bounding box center [331, 154] width 9 height 9
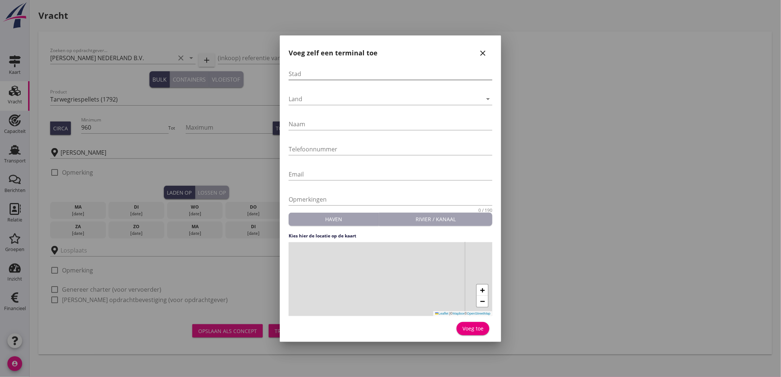
click at [344, 77] on input "Stad" at bounding box center [391, 74] width 204 height 12
click at [340, 98] on div at bounding box center [386, 99] width 194 height 12
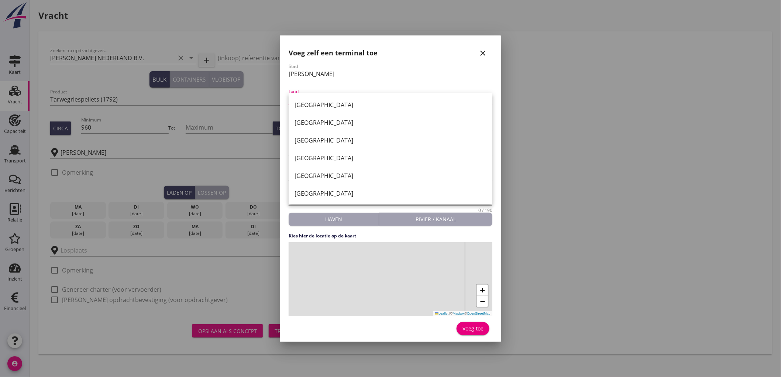
click at [325, 73] on input "hamm" at bounding box center [391, 74] width 204 height 12
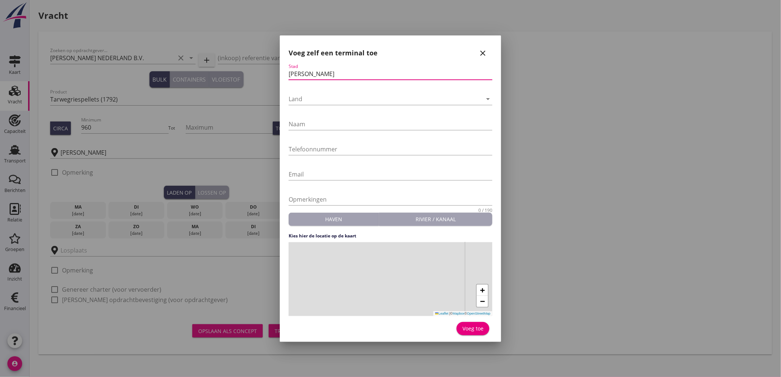
click at [325, 73] on input "hamm" at bounding box center [391, 74] width 204 height 12
type input "Hamm"
click at [336, 98] on div at bounding box center [386, 99] width 194 height 12
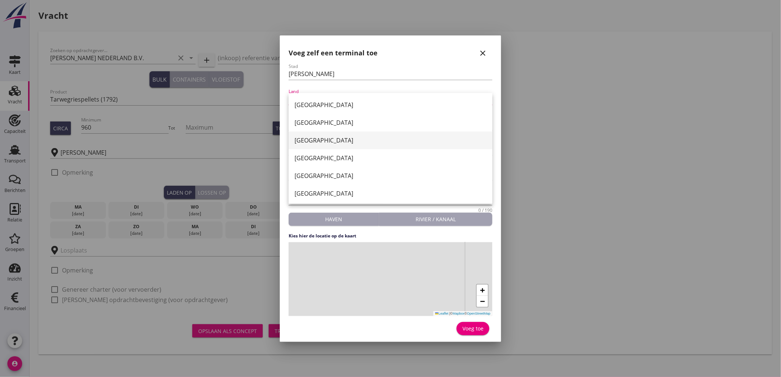
click at [334, 142] on div "[GEOGRAPHIC_DATA]" at bounding box center [391, 140] width 192 height 9
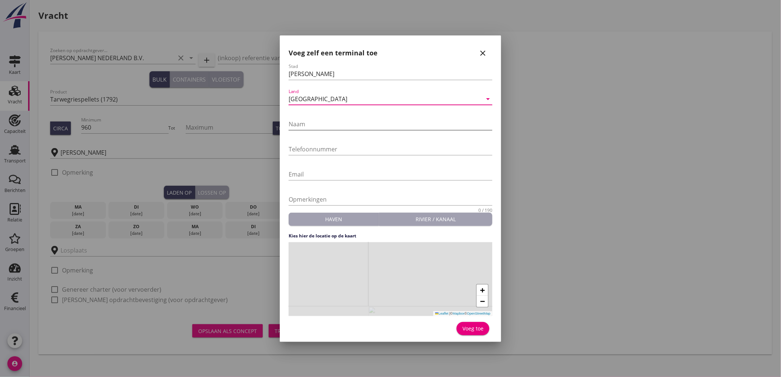
click at [319, 123] on input "Naam" at bounding box center [391, 124] width 204 height 12
type input "Jäckering"
click at [322, 148] on input "Telefoonnummer" at bounding box center [391, 149] width 204 height 12
type input "0049-238142200"
drag, startPoint x: 309, startPoint y: 296, endPoint x: 429, endPoint y: 275, distance: 121.5
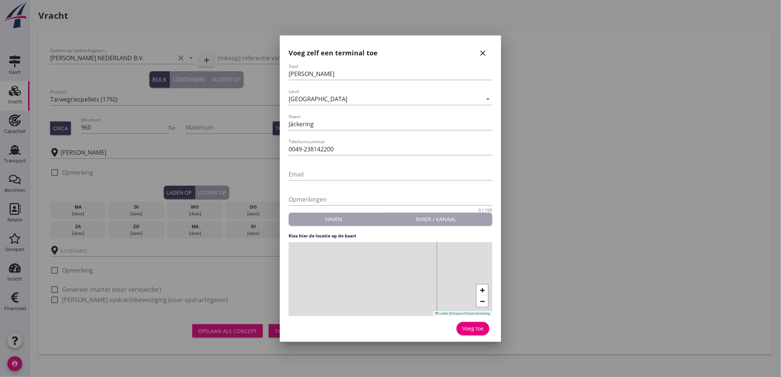
click at [429, 275] on div "+ − Leaflet | © Mapbox © OpenStreetMap" at bounding box center [391, 279] width 204 height 74
drag, startPoint x: 367, startPoint y: 259, endPoint x: 368, endPoint y: 281, distance: 22.2
click at [368, 281] on div "+ − Leaflet | © Mapbox © OpenStreetMap" at bounding box center [391, 279] width 204 height 74
click at [371, 257] on div "+ − Leaflet | © Mapbox © OpenStreetMap" at bounding box center [391, 279] width 204 height 74
click at [479, 331] on div "Voeg toe" at bounding box center [473, 329] width 21 height 8
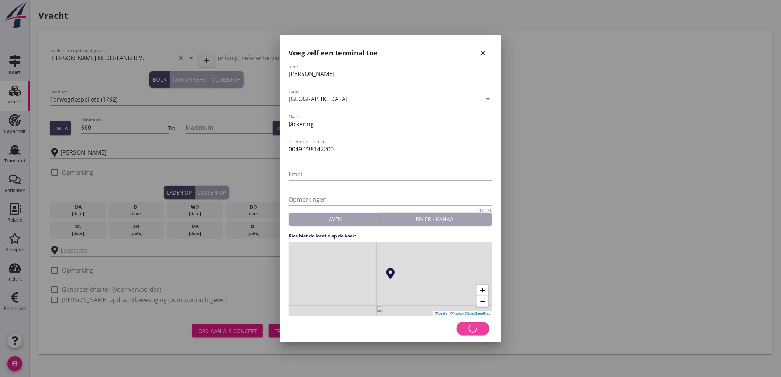
type input "Jäckering"
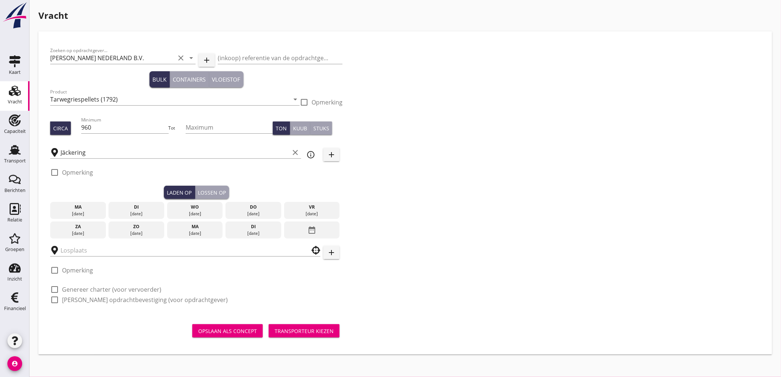
click at [78, 171] on label "Opmerking" at bounding box center [77, 172] width 31 height 7
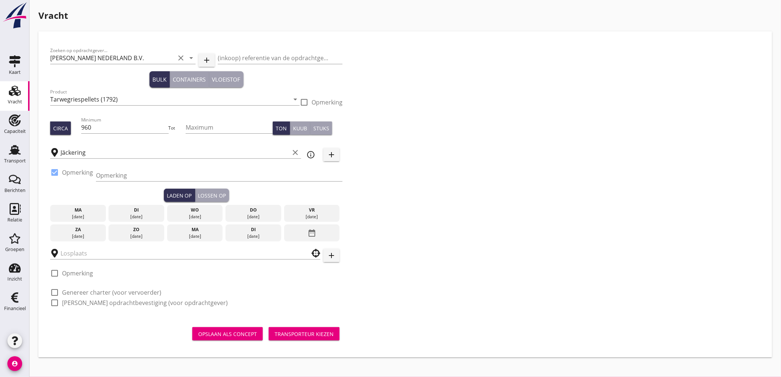
click at [78, 171] on label "Opmerking" at bounding box center [77, 172] width 31 height 7
checkbox input "false"
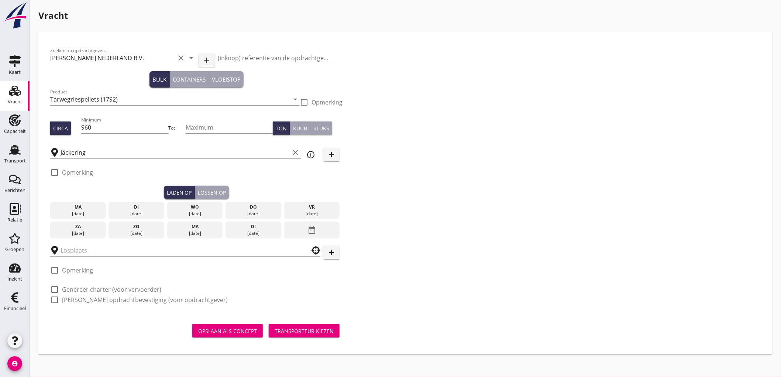
click at [298, 229] on div "date_range" at bounding box center [312, 230] width 56 height 17
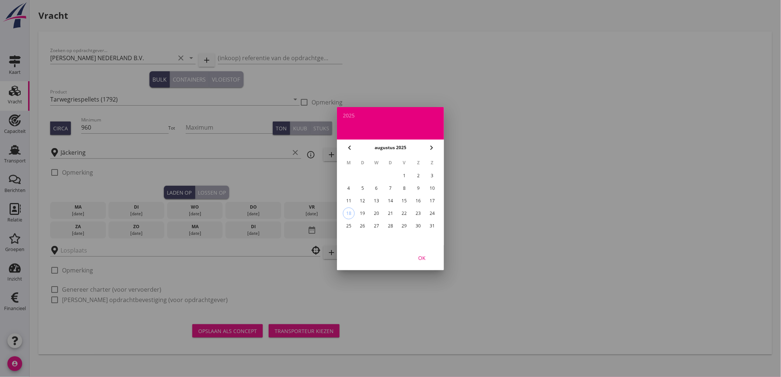
click at [381, 224] on div "27" at bounding box center [377, 226] width 12 height 12
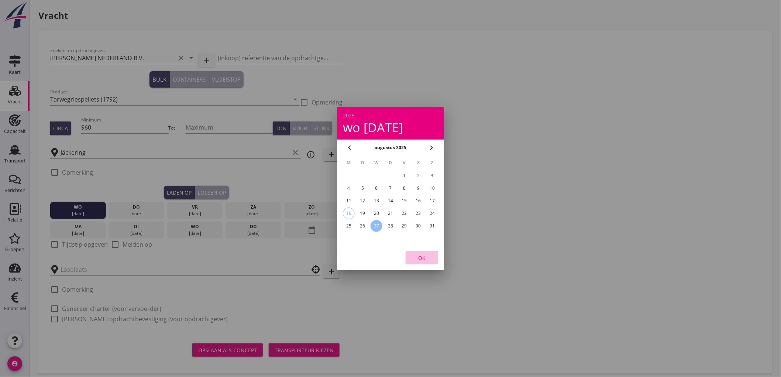
click at [427, 260] on div "OK" at bounding box center [422, 258] width 21 height 8
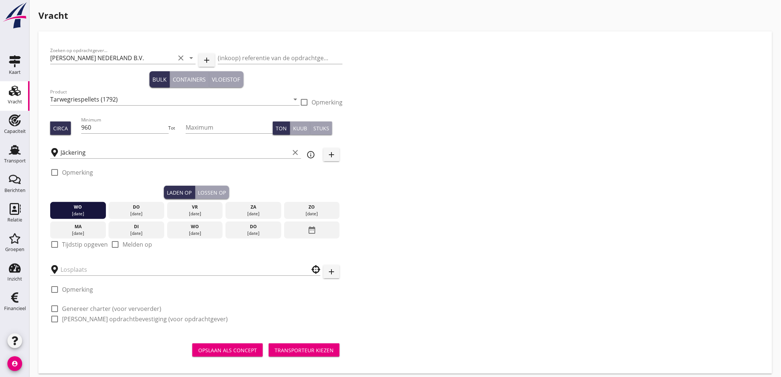
click at [89, 245] on label "Tijdstip opgeven" at bounding box center [85, 244] width 46 height 7
checkbox input "true"
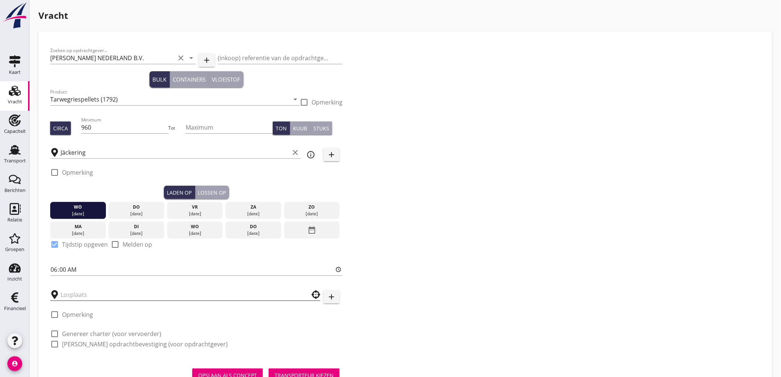
click at [87, 293] on input "text" at bounding box center [180, 295] width 239 height 12
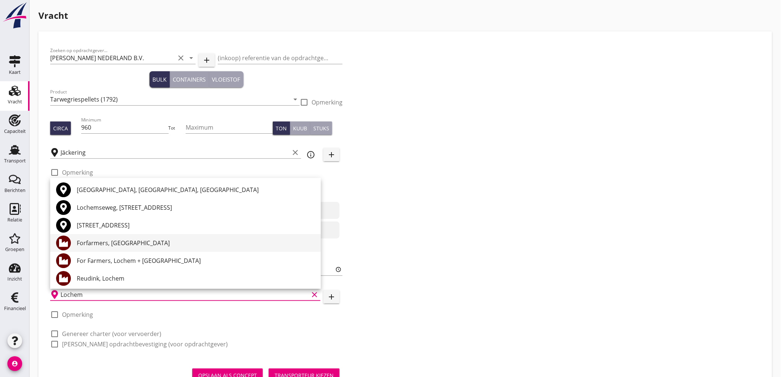
click at [131, 242] on div "Forfarmers, Lochem" at bounding box center [196, 243] width 238 height 9
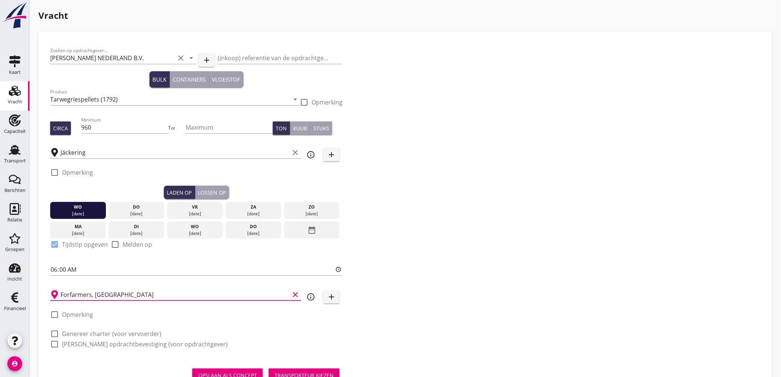
type input "Forfarmers, Lochem"
click at [95, 336] on label "Genereer charter (voor vervoerder)" at bounding box center [111, 333] width 99 height 7
checkbox input "true"
click at [92, 343] on label "Genereer opdrachtbevestiging (voor opdrachtgever)" at bounding box center [145, 343] width 166 height 7
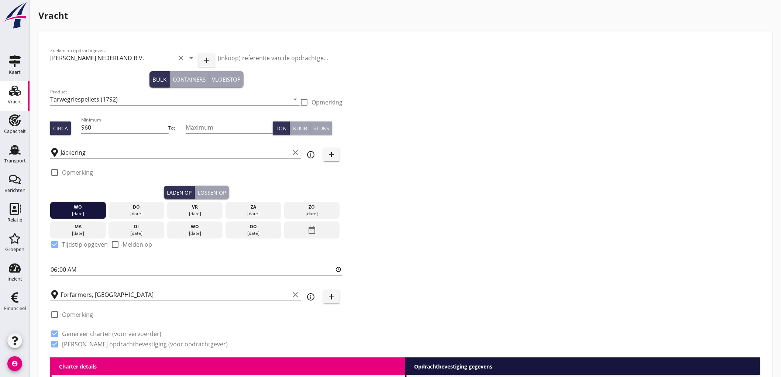
checkbox input "true"
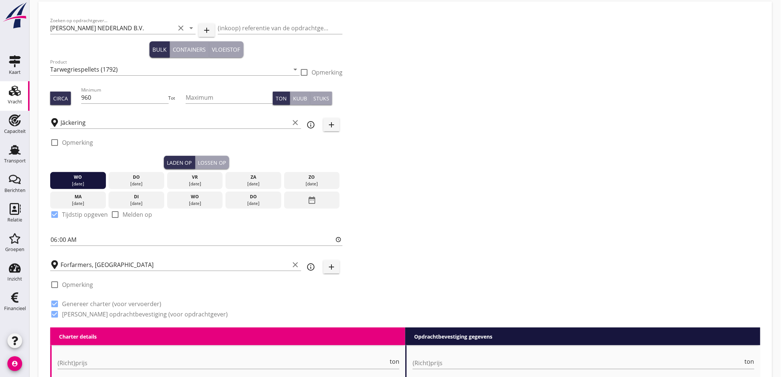
scroll to position [194, 0]
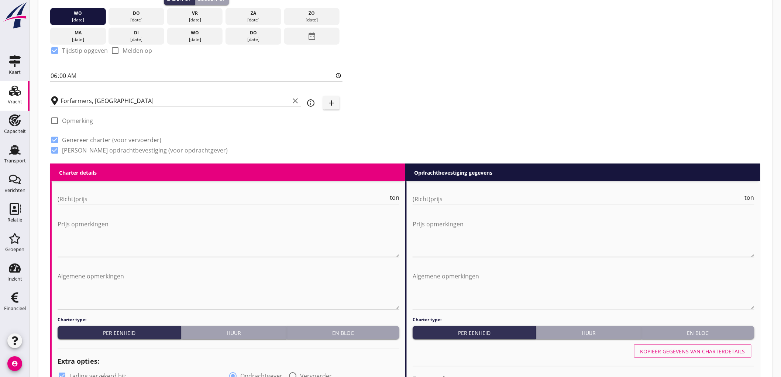
click at [118, 276] on textarea "Algemene opmerkingen" at bounding box center [229, 289] width 342 height 39
paste textarea "18-aug"
type textarea "18-aug"
click at [136, 275] on textarea "18-aug" at bounding box center [229, 289] width 342 height 39
click at [134, 277] on textarea "18-aug" at bounding box center [229, 289] width 342 height 39
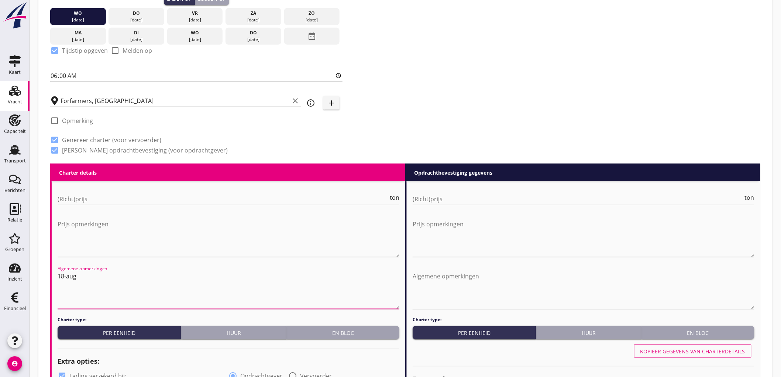
click at [134, 277] on textarea "18-aug" at bounding box center [229, 289] width 342 height 39
click at [190, 281] on textarea "Algemene opmerkingen" at bounding box center [229, 289] width 342 height 39
click at [201, 281] on textarea "Algemene opmerkingen" at bounding box center [229, 289] width 342 height 39
type textarea "O"
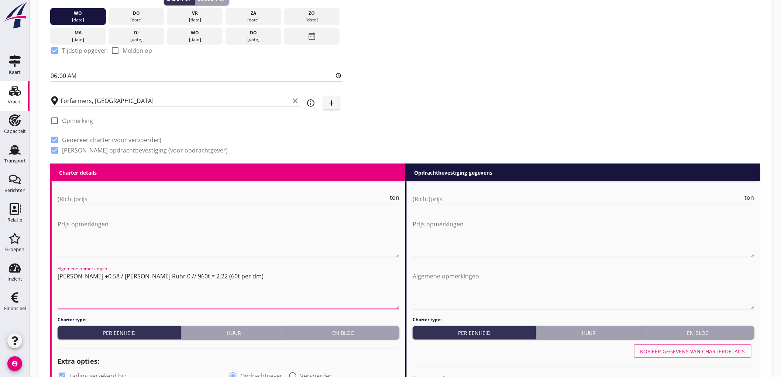
type textarea "Pegel Wesel +0,58 / Pegel Ruhr 0 // 960t = 2,22 (60t per dm)"
drag, startPoint x: 257, startPoint y: 285, endPoint x: 8, endPoint y: 260, distance: 250.1
click at [473, 285] on textarea "Algemene opmerkingen" at bounding box center [584, 289] width 342 height 39
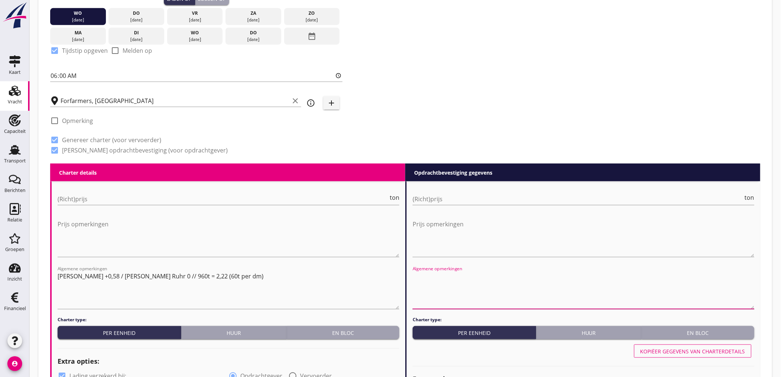
paste textarea "Pegel Wesel +0,58 / Pegel Ruhr 0 // 960t = 2,22 (60t per dm)"
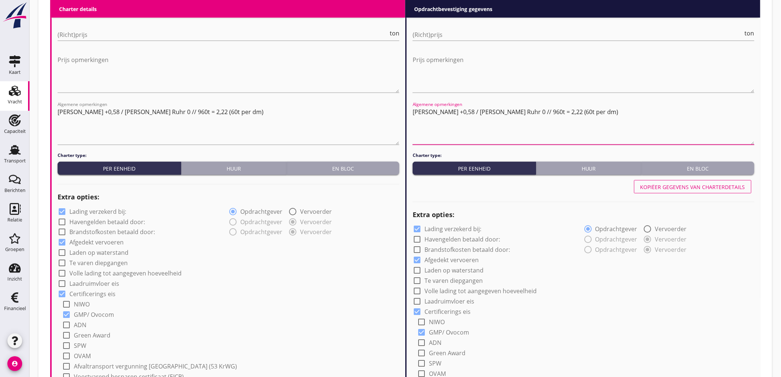
scroll to position [235, 0]
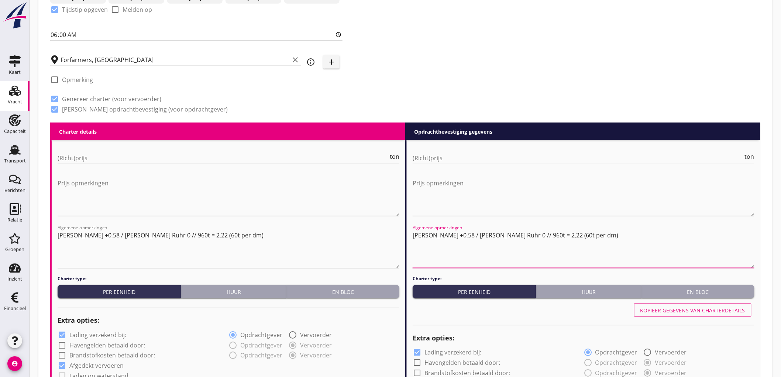
type textarea "Pegel Wesel +0,58 / Pegel Ruhr 0 // 960t = 2,22 (60t per dm)"
click at [133, 157] on input "(Richt)prijs" at bounding box center [223, 158] width 331 height 12
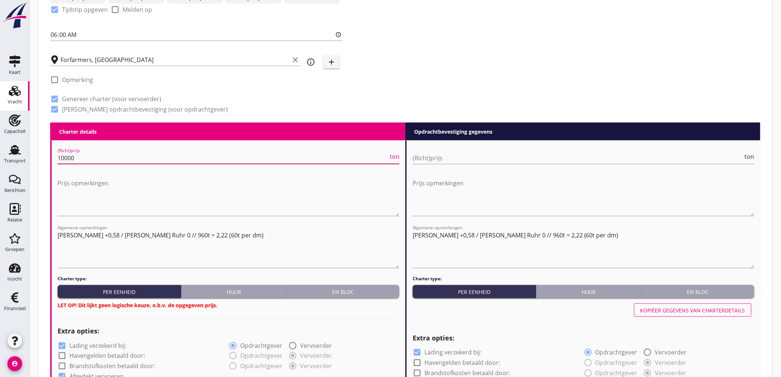
type input "10000"
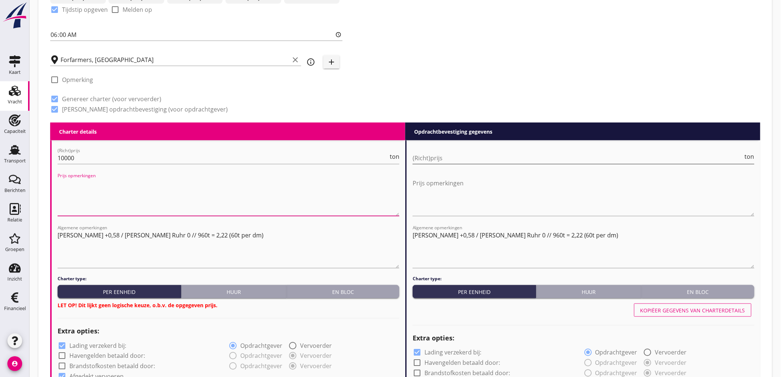
drag, startPoint x: 439, startPoint y: 156, endPoint x: 454, endPoint y: 154, distance: 15.6
click at [454, 154] on input "(Richt)prijs" at bounding box center [578, 158] width 331 height 12
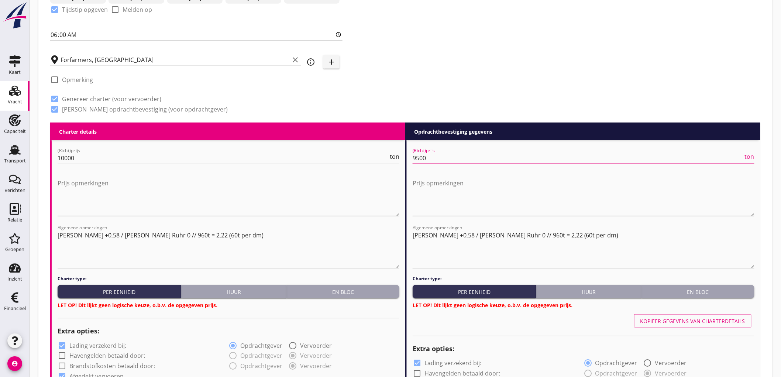
scroll to position [358, 0]
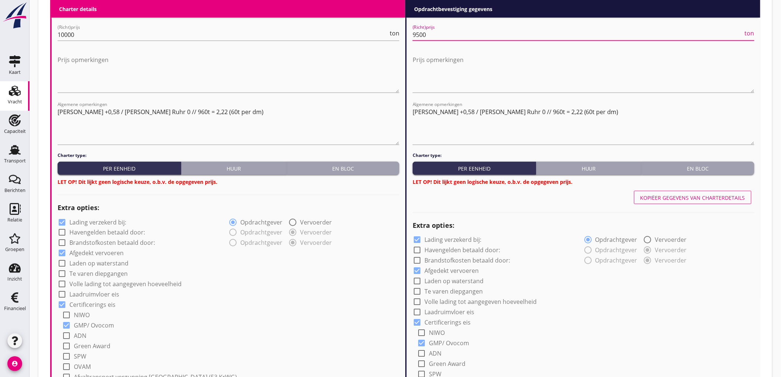
type input "9500"
click at [368, 165] on div "En bloc" at bounding box center [343, 169] width 107 height 8
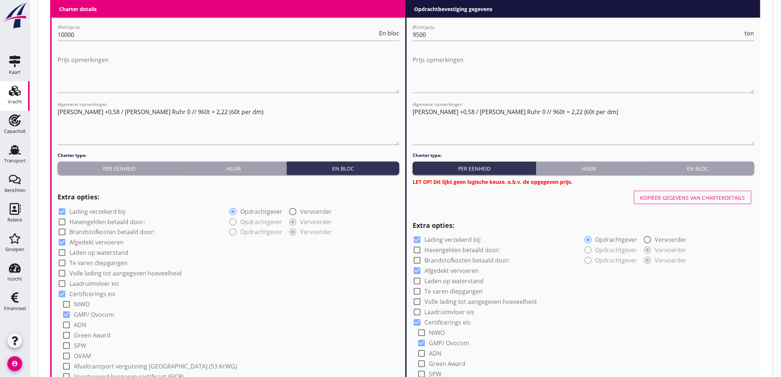
click at [706, 168] on div "En bloc" at bounding box center [698, 169] width 107 height 8
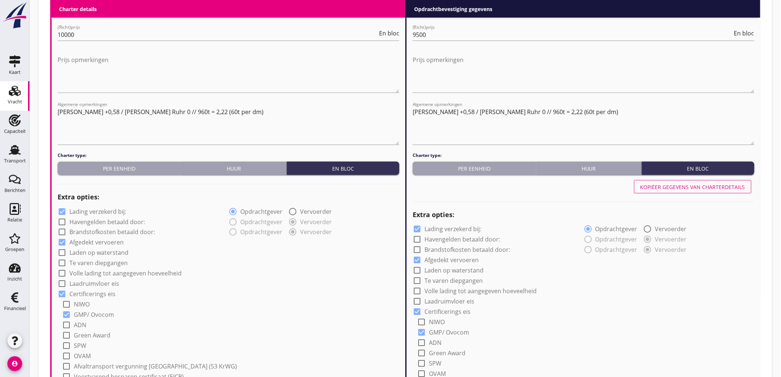
click at [71, 212] on label "Lading verzekerd bij:" at bounding box center [97, 211] width 57 height 7
checkbox input "false"
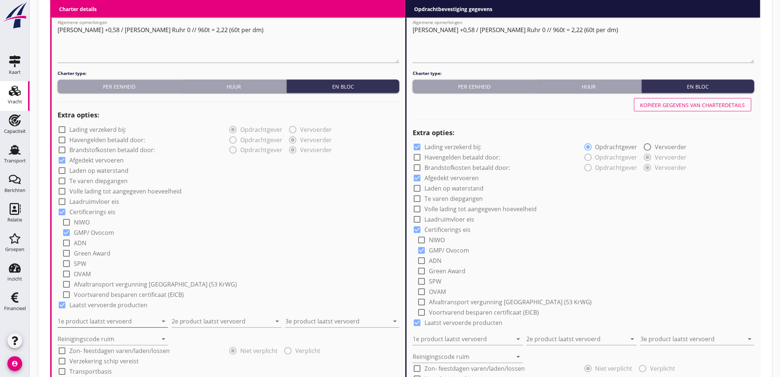
scroll to position [481, 0]
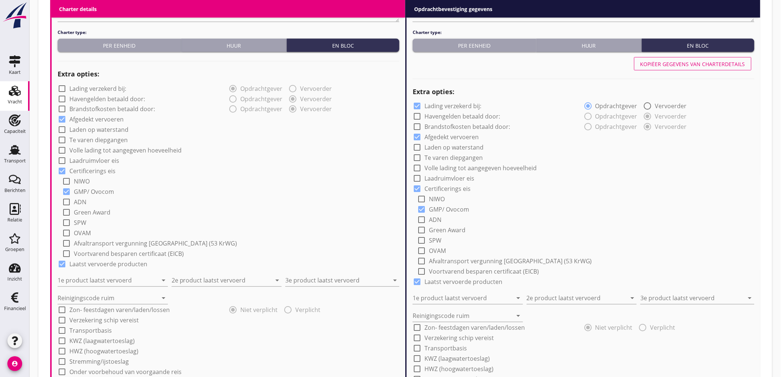
click at [118, 287] on div "Reinigingscode ruim arrow_drop_down" at bounding box center [115, 296] width 114 height 18
click at [120, 282] on input "1e product laatst vervoerd" at bounding box center [108, 281] width 100 height 12
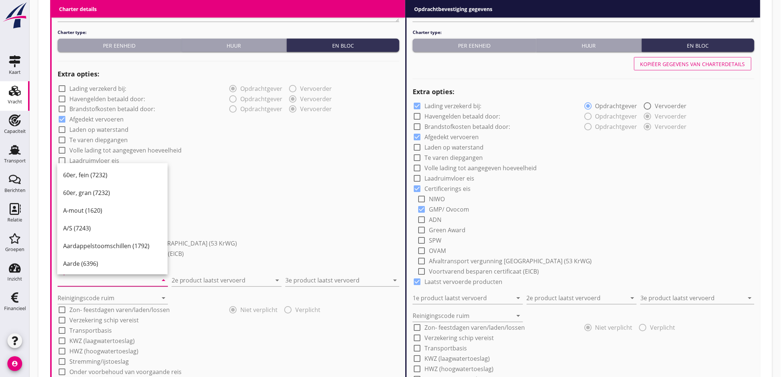
click at [90, 283] on input "1e product laatst vervoerd" at bounding box center [108, 281] width 100 height 12
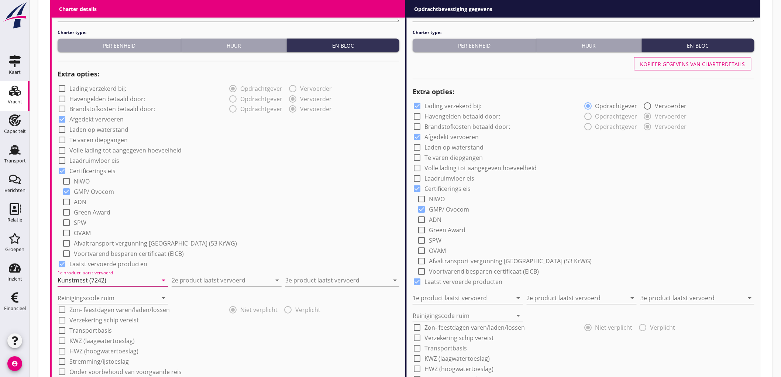
type input "Kunstmest (7242)"
click at [226, 283] on input "2e product laatst vervoerd" at bounding box center [222, 281] width 100 height 12
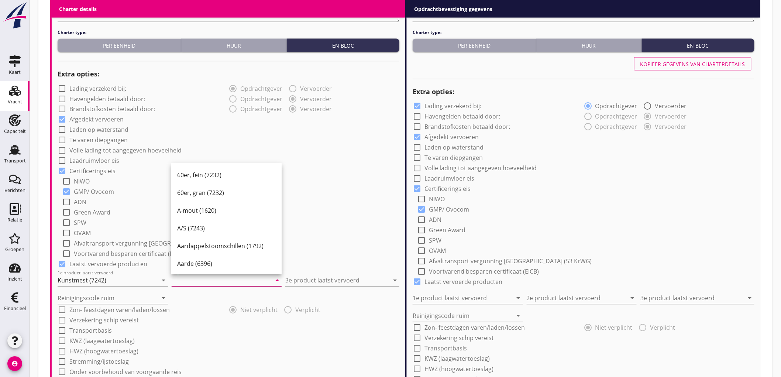
click at [226, 283] on input "2e product laatst vervoerd" at bounding box center [222, 281] width 100 height 12
click at [244, 280] on input "2e product laatst vervoerd" at bounding box center [222, 281] width 100 height 12
click at [319, 242] on div "check_box_outline_blank Afvaltransport vergunning Duitsland (53 KrWG)" at bounding box center [231, 243] width 338 height 10
click at [211, 281] on input "2e product laatst vervoerd" at bounding box center [222, 281] width 100 height 12
click at [242, 280] on input "2e product laatst vervoerd" at bounding box center [222, 281] width 100 height 12
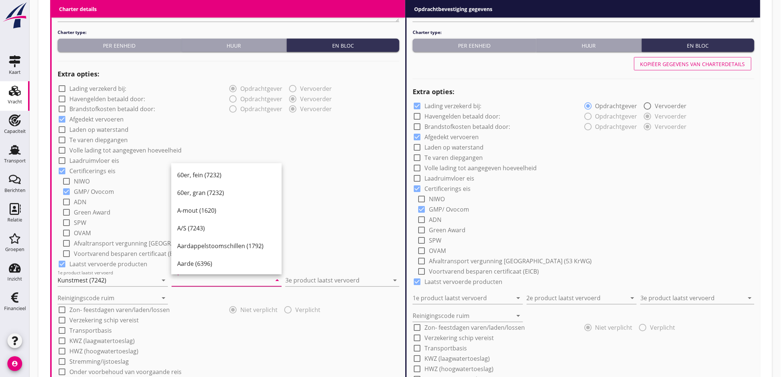
click at [188, 284] on input "2e product laatst vervoerd" at bounding box center [222, 281] width 100 height 12
type input "Sojaschroot (1720)"
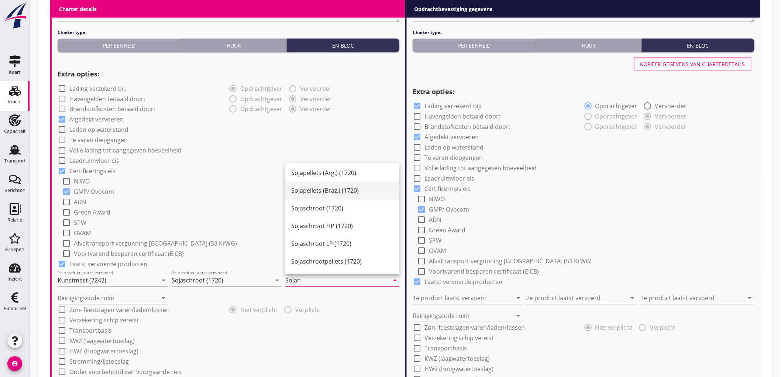
scroll to position [0, 0]
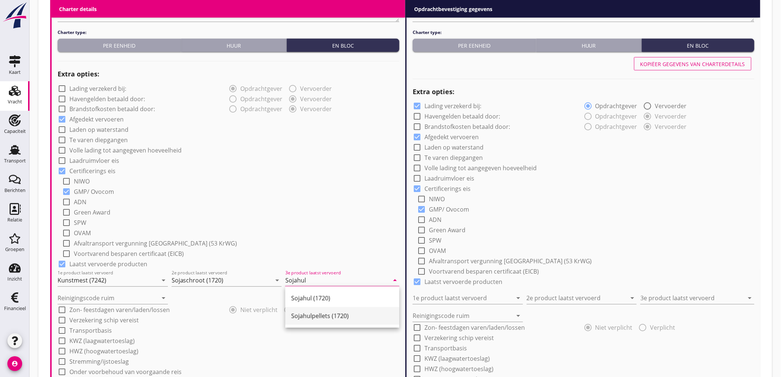
click at [333, 319] on div "Sojahulpellets (1720)" at bounding box center [342, 316] width 102 height 9
type input "Sojahulpellets (1720)"
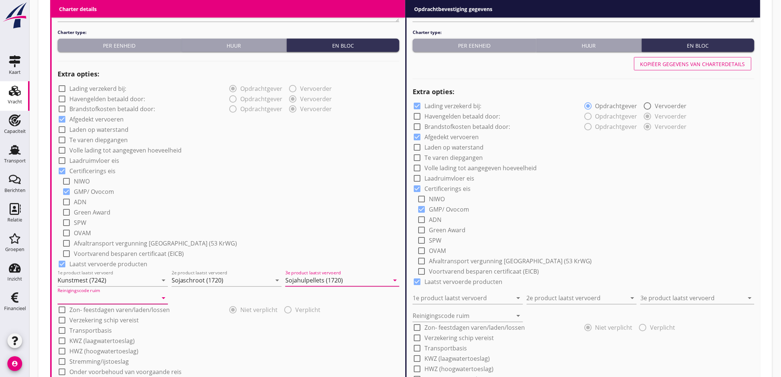
click at [126, 292] on input "Reinigingscode ruim" at bounding box center [108, 298] width 100 height 12
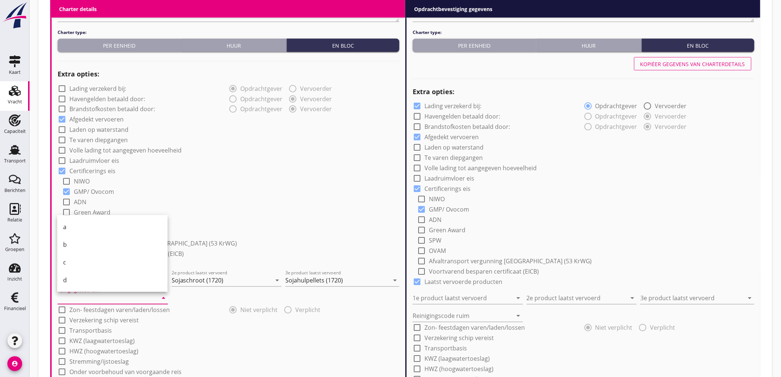
click at [96, 245] on div "b" at bounding box center [112, 244] width 99 height 9
type input "b"
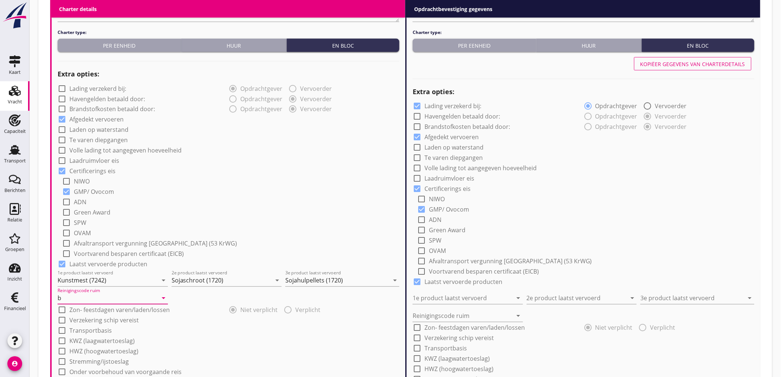
click at [324, 184] on div "check_box_outline_blank NIWO" at bounding box center [231, 181] width 338 height 10
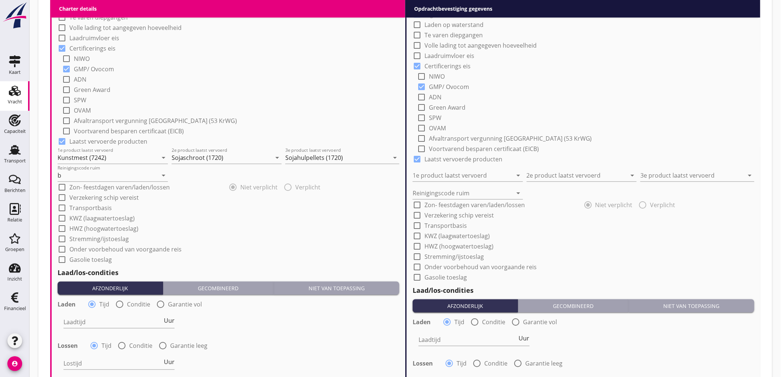
scroll to position [686, 0]
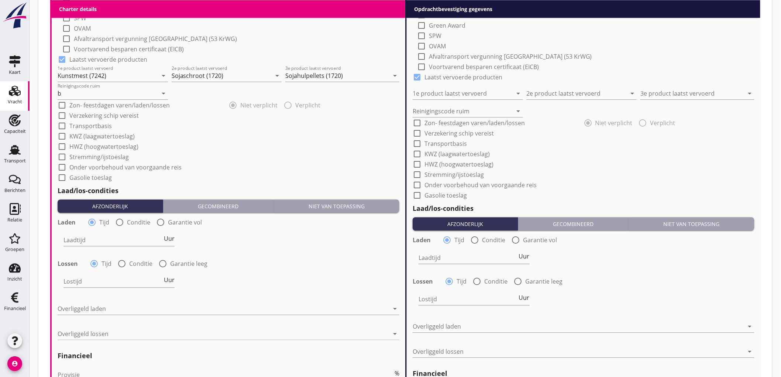
click at [123, 220] on div at bounding box center [119, 222] width 13 height 13
radio input "false"
radio input "true"
click at [255, 156] on div "check_box_outline_blank Stremming/ijstoeslag" at bounding box center [229, 156] width 342 height 10
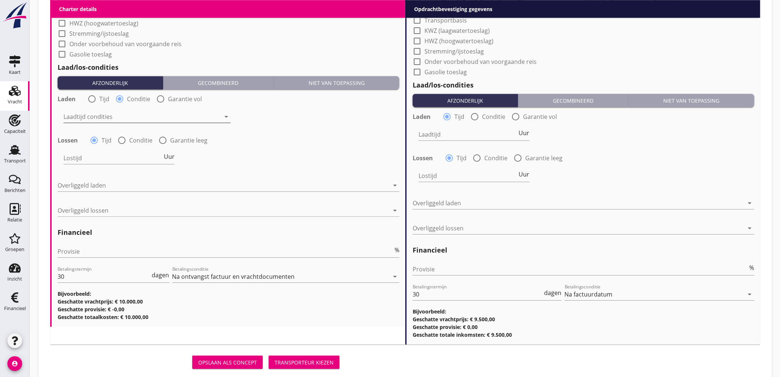
click at [81, 119] on div at bounding box center [142, 117] width 157 height 12
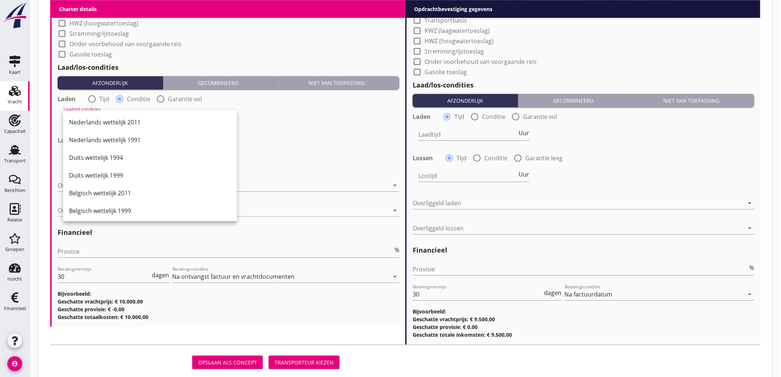
click at [93, 118] on div "Nederlands wettelijk 2011" at bounding box center [150, 122] width 162 height 9
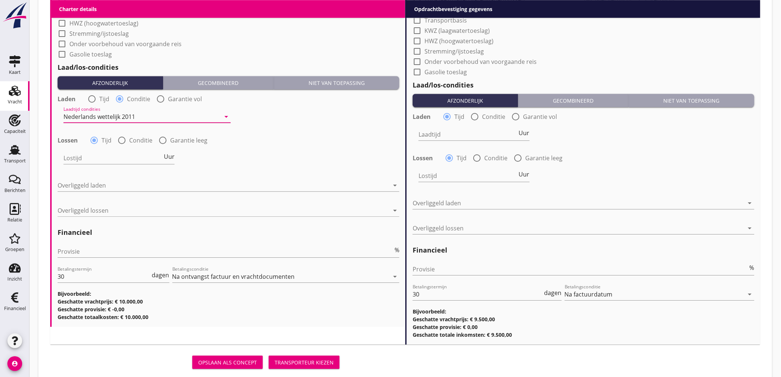
click at [104, 103] on div "Laden radio_button_unchecked Tijd radio_button_checked Conditie radio_button_un…" at bounding box center [228, 98] width 343 height 12
click at [96, 106] on div "Laadtijd condities Nederlands wettelijk 2011 arrow_drop_down" at bounding box center [147, 118] width 167 height 24
click at [98, 97] on div "radio_button_unchecked Tijd" at bounding box center [99, 99] width 22 height 9
click at [93, 115] on div "Nederlands wettelijk 2011" at bounding box center [100, 116] width 72 height 7
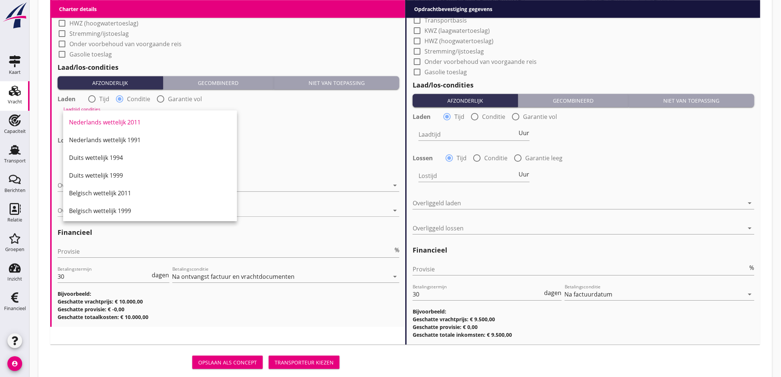
click at [100, 95] on label "Tijd" at bounding box center [104, 98] width 10 height 7
radio input "true"
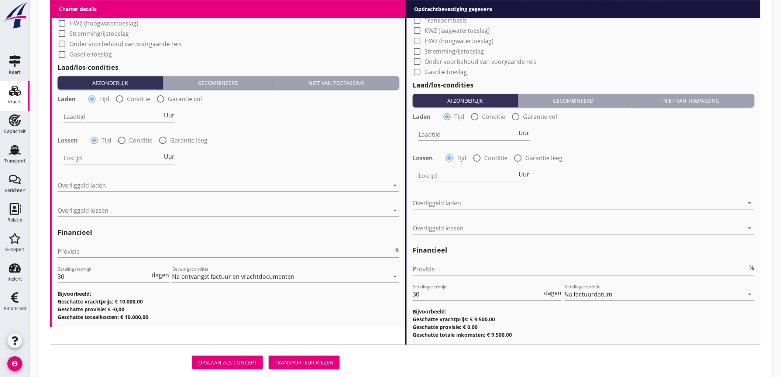
click at [95, 121] on input "Laadtijd" at bounding box center [113, 117] width 99 height 12
click at [167, 114] on span "Uur" at bounding box center [169, 115] width 11 height 6
type input "2"
click at [113, 139] on div "Lossen radio_button_checked Tijd radio_button_unchecked Conditie radio_button_u…" at bounding box center [136, 140] width 156 height 9
click at [119, 138] on div at bounding box center [122, 140] width 13 height 13
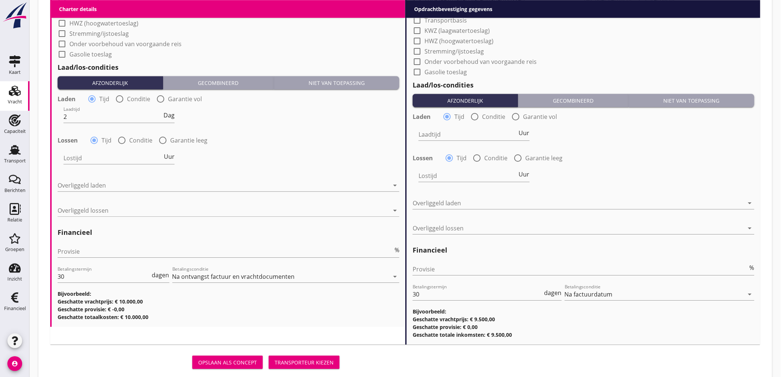
radio input "false"
radio input "true"
click at [96, 155] on div at bounding box center [142, 158] width 157 height 12
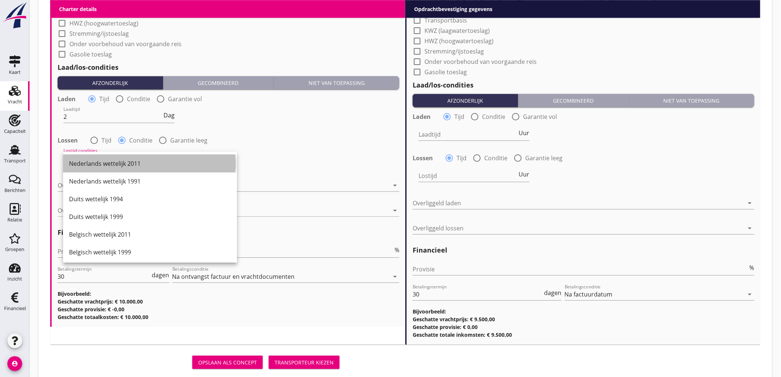
click at [96, 157] on div "Nederlands wettelijk 2011" at bounding box center [150, 164] width 162 height 18
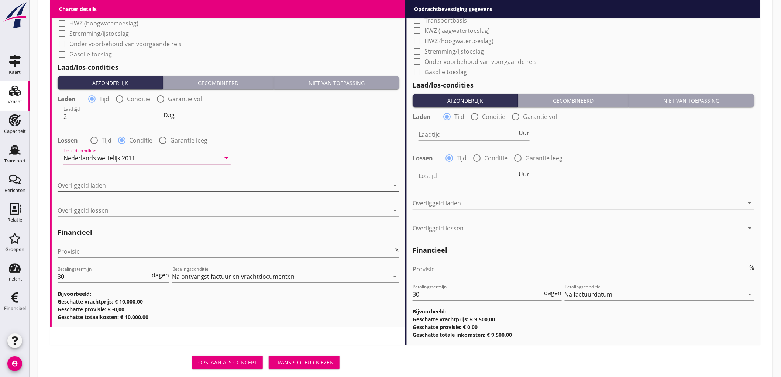
click at [93, 184] on div at bounding box center [224, 185] width 332 height 12
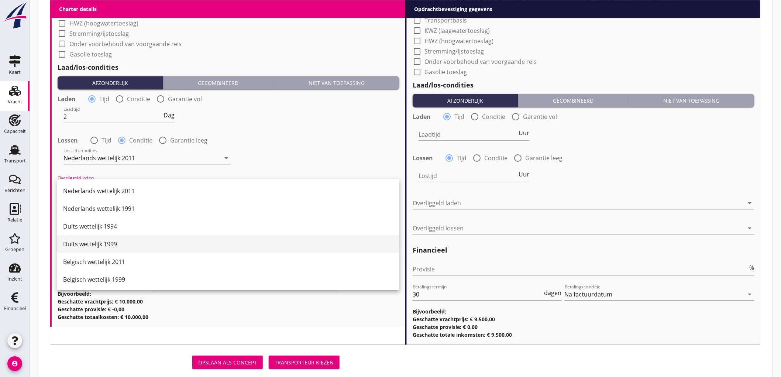
click at [100, 243] on div "Duits wettelijk 1999" at bounding box center [228, 244] width 331 height 9
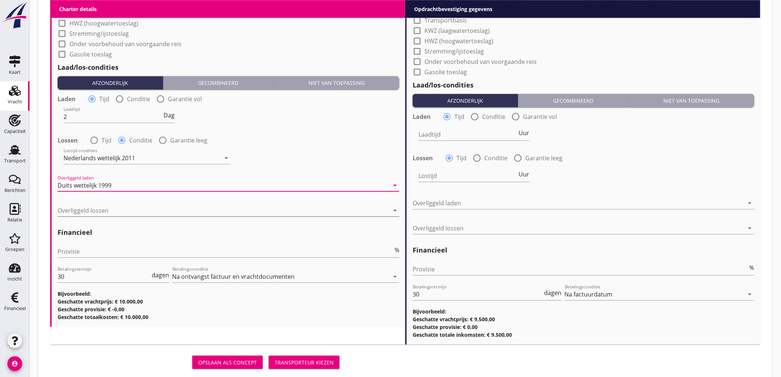
click at [98, 216] on div "Overliggeld lossen arrow_drop_down" at bounding box center [229, 211] width 342 height 12
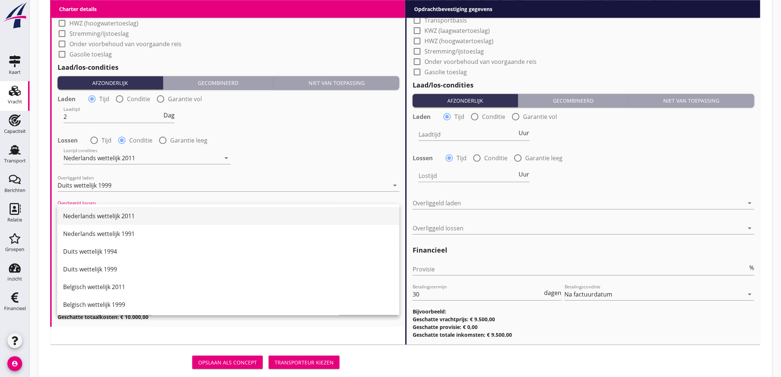
click at [100, 214] on div "Nederlands wettelijk 2011" at bounding box center [228, 216] width 331 height 9
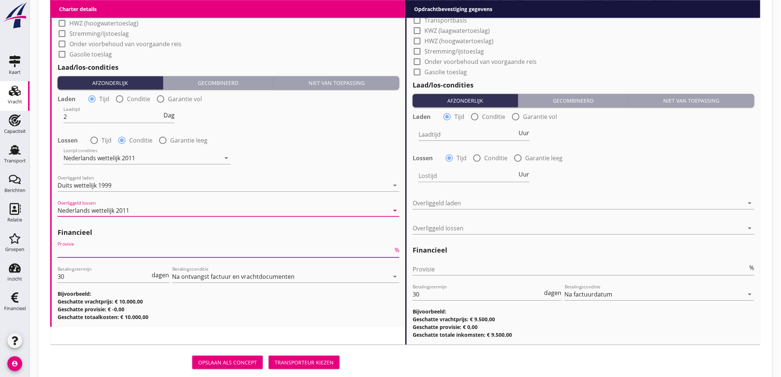
click at [99, 250] on input "Provisie" at bounding box center [226, 252] width 336 height 12
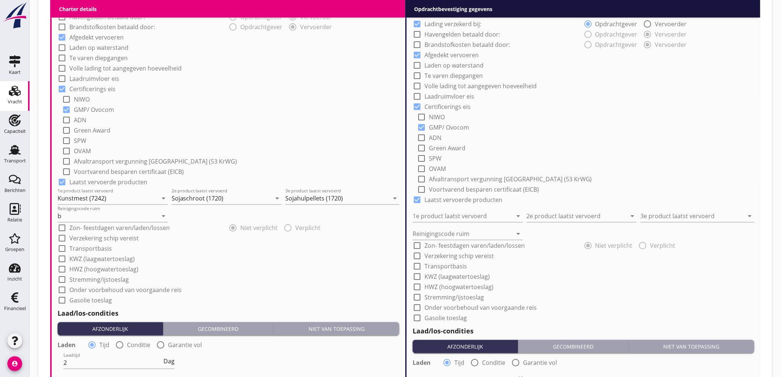
scroll to position [522, 0]
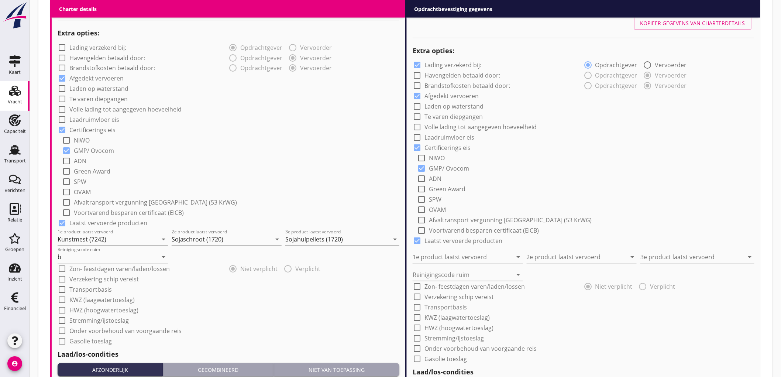
type input "5"
click at [686, 28] on button "Kopiëer gegevens van charterdetails" at bounding box center [692, 22] width 117 height 13
checkbox input "false"
type input "Kunstmest (7242)"
type input "Sojaschroot (1720)"
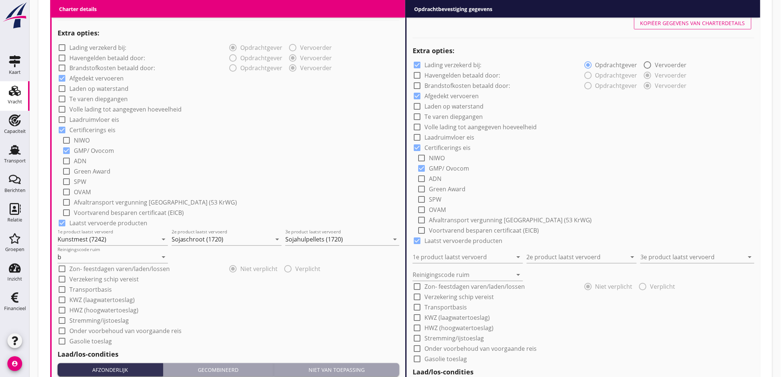
type input "Sojahulpellets (1720)"
type input "b"
type input "2"
radio input "false"
radio input "true"
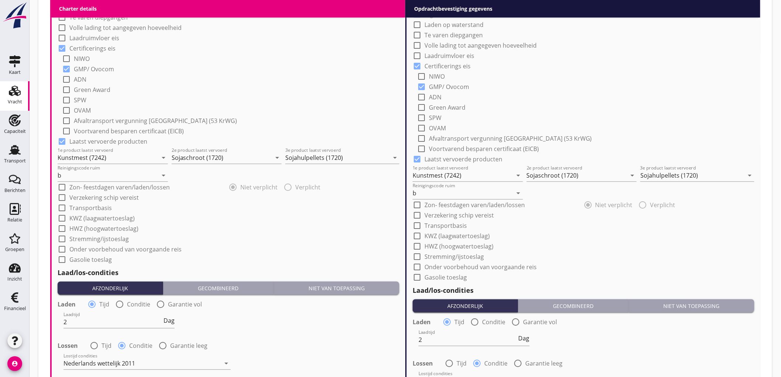
scroll to position [826, 0]
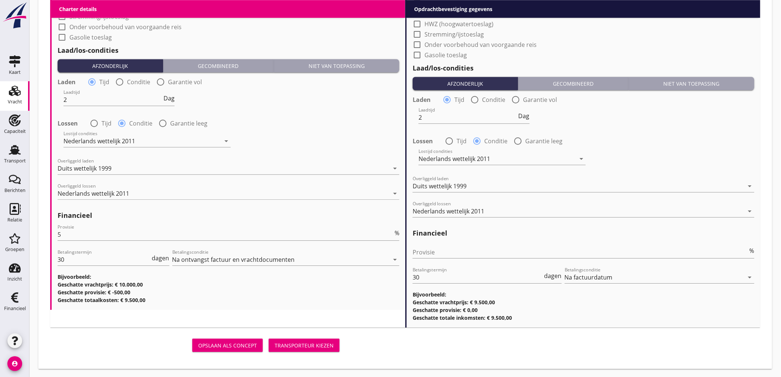
click at [300, 349] on button "Transporteur kiezen" at bounding box center [304, 345] width 71 height 13
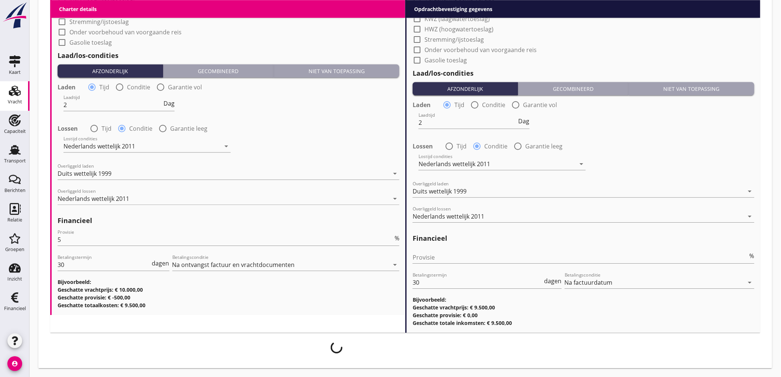
scroll to position [821, 0]
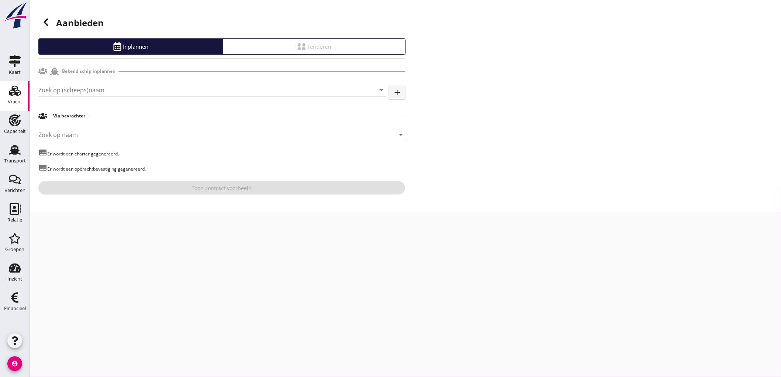
click at [89, 89] on input "Zoek op (scheeps)naam" at bounding box center [201, 90] width 327 height 12
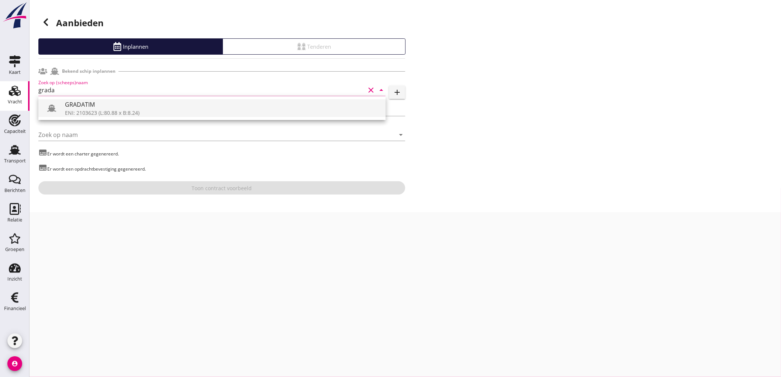
click at [130, 108] on div "GRADATIM" at bounding box center [222, 104] width 315 height 9
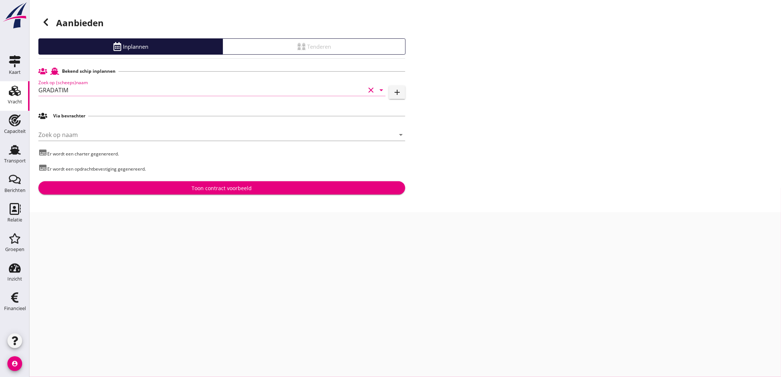
type input "GRADATIM"
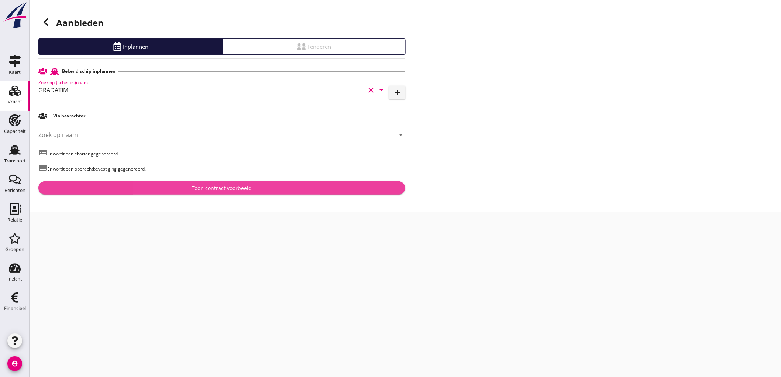
click at [189, 184] on div "Toon contract voorbeeld" at bounding box center [221, 188] width 355 height 8
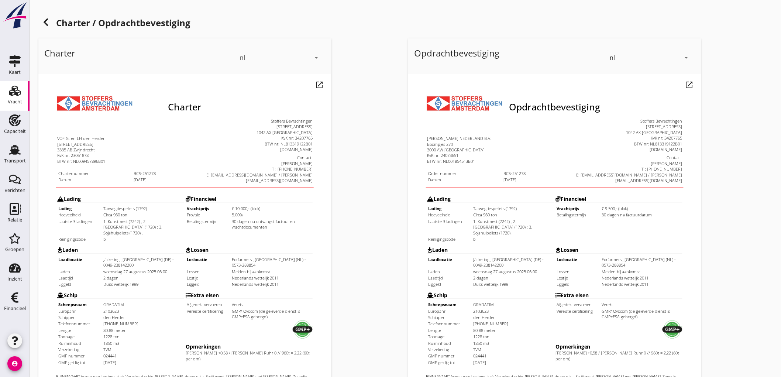
scroll to position [169, 0]
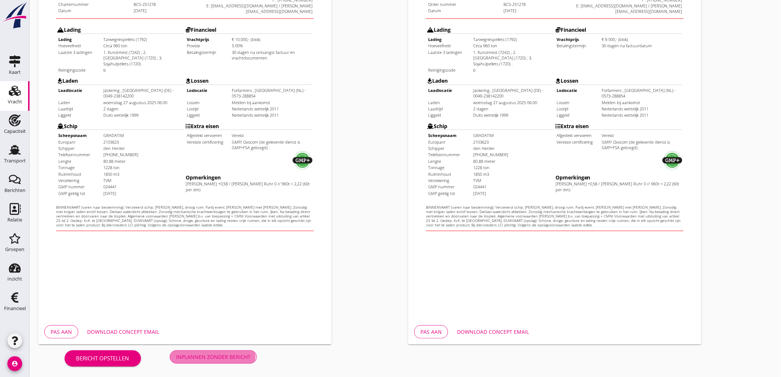
drag, startPoint x: 222, startPoint y: 357, endPoint x: 211, endPoint y: 352, distance: 11.9
click at [210, 353] on div "Inplannen zonder bericht" at bounding box center [213, 357] width 75 height 8
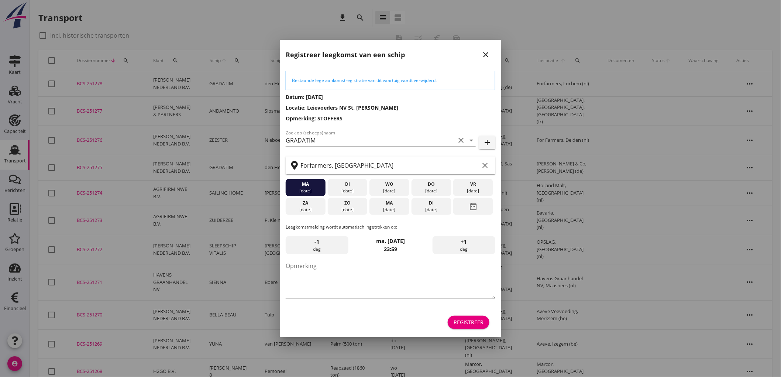
click at [332, 271] on textarea "Opmerking" at bounding box center [391, 279] width 210 height 39
type textarea "STOFFERS"
click at [444, 213] on div "26 aug." at bounding box center [432, 209] width 36 height 7
click at [459, 209] on div "date_range" at bounding box center [474, 206] width 40 height 17
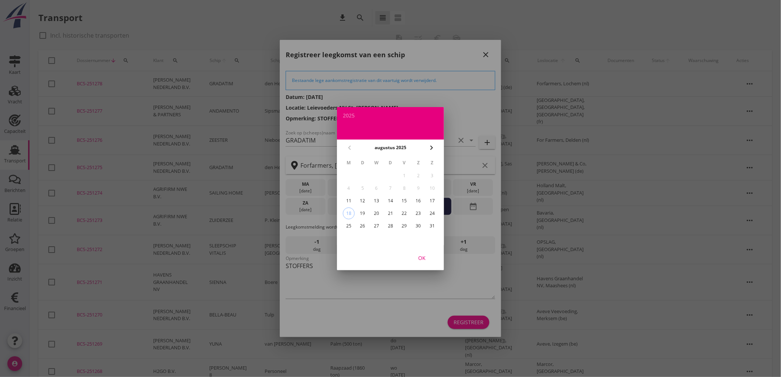
click at [435, 145] on icon "chevron_right" at bounding box center [431, 147] width 9 height 9
click at [347, 172] on div "1" at bounding box center [349, 176] width 12 height 12
click at [423, 263] on button "OK" at bounding box center [422, 257] width 32 height 13
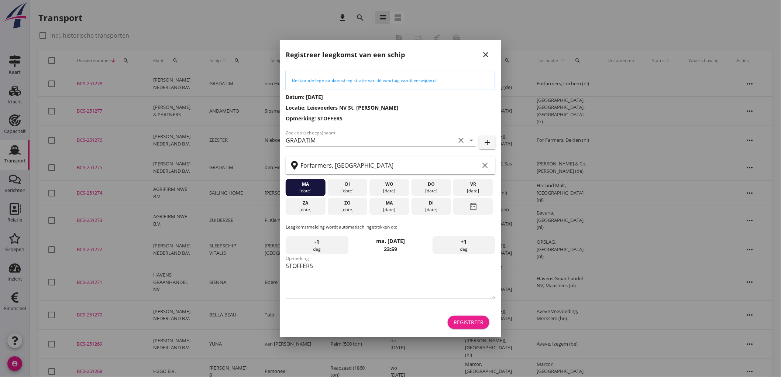
click at [482, 323] on div "Registreer" at bounding box center [469, 322] width 30 height 8
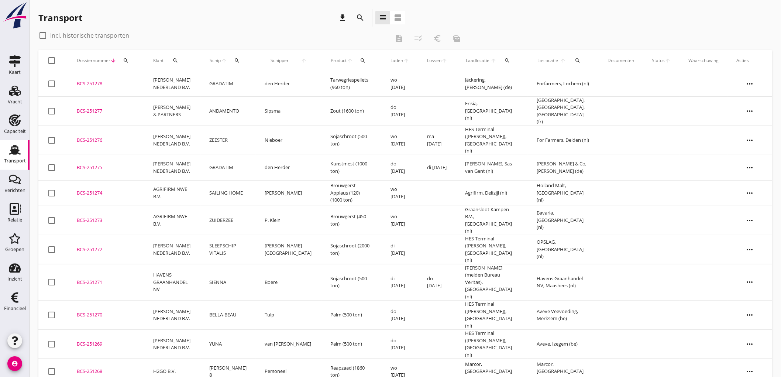
click at [177, 87] on td "PETERSON NEDERLAND B.V." at bounding box center [172, 83] width 57 height 25
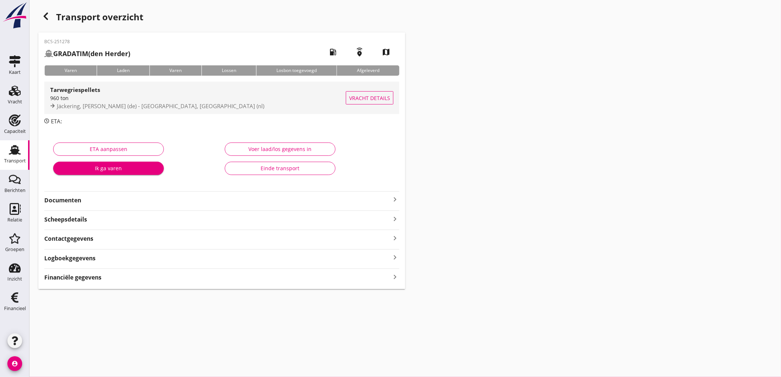
click at [260, 105] on div "Jäckering, Hamm (de) - Forfarmers, Lochem (nl)" at bounding box center [198, 106] width 296 height 8
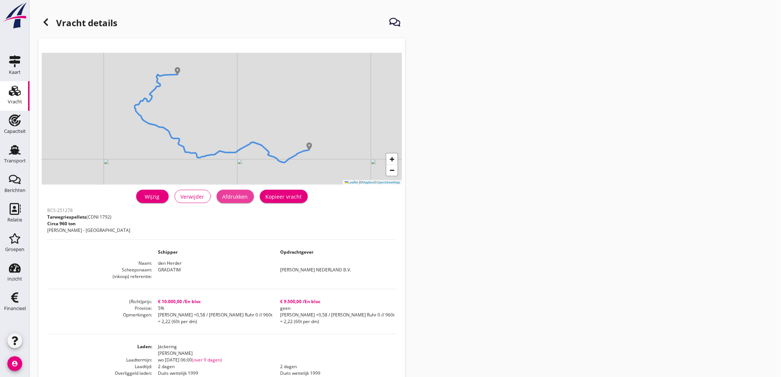
click at [237, 194] on div "Afdrukken" at bounding box center [235, 197] width 25 height 8
click at [43, 24] on icon at bounding box center [45, 22] width 9 height 9
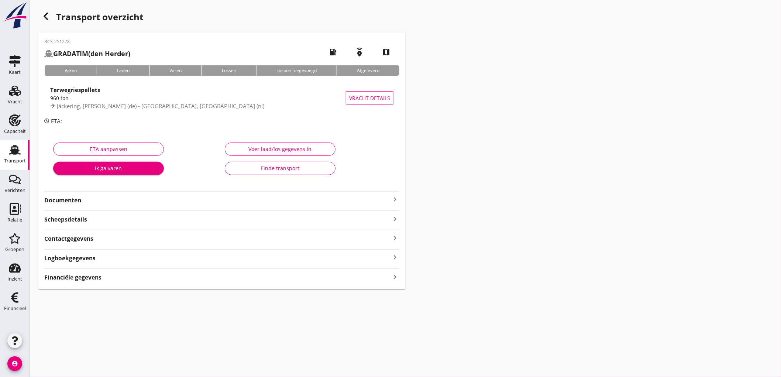
click at [67, 199] on strong "Documenten" at bounding box center [217, 200] width 346 height 8
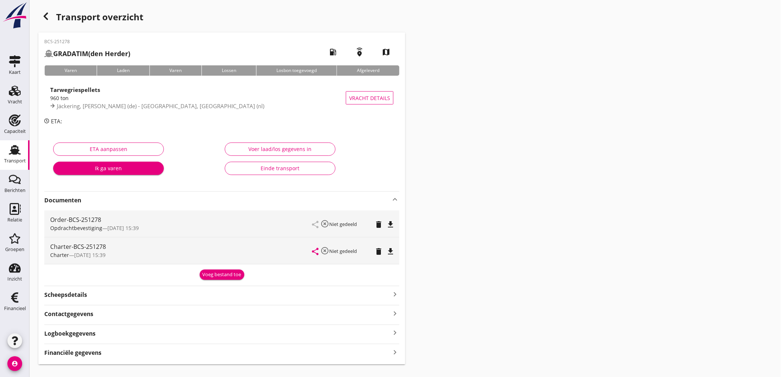
click at [393, 220] on icon "file_download" at bounding box center [390, 224] width 9 height 9
click at [391, 251] on icon "file_download" at bounding box center [390, 251] width 9 height 9
click at [96, 351] on strong "Financiële gegevens" at bounding box center [72, 353] width 57 height 8
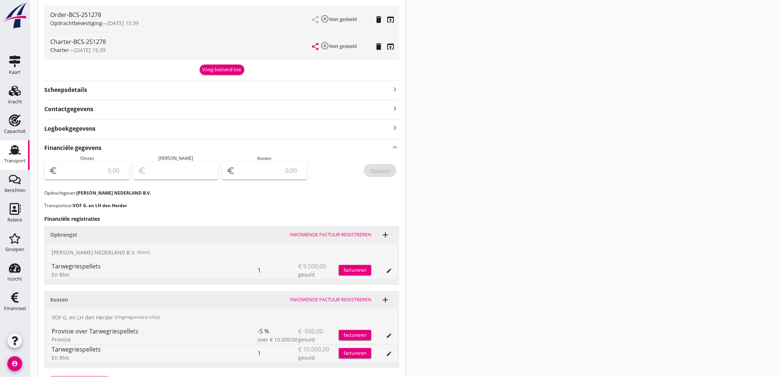
scroll to position [257, 0]
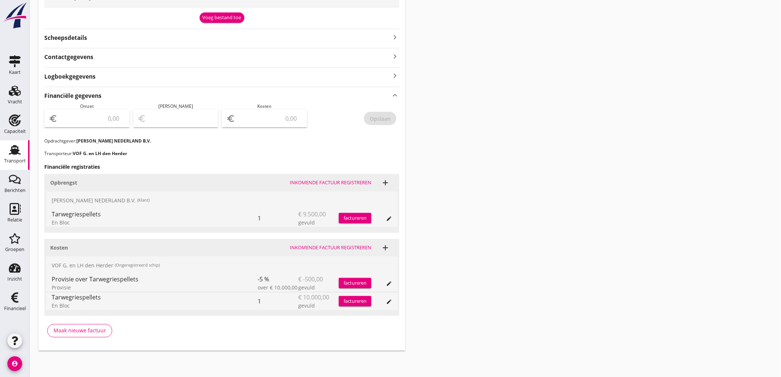
click at [84, 114] on input "number" at bounding box center [92, 119] width 66 height 12
type input "9500"
type input "9491.00"
type input "9"
type input "9405.00"
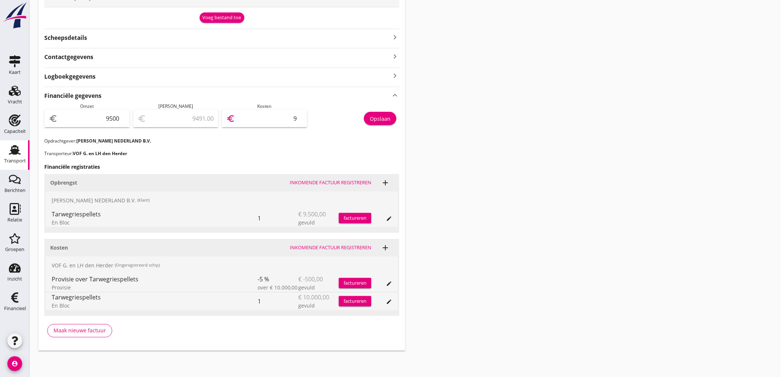
type input "95"
type input "8550.00"
type input "950"
type input "0.00"
type input "9500"
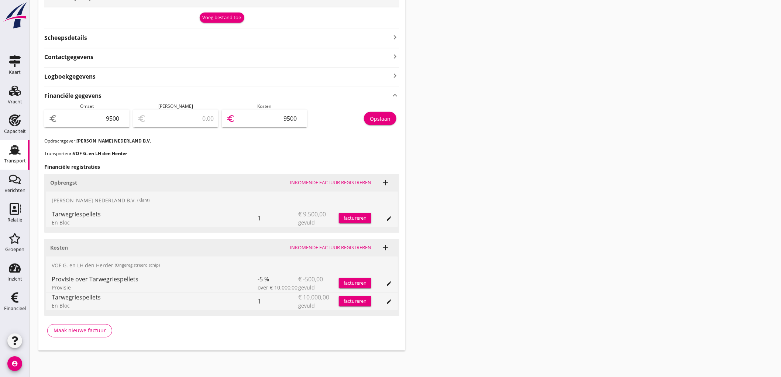
click at [382, 117] on div "Opslaan" at bounding box center [380, 119] width 21 height 8
click at [17, 150] on use at bounding box center [15, 150] width 12 height 10
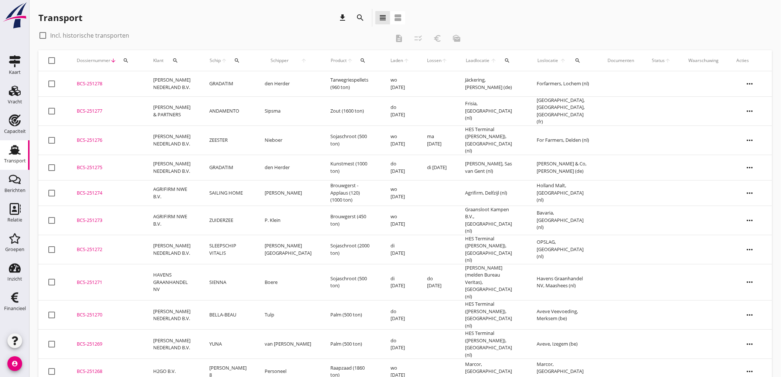
click at [232, 160] on td "GRADATIM" at bounding box center [228, 167] width 55 height 25
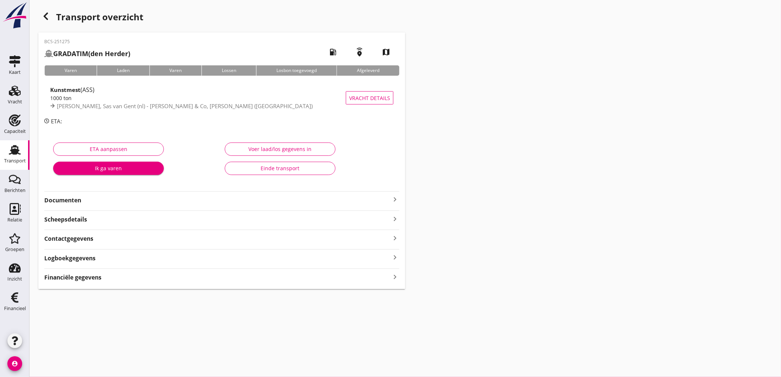
click at [125, 85] on div "Kunstmest (ASS)" at bounding box center [198, 89] width 296 height 9
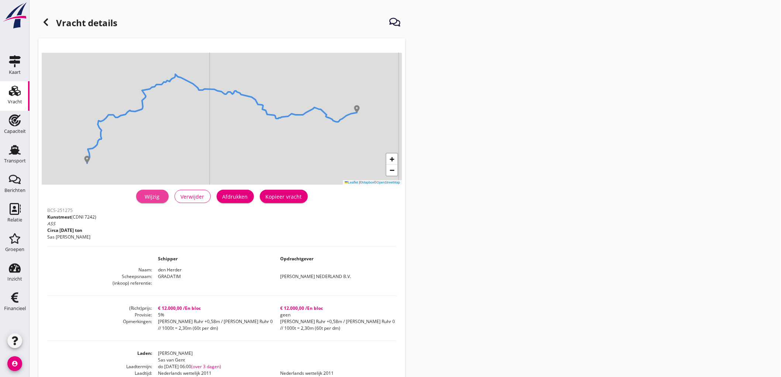
click at [157, 201] on link "Wijzig" at bounding box center [152, 196] width 32 height 13
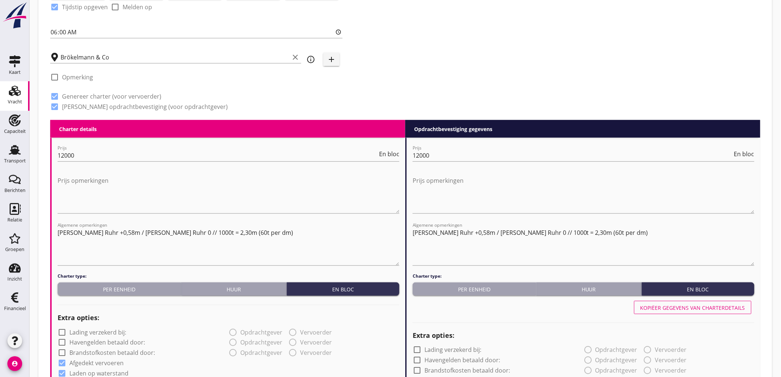
scroll to position [328, 0]
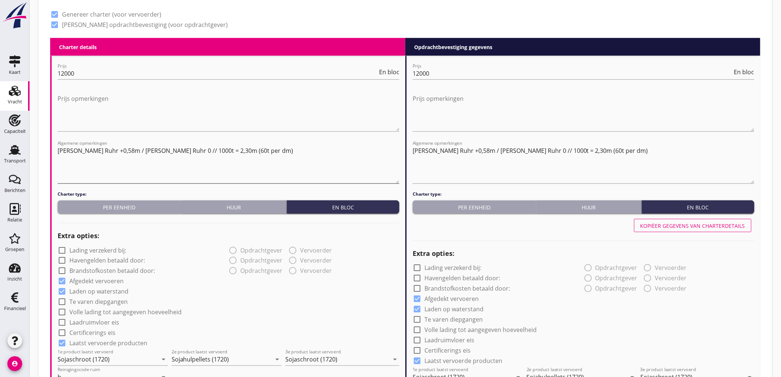
click at [79, 149] on textarea "Pegel Ruhr +0,58m / Pegel Ruhr 0 // 1000t = 2,30m (60t per dm)" at bounding box center [229, 164] width 342 height 39
type textarea "Pegel Wesel +0,58m / Pegel Ruhr 0 // 1000t = 2,30m (60t per dm)"
click at [438, 155] on textarea "Pegel Ruhr +0,58m / Pegel Ruhr 0 // 1000t = 2,30m (60t per dm)" at bounding box center [584, 164] width 342 height 39
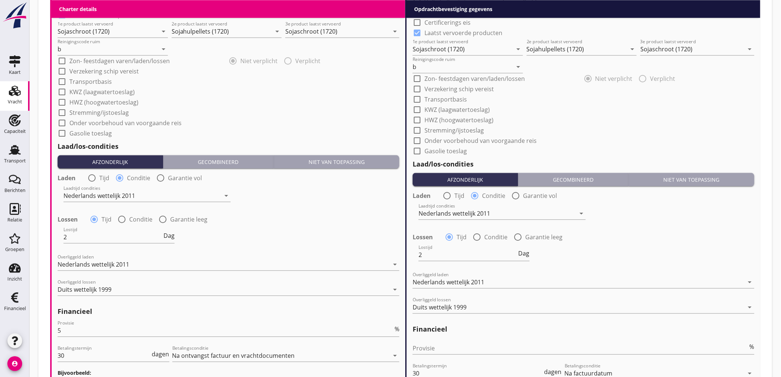
scroll to position [752, 0]
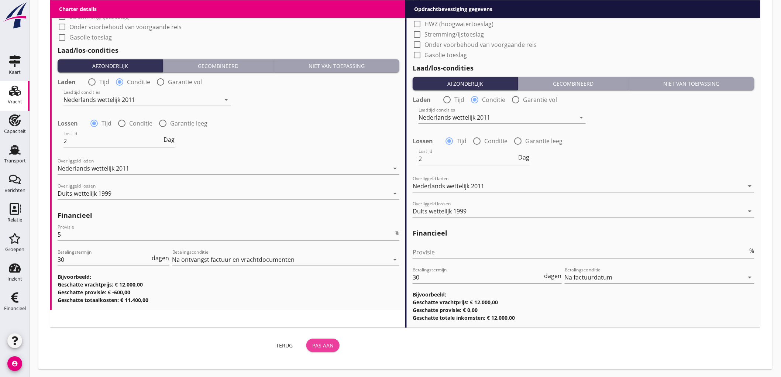
click at [316, 348] on div "Pas aan" at bounding box center [322, 346] width 21 height 8
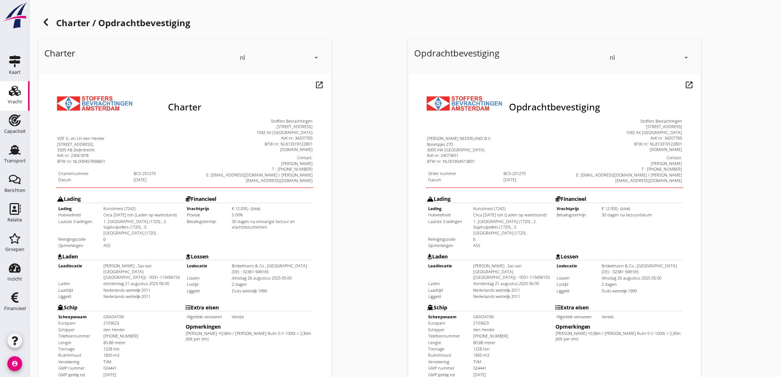
scroll to position [169, 0]
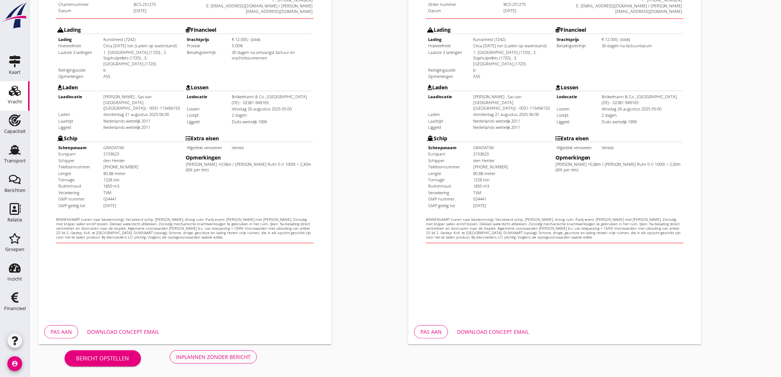
click at [230, 359] on div "Inplannen zonder bericht" at bounding box center [213, 357] width 75 height 8
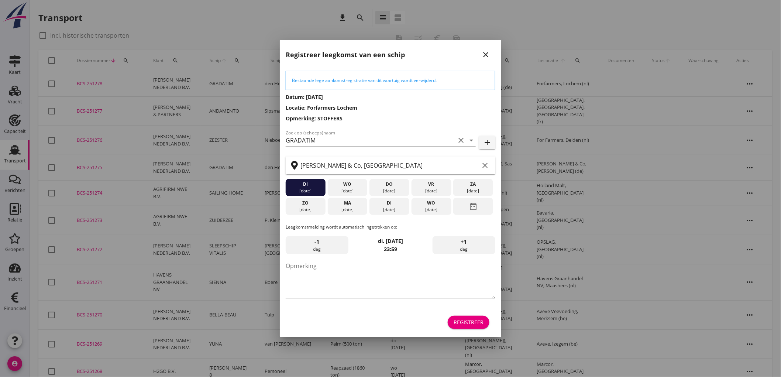
click at [486, 52] on icon "close" at bounding box center [486, 54] width 9 height 9
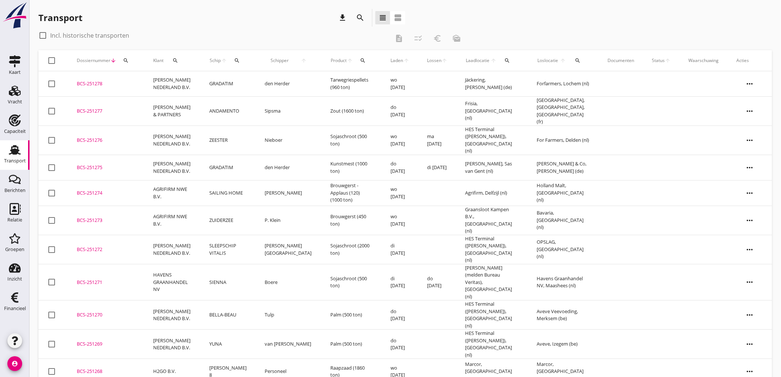
click at [215, 89] on td "GRADATIM" at bounding box center [228, 83] width 55 height 25
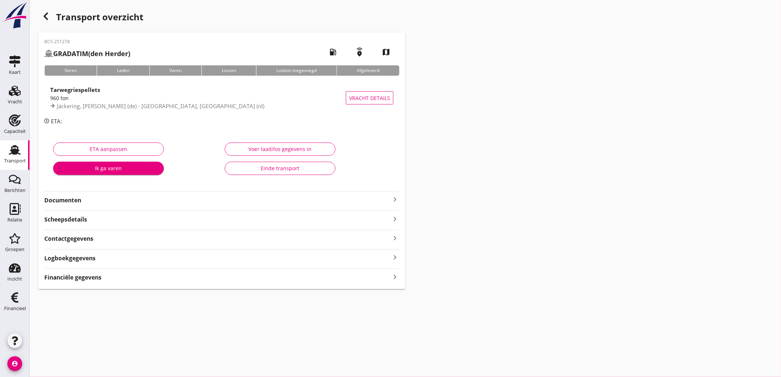
click at [17, 145] on icon "Transport" at bounding box center [15, 150] width 12 height 12
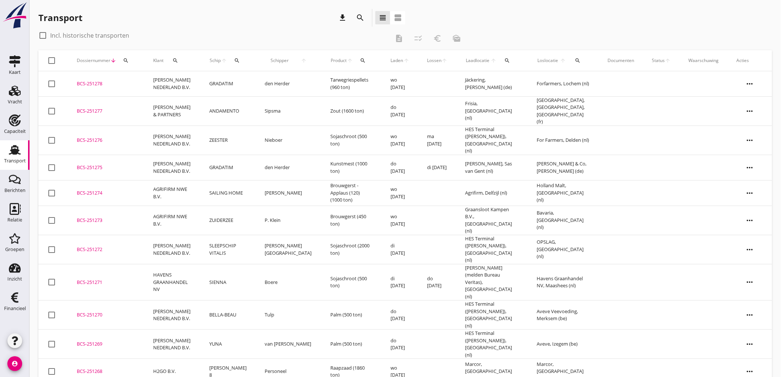
click at [191, 163] on td "PETERSON NEDERLAND B.V." at bounding box center [172, 167] width 57 height 25
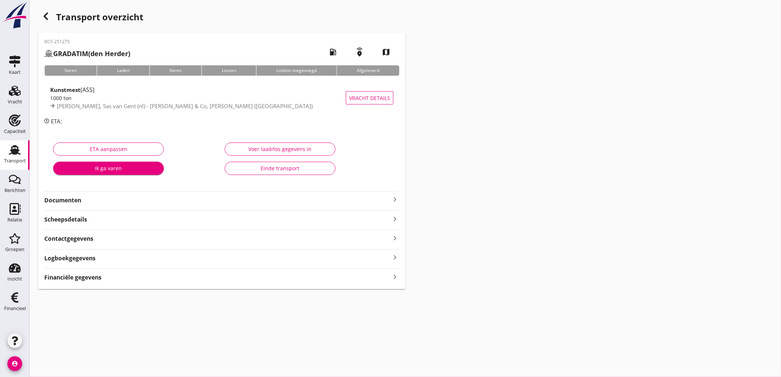
click at [157, 203] on strong "Documenten" at bounding box center [217, 200] width 346 height 8
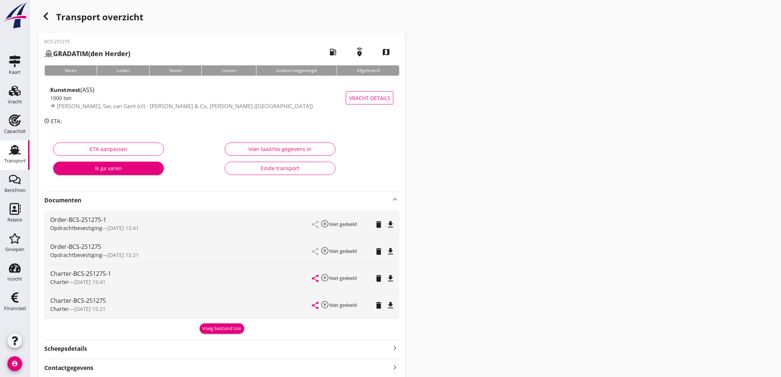
click at [381, 253] on icon "delete" at bounding box center [378, 251] width 9 height 9
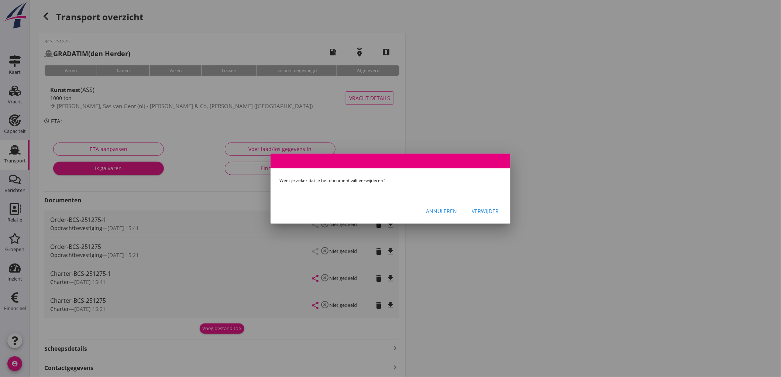
click at [482, 211] on div "Verwijder" at bounding box center [485, 211] width 27 height 8
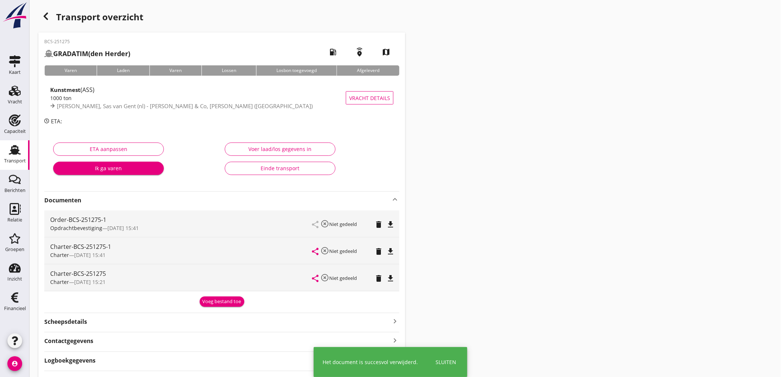
click at [381, 278] on icon "delete" at bounding box center [378, 278] width 9 height 9
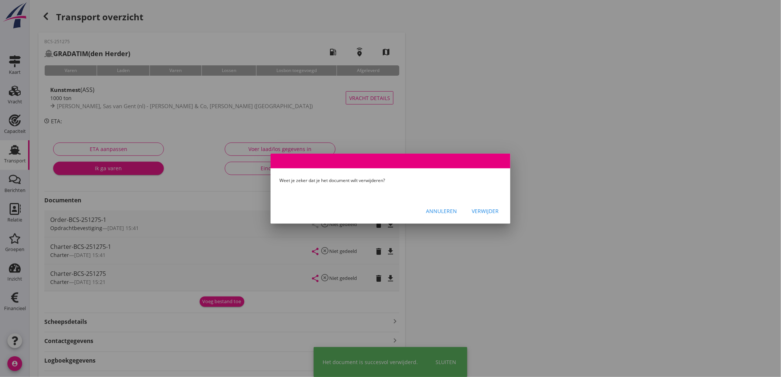
click at [487, 206] on button "Verwijder" at bounding box center [485, 211] width 39 height 13
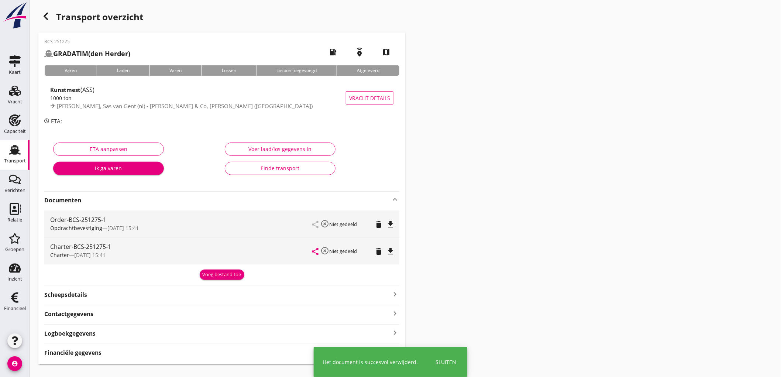
click at [394, 225] on icon "file_download" at bounding box center [390, 224] width 9 height 9
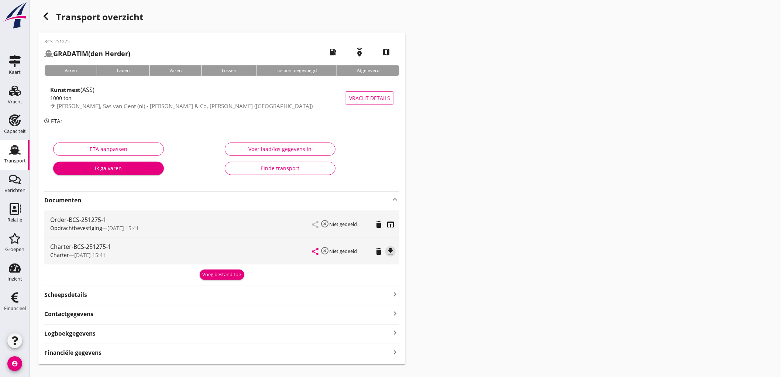
click at [392, 251] on icon "file_download" at bounding box center [390, 251] width 9 height 9
click at [21, 156] on div "Transport" at bounding box center [15, 161] width 22 height 10
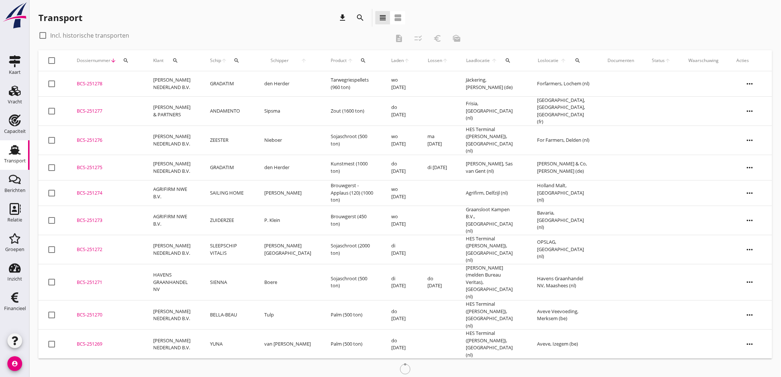
click at [224, 140] on td "ZEESTER" at bounding box center [228, 140] width 54 height 29
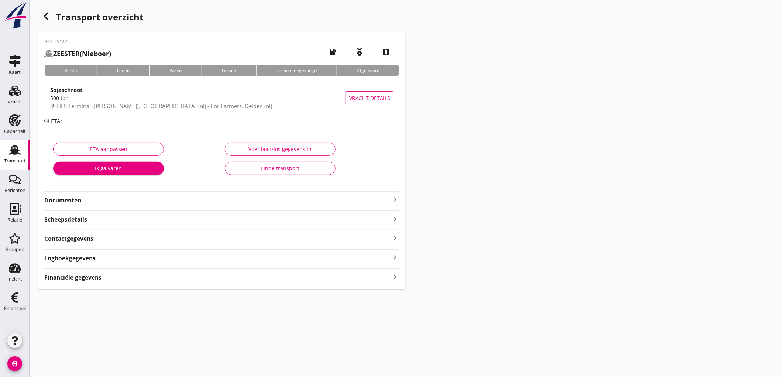
click at [56, 284] on div "BCS-251276 ZEESTER (Nieboer) local_gas_station emergency_share map Varen Laden …" at bounding box center [221, 160] width 367 height 257
click at [67, 275] on strong "Financiële gegevens" at bounding box center [72, 277] width 57 height 8
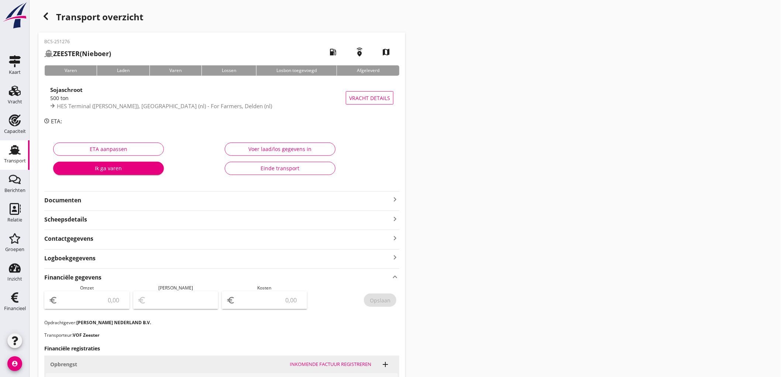
scroll to position [200, 0]
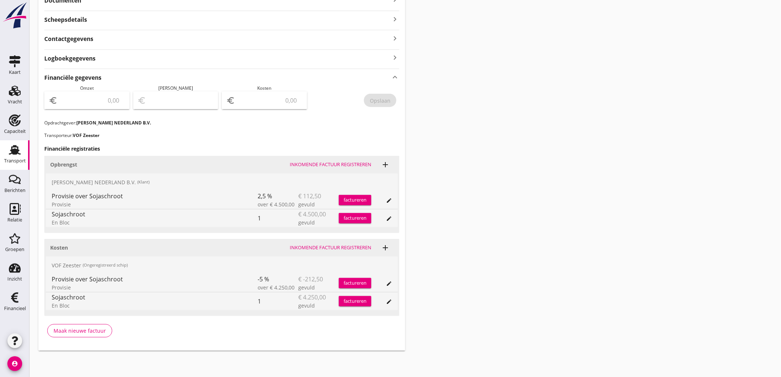
drag, startPoint x: 160, startPoint y: 194, endPoint x: 93, endPoint y: 106, distance: 109.7
drag, startPoint x: 93, startPoint y: 106, endPoint x: 98, endPoint y: 90, distance: 16.5
click at [97, 90] on div "Omzet euro" at bounding box center [86, 102] width 85 height 35
click at [100, 96] on input "number" at bounding box center [92, 101] width 66 height 12
click at [381, 102] on div "Opslaan" at bounding box center [380, 101] width 21 height 8
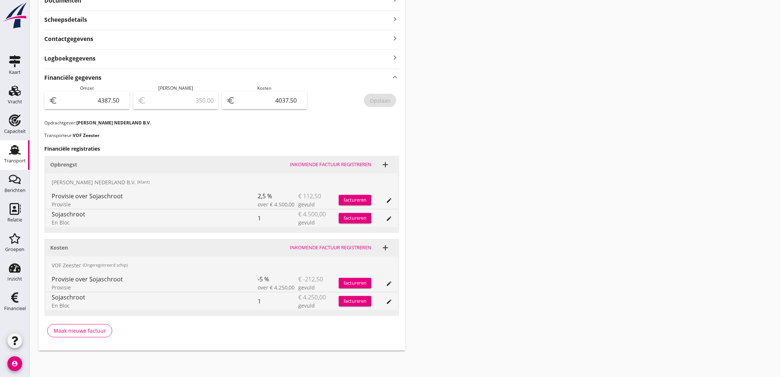
click at [14, 147] on use at bounding box center [15, 150] width 12 height 10
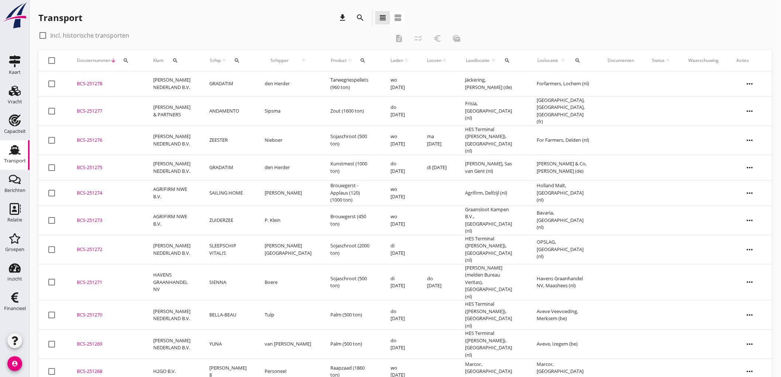
click at [196, 117] on td "LUBBERS & PARTNERS" at bounding box center [172, 110] width 57 height 29
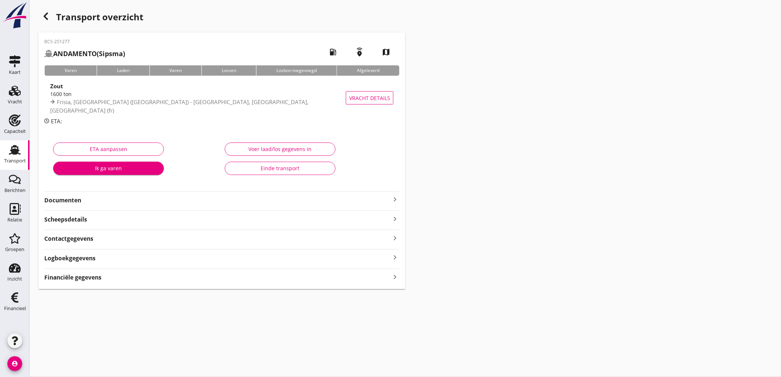
click at [13, 146] on use at bounding box center [15, 150] width 12 height 10
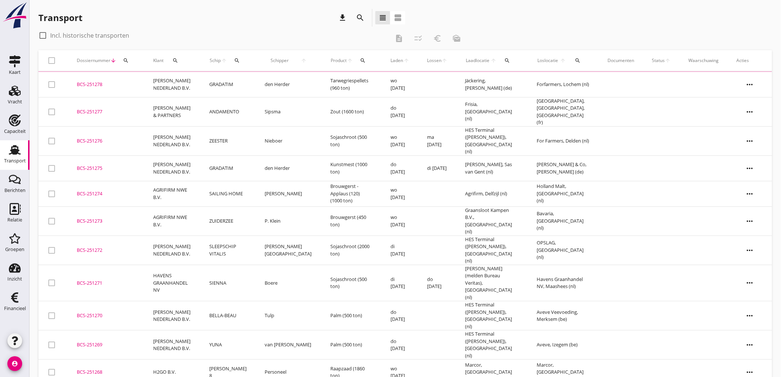
click at [211, 120] on td "ANDAMENTO" at bounding box center [228, 111] width 55 height 29
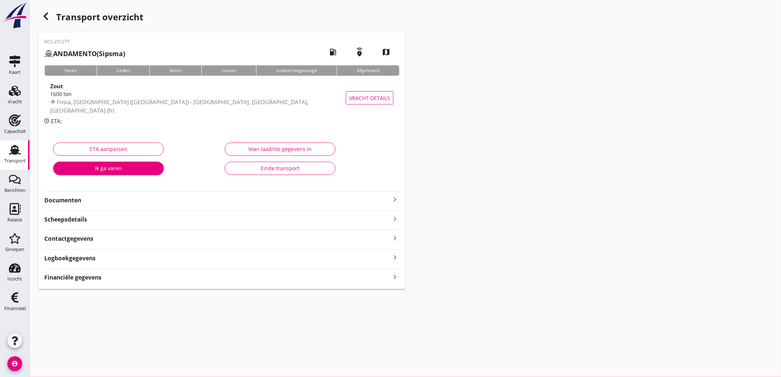
click at [191, 276] on div "Financiële gegevens keyboard_arrow_right" at bounding box center [221, 277] width 355 height 10
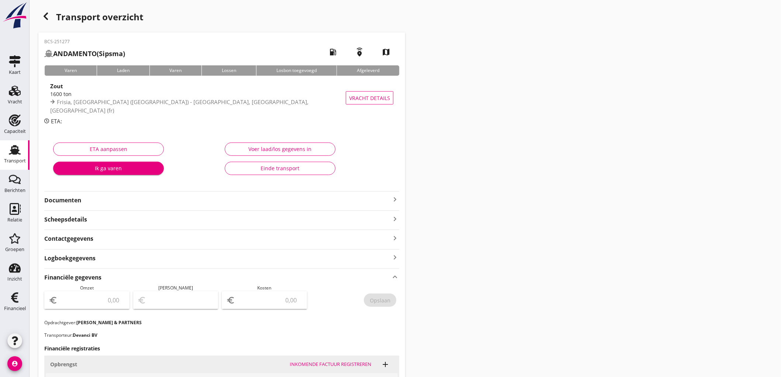
scroll to position [182, 0]
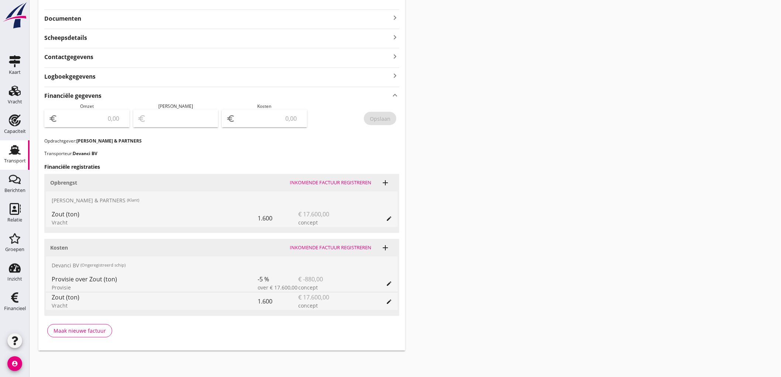
click at [93, 116] on input "number" at bounding box center [92, 119] width 66 height 12
click at [378, 119] on div "Opslaan" at bounding box center [380, 119] width 21 height 8
click at [500, 135] on div "Transport overzicht BCS-251277 ANDAMENTO (Sipsma) local_gas_station emergency_s…" at bounding box center [406, 88] width 752 height 541
click at [6, 150] on div "Transport" at bounding box center [15, 150] width 18 height 12
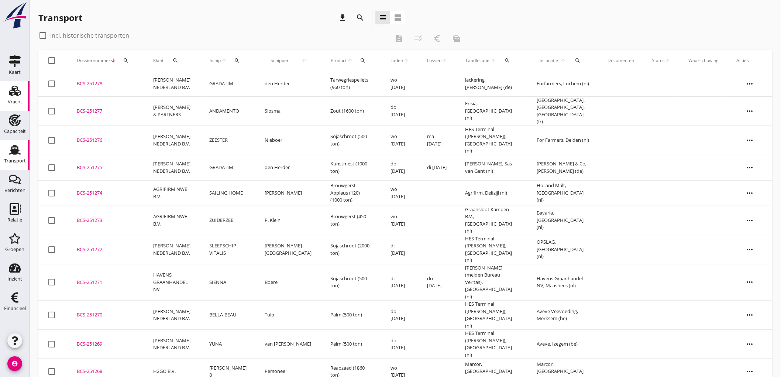
click at [8, 97] on div "Vracht" at bounding box center [15, 102] width 14 height 10
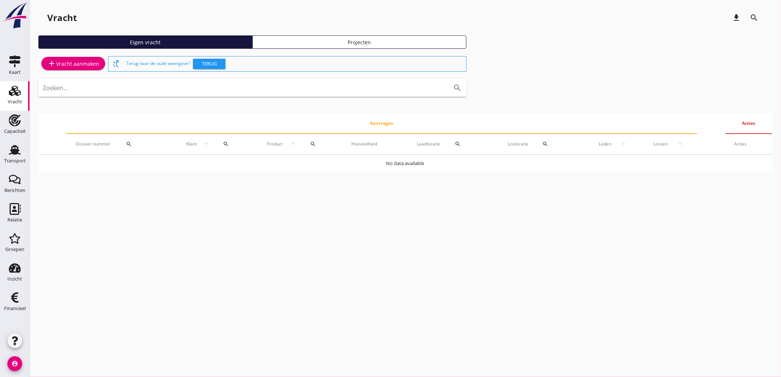
click at [83, 65] on div "add Vracht aanmaken" at bounding box center [73, 63] width 52 height 9
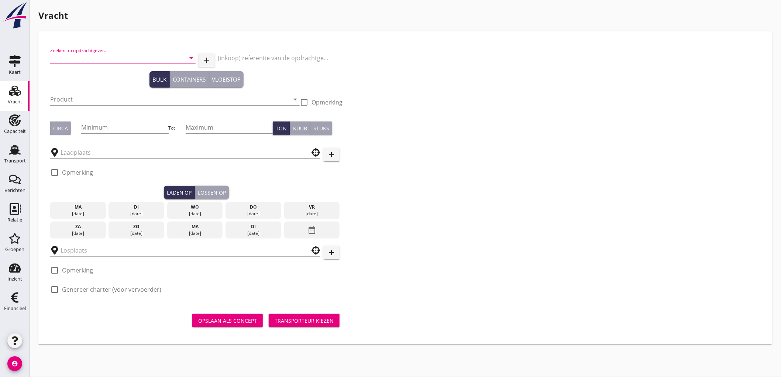
click at [69, 54] on input "Zoeken op opdrachtgever..." at bounding box center [112, 58] width 125 height 12
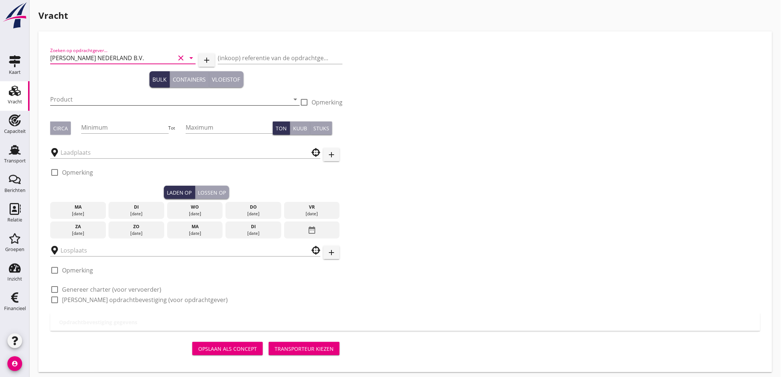
click at [83, 96] on input "Product" at bounding box center [169, 99] width 239 height 12
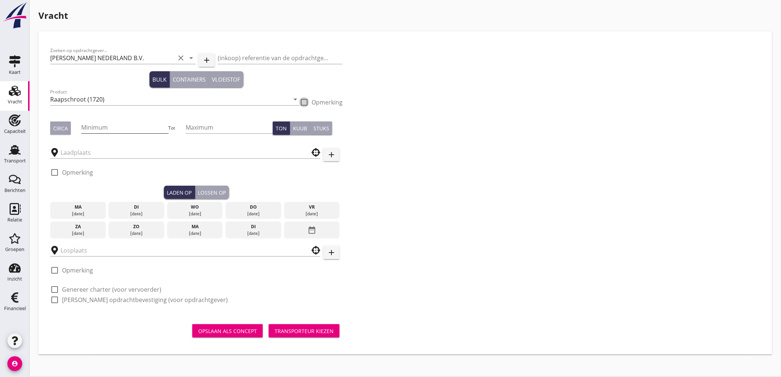
click at [97, 133] on div "Minimum" at bounding box center [124, 127] width 87 height 12
click at [53, 126] on div "Circa" at bounding box center [60, 128] width 15 height 8
click at [85, 121] on input "Minimum" at bounding box center [124, 127] width 87 height 12
click at [65, 127] on div "Circa" at bounding box center [60, 128] width 15 height 8
click at [83, 154] on input "text" at bounding box center [180, 153] width 239 height 12
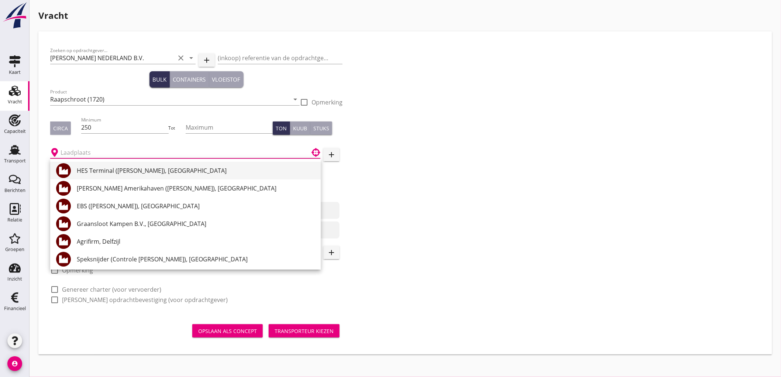
click at [162, 164] on div "HES Terminal (melden Peterson), Amsterdam" at bounding box center [196, 171] width 238 height 18
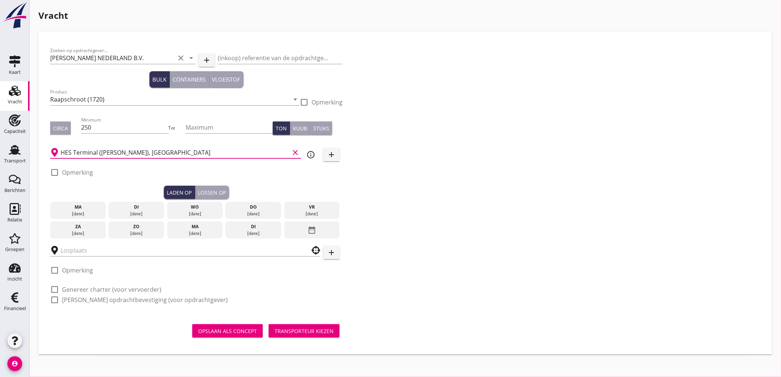
drag, startPoint x: 86, startPoint y: 172, endPoint x: 95, endPoint y: 171, distance: 9.0
click at [87, 172] on label "Opmerking" at bounding box center [77, 172] width 31 height 7
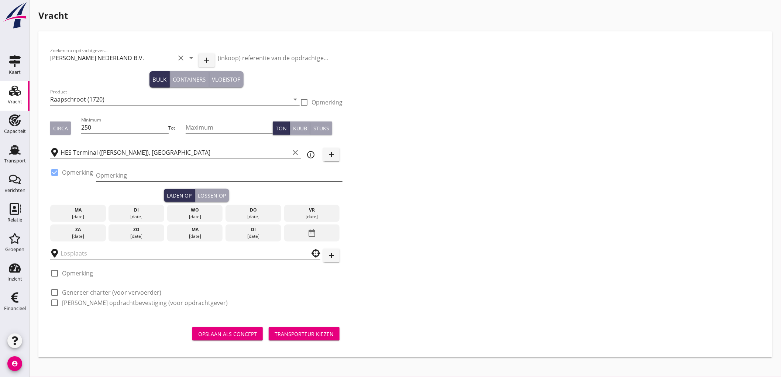
click at [139, 175] on input "Opmerking" at bounding box center [219, 176] width 247 height 12
click at [148, 216] on div "19 aug." at bounding box center [136, 216] width 52 height 7
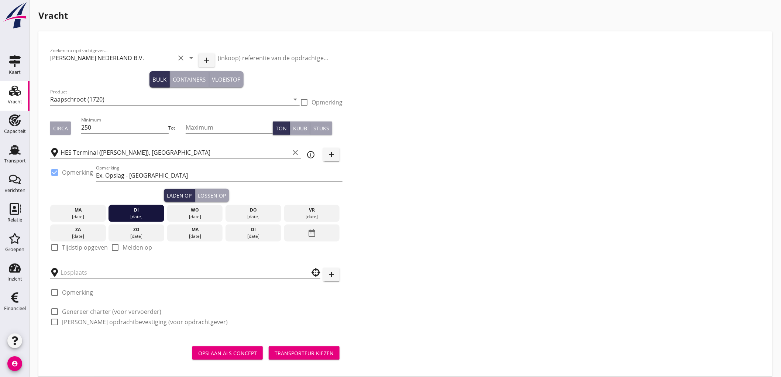
click at [66, 249] on label "Tijdstip opgeven" at bounding box center [85, 247] width 46 height 7
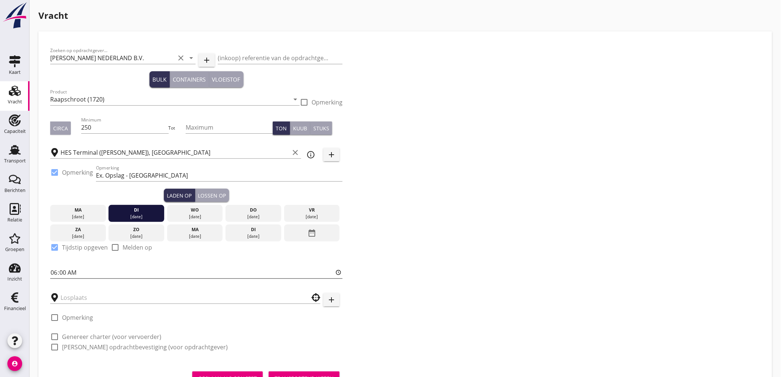
click at [54, 268] on input "06:00" at bounding box center [196, 273] width 292 height 12
click at [74, 301] on input "text" at bounding box center [180, 298] width 239 height 12
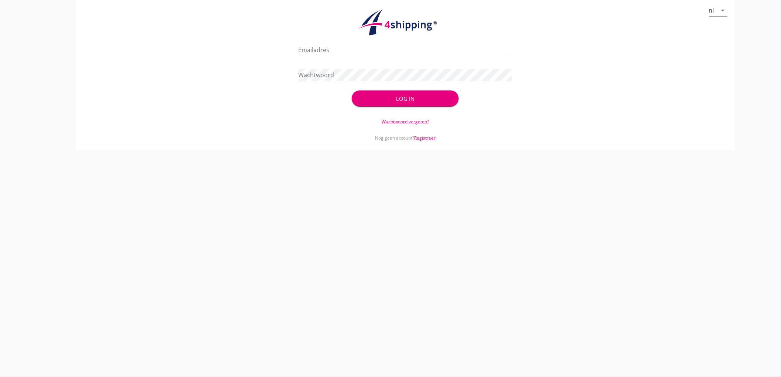
click at [388, 107] on div "check_circle Uw account is succesvol geactiveerd. U kunt nu inloggen met uw inl…" at bounding box center [406, 73] width 214 height 71
click at [324, 45] on input "Emailadres" at bounding box center [406, 50] width 214 height 12
click at [352, 90] on button "Log in" at bounding box center [405, 98] width 107 height 16
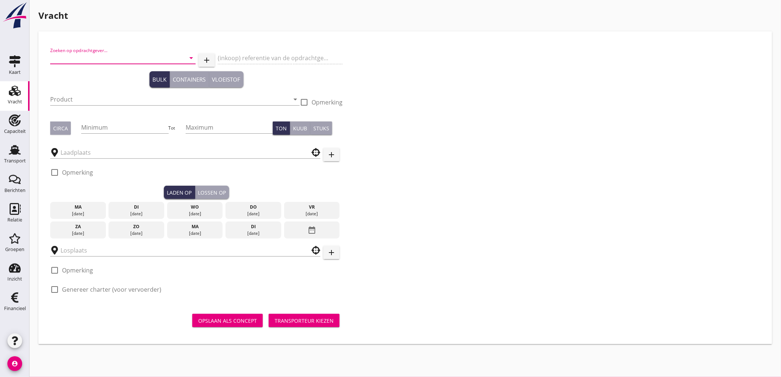
click at [86, 55] on input "Zoeken op opdrachtgever..." at bounding box center [112, 58] width 125 height 12
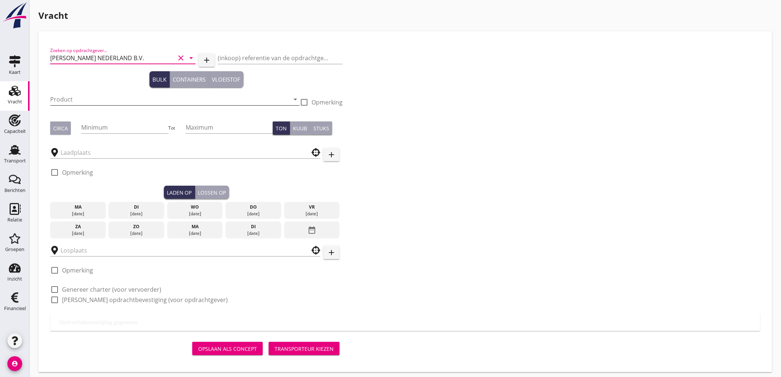
click at [96, 97] on input "Product" at bounding box center [169, 99] width 239 height 12
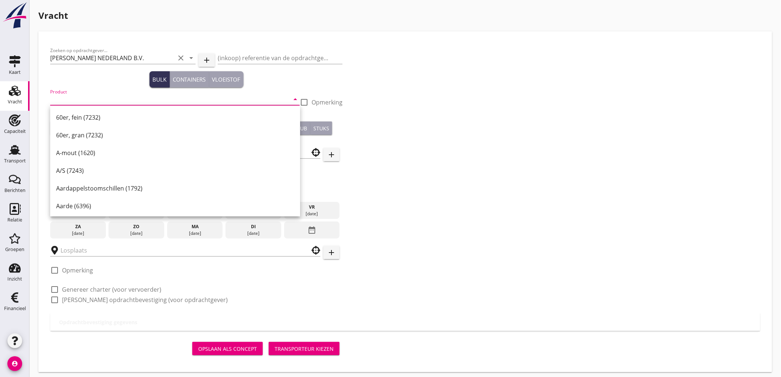
click at [113, 92] on div "Product arrow_drop_down" at bounding box center [175, 101] width 250 height 24
click at [105, 102] on input "Product" at bounding box center [169, 99] width 239 height 12
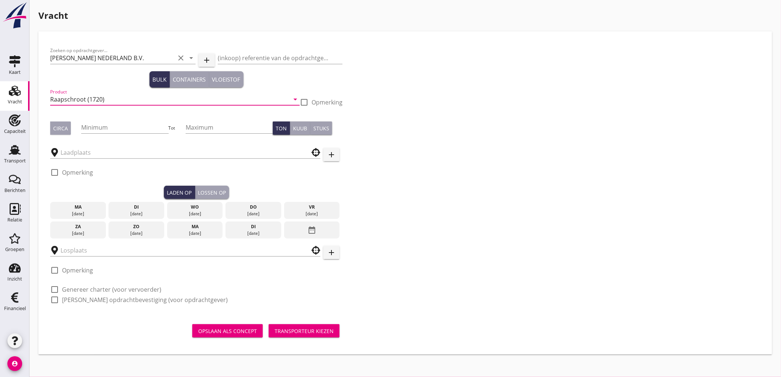
click at [64, 126] on div "Circa" at bounding box center [60, 128] width 15 height 8
click at [107, 120] on div "Minimum" at bounding box center [124, 129] width 87 height 24
click at [109, 119] on div "Minimum" at bounding box center [124, 129] width 87 height 24
click at [109, 126] on input "Minimum" at bounding box center [124, 127] width 87 height 12
click at [95, 160] on div at bounding box center [185, 152] width 270 height 23
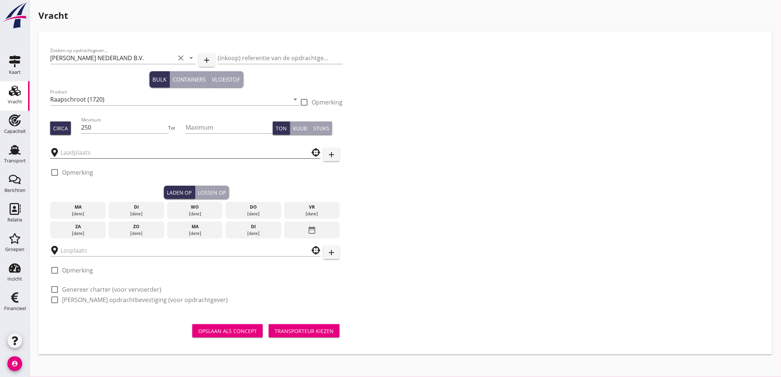
click at [98, 157] on input "text" at bounding box center [180, 153] width 239 height 12
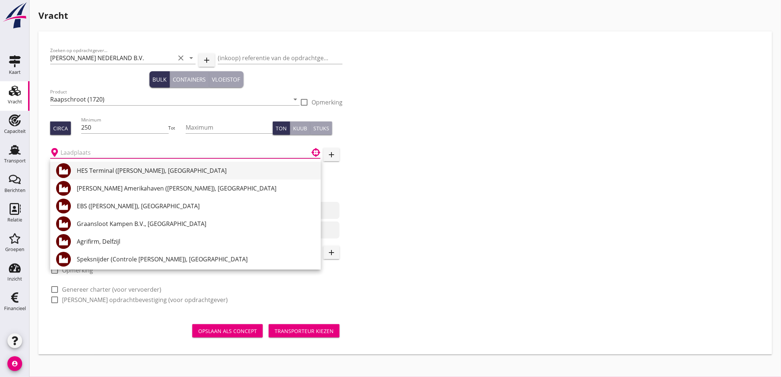
click at [101, 167] on div "HES Terminal (melden Peterson), Amsterdam" at bounding box center [196, 170] width 238 height 9
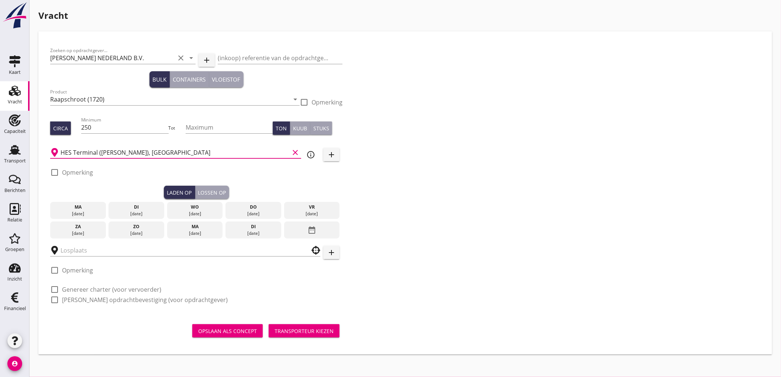
click at [76, 170] on label "Opmerking" at bounding box center [77, 172] width 31 height 7
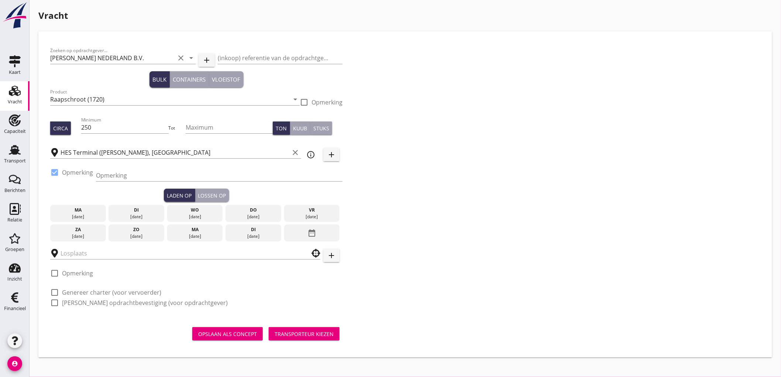
click at [113, 183] on div "Opmerking" at bounding box center [219, 179] width 247 height 19
click at [116, 181] on input "Opmerking" at bounding box center [219, 176] width 247 height 12
click at [116, 213] on div "19 aug." at bounding box center [136, 216] width 52 height 7
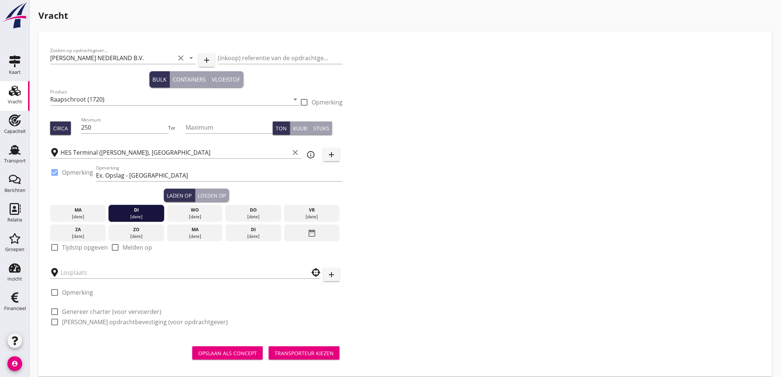
click at [82, 245] on label "Tijdstip opgeven" at bounding box center [85, 247] width 46 height 7
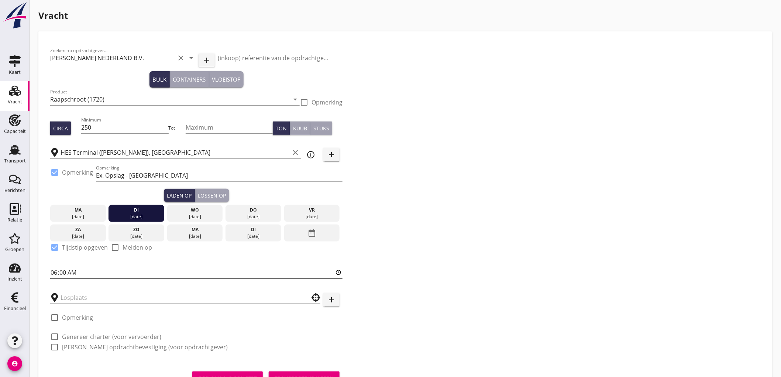
click at [53, 271] on input "06:00" at bounding box center [196, 273] width 292 height 12
click at [85, 288] on div at bounding box center [185, 295] width 270 height 16
click at [84, 293] on input "text" at bounding box center [180, 298] width 239 height 12
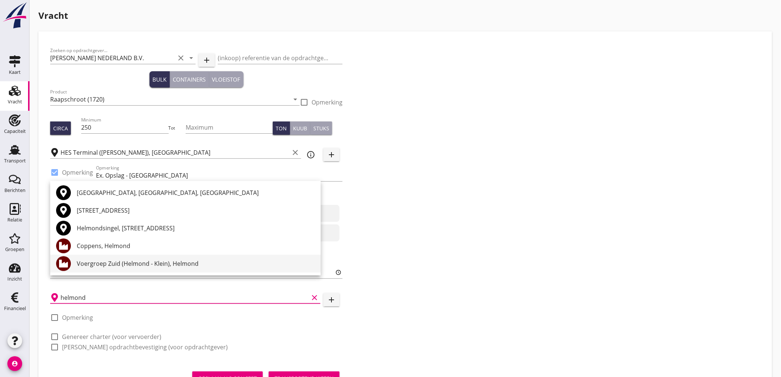
click at [102, 264] on div "Voergroep Zuid (Helmond - Klein), Helmond" at bounding box center [196, 263] width 238 height 9
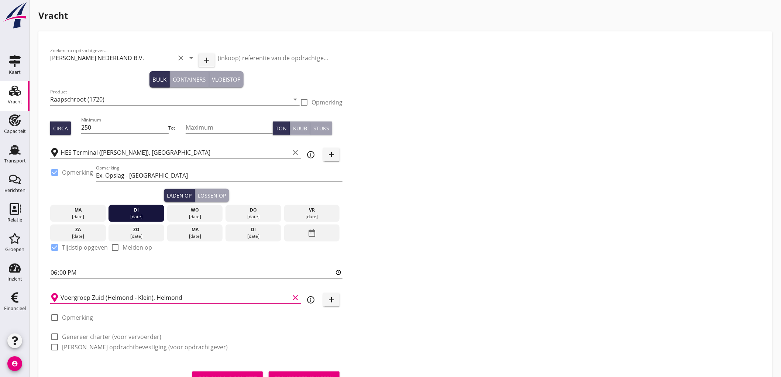
scroll to position [33, 0]
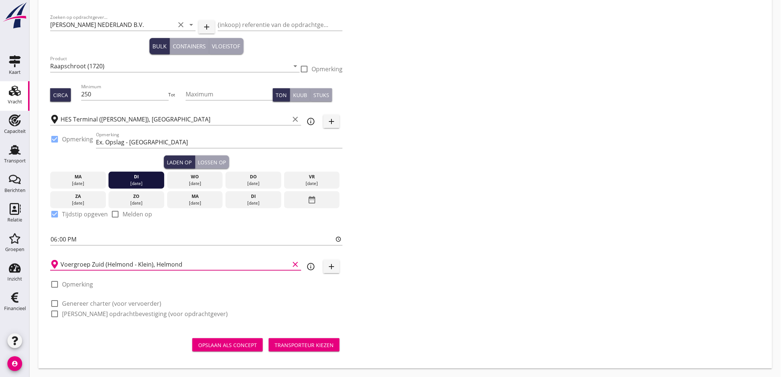
click at [87, 305] on label "Genereer charter (voor vervoerder)" at bounding box center [111, 303] width 99 height 7
click at [83, 319] on div "Zoeken op opdrachtgever... PETERSON NEDERLAND B.V. clear arrow_drop_down add (i…" at bounding box center [196, 168] width 298 height 317
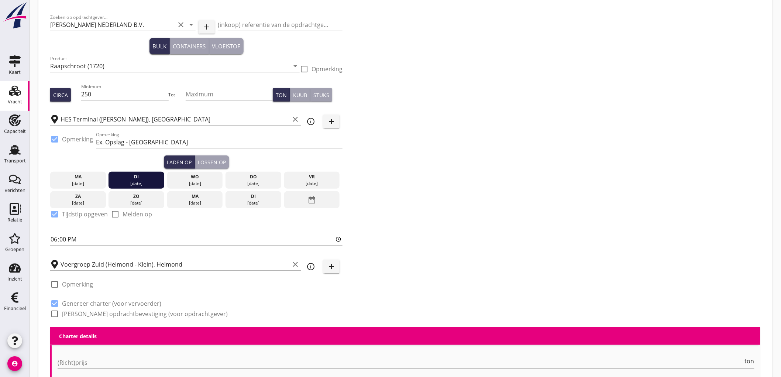
click at [85, 316] on label "Genereer opdrachtbevestiging (voor opdrachtgever)" at bounding box center [145, 313] width 166 height 7
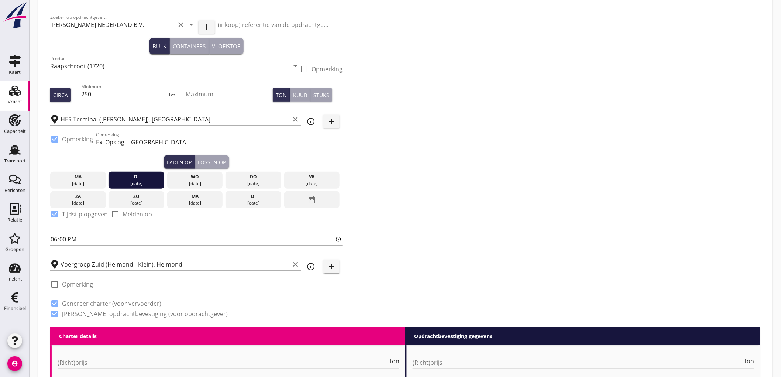
scroll to position [238, 0]
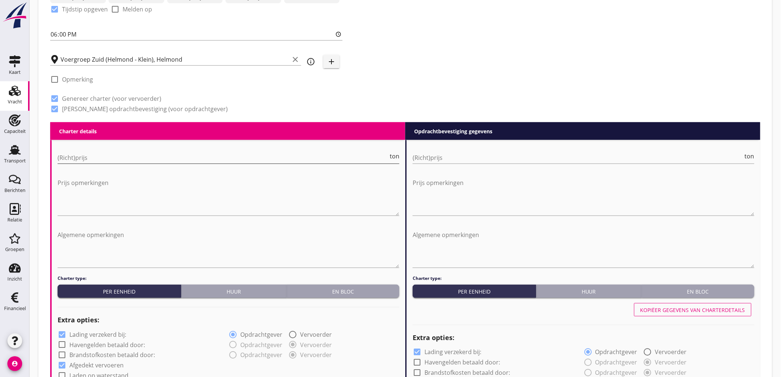
click at [104, 162] on input "(Richt)prijs" at bounding box center [223, 158] width 331 height 12
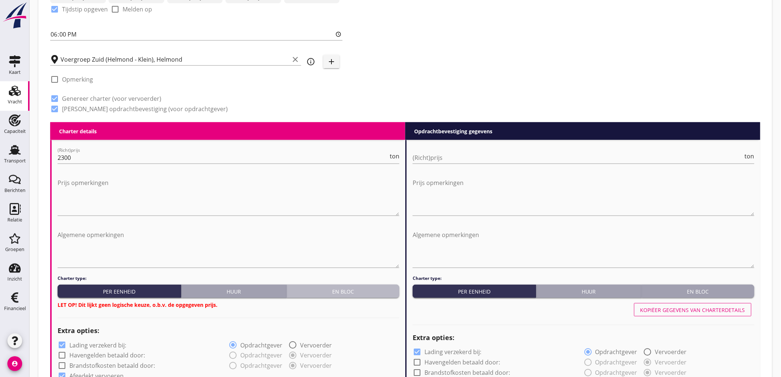
click at [383, 285] on button "En bloc" at bounding box center [343, 291] width 113 height 13
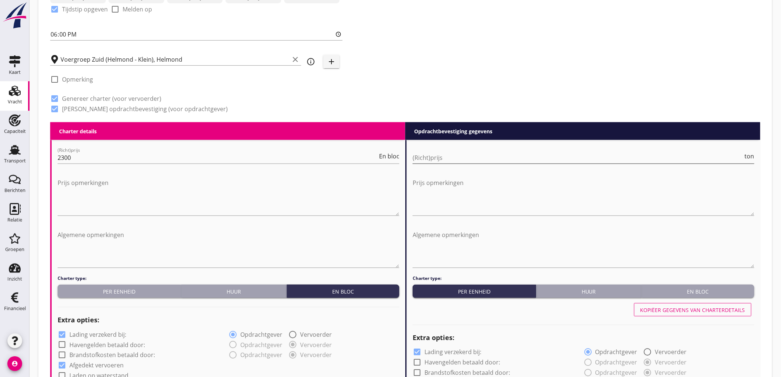
click at [452, 154] on input "(Richt)prijs" at bounding box center [578, 158] width 331 height 12
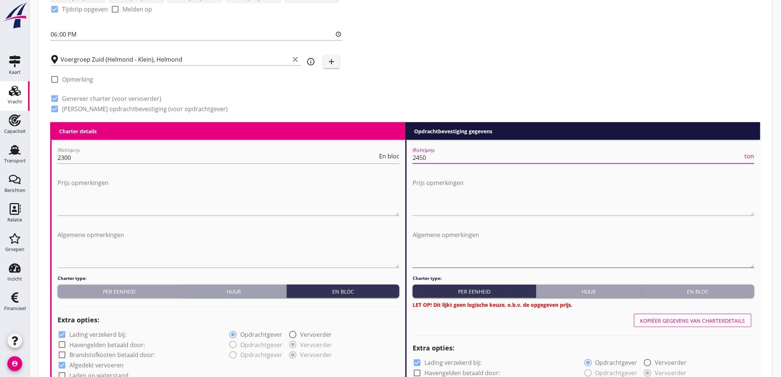
scroll to position [320, 0]
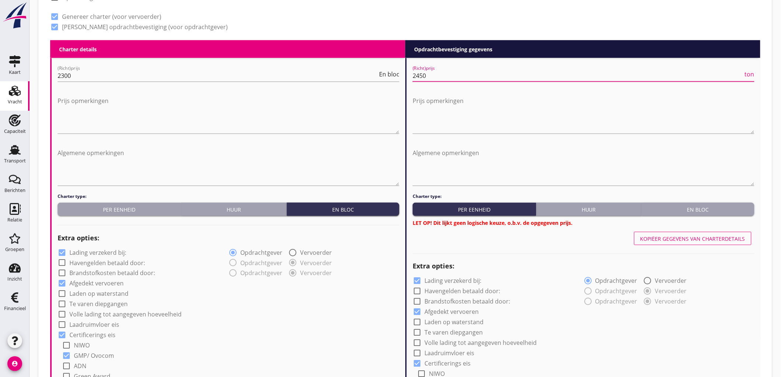
click at [693, 213] on button "En bloc" at bounding box center [698, 209] width 113 height 13
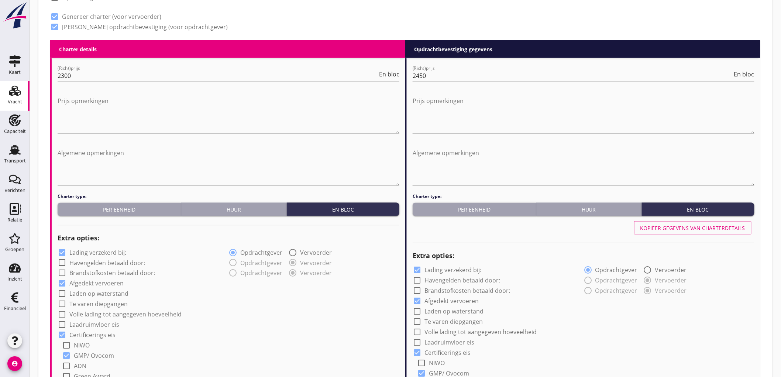
scroll to position [403, 0]
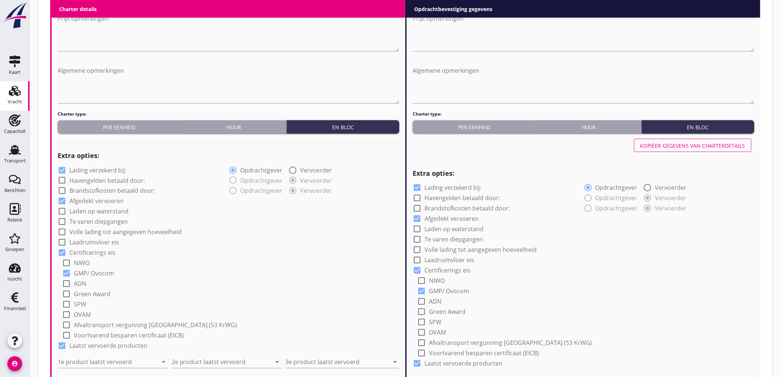
click at [92, 171] on label "Lading verzekerd bij:" at bounding box center [97, 170] width 57 height 7
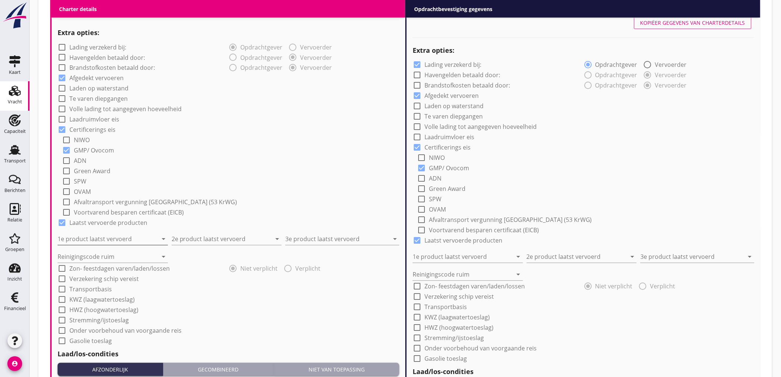
click at [92, 240] on input "1e product laatst vervoerd" at bounding box center [108, 239] width 100 height 12
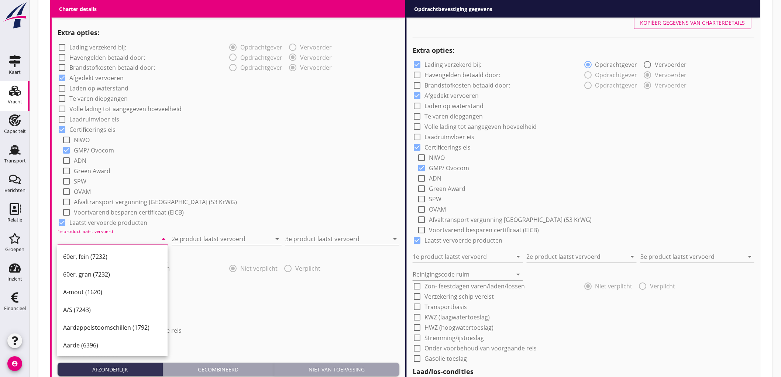
click at [126, 242] on input "1e product laatst vervoerd" at bounding box center [108, 239] width 100 height 12
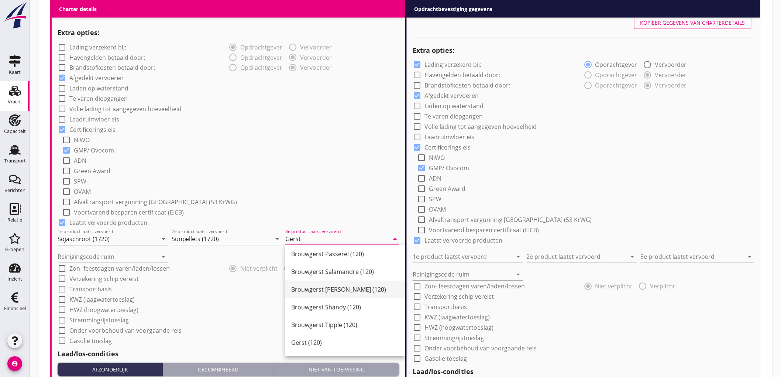
scroll to position [232, 0]
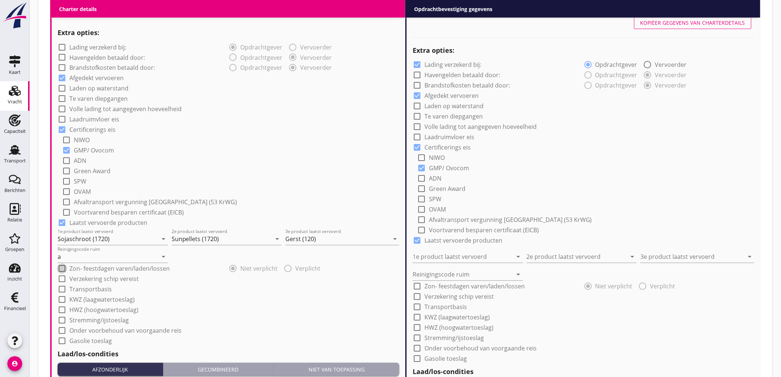
click at [268, 165] on div "check_box_outline_blank Green Award" at bounding box center [231, 170] width 338 height 10
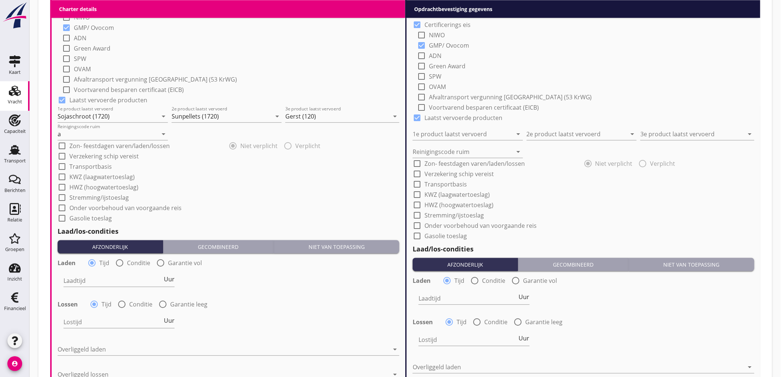
click at [123, 256] on div "Laden radio_button_checked Tijd radio_button_unchecked Conditie radio_button_un…" at bounding box center [228, 262] width 343 height 12
click at [123, 261] on div at bounding box center [119, 263] width 13 height 13
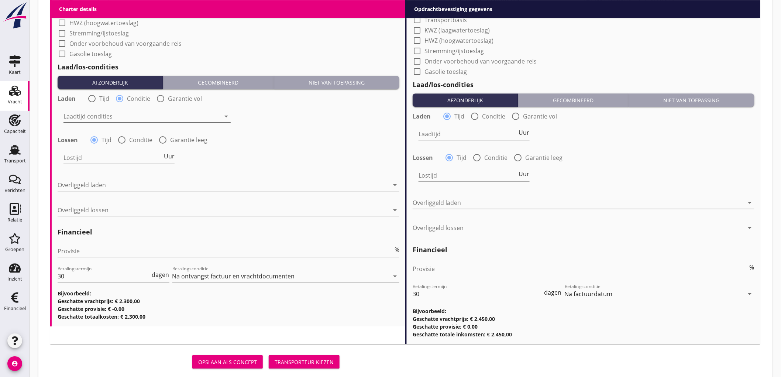
click at [99, 120] on div at bounding box center [142, 116] width 157 height 12
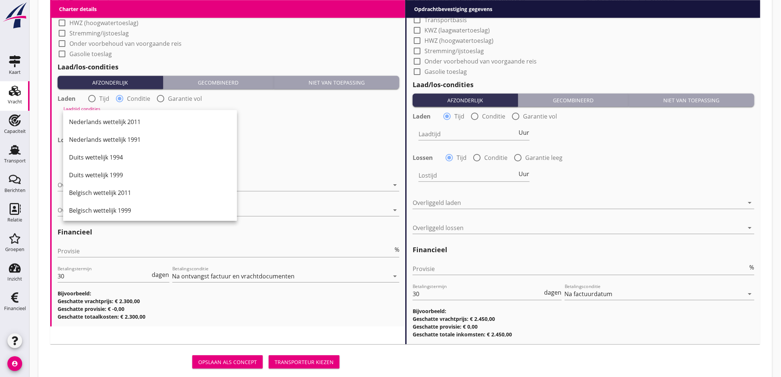
click at [99, 120] on div "Nederlands wettelijk 2011" at bounding box center [150, 121] width 162 height 9
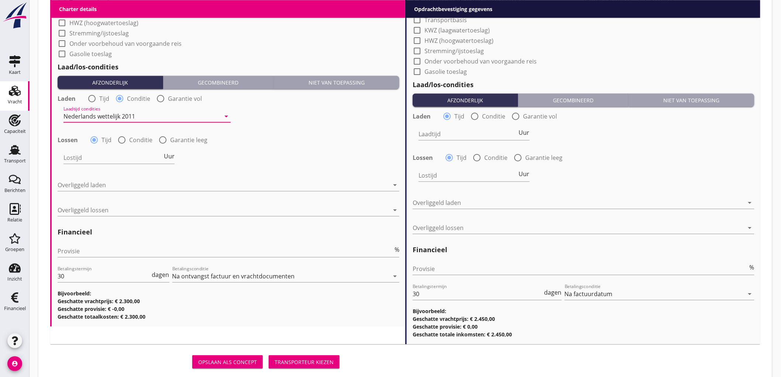
click at [119, 134] on div at bounding box center [122, 140] width 13 height 13
click at [122, 141] on div at bounding box center [122, 140] width 13 height 13
click at [104, 157] on div at bounding box center [142, 158] width 157 height 12
click at [0, 0] on div "Nederlands wettelijk 2011" at bounding box center [0, 0] width 0 height 0
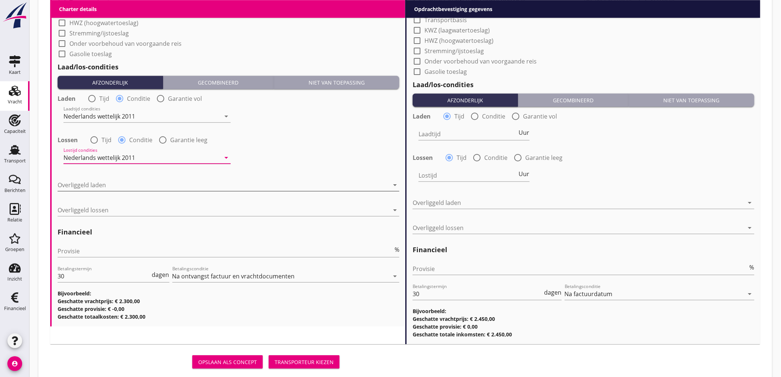
click at [108, 190] on div at bounding box center [224, 185] width 332 height 12
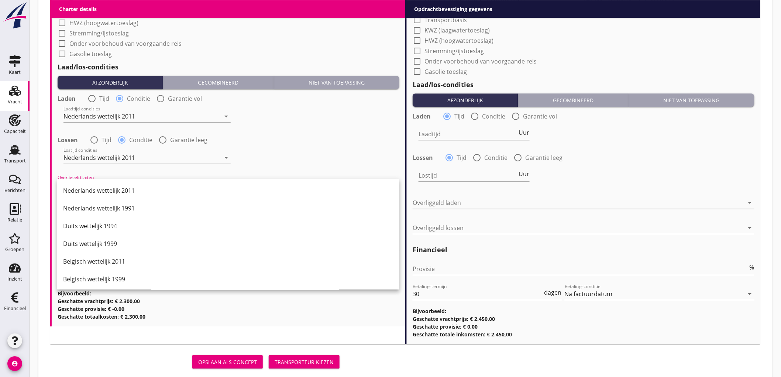
click at [108, 190] on div "Nederlands wettelijk 2011" at bounding box center [228, 190] width 331 height 9
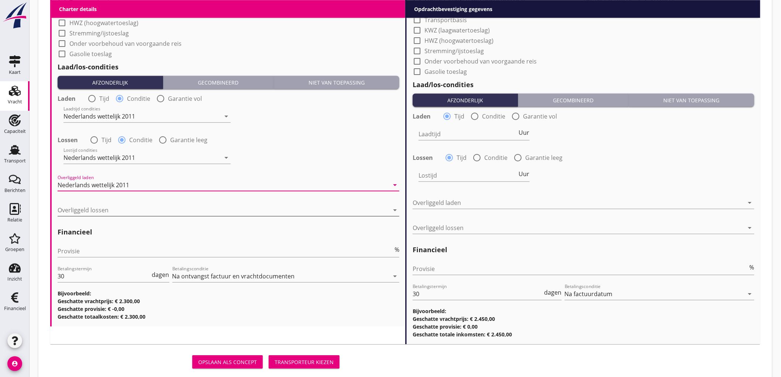
click at [106, 211] on div at bounding box center [224, 210] width 332 height 12
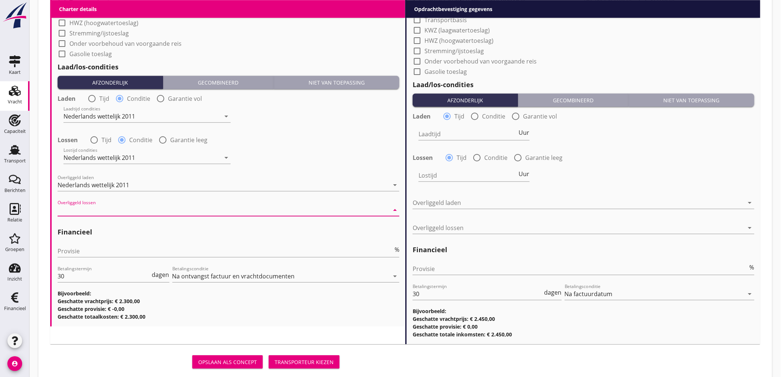
click at [106, 211] on div "Nederlands wettelijk 2011" at bounding box center [228, 215] width 331 height 9
click at [105, 242] on div "Provisie %" at bounding box center [229, 253] width 342 height 24
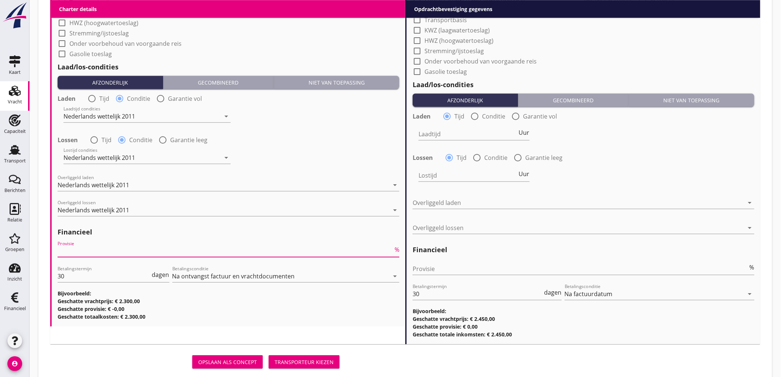
click at [103, 253] on input "Provisie" at bounding box center [226, 251] width 336 height 12
click at [425, 272] on input "Provisie" at bounding box center [581, 269] width 336 height 12
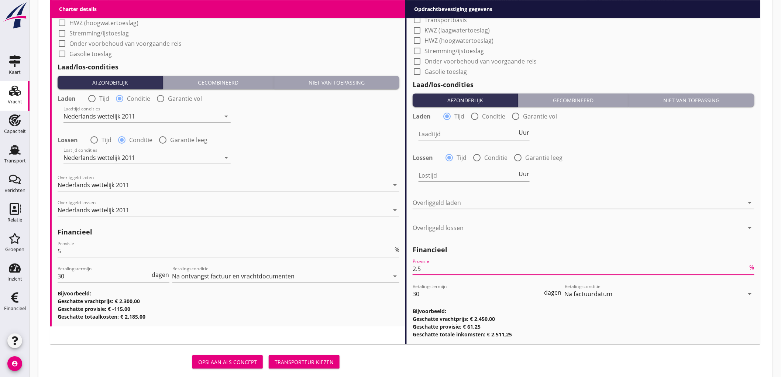
scroll to position [403, 0]
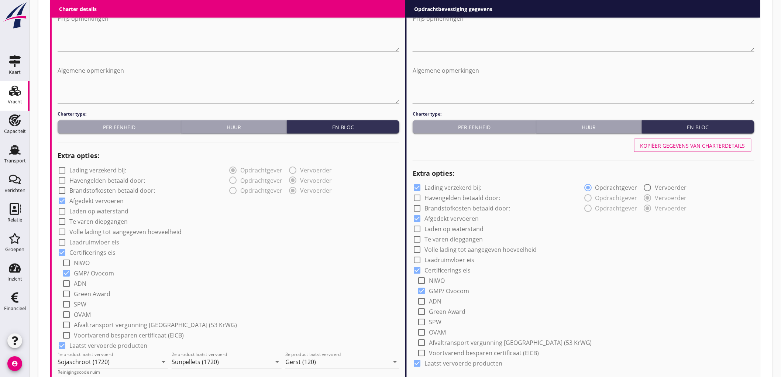
click at [675, 153] on div "Kopiëer gegevens van charterdetails" at bounding box center [584, 146] width 342 height 18
click at [678, 146] on div "Kopiëer gegevens van charterdetails" at bounding box center [693, 146] width 105 height 8
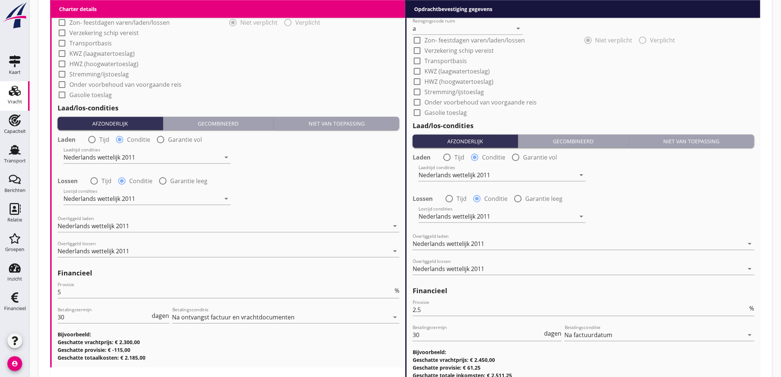
scroll to position [829, 0]
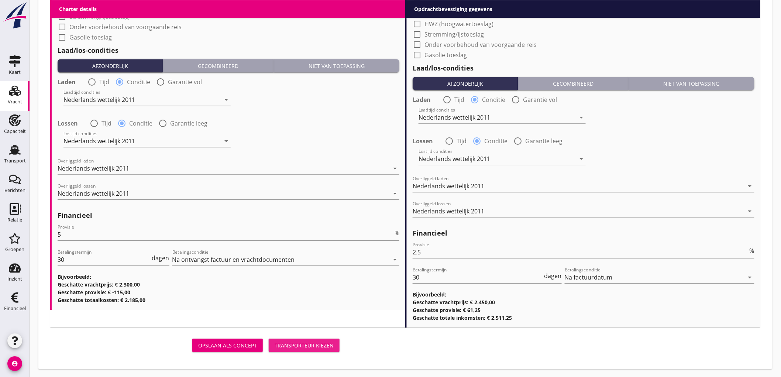
click at [303, 340] on button "Transporteur kiezen" at bounding box center [304, 345] width 71 height 13
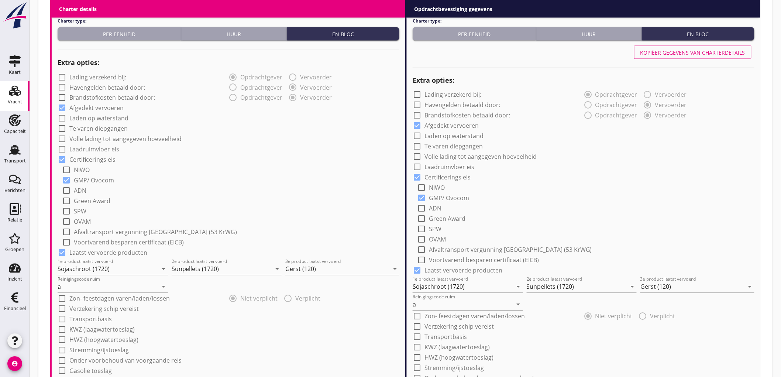
scroll to position [331, 0]
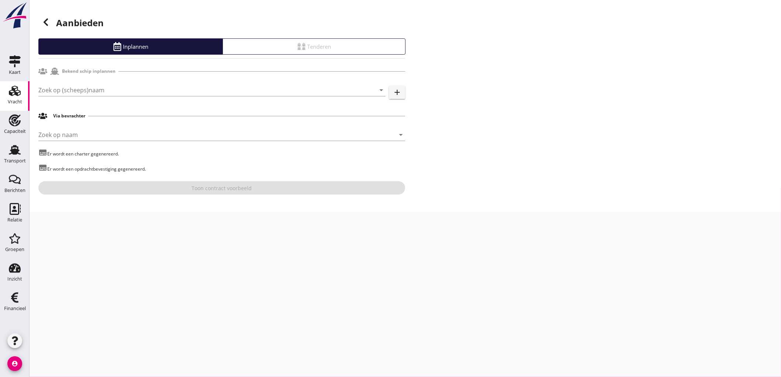
click at [82, 79] on div "Zoek op (scheeps)naam arrow_drop_down add" at bounding box center [221, 90] width 367 height 25
click at [79, 91] on input "Zoek op (scheeps)naam" at bounding box center [201, 90] width 327 height 12
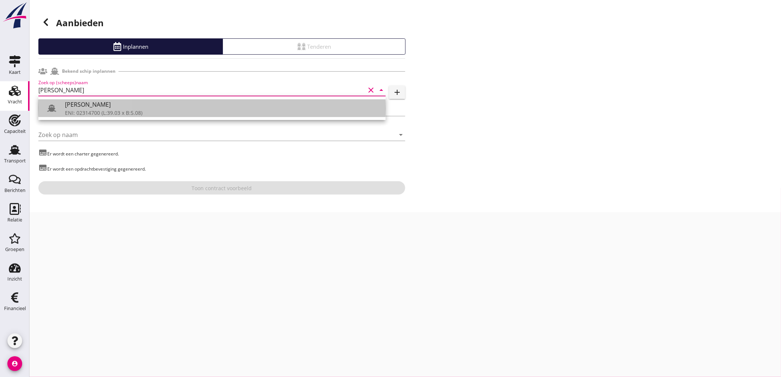
click at [94, 109] on div "ENI: 02314700 (L:39.03 x B:5.08)" at bounding box center [222, 113] width 315 height 8
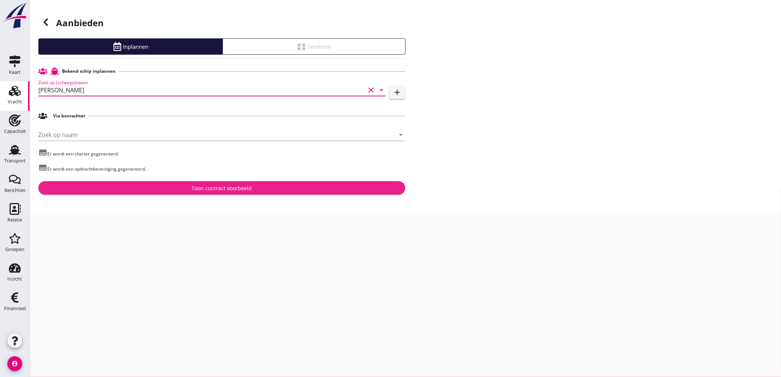
click at [206, 188] on div "Toon contract voorbeeld" at bounding box center [222, 188] width 60 height 8
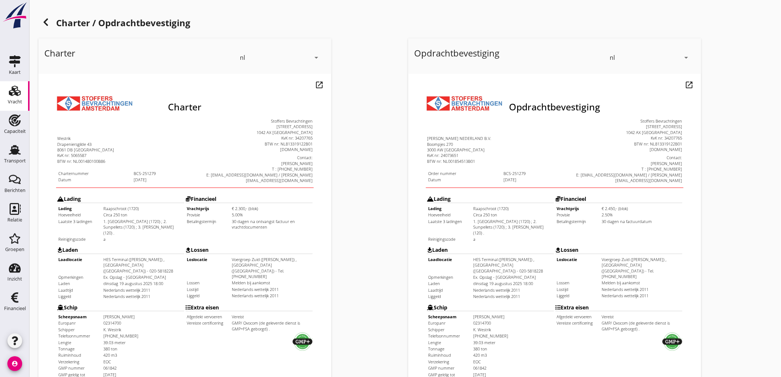
scroll to position [169, 0]
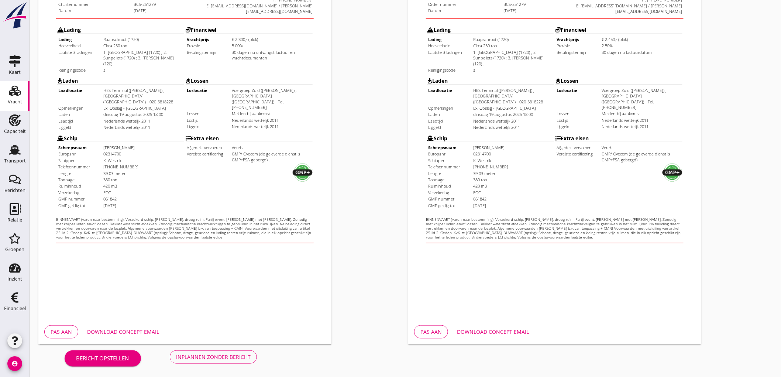
click at [250, 345] on div "Charter nl arrow_drop_down open_in_new Pas aan Download concept email" at bounding box center [220, 106] width 370 height 481
click at [252, 354] on button "Inplannen zonder bericht" at bounding box center [213, 356] width 87 height 13
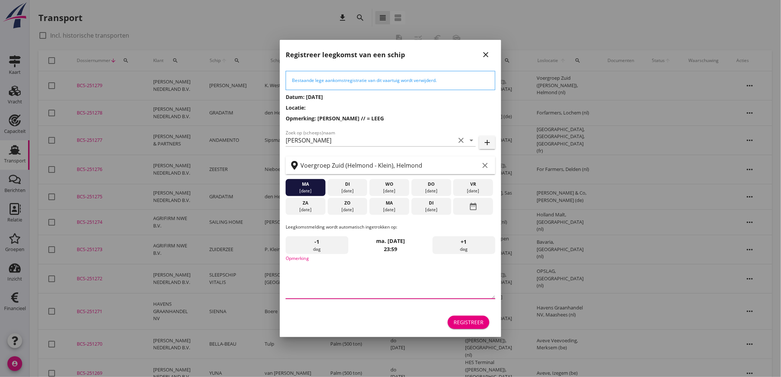
click at [346, 274] on textarea "Opmerking" at bounding box center [391, 279] width 210 height 39
click at [430, 182] on div "do" at bounding box center [432, 184] width 36 height 7
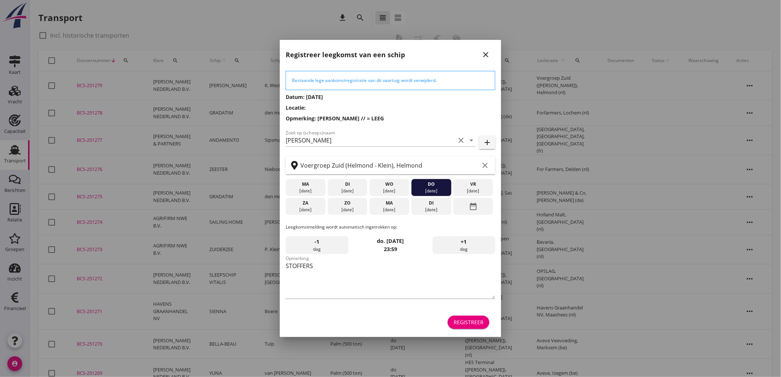
click at [471, 320] on div "Registreer" at bounding box center [469, 322] width 30 height 8
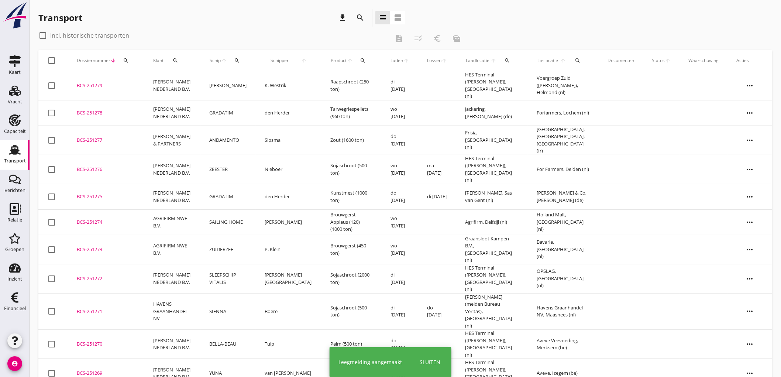
click at [248, 100] on td "GRADATIM" at bounding box center [228, 112] width 55 height 25
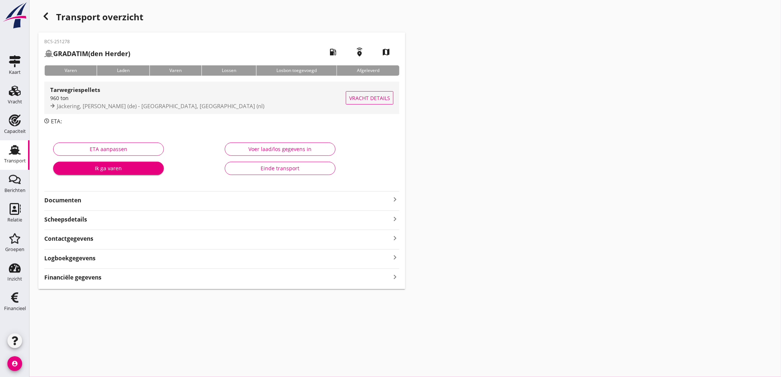
click at [216, 102] on div "Jäckering, Hamm (de) - Forfarmers, Lochem (nl)" at bounding box center [198, 106] width 296 height 8
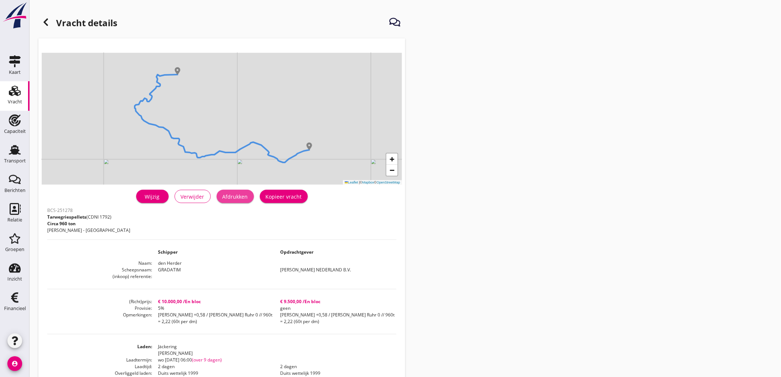
click at [247, 198] on div "Afdrukken" at bounding box center [235, 197] width 25 height 8
click at [43, 23] on icon at bounding box center [45, 22] width 9 height 9
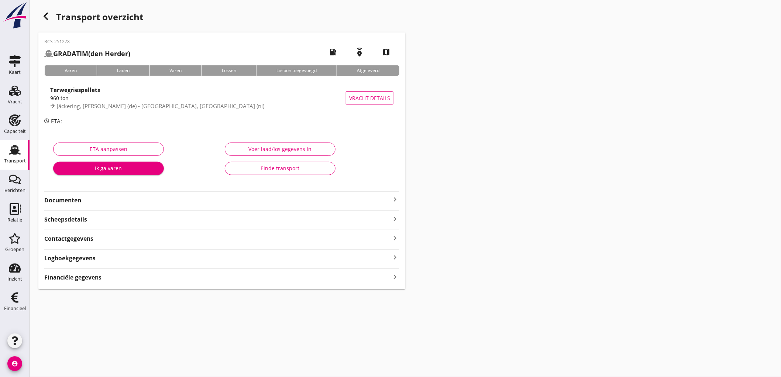
click at [9, 148] on icon "Transport" at bounding box center [15, 150] width 12 height 12
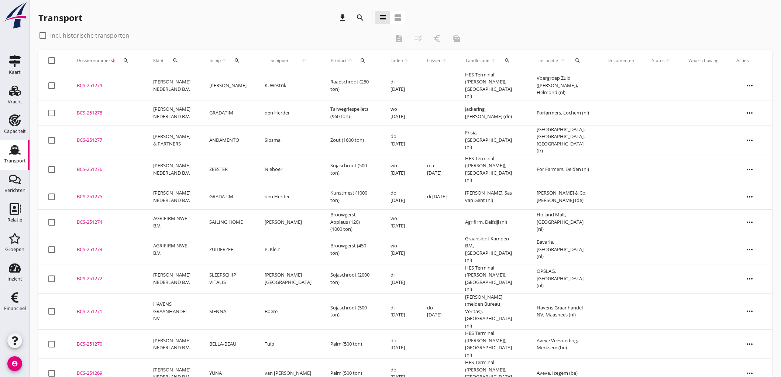
click at [223, 82] on td "[PERSON_NAME]" at bounding box center [228, 85] width 55 height 29
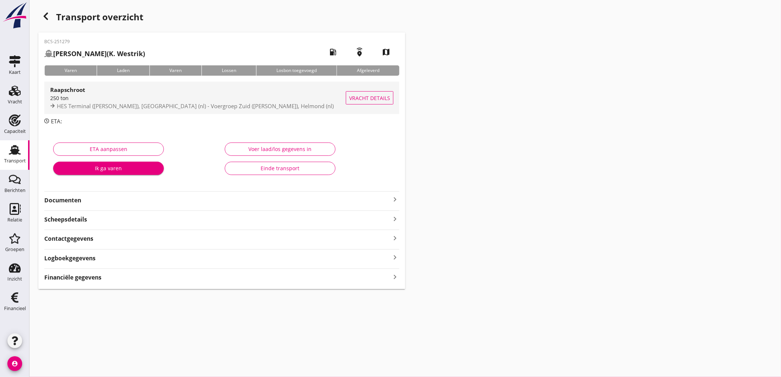
click at [144, 97] on div "250 ton" at bounding box center [198, 98] width 296 height 8
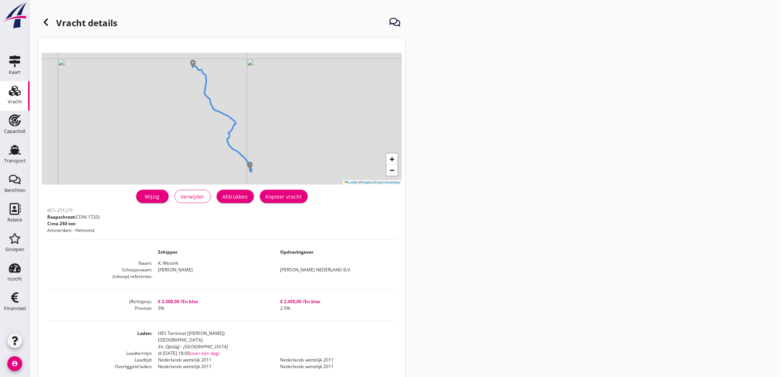
click at [236, 185] on div "+ − Leaflet | © Mapbox © OpenStreetMap warning Het transport heeft al een afges…" at bounding box center [221, 280] width 367 height 484
click at [239, 194] on div "Afdrukken" at bounding box center [235, 197] width 25 height 8
click at [45, 26] on icon at bounding box center [45, 22] width 9 height 9
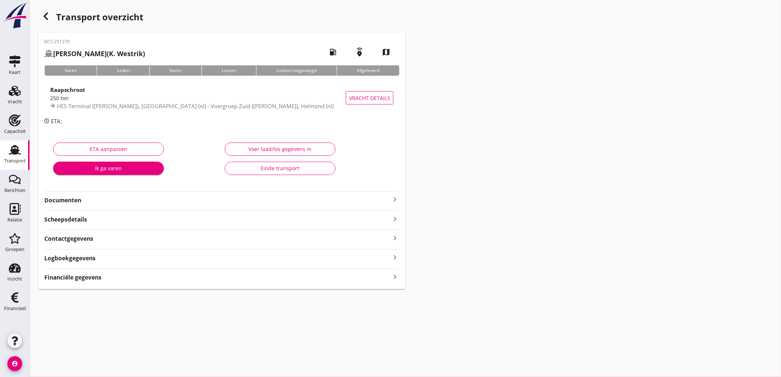
click at [159, 202] on strong "Documenten" at bounding box center [217, 200] width 346 height 8
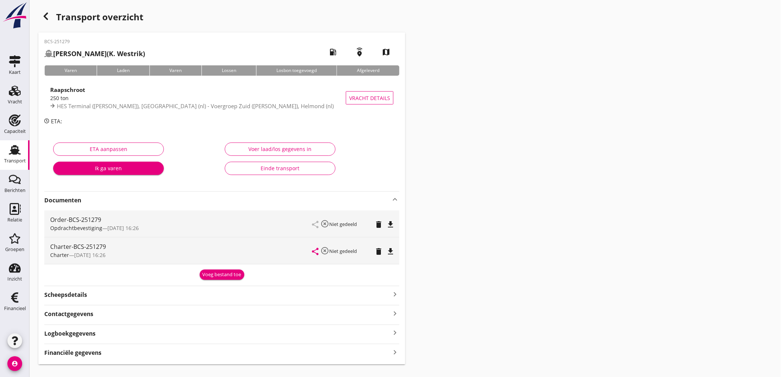
click at [391, 224] on icon "file_download" at bounding box center [390, 224] width 9 height 9
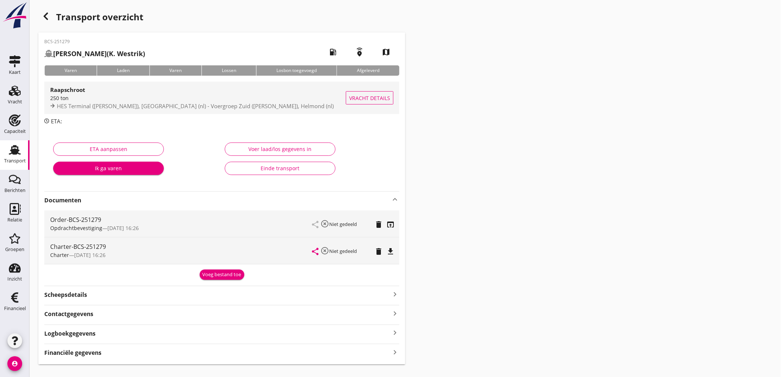
click at [86, 99] on div "250 ton" at bounding box center [198, 98] width 296 height 8
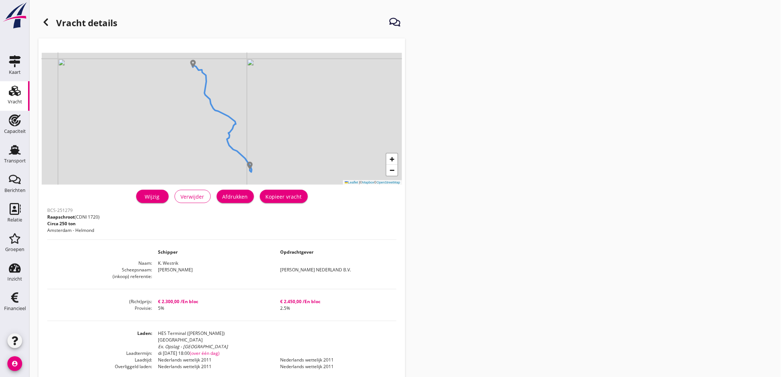
click at [159, 190] on link "Wijzig" at bounding box center [152, 196] width 32 height 13
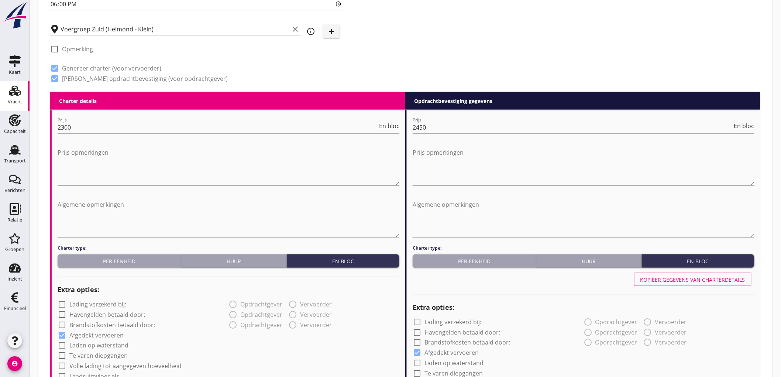
scroll to position [287, 0]
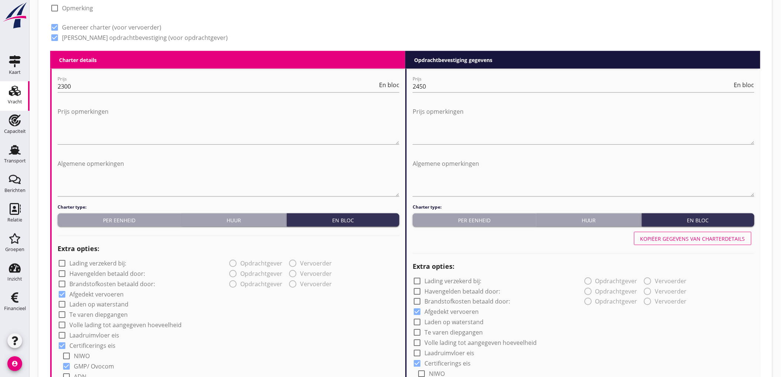
click at [113, 326] on label "Volle lading tot aangegeven hoeveelheid" at bounding box center [125, 325] width 112 height 7
click at [656, 232] on button "Kopiëer gegevens van charterdetails" at bounding box center [692, 238] width 117 height 13
click at [656, 236] on div "Kopiëer gegevens van charterdetails" at bounding box center [693, 239] width 105 height 8
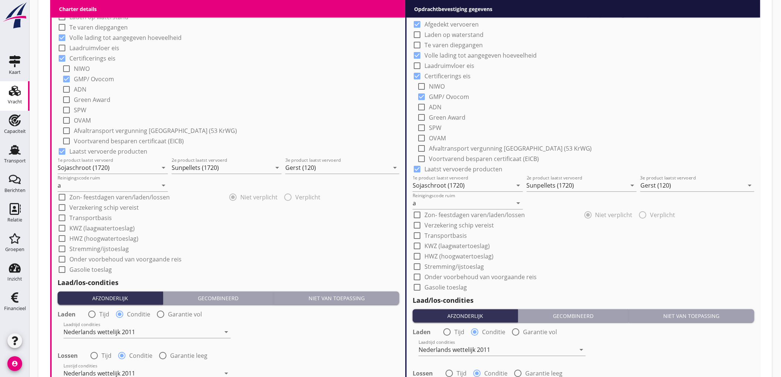
scroll to position [807, 0]
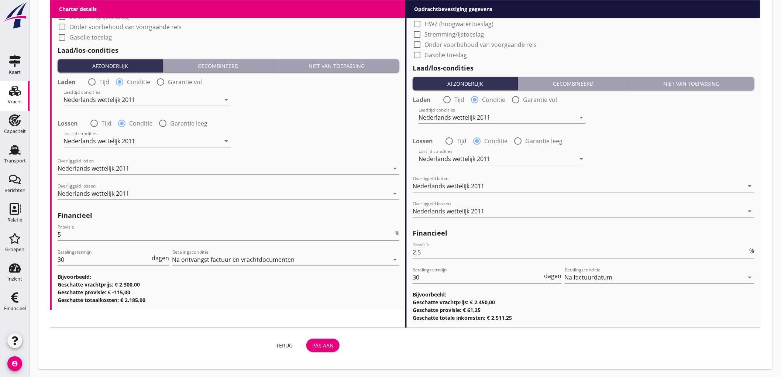
click at [331, 342] on div "Pas aan" at bounding box center [322, 346] width 21 height 8
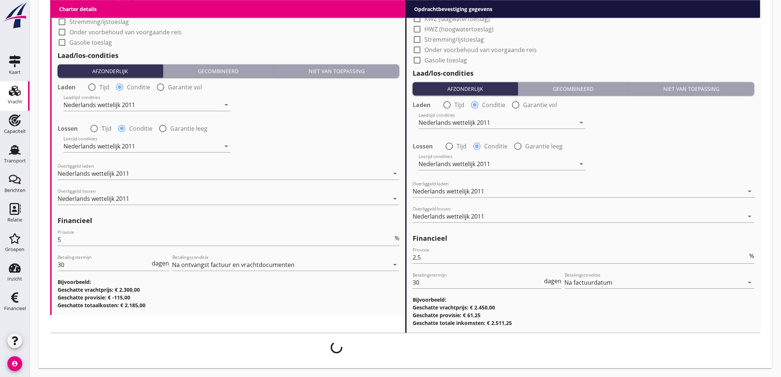
scroll to position [801, 0]
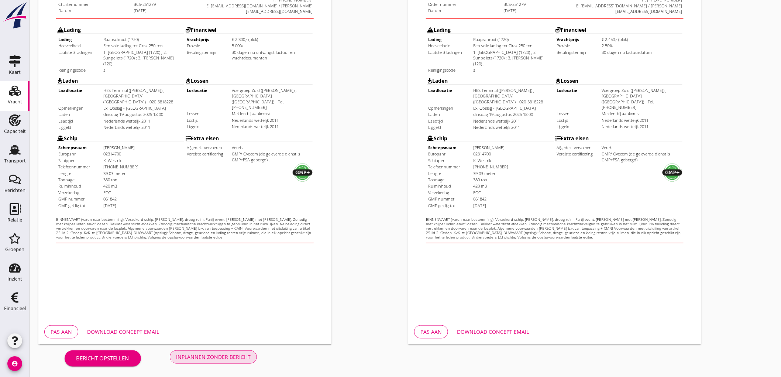
drag, startPoint x: 239, startPoint y: 353, endPoint x: 257, endPoint y: 340, distance: 22.6
click at [238, 353] on div "Inplannen zonder bericht" at bounding box center [213, 357] width 75 height 8
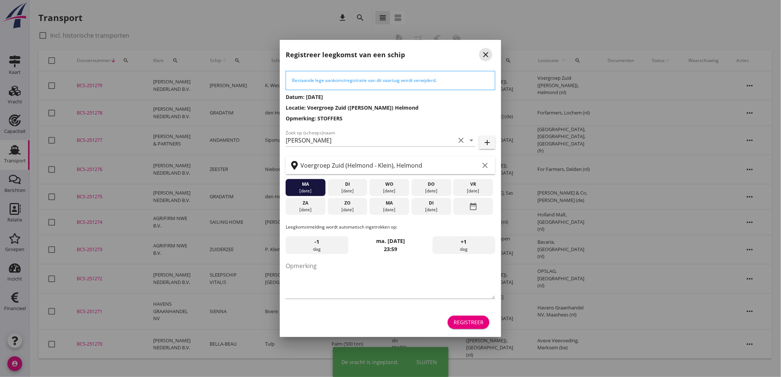
click at [484, 50] on icon "close" at bounding box center [486, 54] width 9 height 9
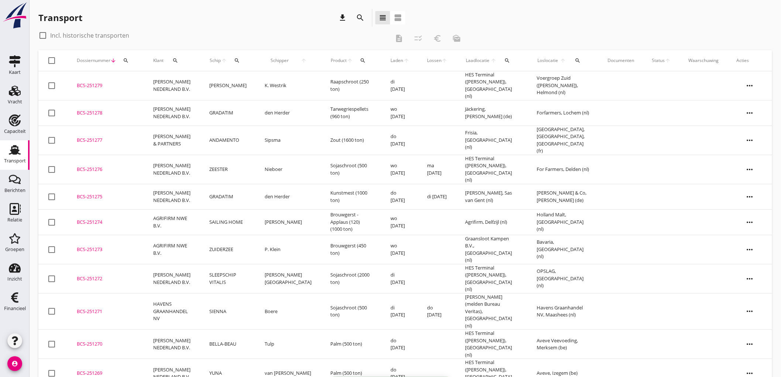
click at [295, 87] on td "K. Westrik" at bounding box center [289, 85] width 66 height 29
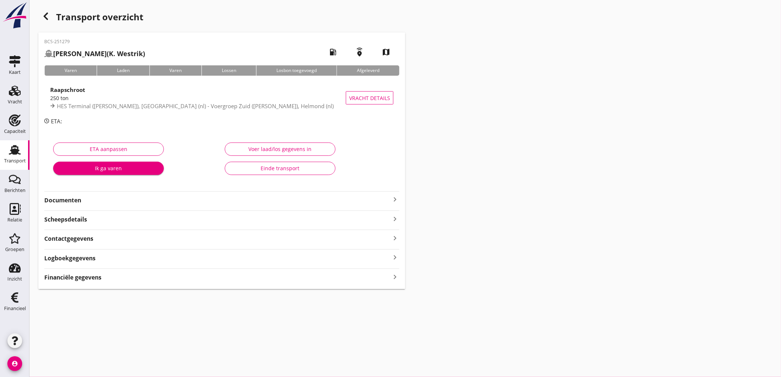
click at [188, 203] on strong "Documenten" at bounding box center [217, 200] width 346 height 8
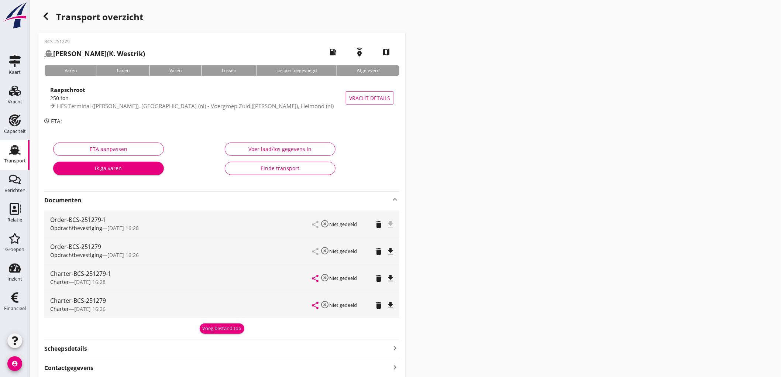
click at [376, 251] on icon "delete" at bounding box center [378, 251] width 9 height 9
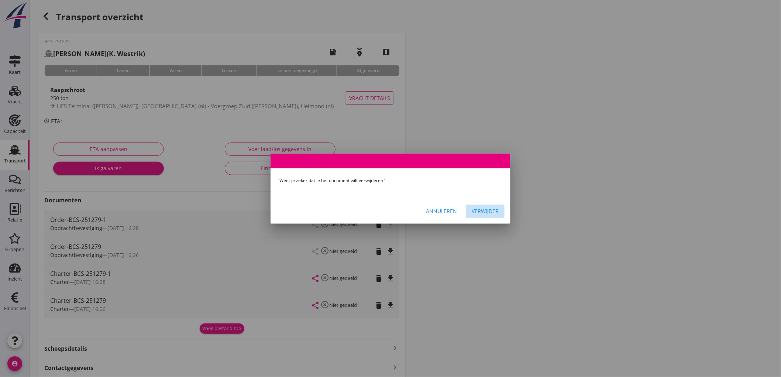
click at [482, 206] on button "Verwijder" at bounding box center [485, 211] width 39 height 13
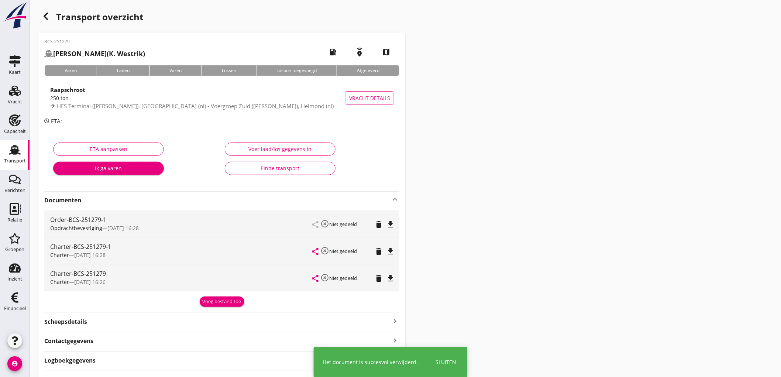
click at [381, 277] on icon "delete" at bounding box center [378, 278] width 9 height 9
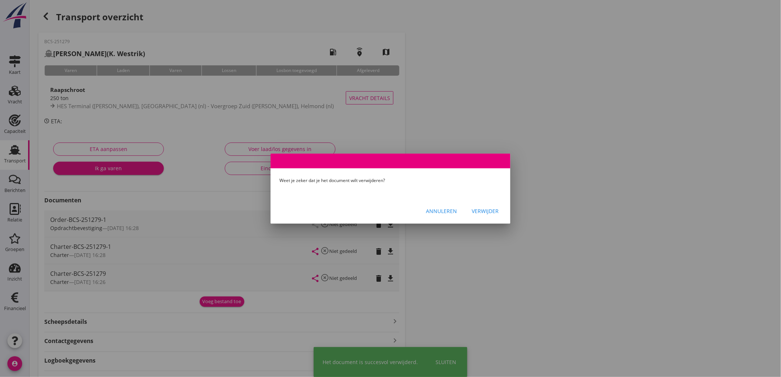
click at [487, 213] on div "Verwijder" at bounding box center [485, 211] width 27 height 8
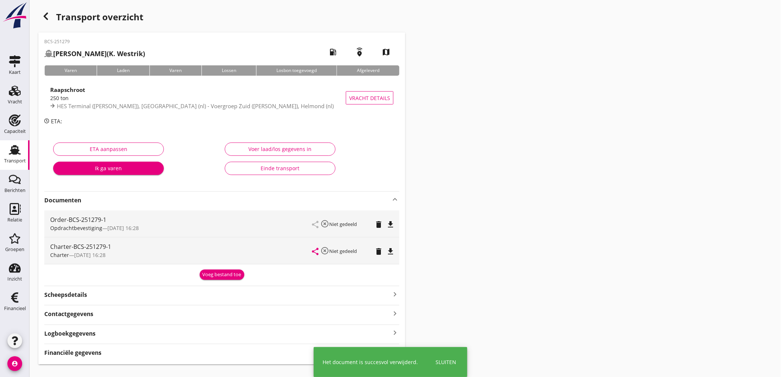
click at [390, 222] on icon "file_download" at bounding box center [390, 224] width 9 height 9
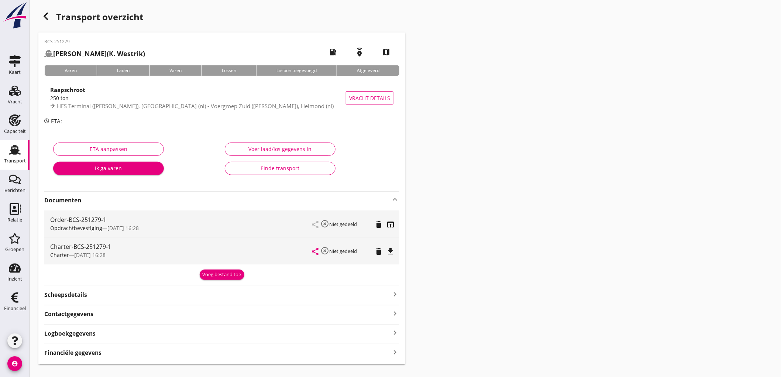
click at [386, 249] on div "share highlight_off Niet gedeeld delete file_download" at bounding box center [352, 250] width 81 height 27
click at [386, 249] on icon "file_download" at bounding box center [390, 251] width 9 height 9
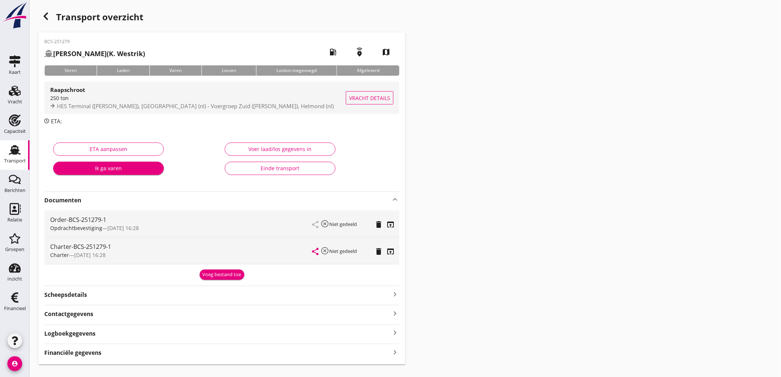
drag, startPoint x: 270, startPoint y: 108, endPoint x: 316, endPoint y: 93, distance: 48.0
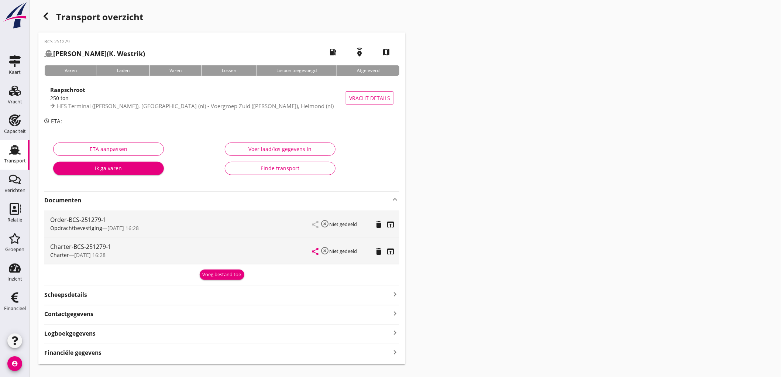
click at [270, 107] on span "HES Terminal (melden Peterson), Amsterdam (nl) - Voergroep Zuid (Helmond - Klei…" at bounding box center [195, 105] width 277 height 7
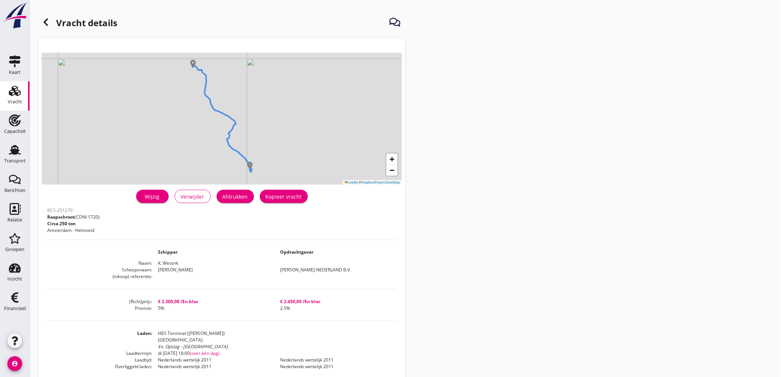
click at [237, 189] on div "Wijzig Verwijder Afdrukken Kopieer vracht" at bounding box center [221, 197] width 349 height 18
click at [237, 196] on div "Afdrukken" at bounding box center [235, 197] width 25 height 8
click at [292, 199] on div "Kopieer vracht" at bounding box center [284, 197] width 36 height 8
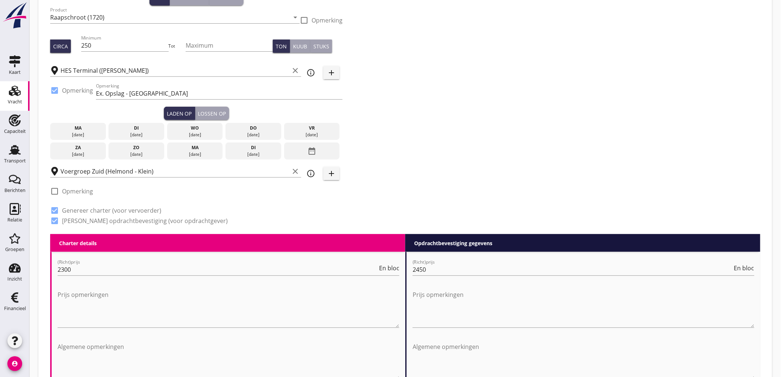
scroll to position [123, 0]
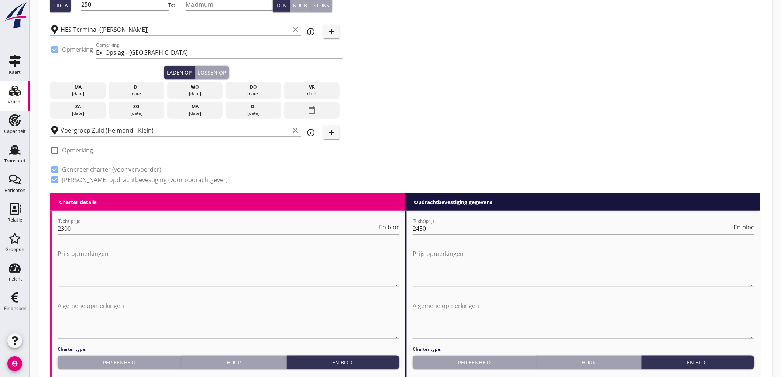
click at [130, 96] on div "19 aug." at bounding box center [136, 93] width 52 height 7
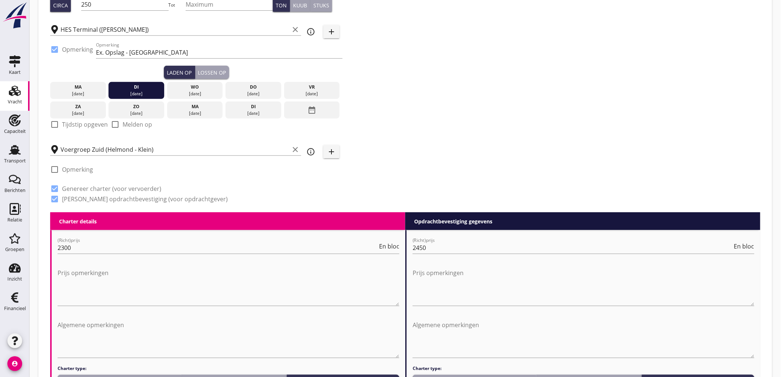
click at [68, 127] on label "Tijdstip opgeven" at bounding box center [85, 124] width 46 height 7
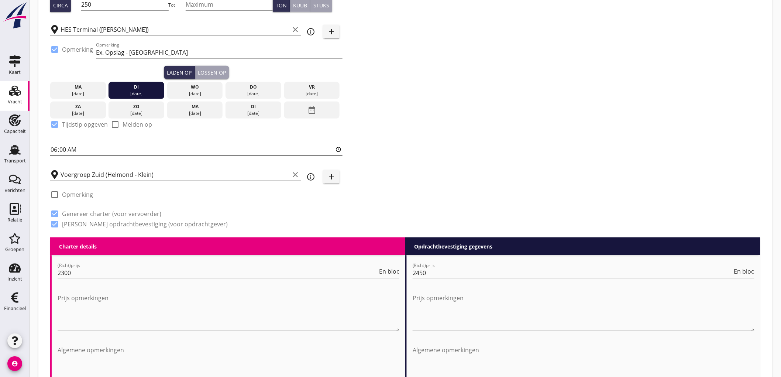
click at [57, 151] on input "06:00" at bounding box center [196, 150] width 292 height 12
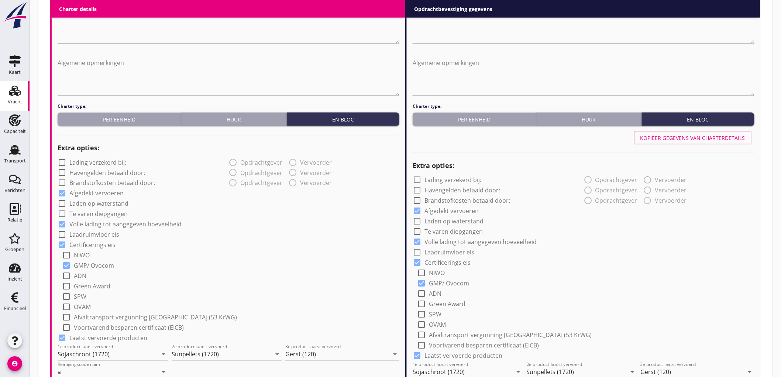
scroll to position [533, 0]
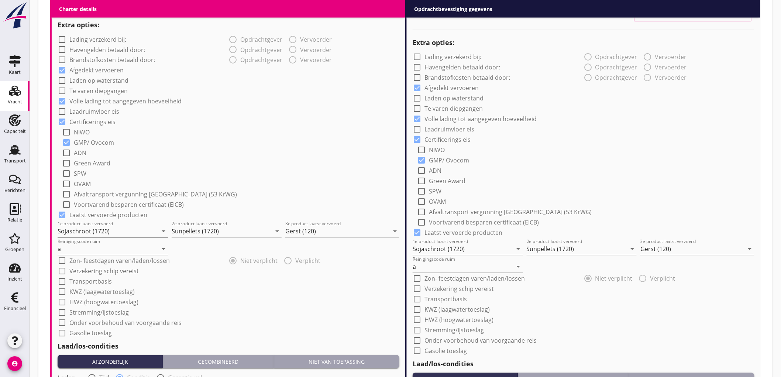
click at [97, 234] on input "Sojaschroot (1720)" at bounding box center [108, 232] width 100 height 12
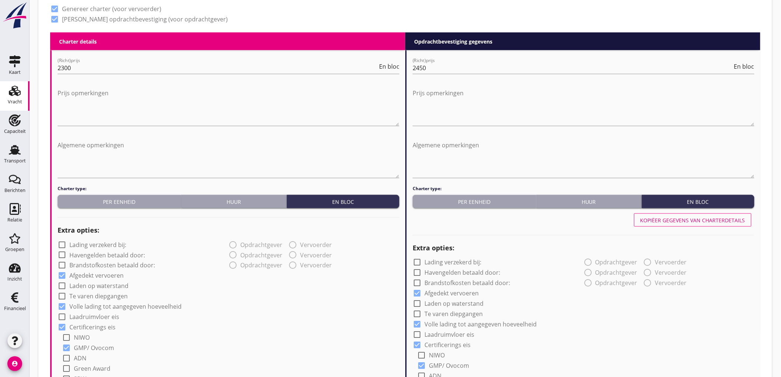
click at [712, 218] on div "Kopiëer gegevens van charterdetails" at bounding box center [693, 220] width 105 height 8
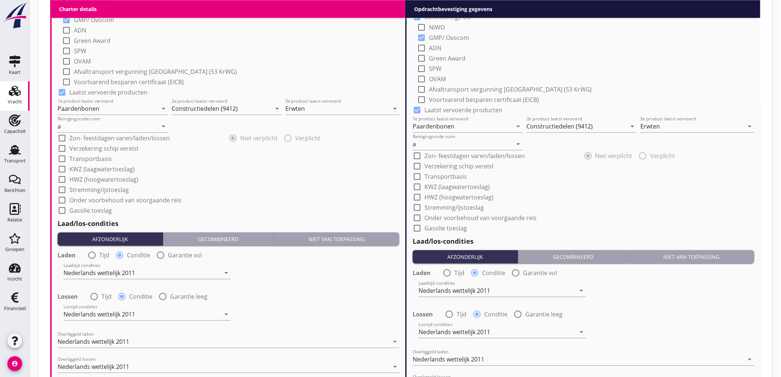
scroll to position [829, 0]
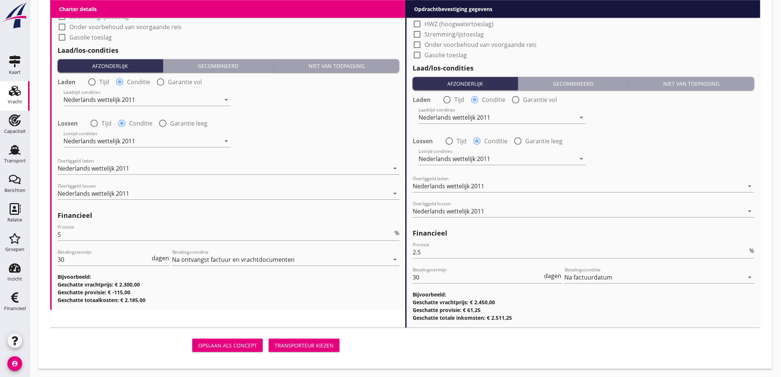
click at [324, 352] on div "Opslaan als concept Transporteur kiezen" at bounding box center [196, 345] width 292 height 18
click at [325, 345] on div "Transporteur kiezen" at bounding box center [304, 346] width 59 height 8
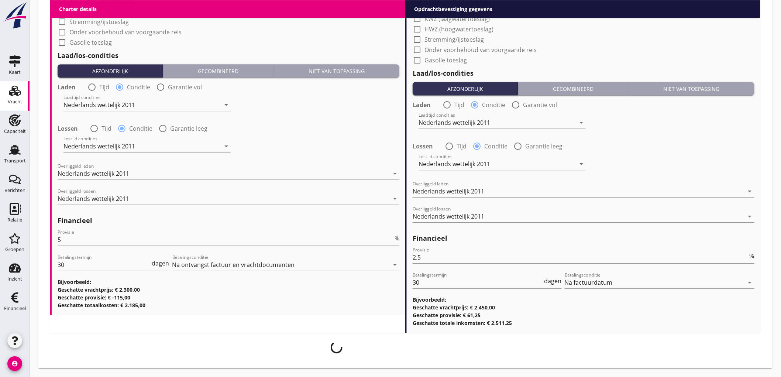
scroll to position [824, 0]
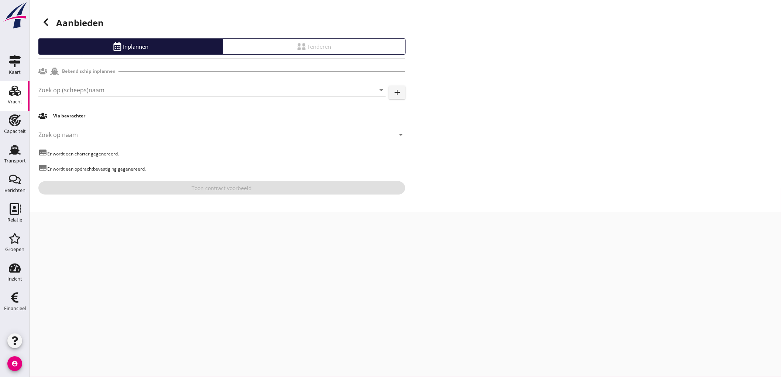
click at [175, 89] on input "Zoek op (scheeps)naam" at bounding box center [201, 90] width 327 height 12
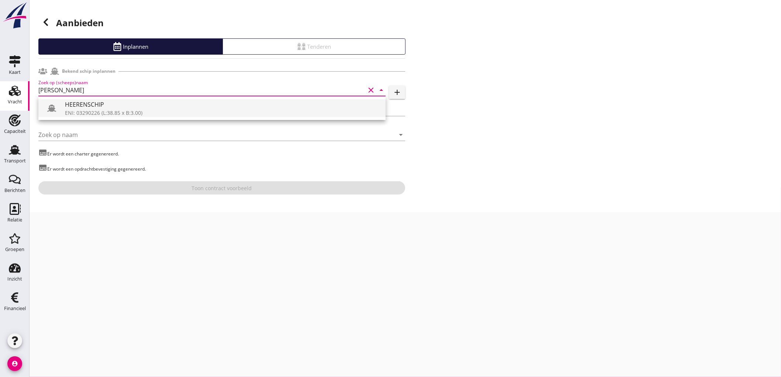
click at [109, 113] on div "ENI: 03290226 (L:38.85 x B:3.00)" at bounding box center [222, 113] width 315 height 8
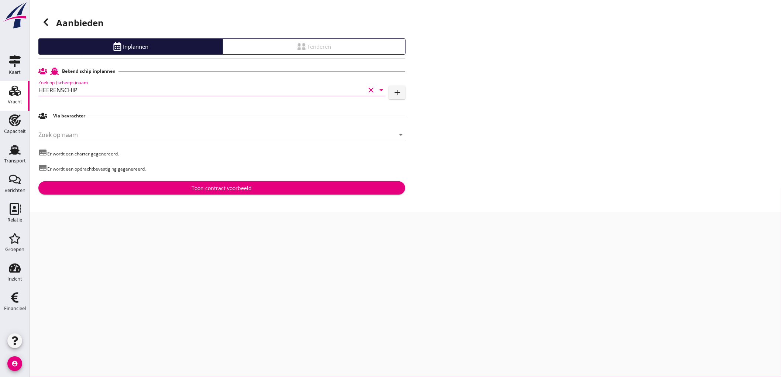
click at [201, 189] on div "Toon contract voorbeeld" at bounding box center [222, 188] width 60 height 8
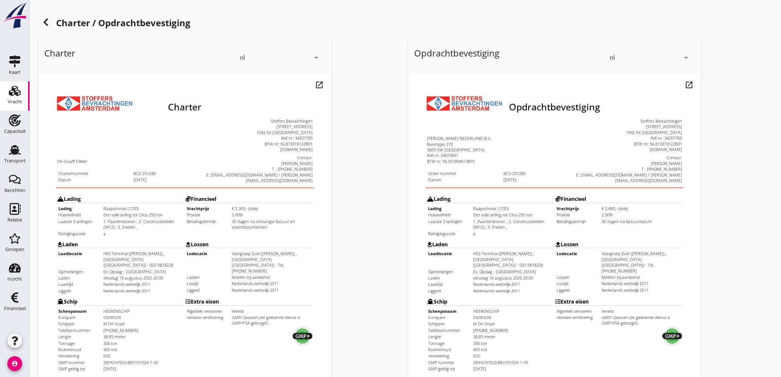
scroll to position [169, 0]
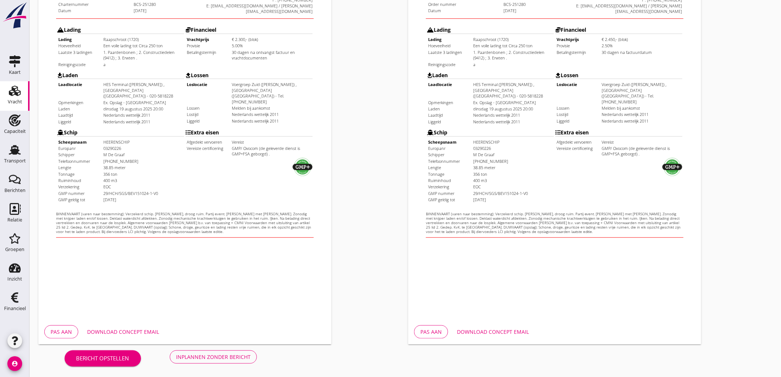
click at [219, 364] on div "Bericht opstellen Inplannen zonder bericht" at bounding box center [160, 357] width 245 height 24
click at [222, 359] on div "Inplannen zonder bericht" at bounding box center [213, 357] width 75 height 8
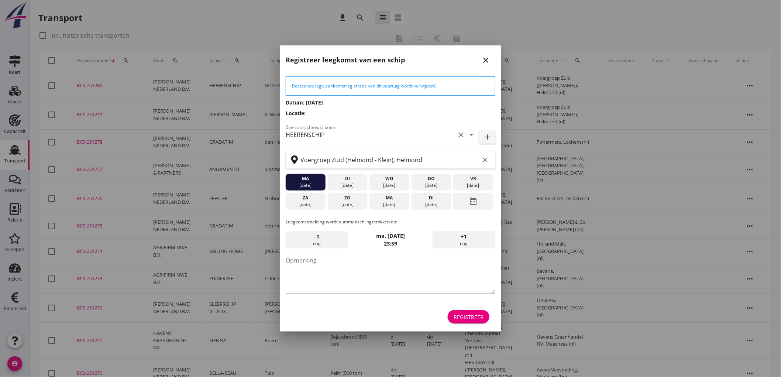
click at [483, 185] on div "22 aug." at bounding box center [473, 185] width 36 height 7
click at [473, 319] on div "Registreer" at bounding box center [469, 317] width 30 height 8
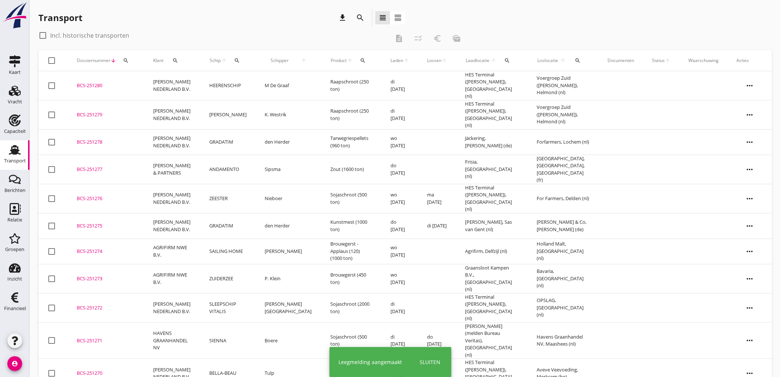
click at [292, 81] on td "M De Graaf" at bounding box center [289, 85] width 66 height 29
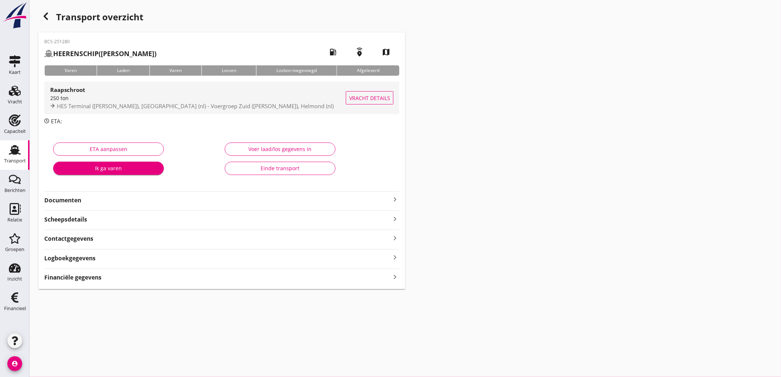
click at [216, 108] on span "HES Terminal (melden Peterson), Amsterdam (nl) - Voergroep Zuid (Helmond - Klei…" at bounding box center [195, 105] width 277 height 7
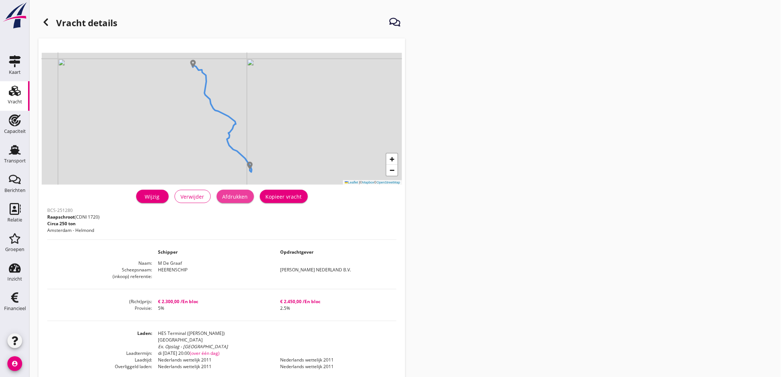
click at [236, 194] on div "Afdrukken" at bounding box center [235, 197] width 25 height 8
click at [50, 26] on div at bounding box center [45, 22] width 15 height 15
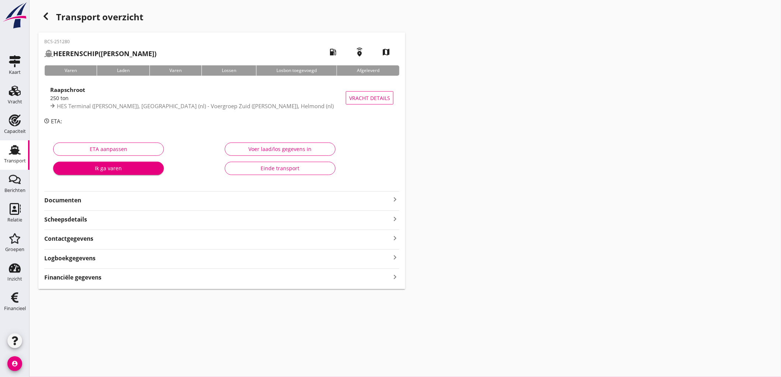
click at [80, 204] on div "BCS-251280 HEERENSCHIP (M De Graaf) local_gas_station emergency_share map Varen…" at bounding box center [221, 160] width 367 height 257
click at [287, 203] on strong "Documenten" at bounding box center [217, 200] width 346 height 8
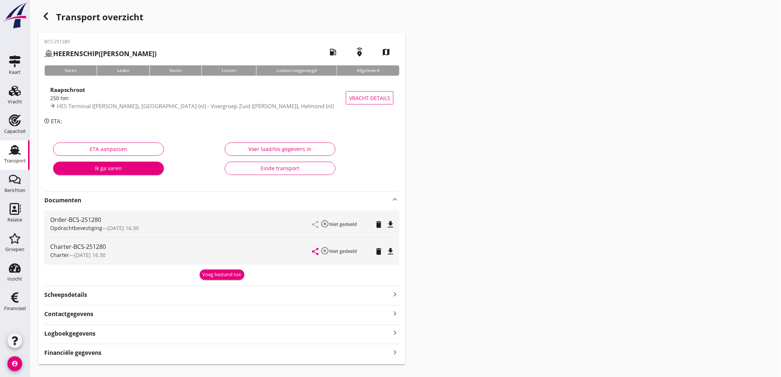
click at [385, 224] on div "delete" at bounding box center [381, 223] width 10 height 9
click at [392, 223] on icon "file_download" at bounding box center [390, 224] width 9 height 9
click at [390, 249] on icon "file_download" at bounding box center [390, 251] width 9 height 9
click at [86, 298] on strong "Scheepsdetails" at bounding box center [65, 295] width 43 height 8
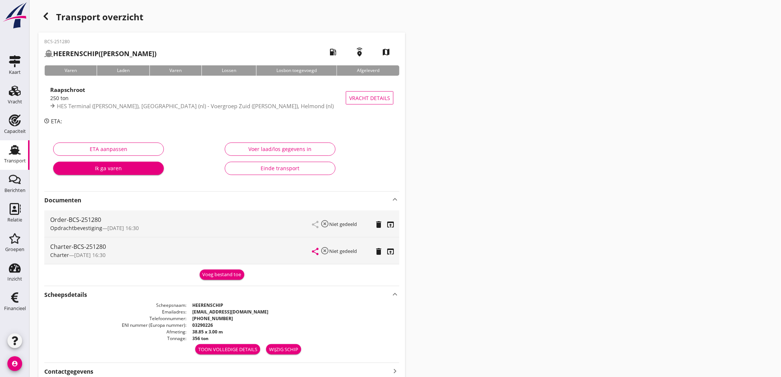
click at [6, 161] on div "Transport" at bounding box center [15, 160] width 22 height 5
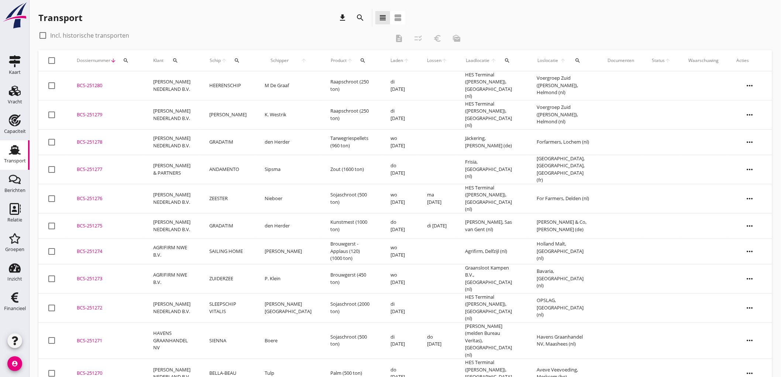
click at [5, 165] on div "Transport" at bounding box center [15, 161] width 22 height 10
click at [344, 24] on button "download" at bounding box center [342, 17] width 13 height 13
click at [227, 101] on td "[PERSON_NAME]" at bounding box center [228, 114] width 55 height 29
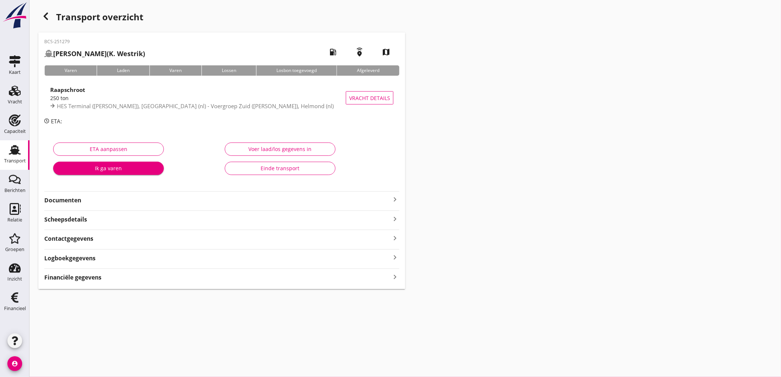
click at [81, 275] on strong "Financiële gegevens" at bounding box center [72, 277] width 57 height 8
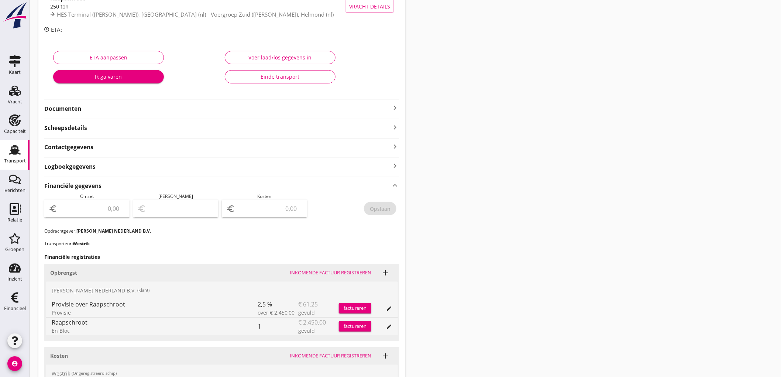
scroll to position [200, 0]
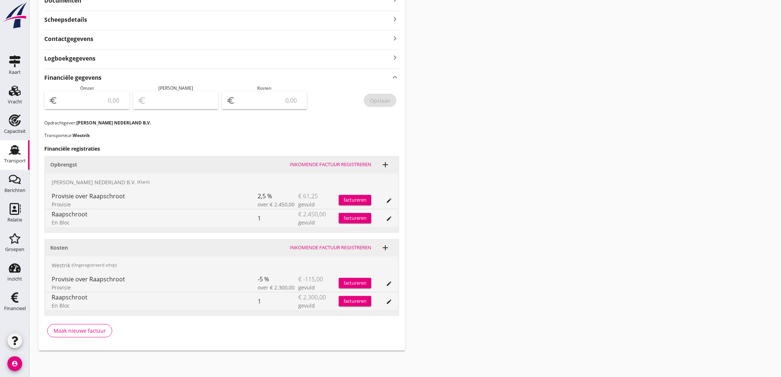
click at [96, 102] on input "number" at bounding box center [92, 101] width 66 height 12
click at [385, 99] on div "Opslaan" at bounding box center [380, 101] width 21 height 8
click at [3, 156] on link "Transport Transport" at bounding box center [15, 155] width 30 height 30
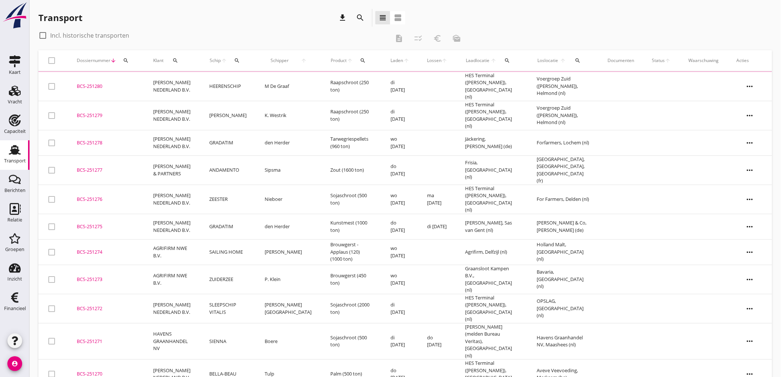
click at [216, 82] on td "HEERENSCHIP" at bounding box center [228, 86] width 55 height 29
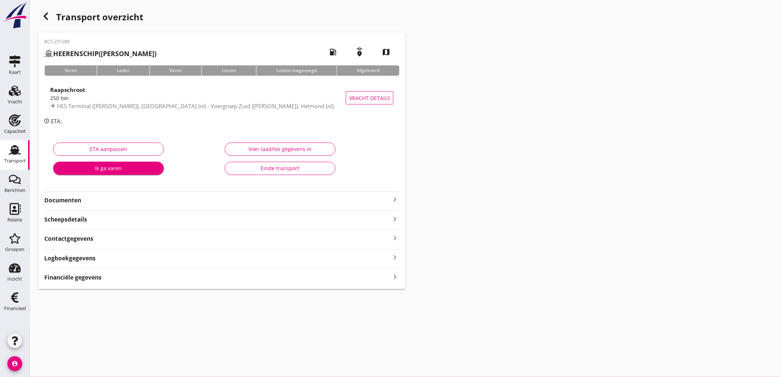
click at [94, 279] on strong "Financiële gegevens" at bounding box center [72, 277] width 57 height 8
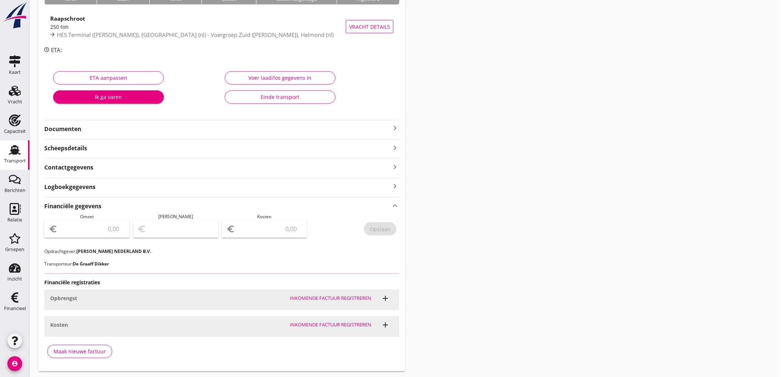
scroll to position [92, 0]
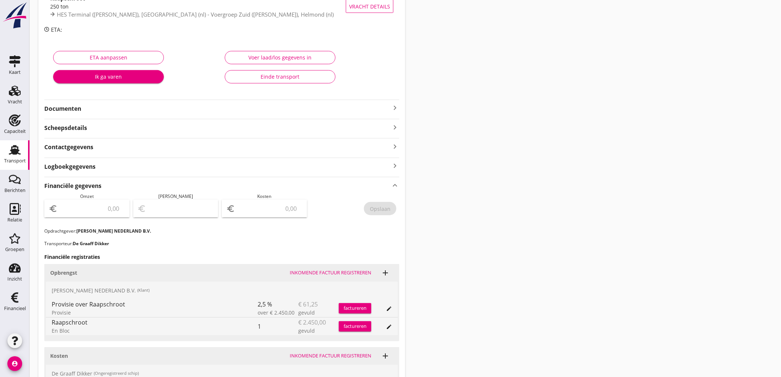
click at [114, 201] on div "euro" at bounding box center [86, 209] width 85 height 18
click at [111, 212] on input "number" at bounding box center [92, 209] width 66 height 12
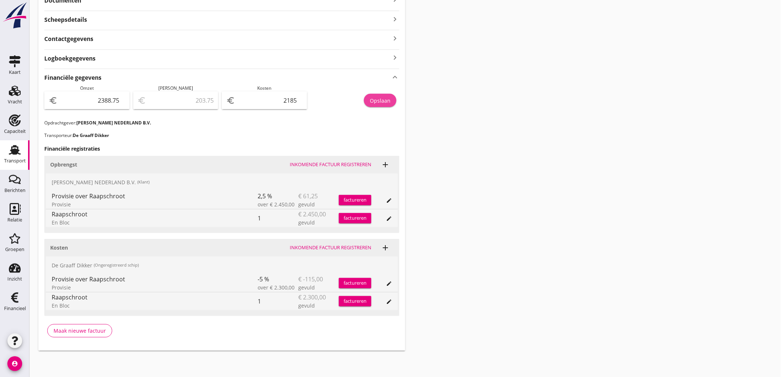
click at [391, 95] on button "Opslaan" at bounding box center [380, 100] width 32 height 13
click at [24, 158] on div "Transport" at bounding box center [15, 160] width 22 height 5
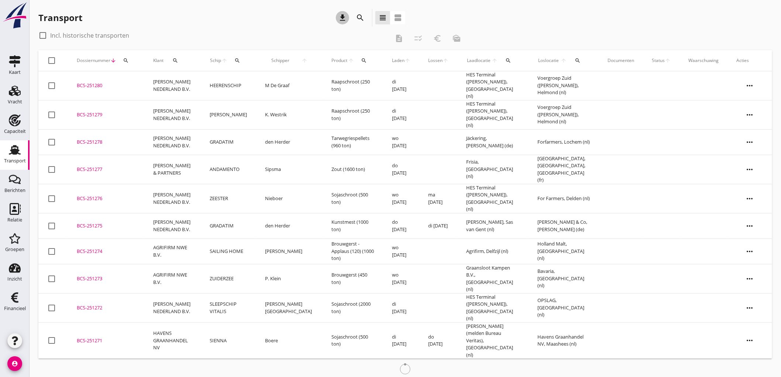
click at [345, 19] on icon "download" at bounding box center [342, 17] width 9 height 9
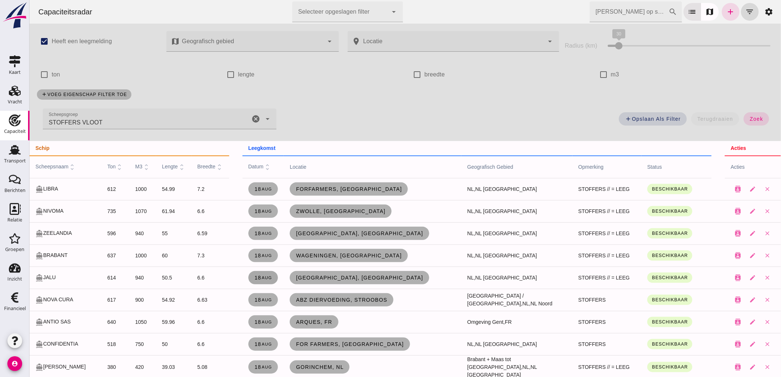
click small "aug"
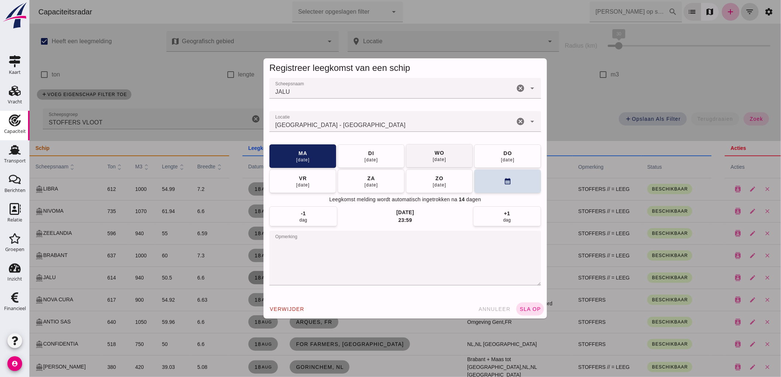
click button "di 19 aug"
click div "Registreer leegkomst van een schip Scheepsnaam Scheepsnaam JALU cancel arrow_dr…"
click span "sla op"
click at [250, 254] on div at bounding box center [405, 188] width 752 height 377
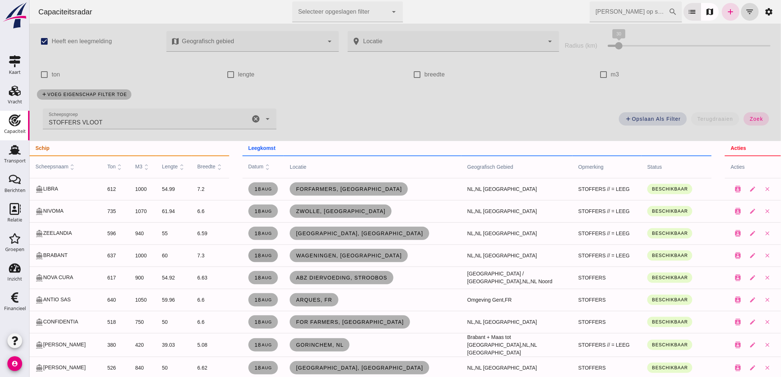
click small "aug"
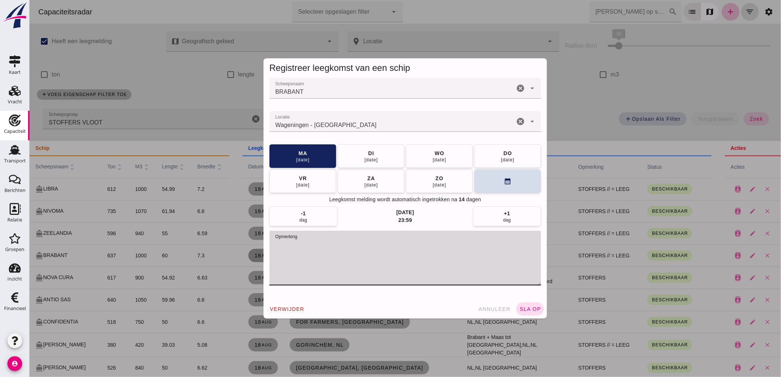
drag, startPoint x: 352, startPoint y: 245, endPoint x: 310, endPoint y: 247, distance: 41.8
click textarea "opmerking"
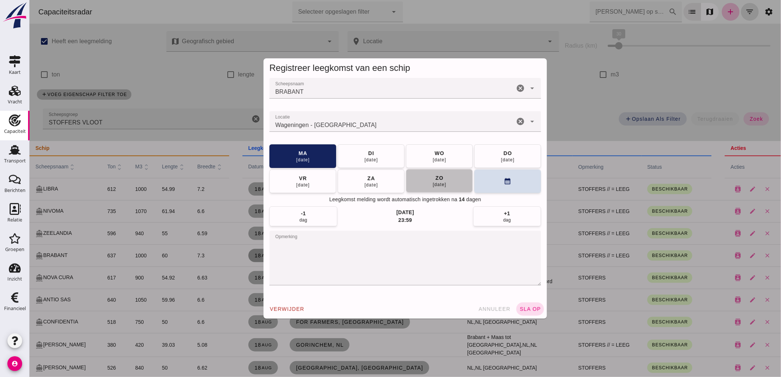
click button "zo 24 aug"
click button "wo 27 aug"
click span "sla op"
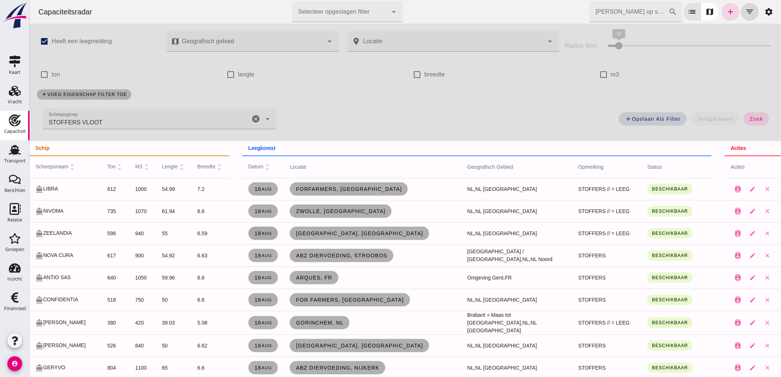
click small "aug"
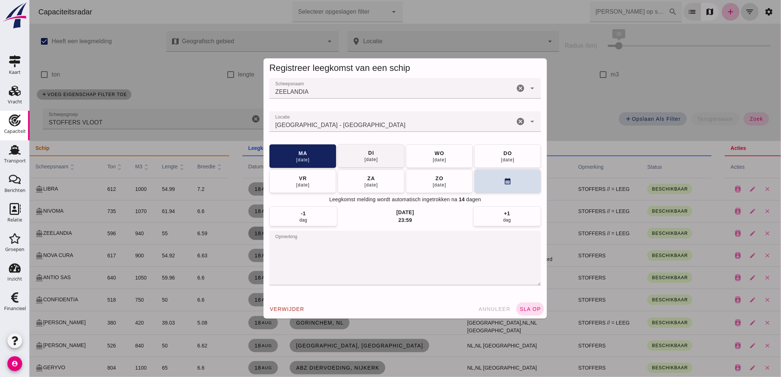
click div "[DATE]"
click span "sla op"
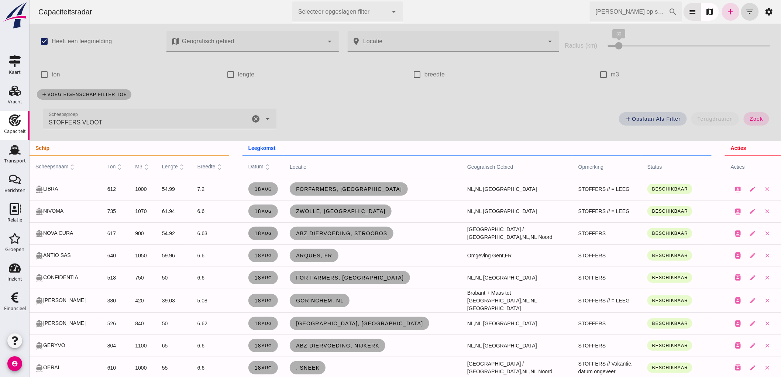
click span "[DATE]"
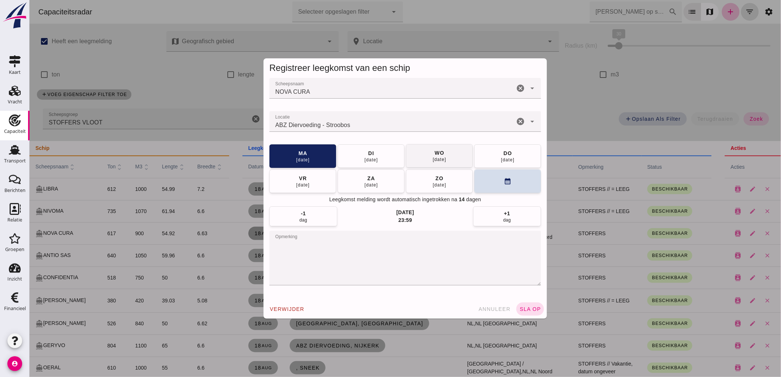
click button "wo 20 aug"
click span "sla op"
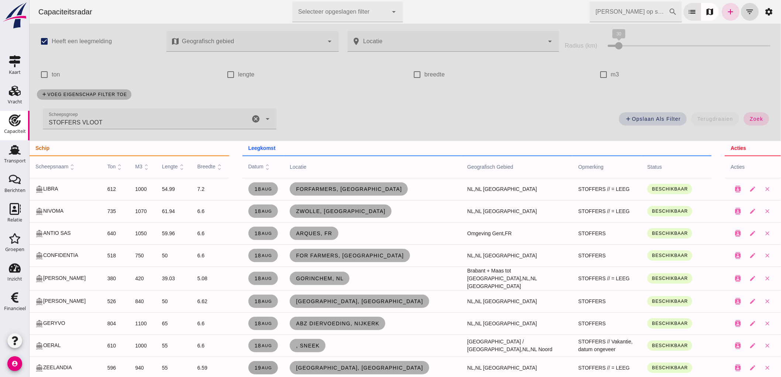
scroll to position [41, 0]
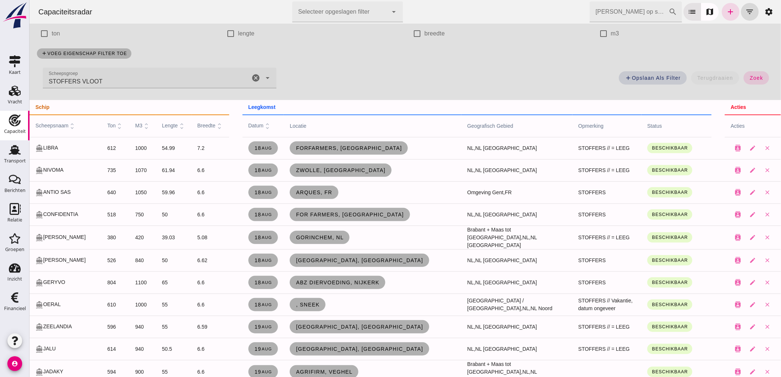
click at [250, 294] on td "[DATE]" at bounding box center [263, 305] width 42 height 22
click span "[DATE]"
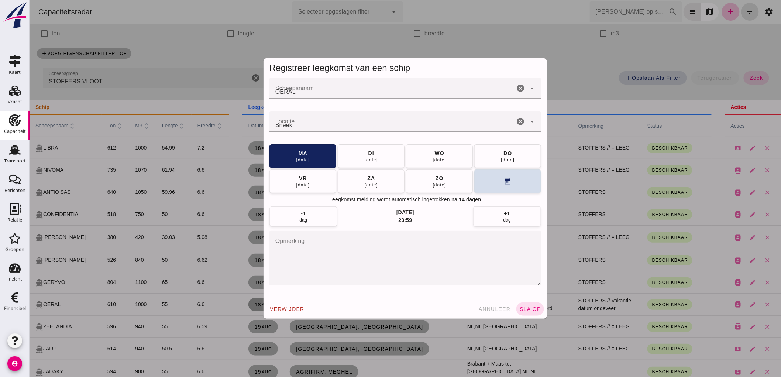
scroll to position [0, 0]
click div "[DATE]"
click button "ma 25 aug"
click div "Registreer leegkomst van een schip Scheepsnaam Scheepsnaam OERAL cancel arrow_d…"
click span "sla op"
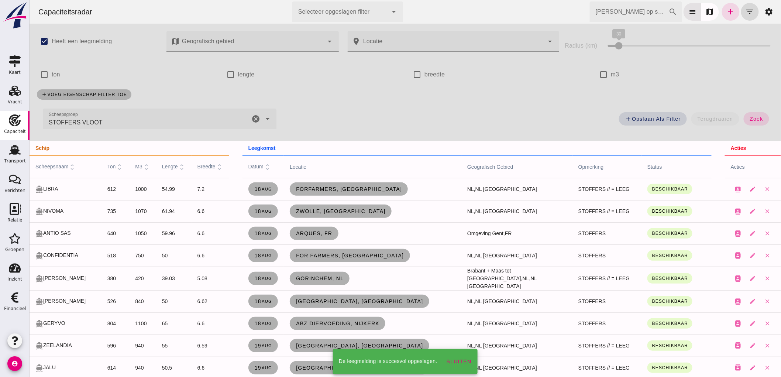
scroll to position [41, 0]
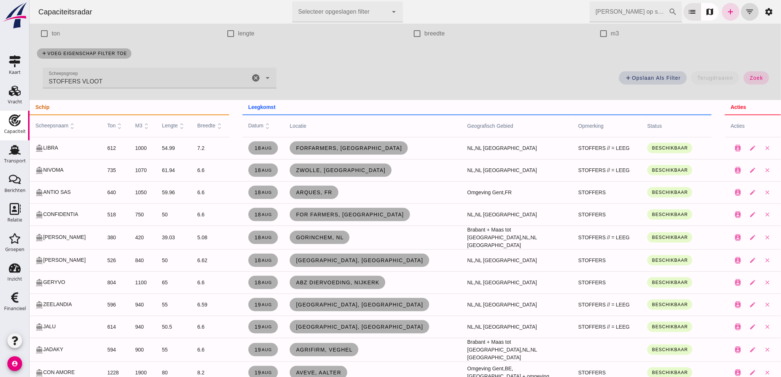
click at [242, 219] on td "[DATE]" at bounding box center [263, 214] width 42 height 22
click at [252, 202] on td "[DATE]" at bounding box center [263, 192] width 42 height 22
click at [251, 209] on link "[DATE]" at bounding box center [263, 214] width 30 height 13
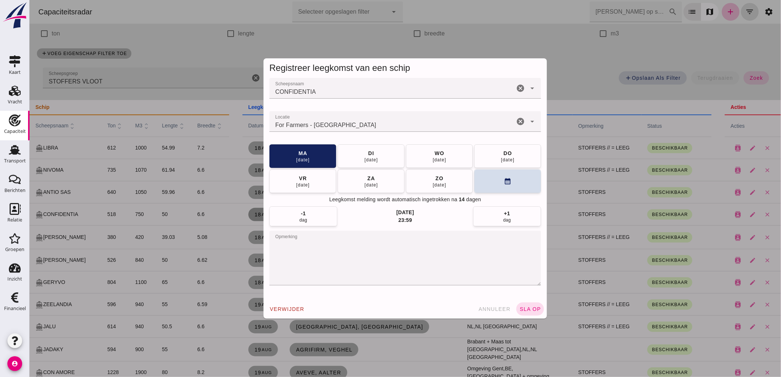
scroll to position [0, 0]
click span "wo 20 aug"
click span "sla op"
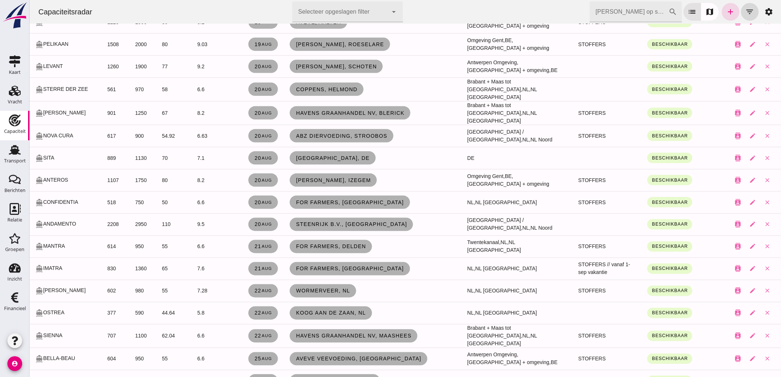
scroll to position [410, 0]
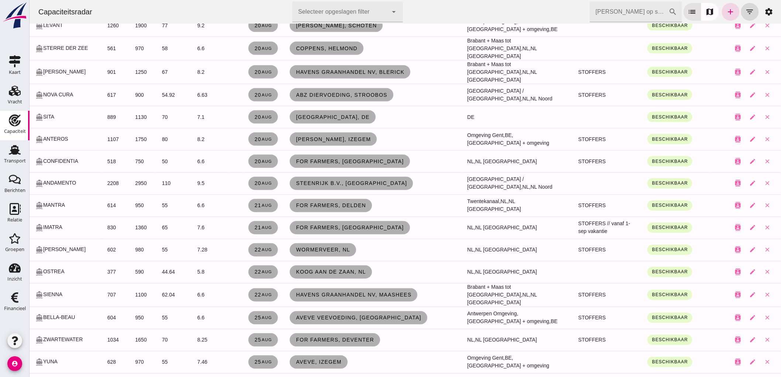
click at [366, 272] on td "Koog aan de Zaan, nl" at bounding box center [373, 272] width 178 height 22
click at [360, 271] on link "Koog aan de Zaan, nl" at bounding box center [331, 272] width 82 height 13
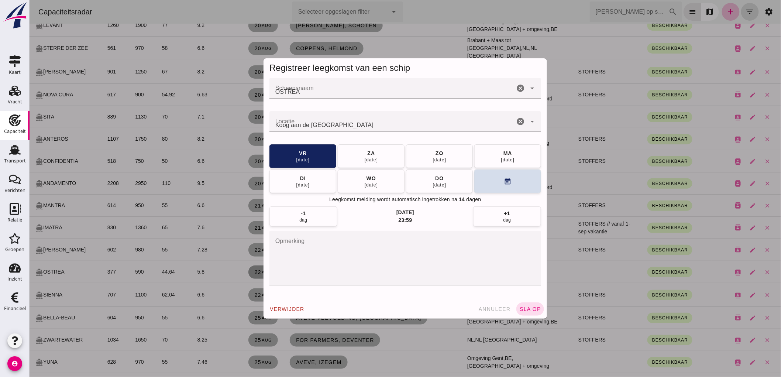
scroll to position [0, 0]
click textarea "opmerking"
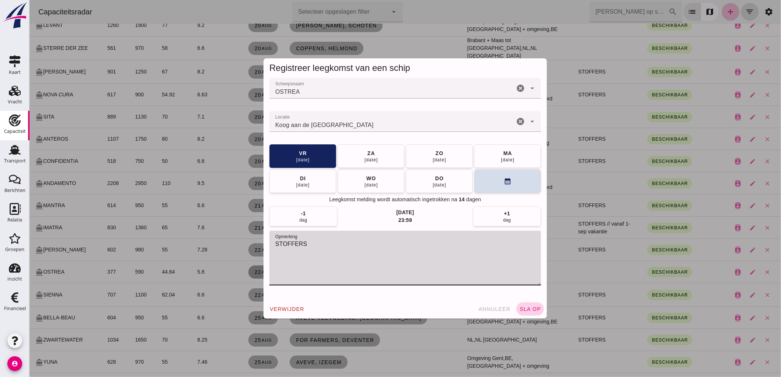
type textarea "STOFFERS"
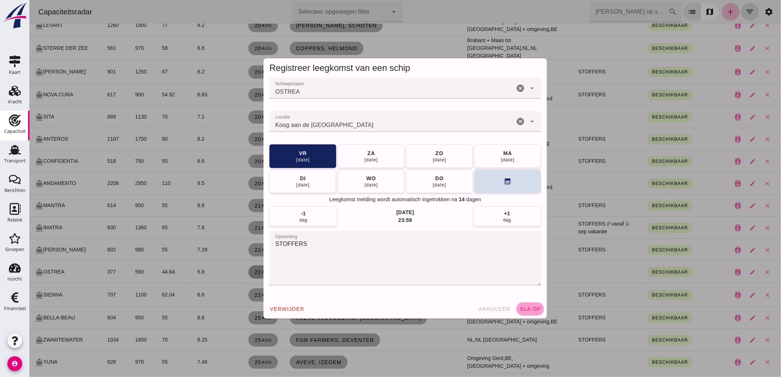
click span "sla op"
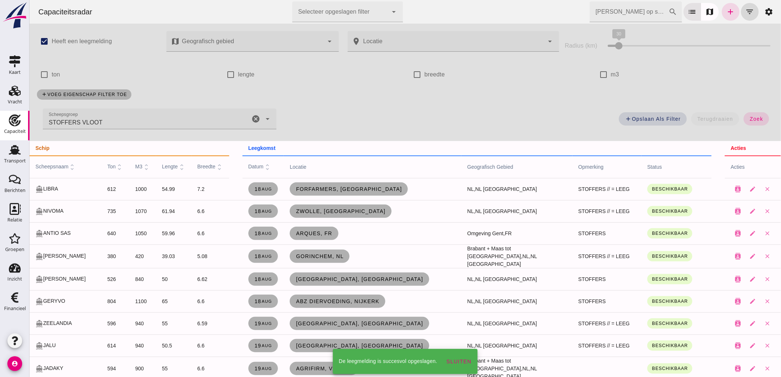
scroll to position [410, 0]
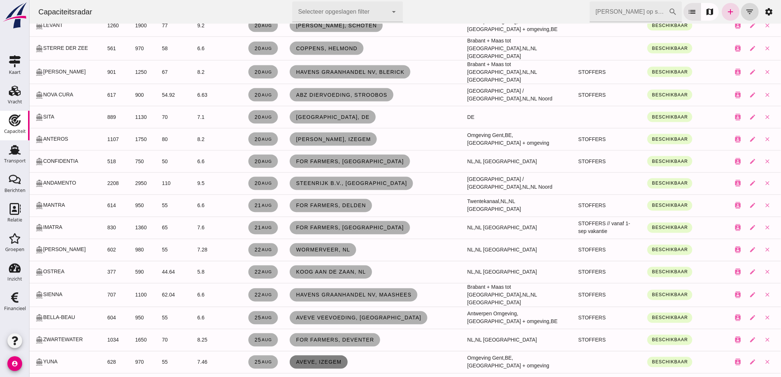
click at [322, 356] on link "Aveve, Izegem" at bounding box center [319, 362] width 58 height 13
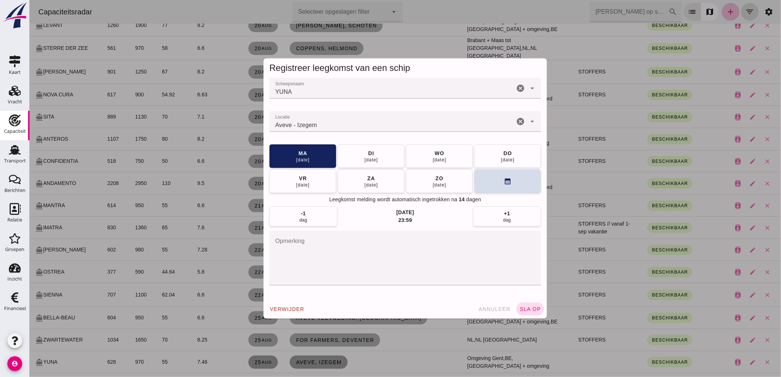
click textarea "opmerking"
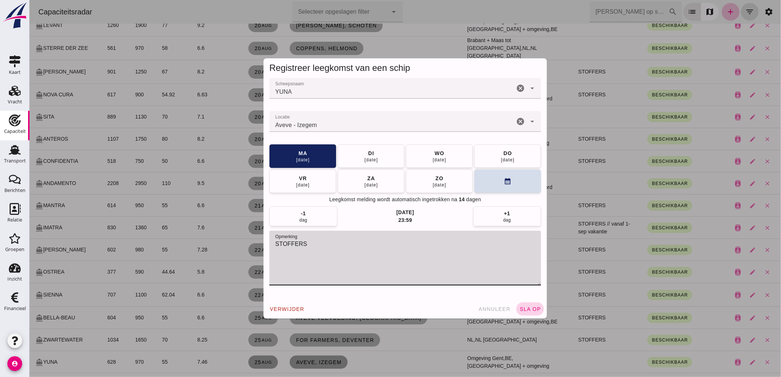
type textarea "STOFFERS"
click span "sla op"
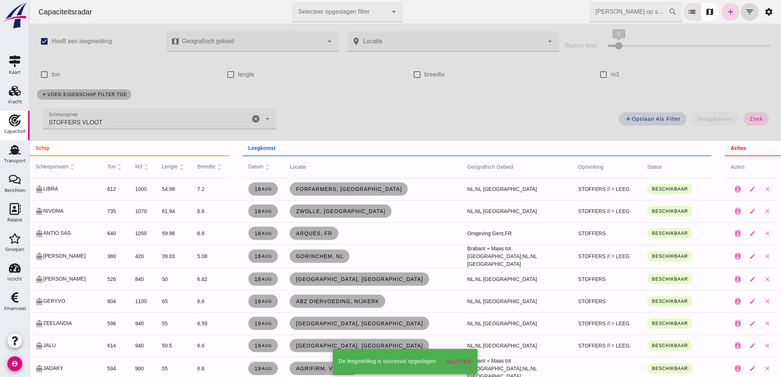
scroll to position [410, 0]
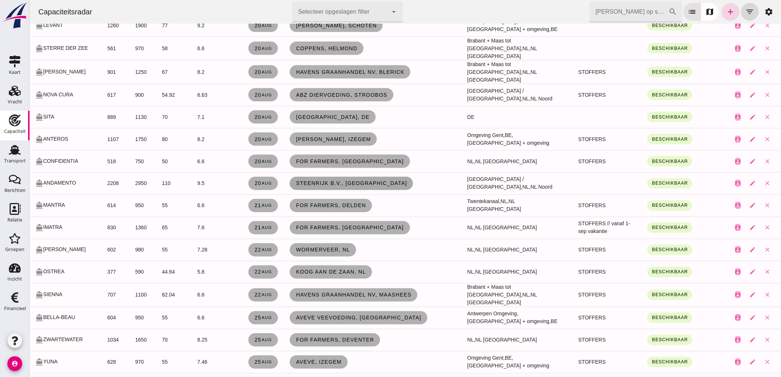
click span "Steenrijk B.V., [GEOGRAPHIC_DATA]"
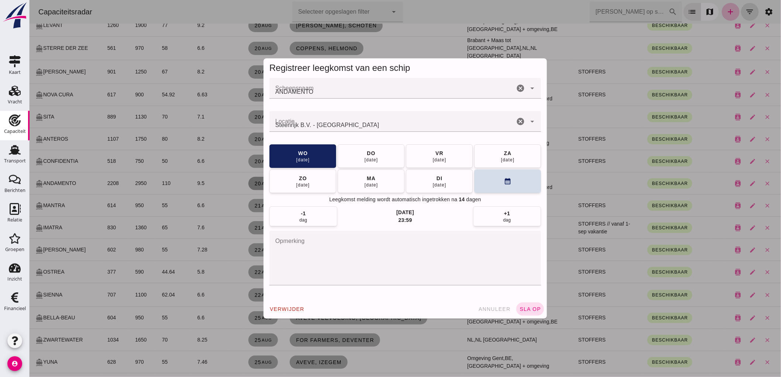
scroll to position [0, 0]
click textarea "opmerking"
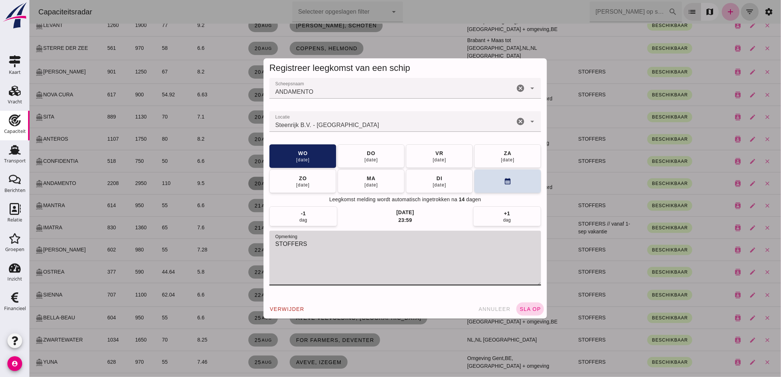
type textarea "STOFFERS"
click span "sla op"
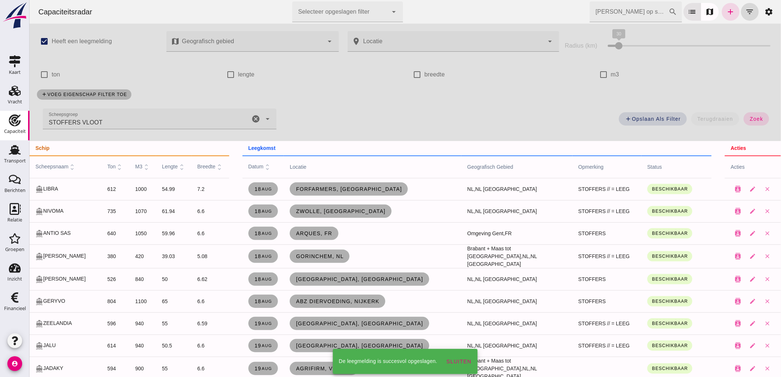
scroll to position [410, 0]
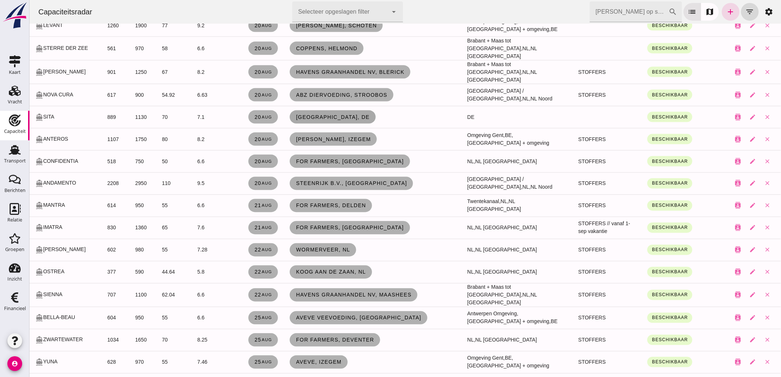
click at [342, 111] on td "[GEOGRAPHIC_DATA], de" at bounding box center [373, 117] width 178 height 22
click span "[GEOGRAPHIC_DATA], de"
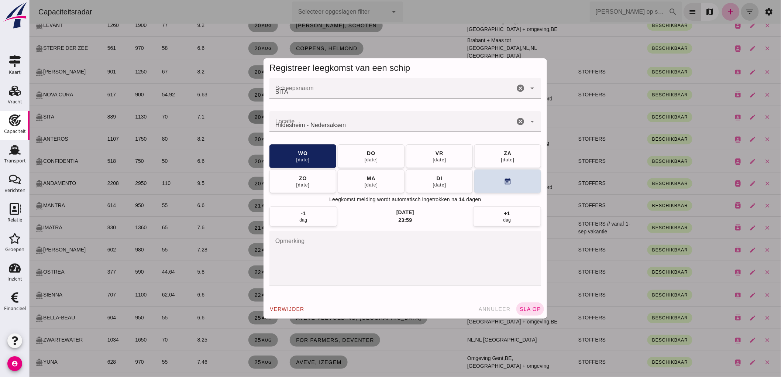
scroll to position [0, 0]
click textarea "opmerking"
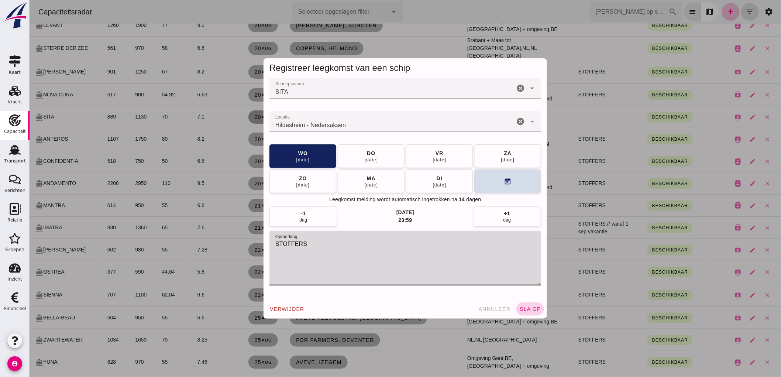
type textarea "STOFFERS"
click div "verwijder annuleer sla op"
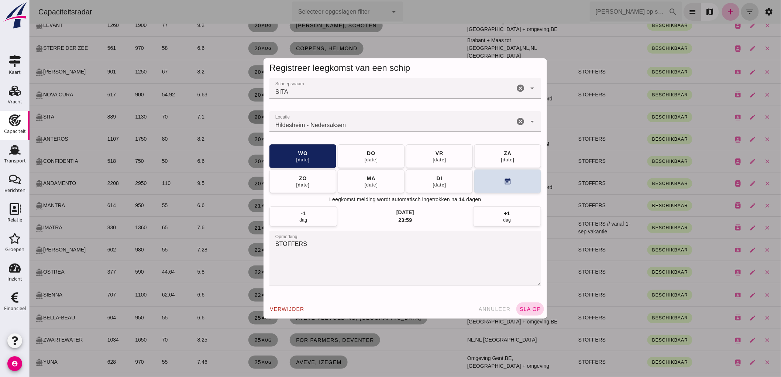
click span "sla op"
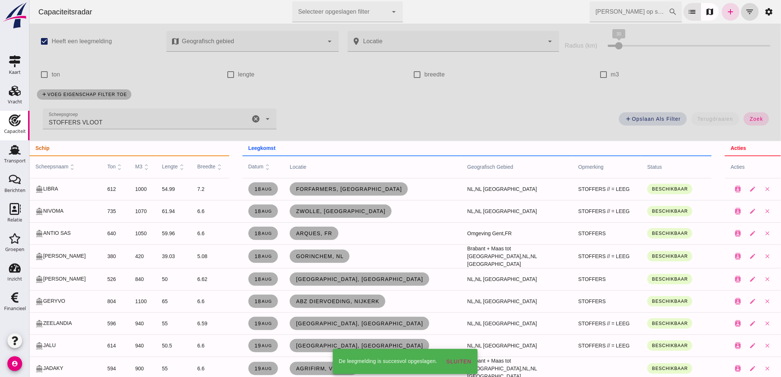
scroll to position [410, 0]
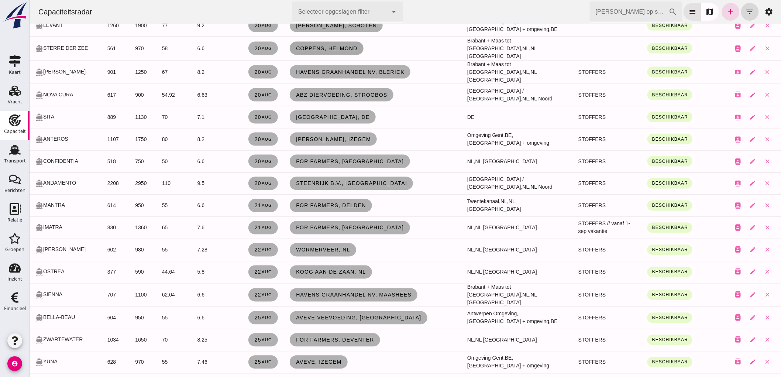
click span "Coppens, Helmond"
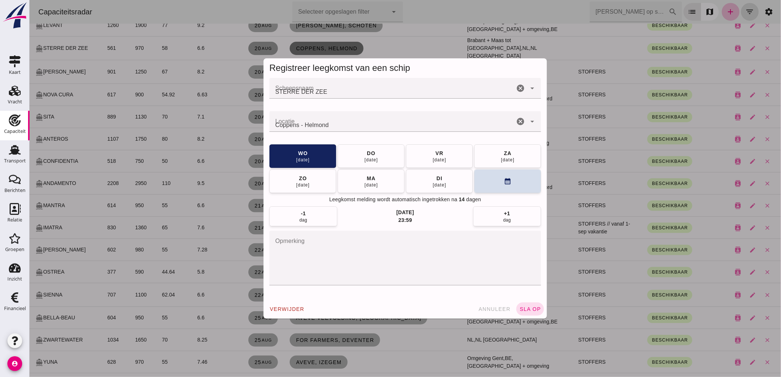
scroll to position [0, 0]
click textarea "opmerking"
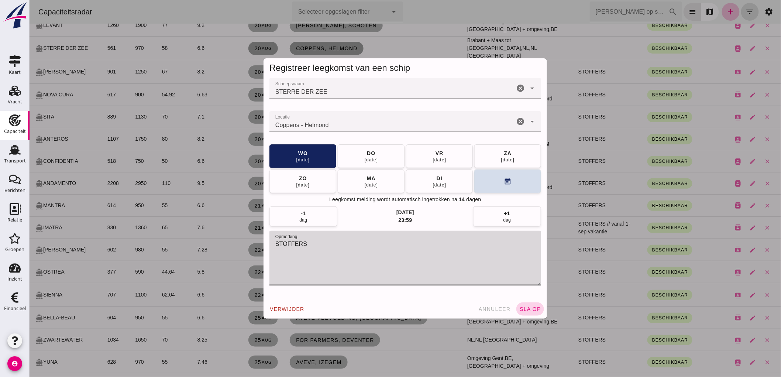
type textarea "STOFFERS"
click span "sla op"
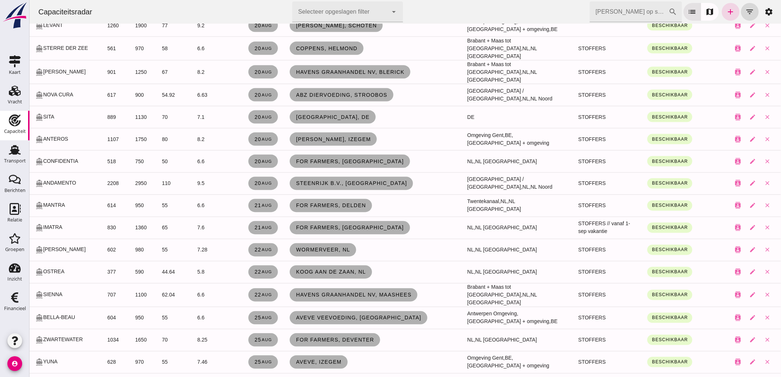
scroll to position [246, 0]
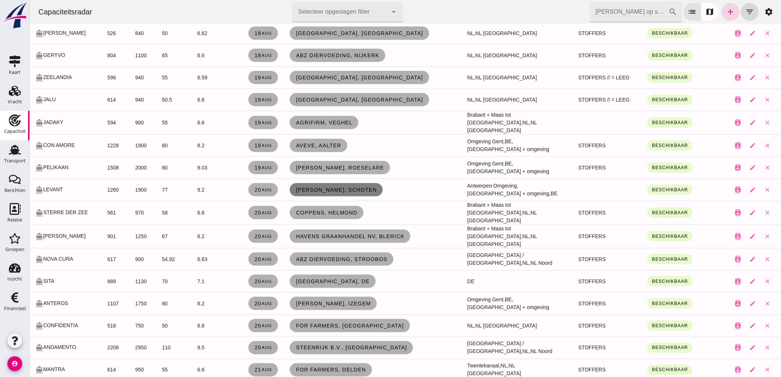
click span "[PERSON_NAME], Schoten"
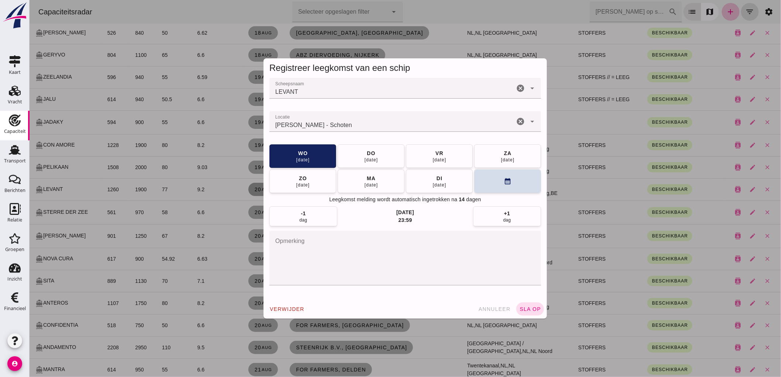
click textarea "opmerking"
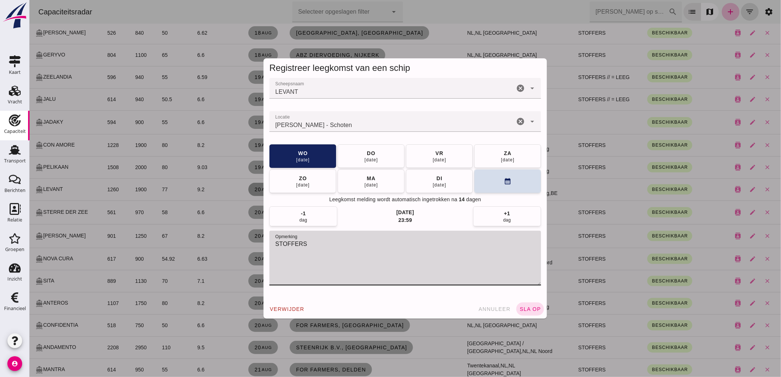
type textarea "STOFFERS"
click div "verwijder annuleer sla op"
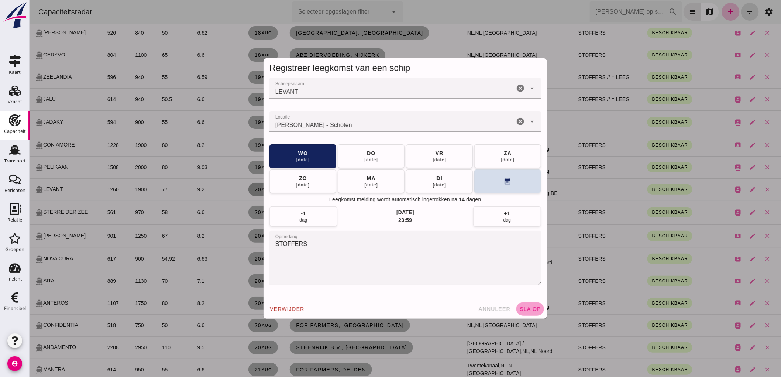
click span "sla op"
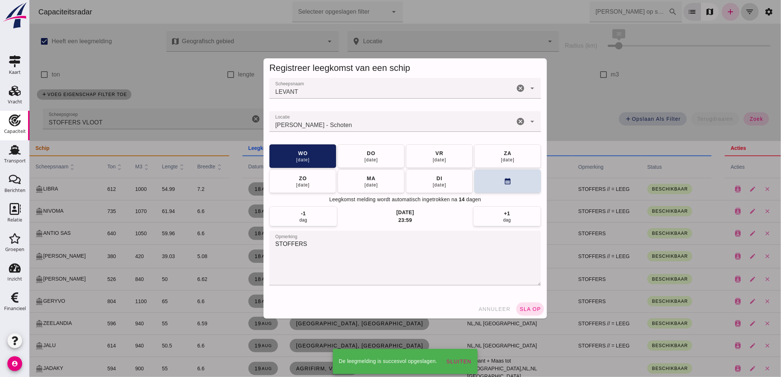
scroll to position [246, 0]
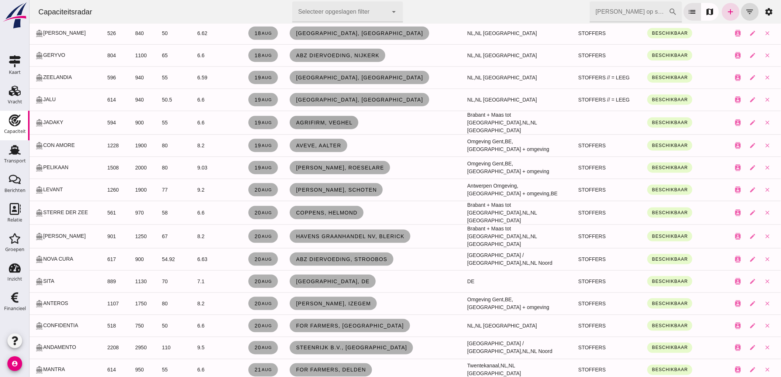
click span "Agrifirm, Veghel"
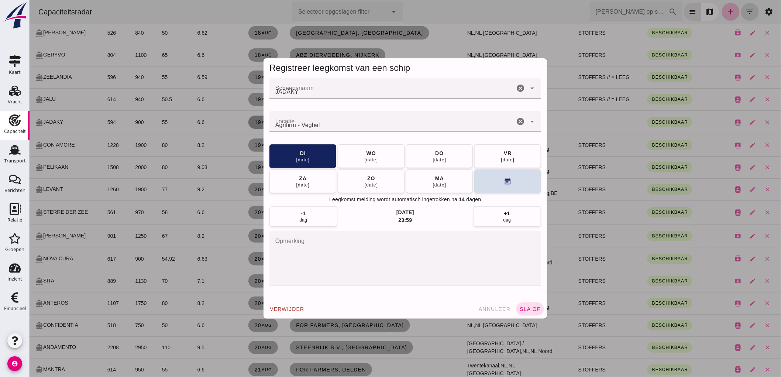
scroll to position [0, 0]
click at [329, 256] on div at bounding box center [405, 188] width 752 height 377
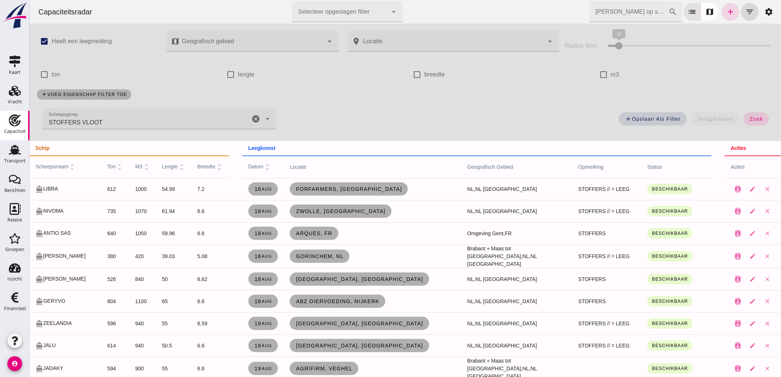
scroll to position [246, 0]
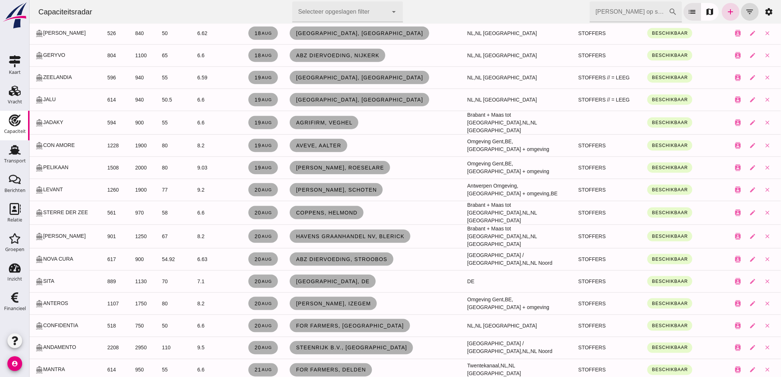
click span "ABZ Diervoeding, Stroobos"
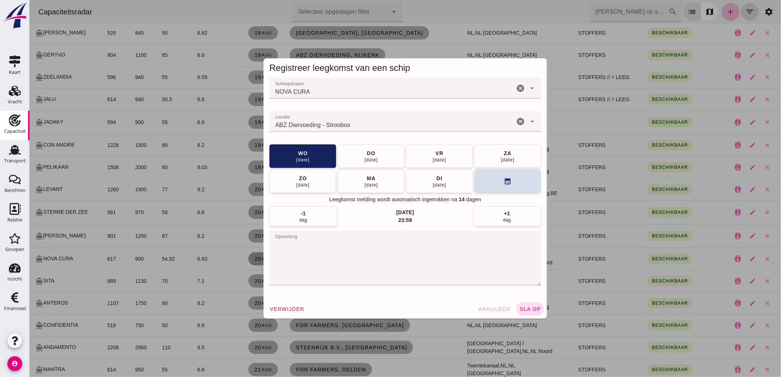
click span "annuleer"
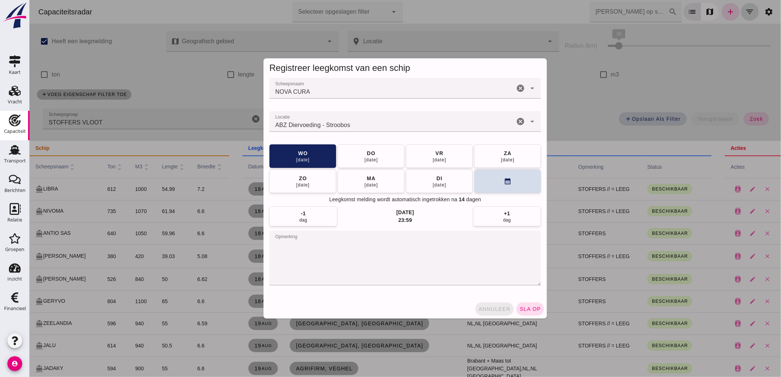
scroll to position [246, 0]
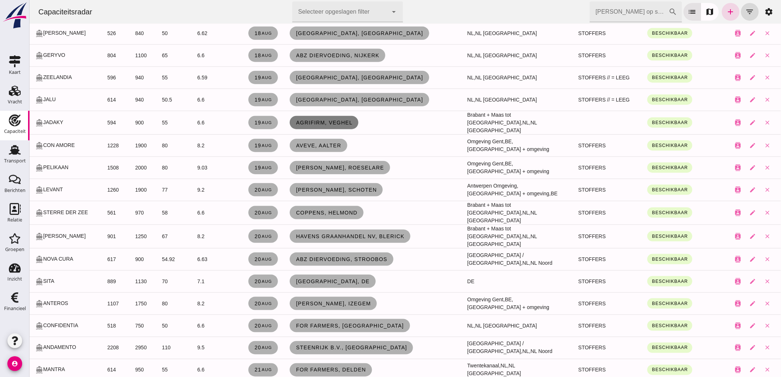
click span "Agrifirm, Veghel"
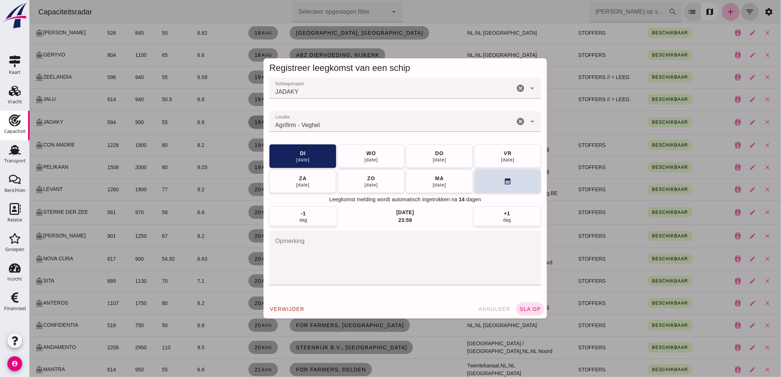
click textarea "opmerking"
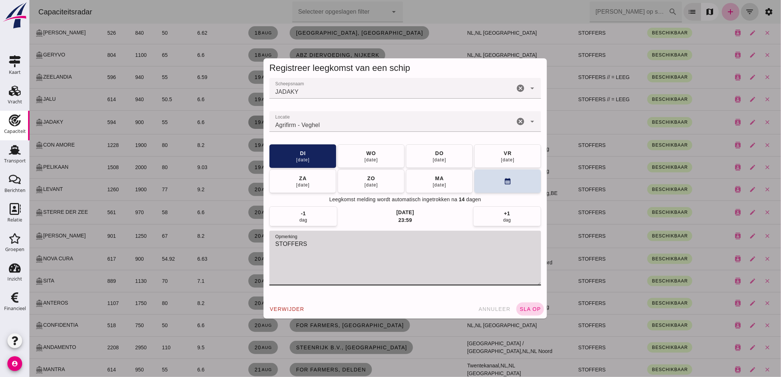
type textarea "STOFFERS"
click span "sla op"
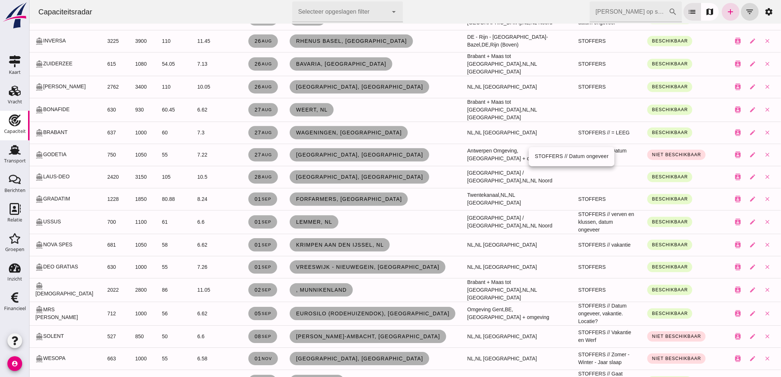
scroll to position [615, 0]
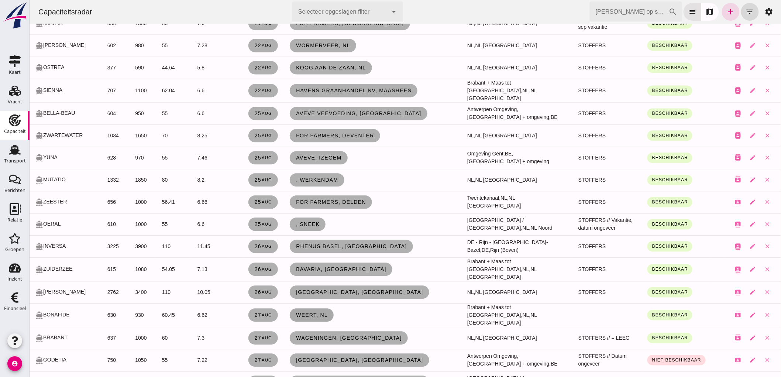
click span "Weert, nl"
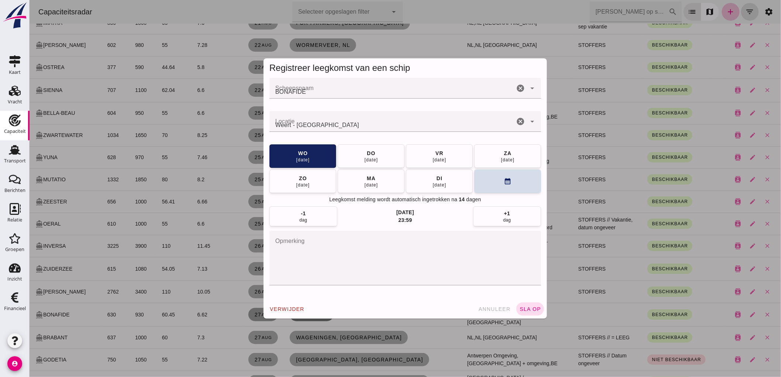
scroll to position [0, 0]
click textarea "opmerking"
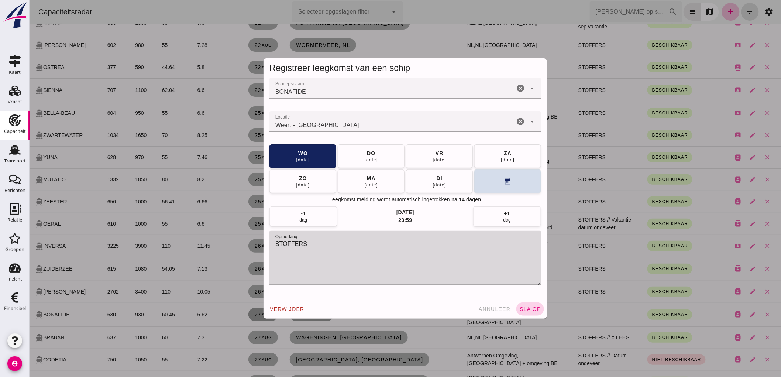
type textarea "STOFFERS"
click span "sla op"
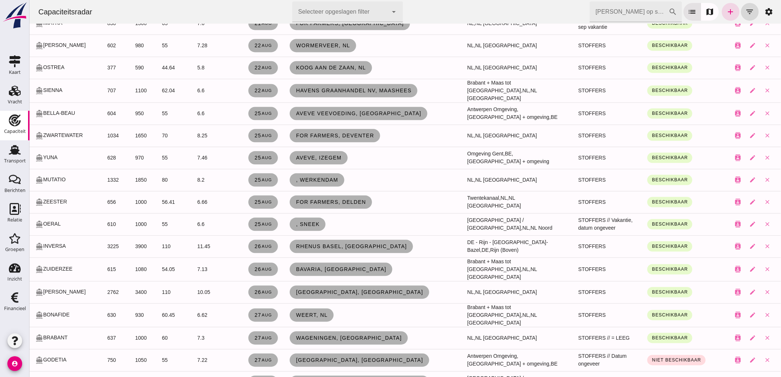
scroll to position [697, 0]
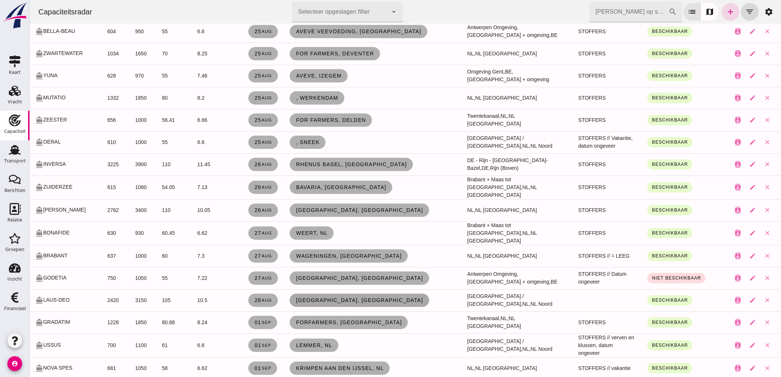
drag, startPoint x: 458, startPoint y: 288, endPoint x: 331, endPoint y: 285, distance: 127.5
click at [523, 301] on span "[GEOGRAPHIC_DATA] / [GEOGRAPHIC_DATA]," at bounding box center [527, 304] width 8 height 6
click span "[GEOGRAPHIC_DATA], [GEOGRAPHIC_DATA]"
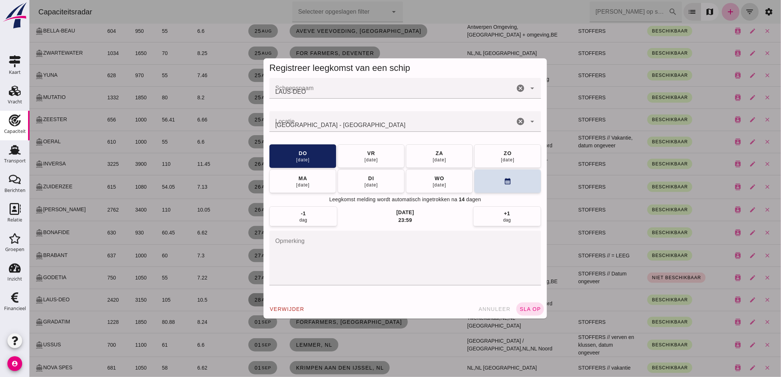
scroll to position [0, 0]
click textarea "opmerking"
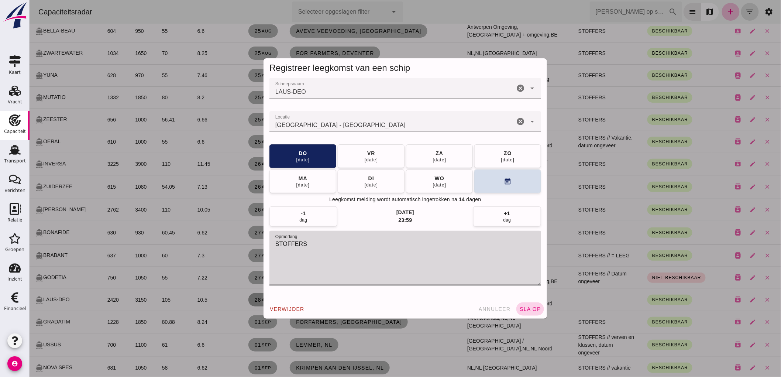
type textarea "STOFFERS"
click button "sla op"
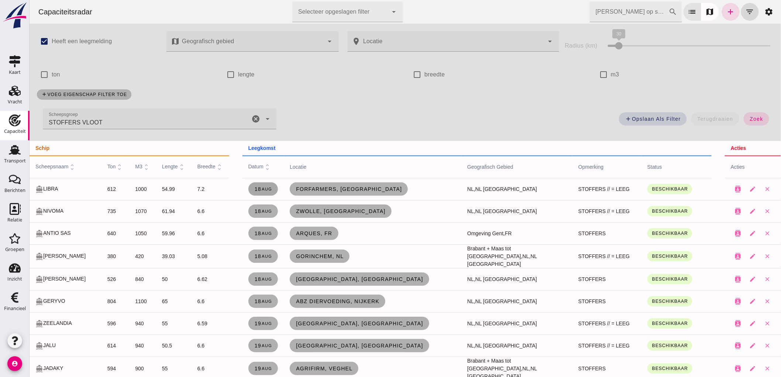
click span "[DATE]"
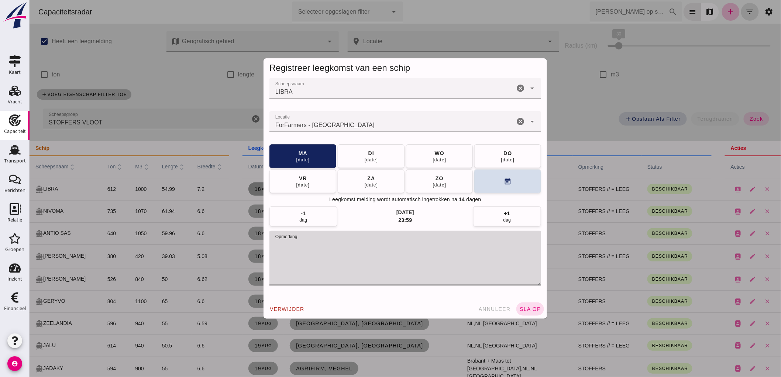
drag, startPoint x: 377, startPoint y: 251, endPoint x: 311, endPoint y: 253, distance: 66.1
click textarea "opmerking"
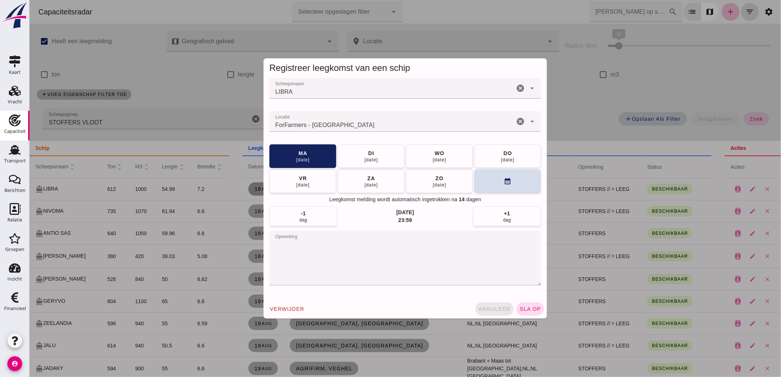
click span "annuleer"
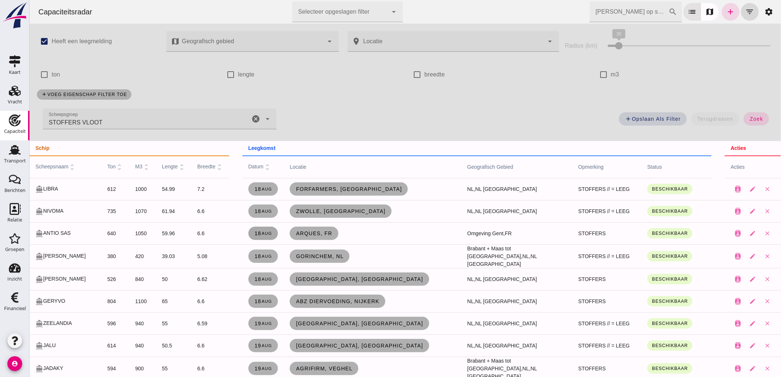
click span "[DATE]"
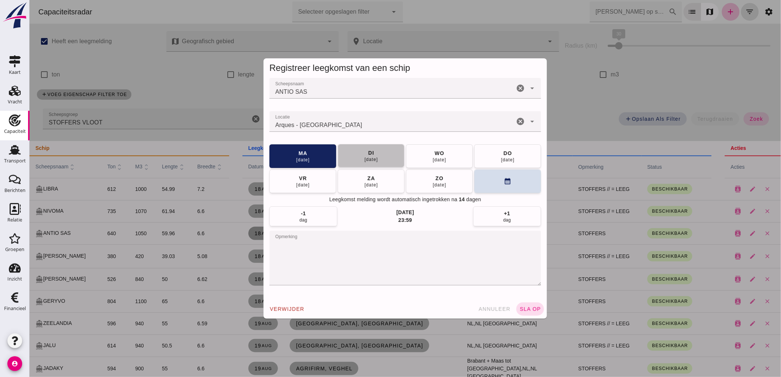
click button "di 19 aug"
click span "sla op"
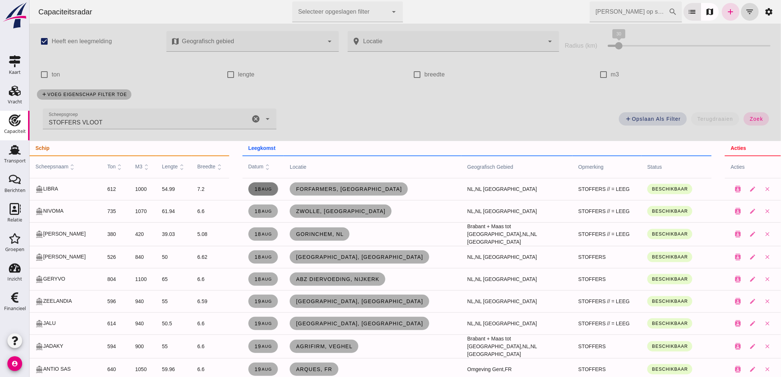
click small "aug"
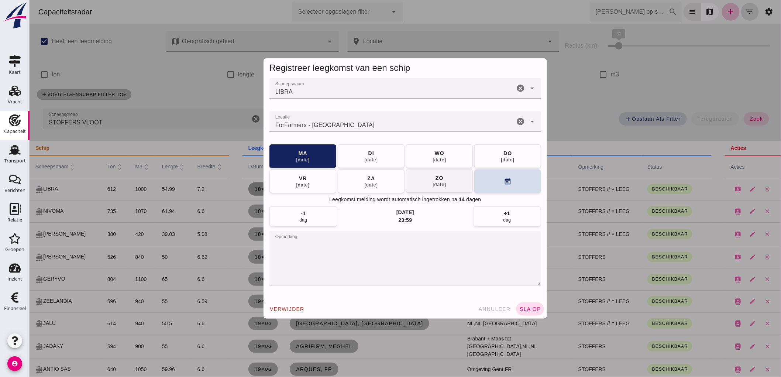
click button "zo 24 aug"
click div "[DATE]"
click button "sla op"
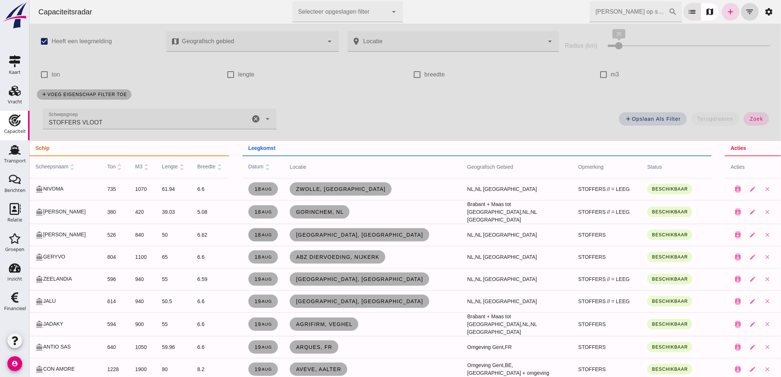
click span "[DATE]"
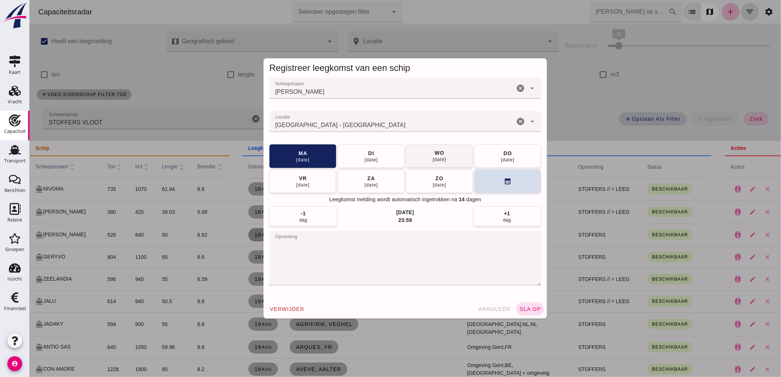
click button "di 19 aug"
click span "sla op"
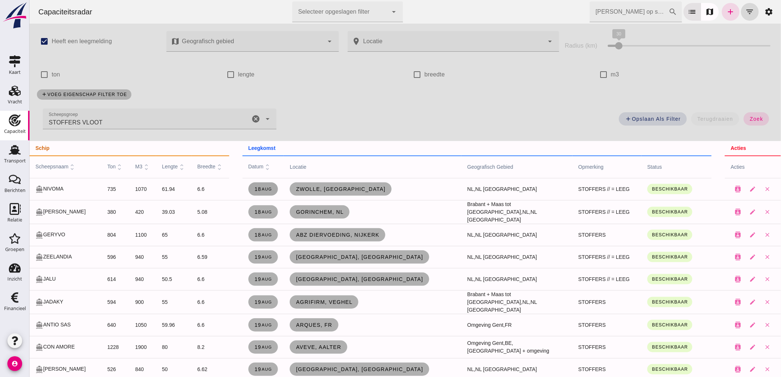
click small "aug"
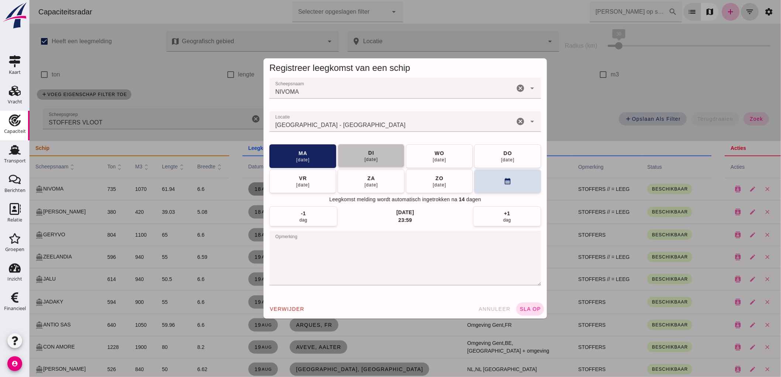
click button "di 19 aug"
click button "wo 20 aug"
click span "sla op"
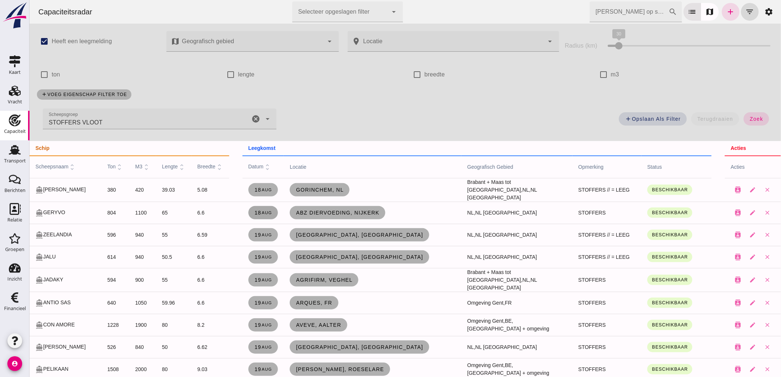
click at [250, 208] on link "[DATE]" at bounding box center [263, 212] width 30 height 13
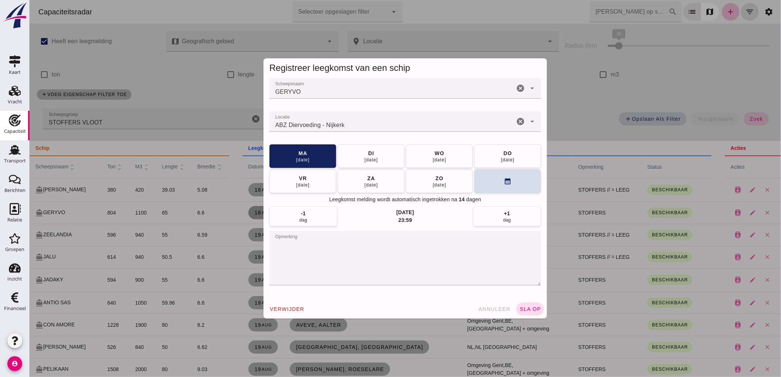
click textarea "opmerking"
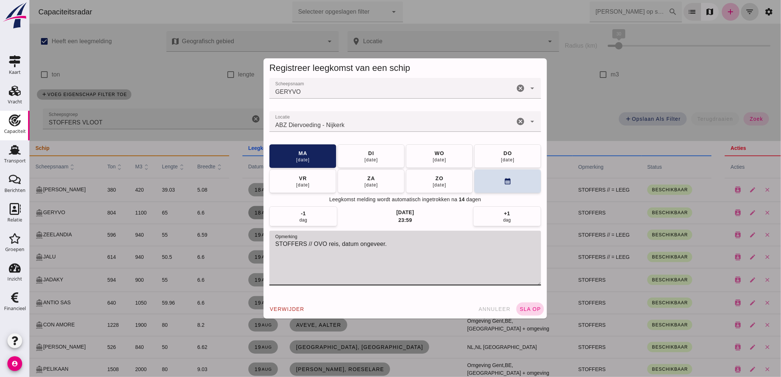
type textarea "STOFFERS // OVO reis, datum ongeveer."
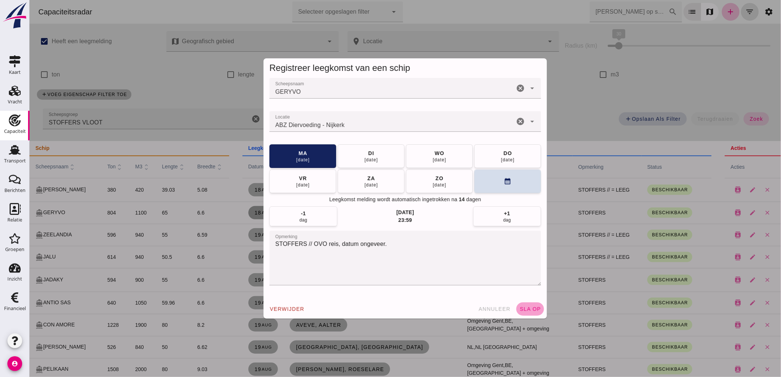
click span "sla op"
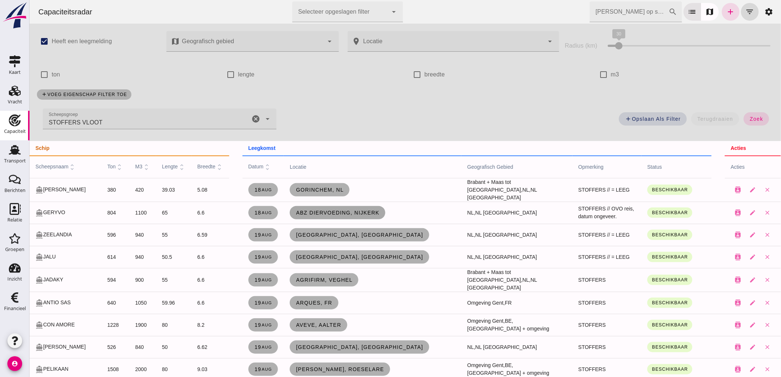
click at [312, 207] on link "ABZ Diervoeding, Nijkerk" at bounding box center [338, 212] width 96 height 13
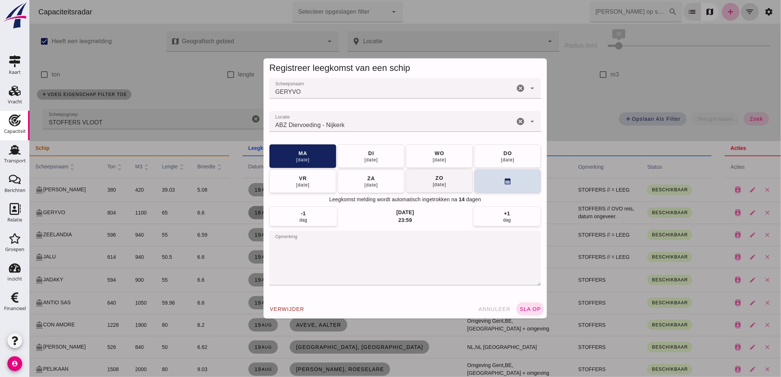
click div "[DATE]"
click button "ma 25 aug"
click button "sla op"
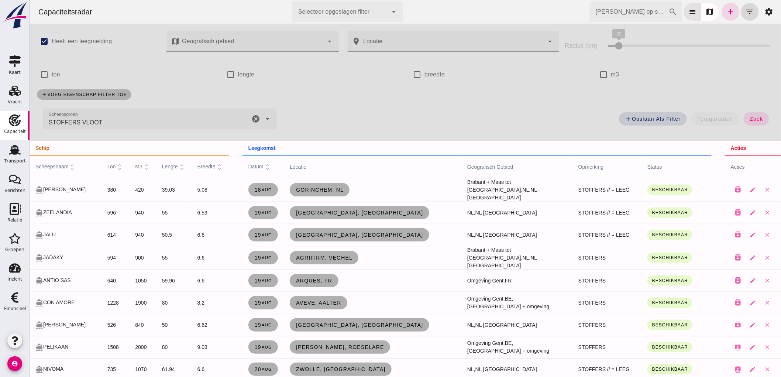
click icon "cancel"
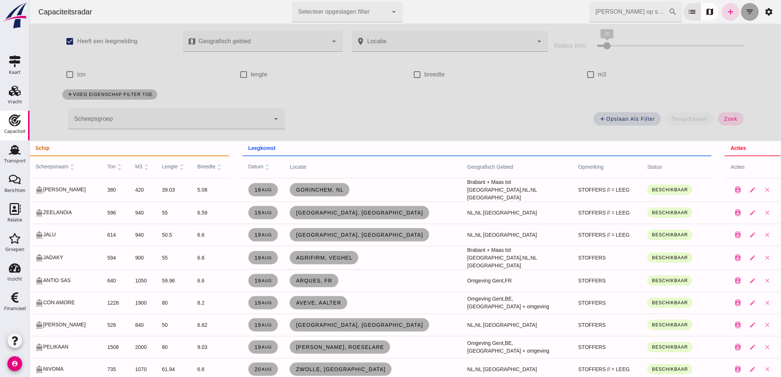
click at [746, 8] on icon "filter_list" at bounding box center [750, 11] width 9 height 9
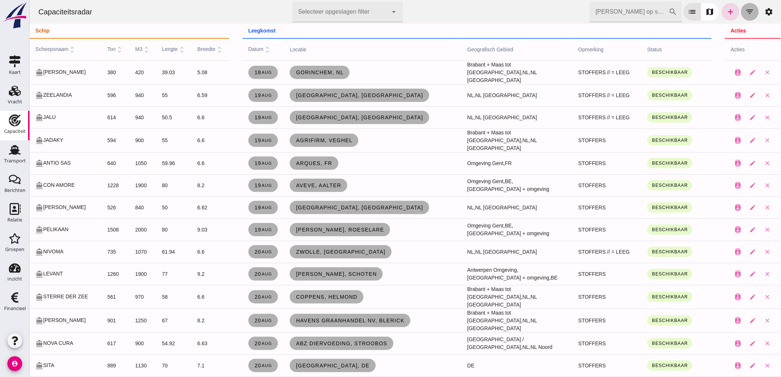
click at [746, 8] on icon "filter_list" at bounding box center [750, 11] width 9 height 9
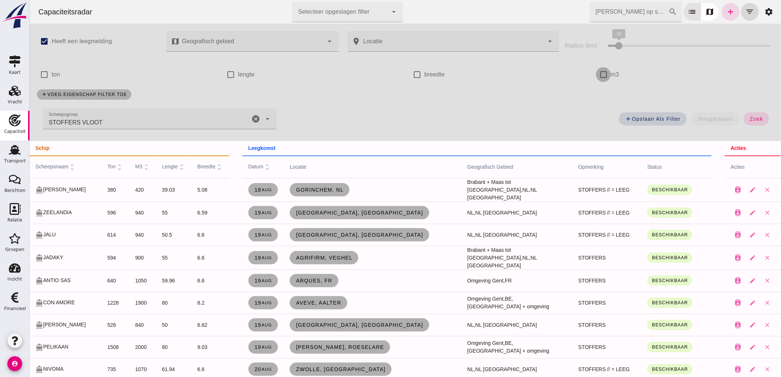
click input "m3"
checkbox input "true"
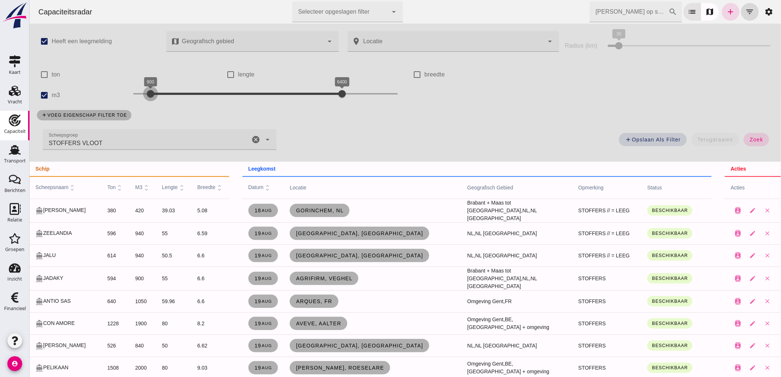
drag, startPoint x: 132, startPoint y: 89, endPoint x: 148, endPoint y: 97, distance: 18.0
click at [148, 97] on div at bounding box center [150, 93] width 15 height 15
drag, startPoint x: 337, startPoint y: 96, endPoint x: 167, endPoint y: 108, distance: 170.3
click div "check_box Heeft een leegmelding map Geografisch gebied Geografisch gebied cance…"
drag, startPoint x: 175, startPoint y: 89, endPoint x: 186, endPoint y: 97, distance: 14.1
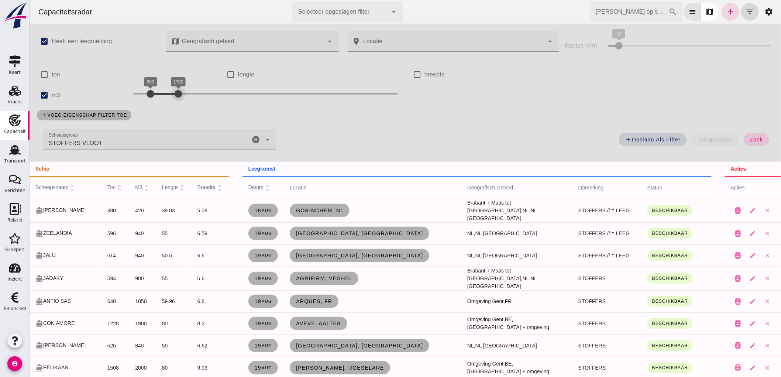
click at [185, 97] on div at bounding box center [178, 93] width 15 height 15
drag, startPoint x: 141, startPoint y: 89, endPoint x: 154, endPoint y: 104, distance: 19.9
click at [154, 104] on div "1300 1800 1300 1800" at bounding box center [266, 95] width 280 height 21
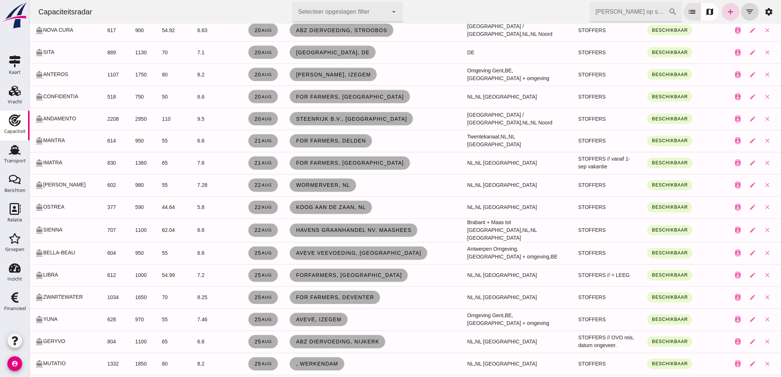
scroll to position [533, 0]
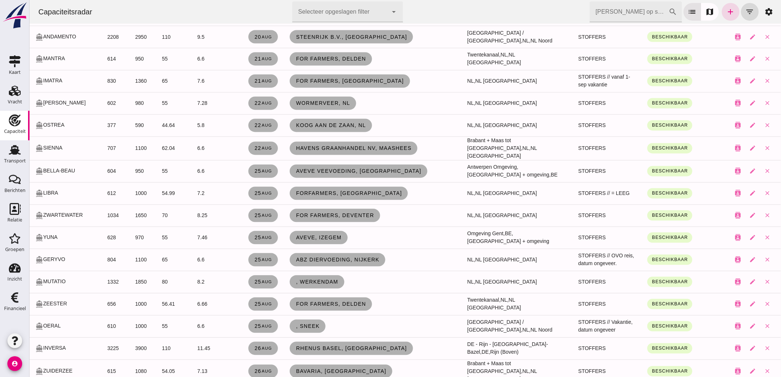
click input "[PERSON_NAME] op scheepsnaam"
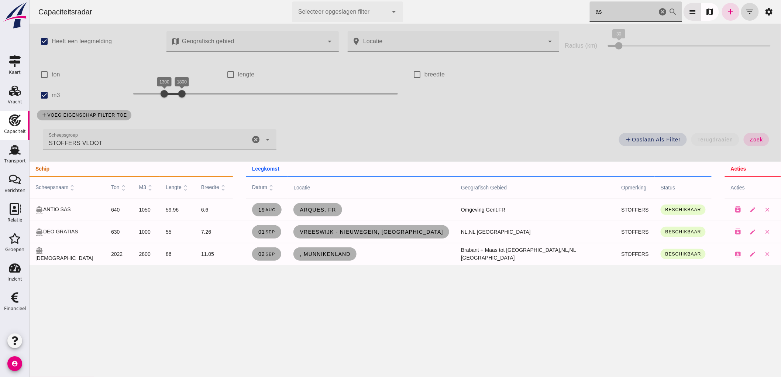
scroll to position [0, 0]
type input "a"
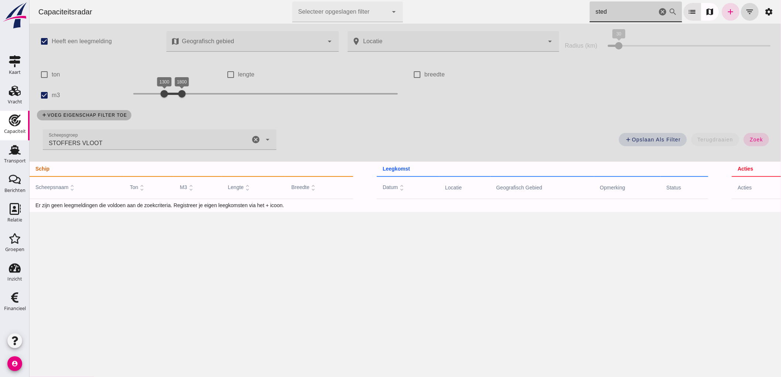
type input "sted"
click at [53, 88] on label "m3" at bounding box center [55, 95] width 8 height 21
click input "m3"
checkbox input "false"
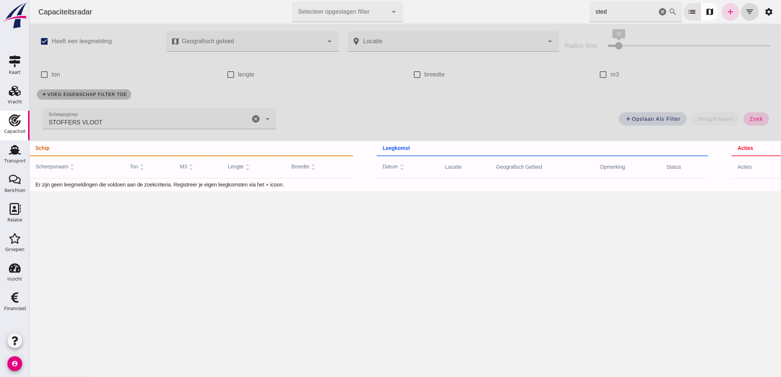
click button "zoek"
click icon "cancel"
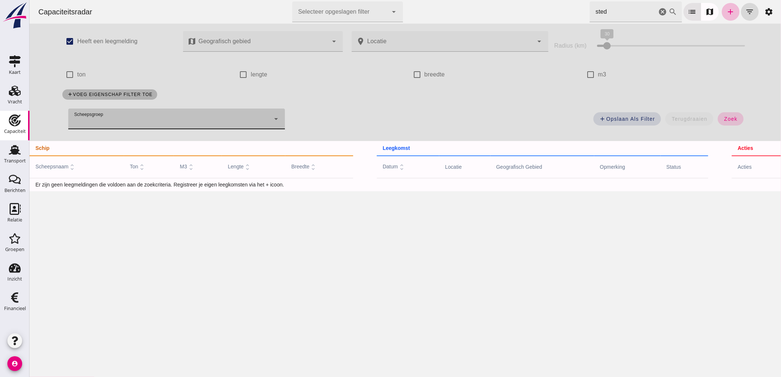
click span "zoek"
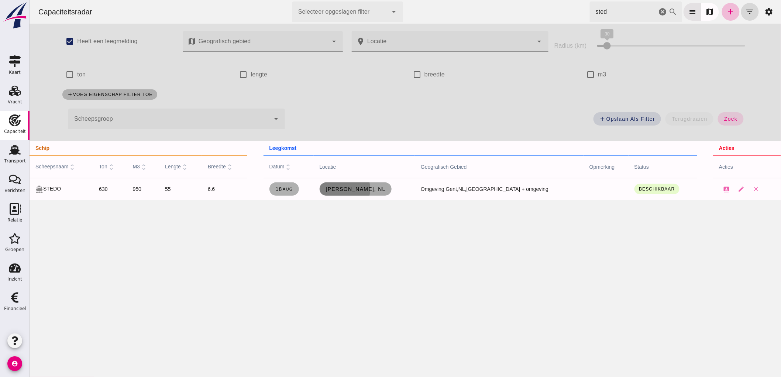
click at [377, 192] on link "[PERSON_NAME], nl" at bounding box center [355, 188] width 72 height 13
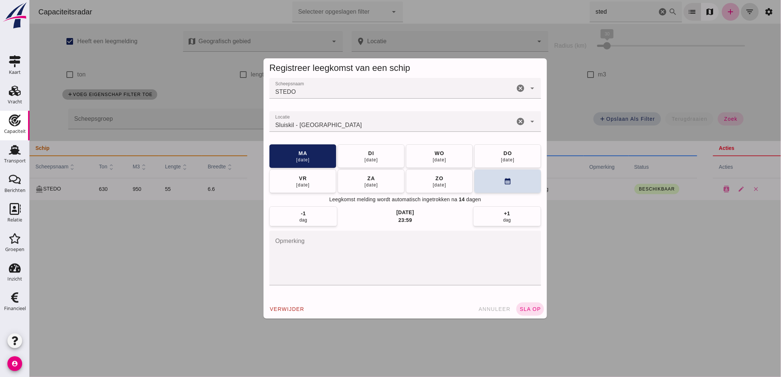
click icon "cancel"
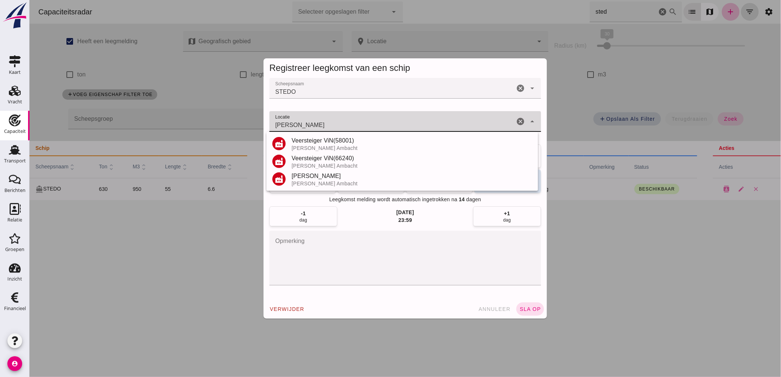
type input "hendrik ido"
click icon "cancel"
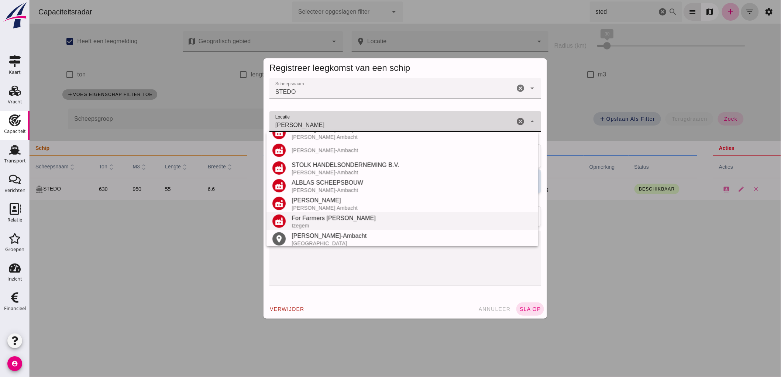
scroll to position [104, 0]
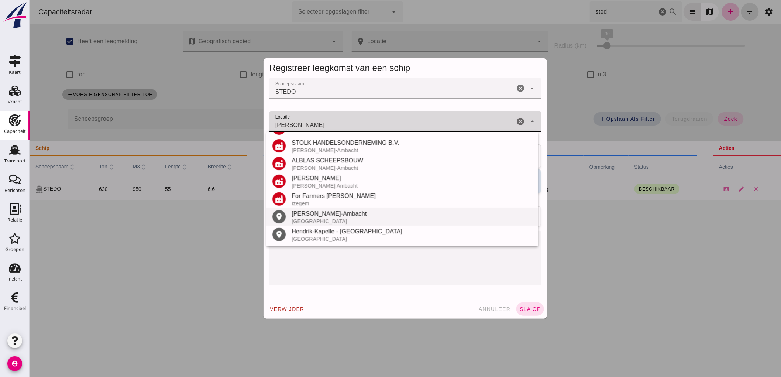
click at [341, 220] on div "[GEOGRAPHIC_DATA]" at bounding box center [411, 221] width 241 height 6
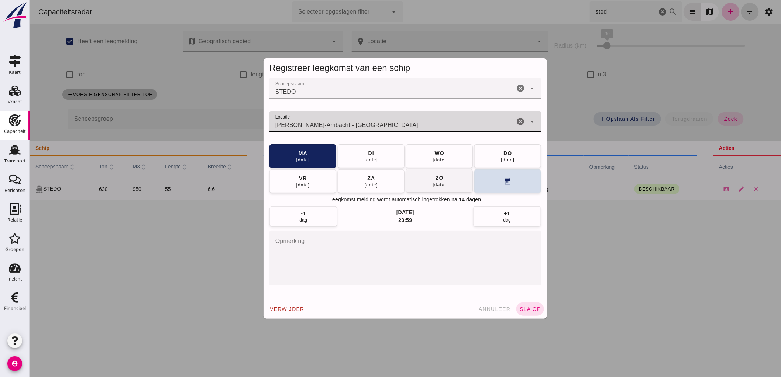
type input "Hendrik-Ido-Ambacht - Zuid-Holland"
click div "zo"
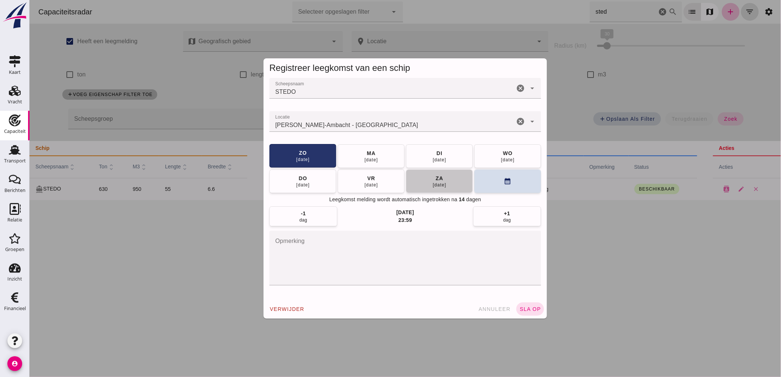
click div "za"
click button "vr 05 sep"
click button "do 11 sep"
click button "wo 17 sep"
click button "di 23 sep"
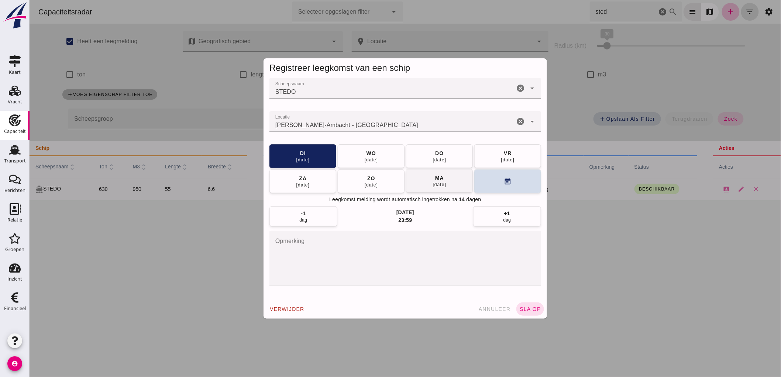
click div "29 sep"
click textarea "opmerking"
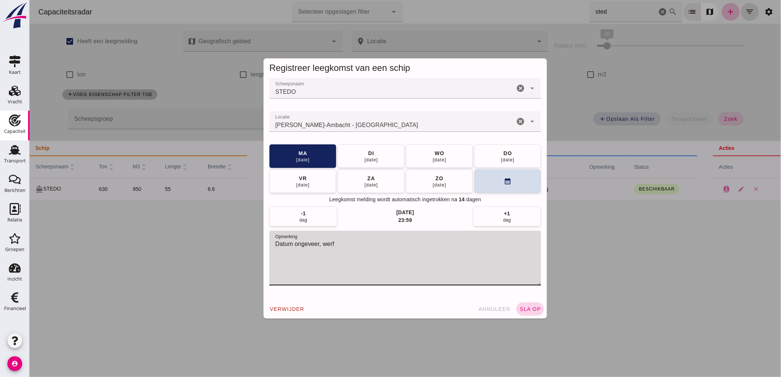
type textarea "Datum ongeveer, werf"
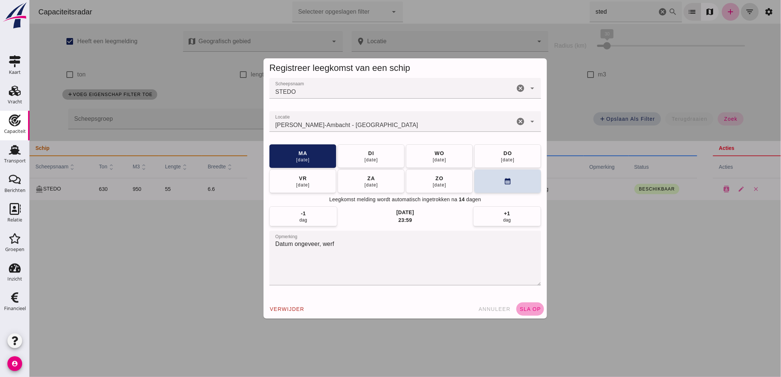
click button "sla op"
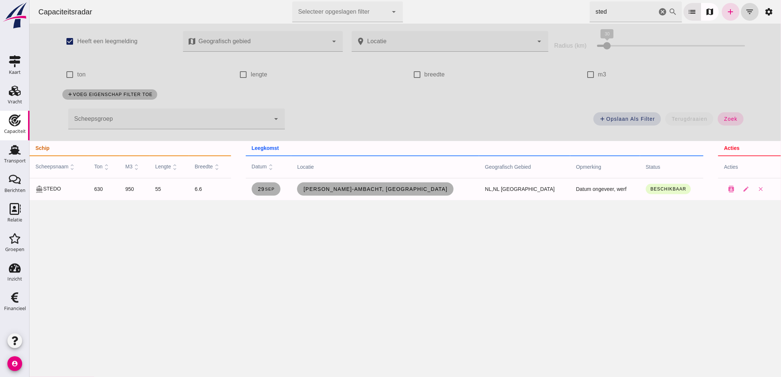
click icon "cancel"
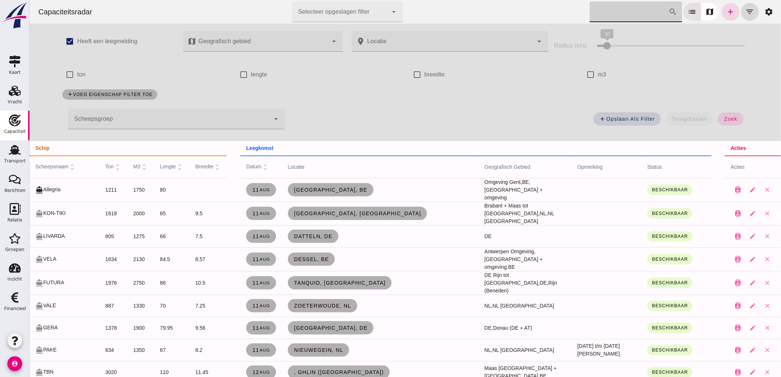
click div "Zoek op scheepsnaam cancel search"
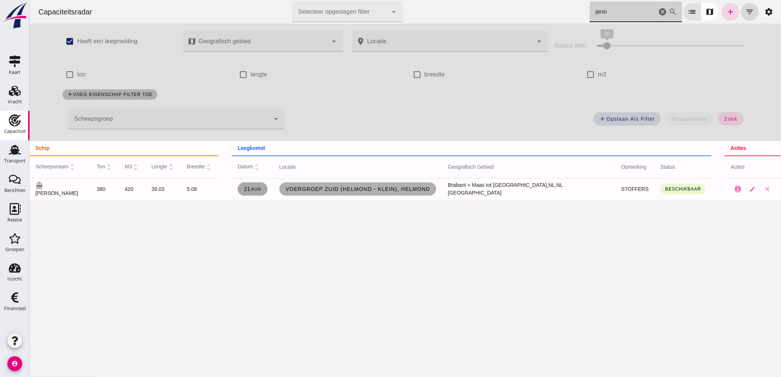
type input "jenn"
click at [266, 192] on link "21 aug" at bounding box center [252, 188] width 30 height 13
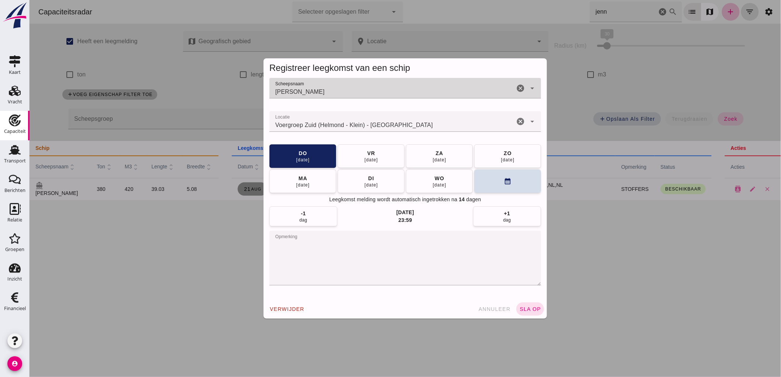
type input "[PERSON_NAME]"
click button "[DATE]"
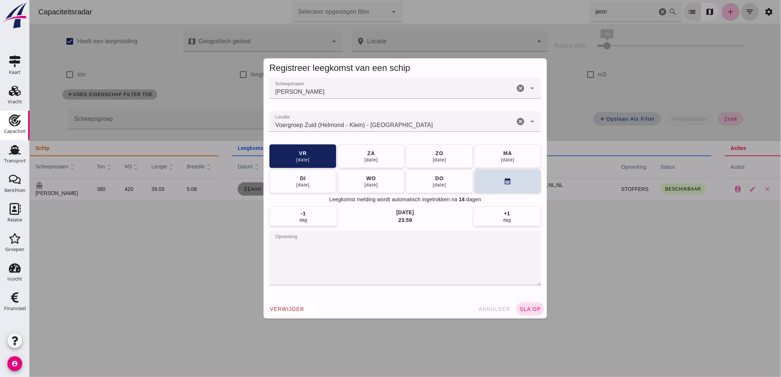
click button "sla op"
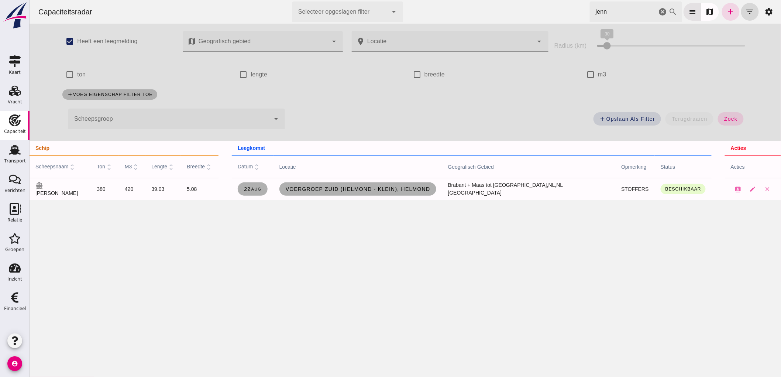
click icon "cancel"
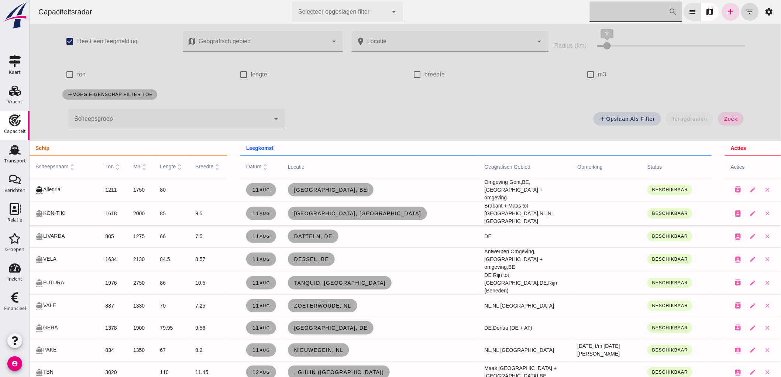
click input "m3"
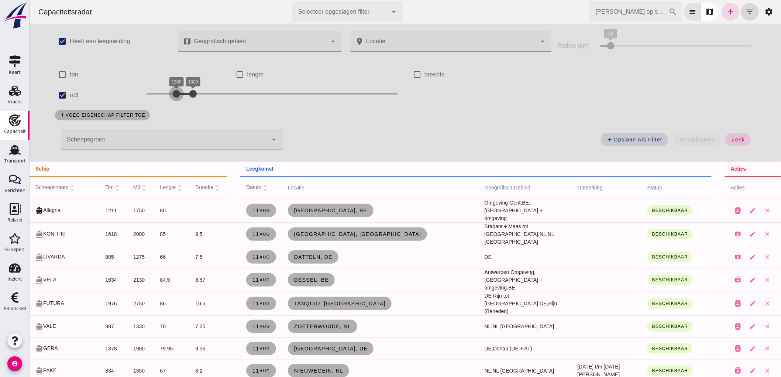
drag, startPoint x: 170, startPoint y: 90, endPoint x: 170, endPoint y: 100, distance: 9.6
click at [170, 100] on div at bounding box center [176, 93] width 15 height 15
click span "zoek"
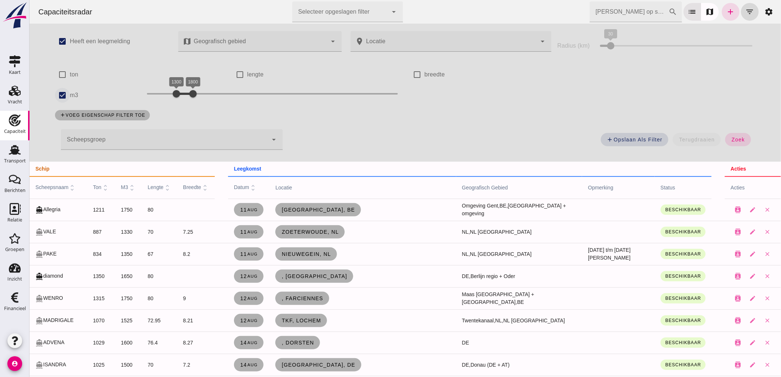
click input "m3"
checkbox input "false"
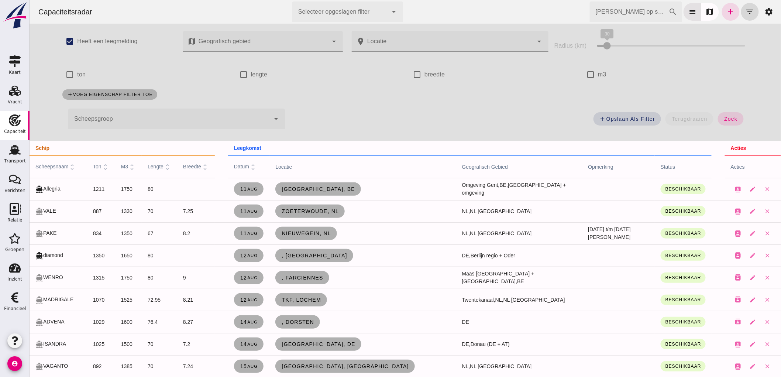
click input "[PERSON_NAME] op scheepsnaam"
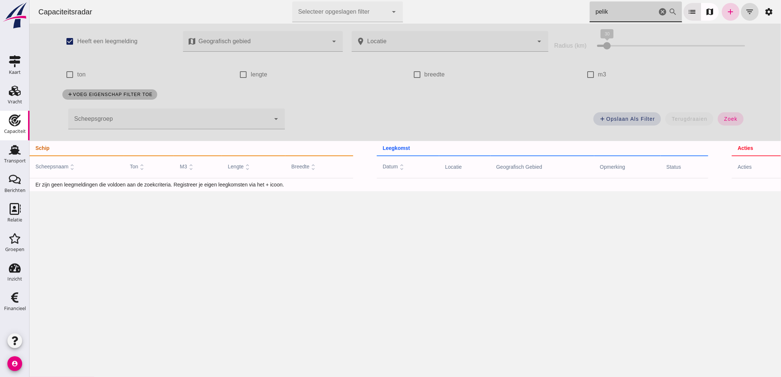
type input "pelik"
click at [726, 8] on icon "add" at bounding box center [730, 11] width 9 height 9
checkbox input "true"
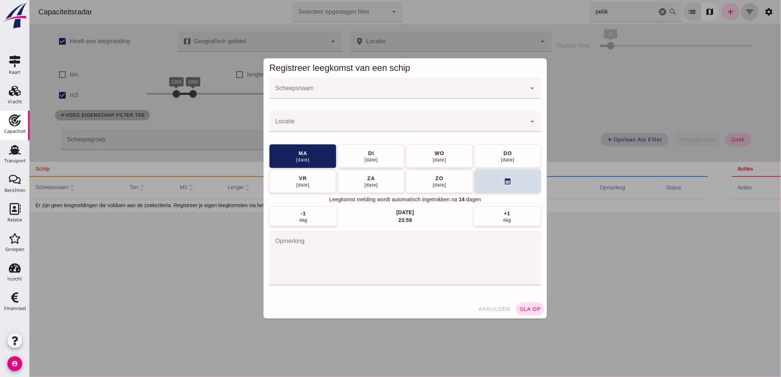
click div
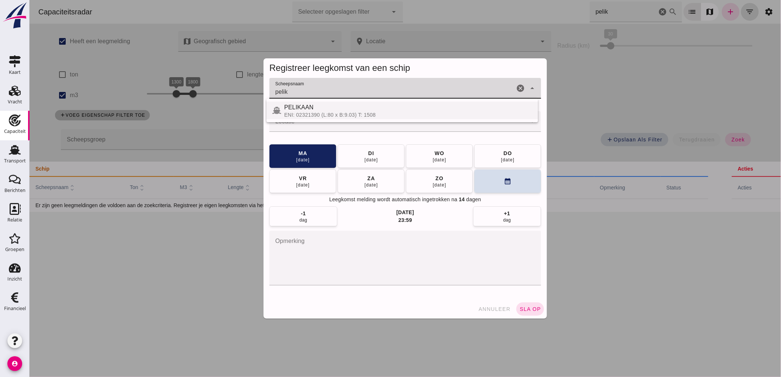
click at [321, 112] on div "ENI: 02321390 (L:80 x B:9.03) T: 1508" at bounding box center [408, 115] width 248 height 6
type input "PELIKAAN"
click input "Locatie"
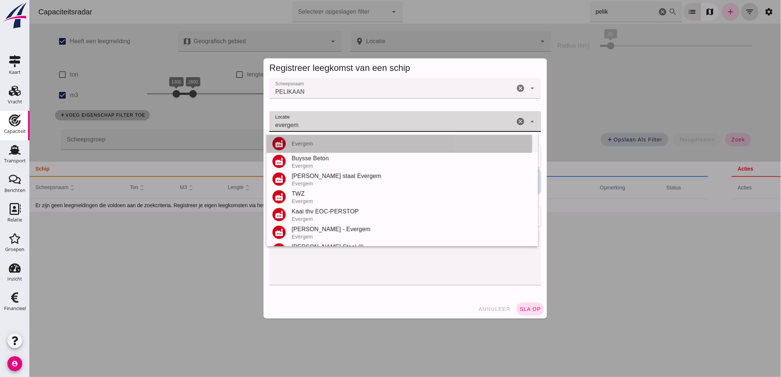
click at [319, 223] on div "factory Evergem" at bounding box center [402, 232] width 272 height 18
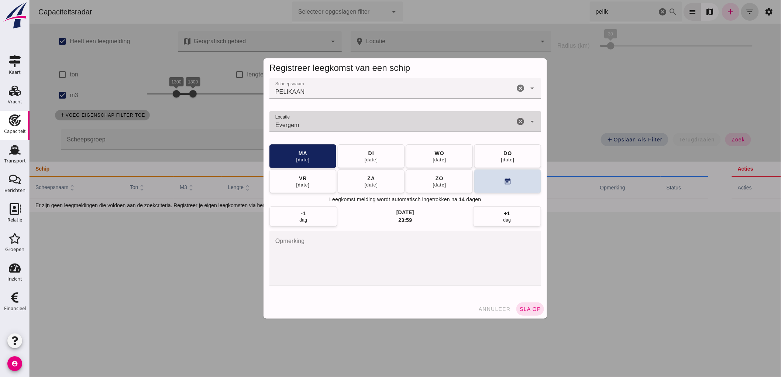
type input "Evergem"
click textarea "opmerking"
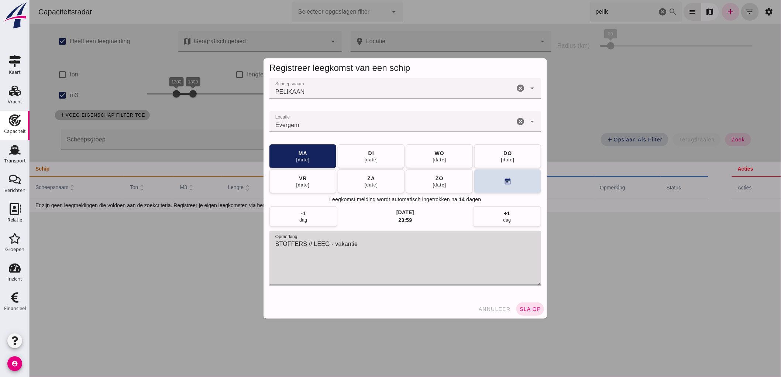
type textarea "STOFFERS // LEEG - vakantie"
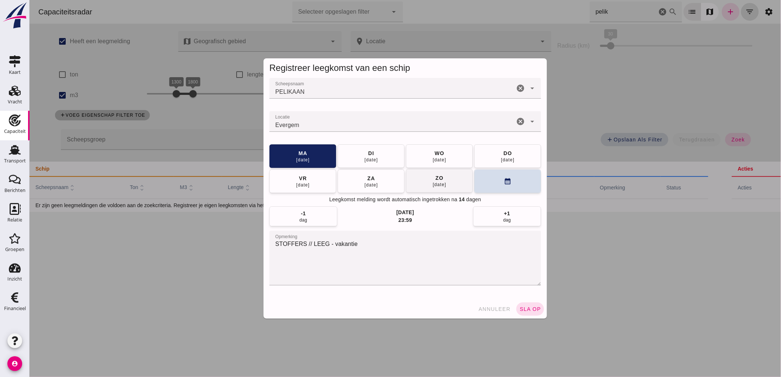
click button "zo 24 aug"
click button "za 30 aug"
click div "05 sep"
click icon "calendar_month"
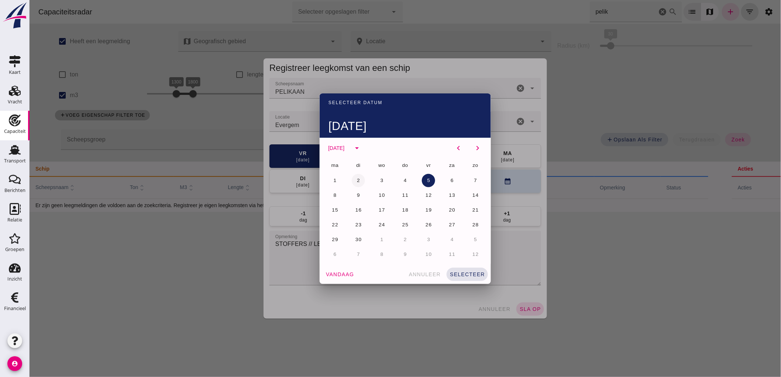
click button "2"
click span "selecteer"
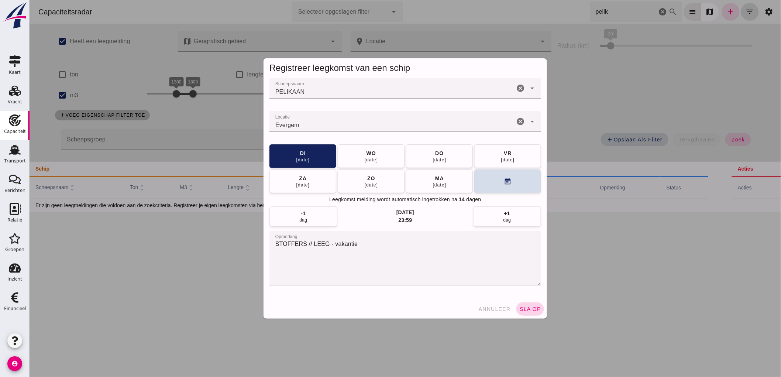
click button "sla op"
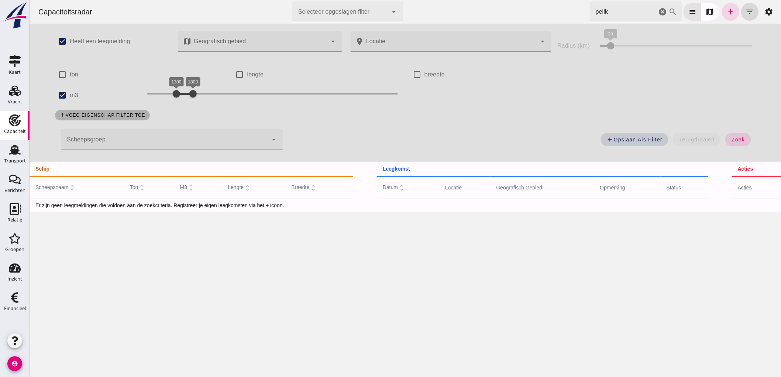
click icon "cancel"
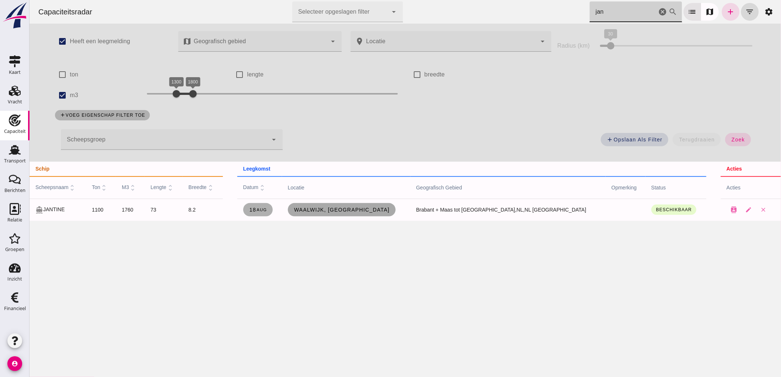
type input "jan"
click span "Waalwijk, nl"
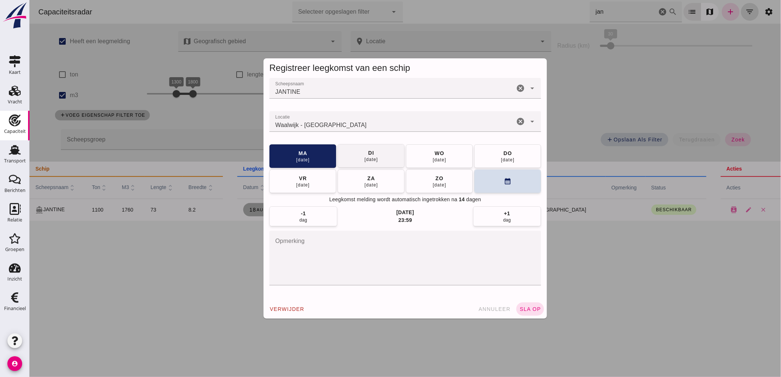
click button "di 19 aug"
click span "sla op"
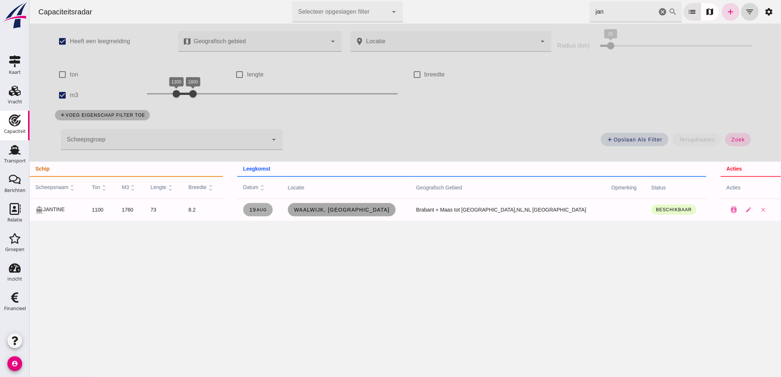
click at [357, 206] on link "Waalwijk, nl" at bounding box center [342, 209] width 108 height 13
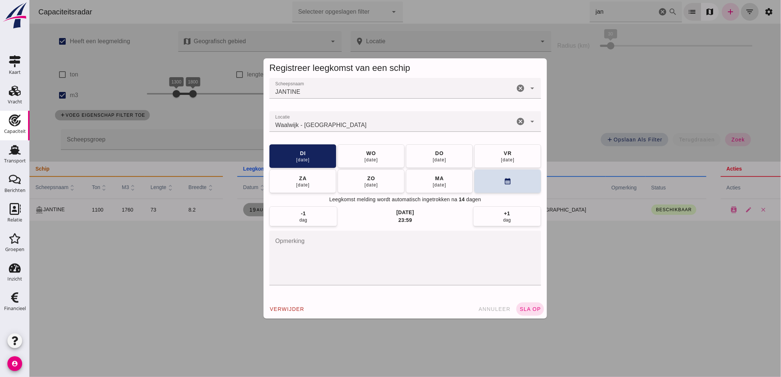
click icon "cancel"
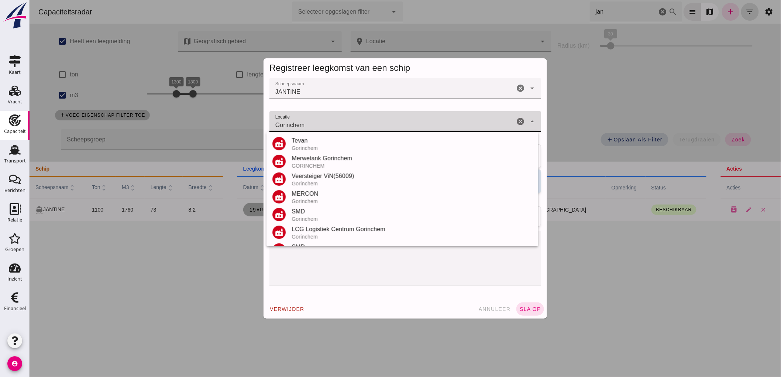
scroll to position [104, 0]
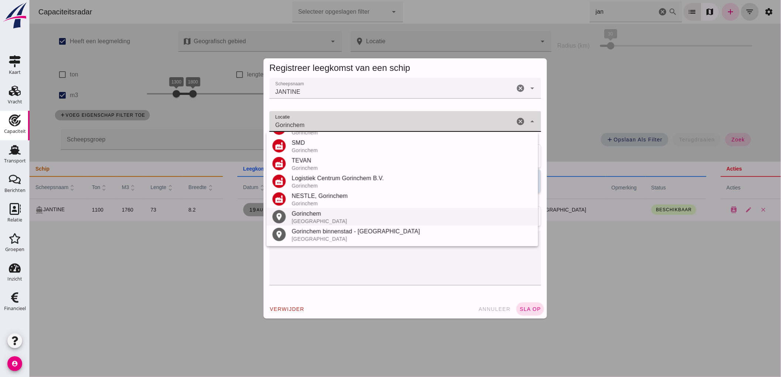
click at [321, 217] on div "Gorinchem" at bounding box center [411, 213] width 241 height 9
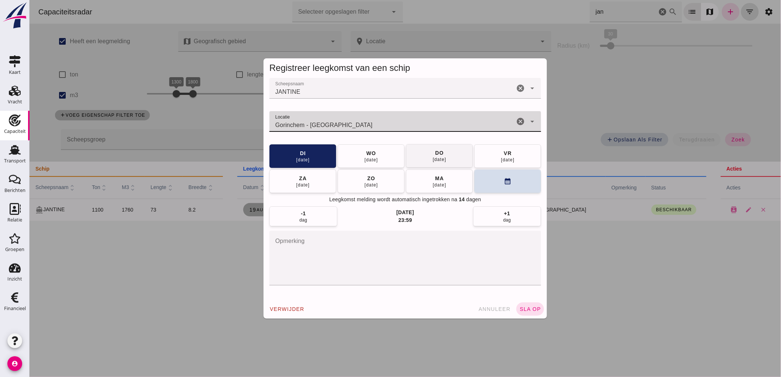
type input "Gorinchem - Zuid-Holland"
click div "[DATE]"
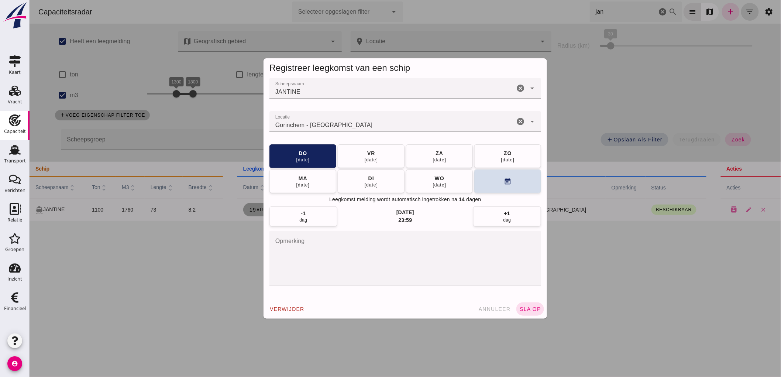
click span "sla op"
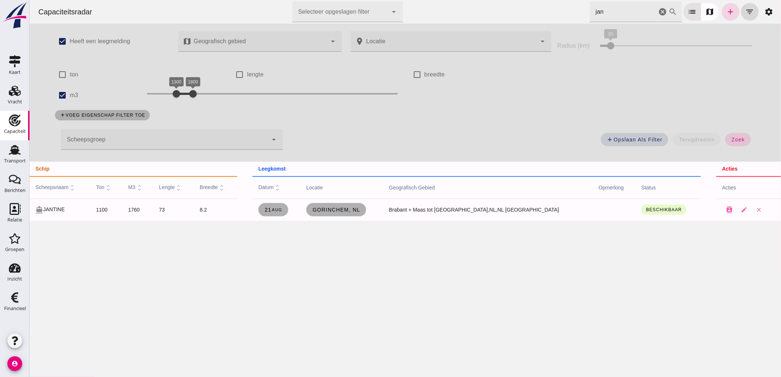
click icon "cancel"
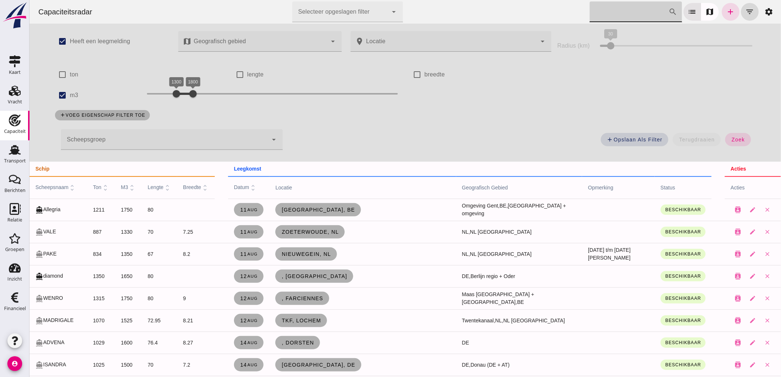
drag, startPoint x: 729, startPoint y: 144, endPoint x: 201, endPoint y: 127, distance: 528.7
click button "zoek"
click at [172, 96] on div at bounding box center [172, 93] width 15 height 15
click span "zoek"
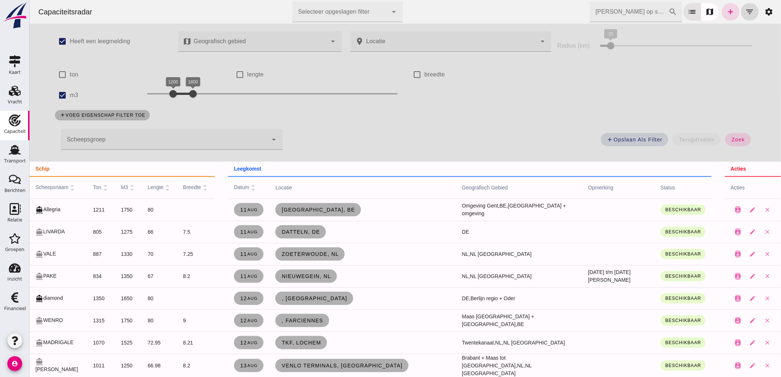
scroll to position [82, 0]
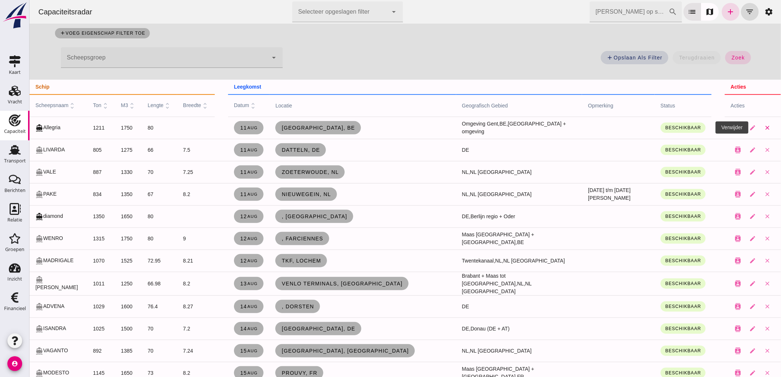
click at [764, 127] on icon "close" at bounding box center [767, 127] width 7 height 7
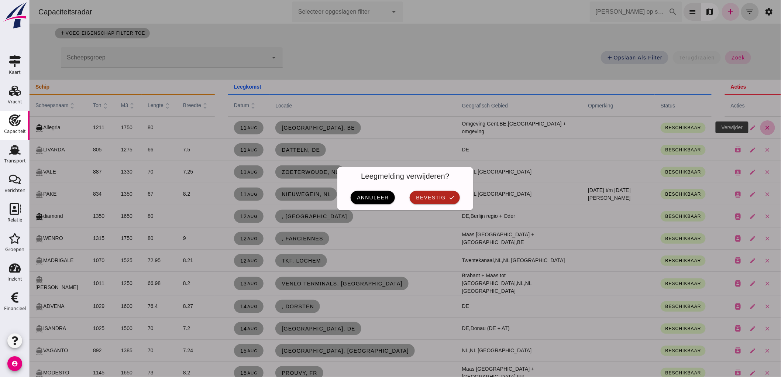
scroll to position [0, 0]
click at [449, 195] on icon "check" at bounding box center [452, 197] width 7 height 7
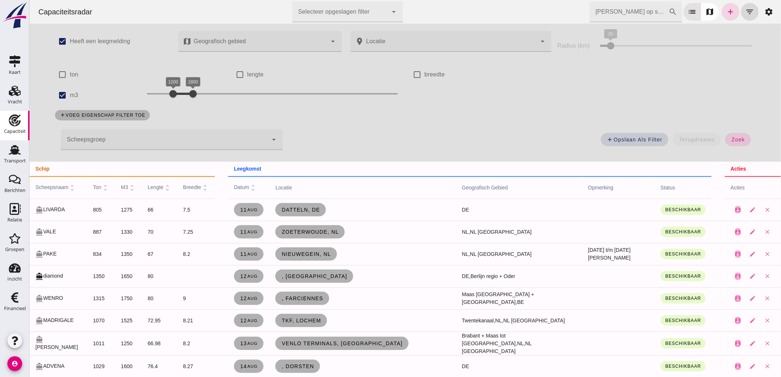
click at [670, 13] on icon "search" at bounding box center [673, 11] width 9 height 9
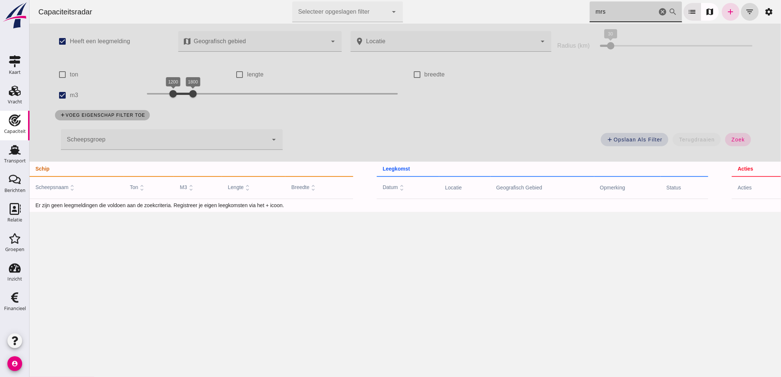
type input "mrs"
click at [69, 97] on label "m3" at bounding box center [73, 95] width 8 height 21
click input "m3"
checkbox input "false"
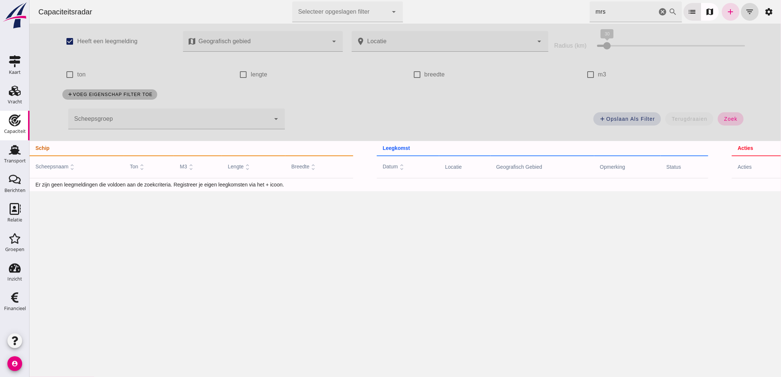
click span "zoek"
